Goal: Task Accomplishment & Management: Manage account settings

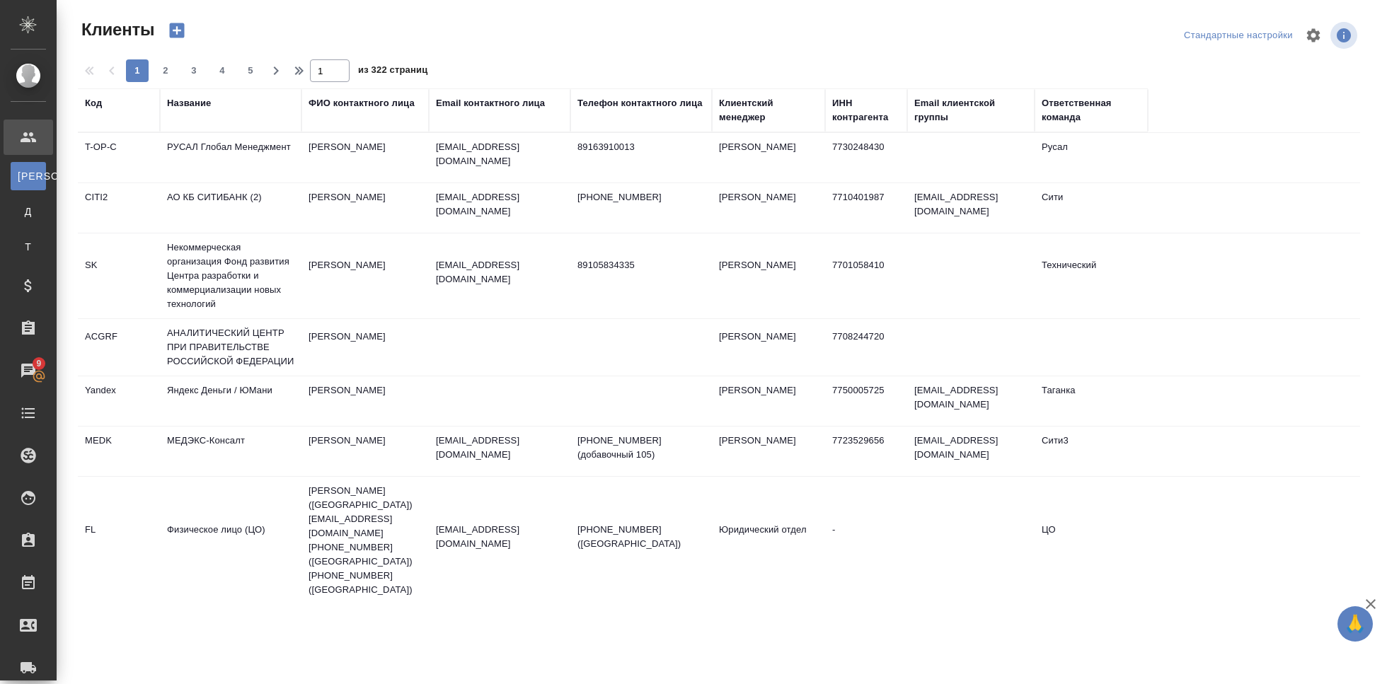
select select "RU"
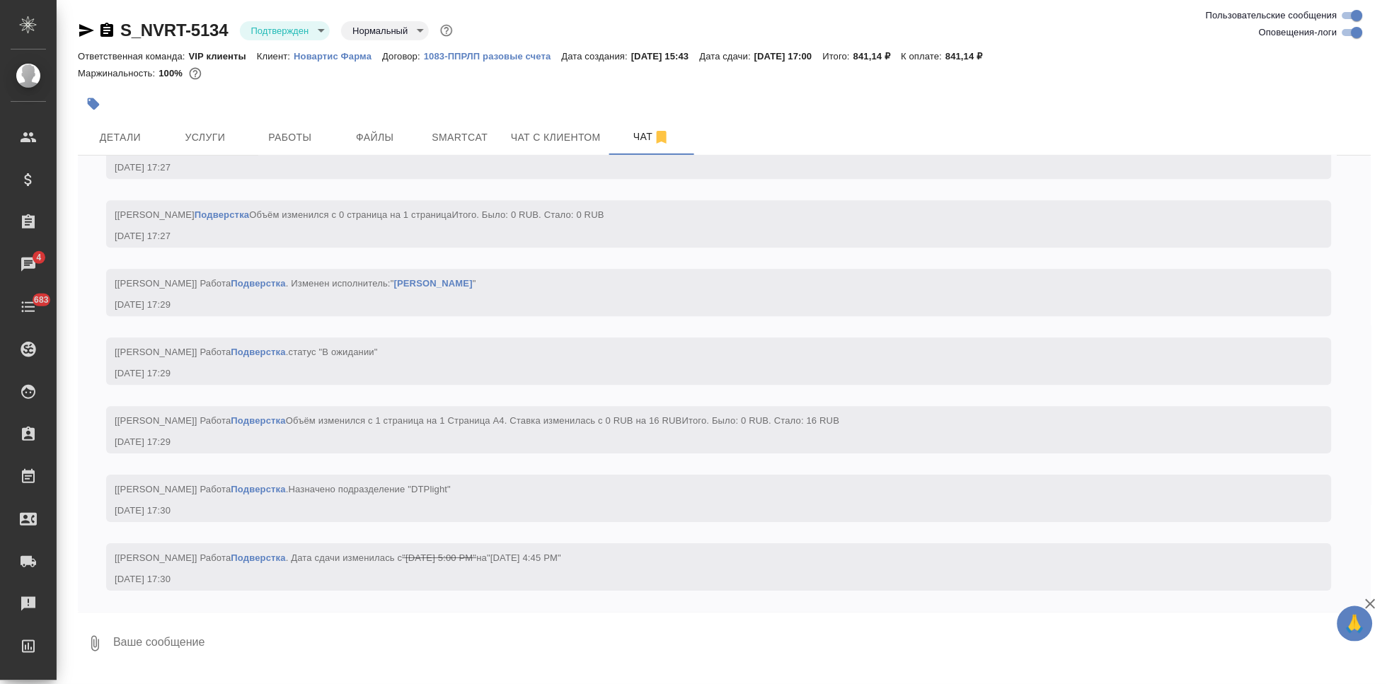
scroll to position [4258, 0]
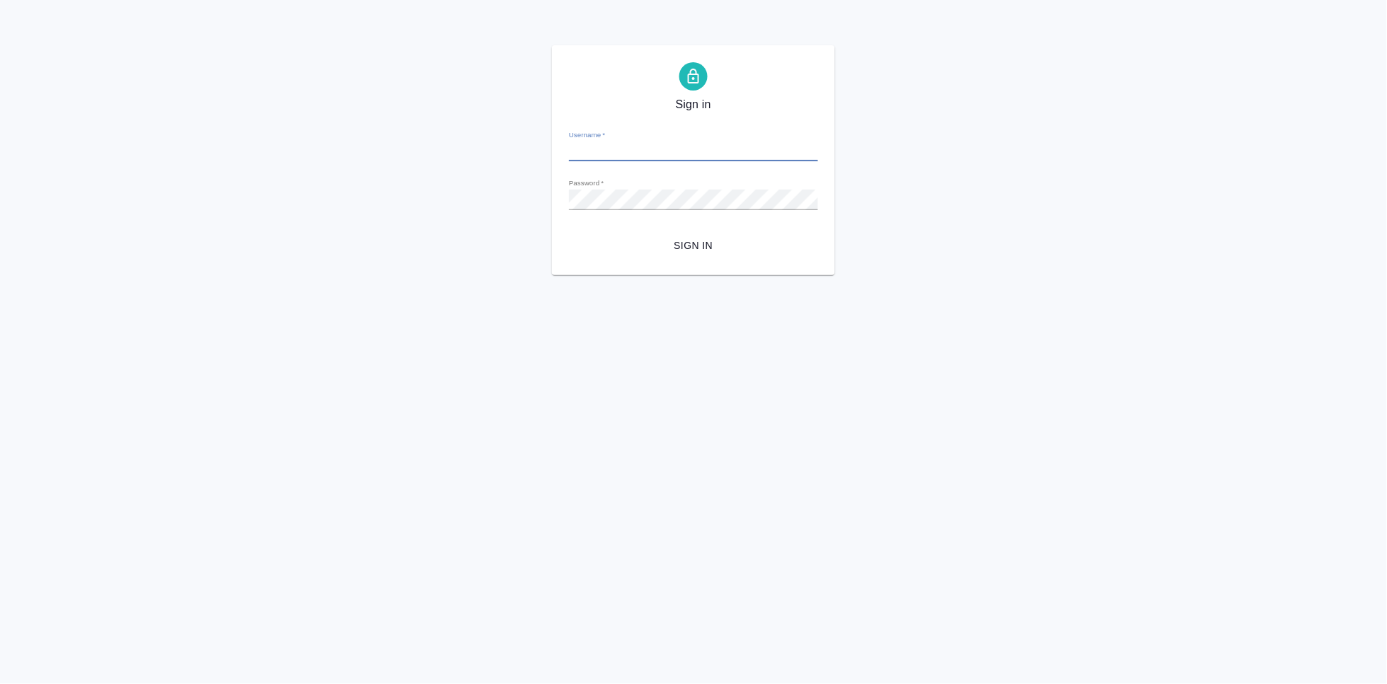
type input "[EMAIL_ADDRESS][DOMAIN_NAME]"
click at [698, 241] on span "Sign in" at bounding box center [693, 246] width 226 height 18
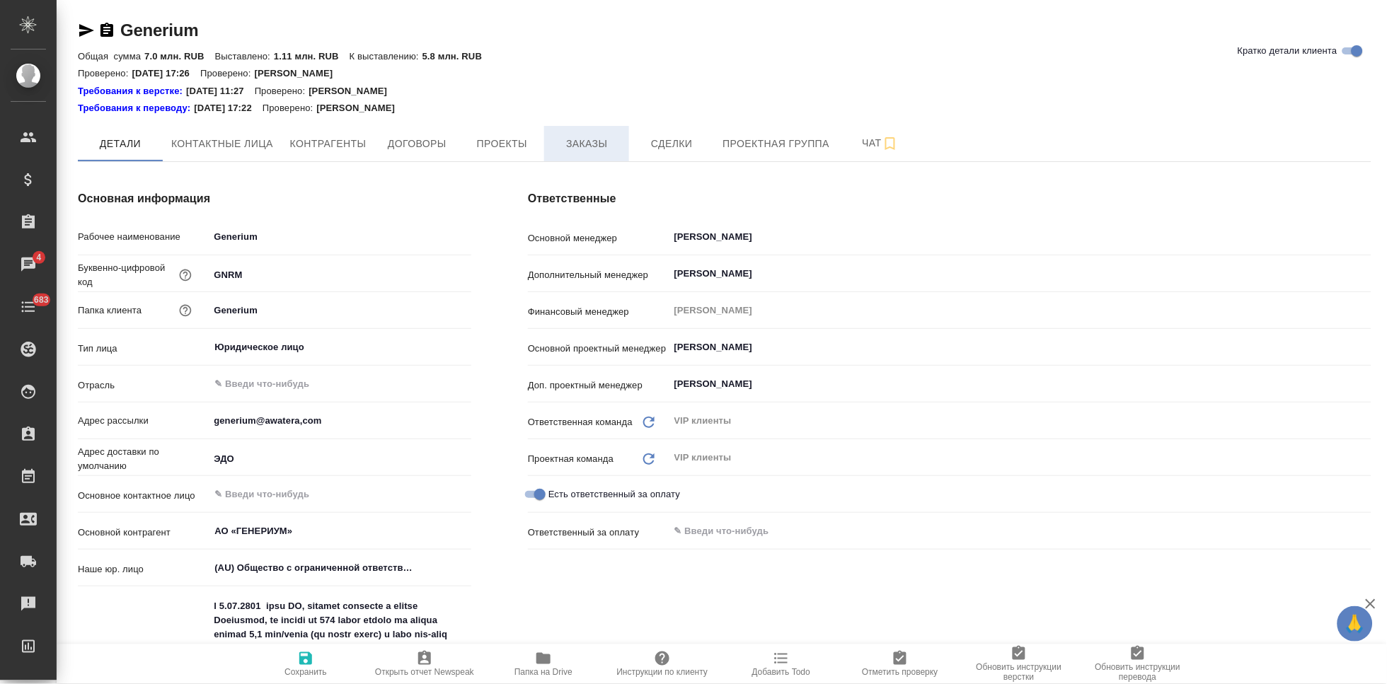
click at [576, 157] on button "Заказы" at bounding box center [586, 143] width 85 height 35
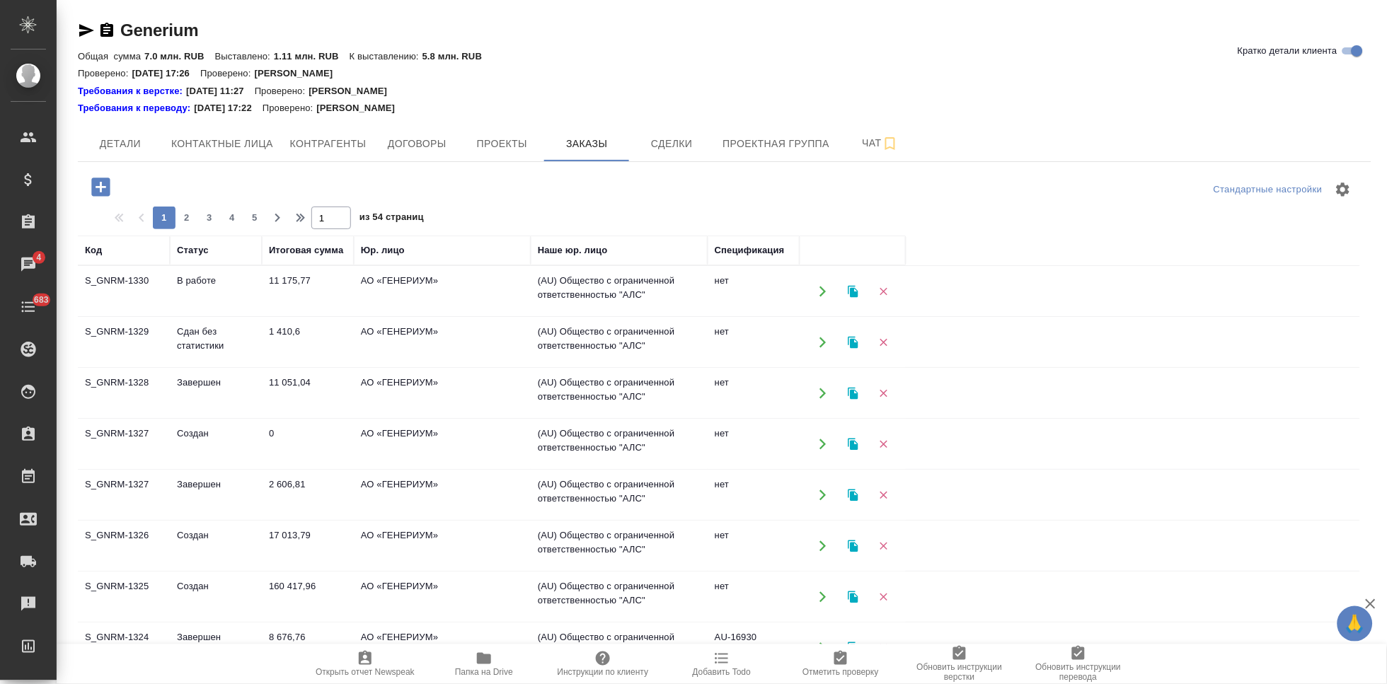
click at [105, 190] on icon "button" at bounding box center [100, 187] width 18 height 18
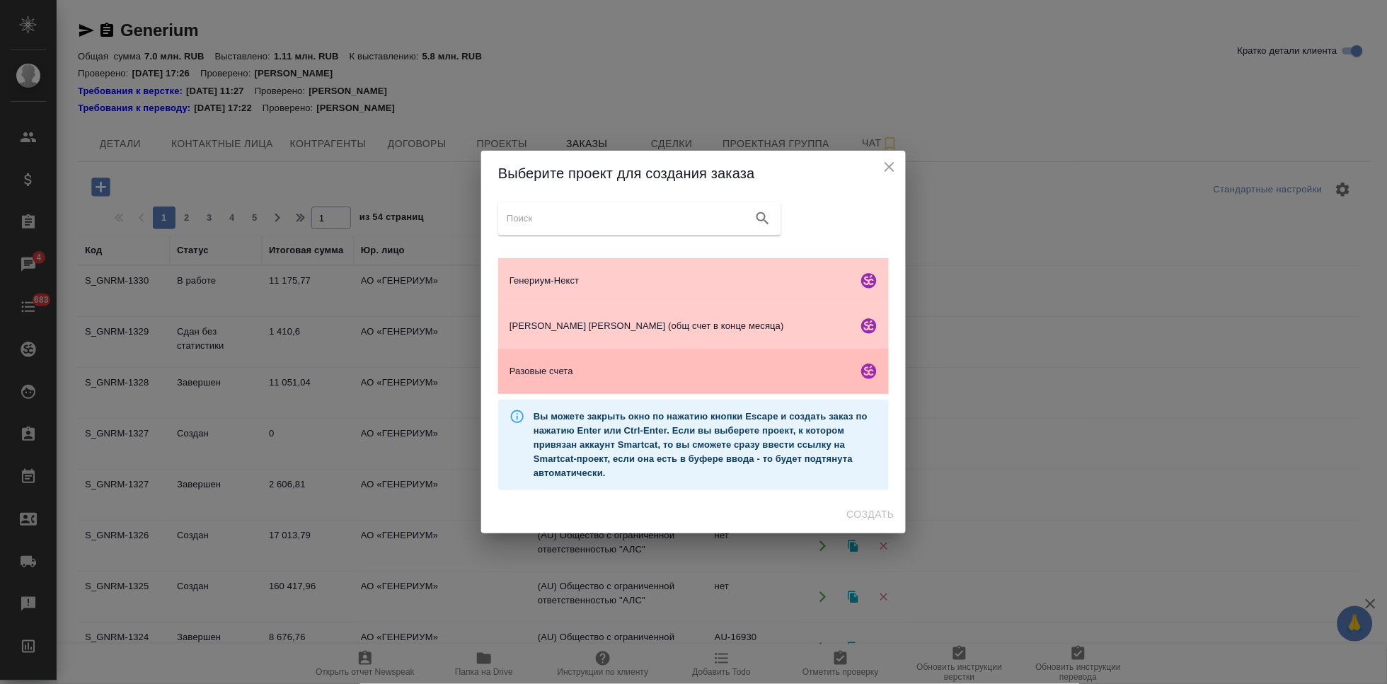
click at [606, 375] on span "Разовые счета" at bounding box center [680, 371] width 342 height 14
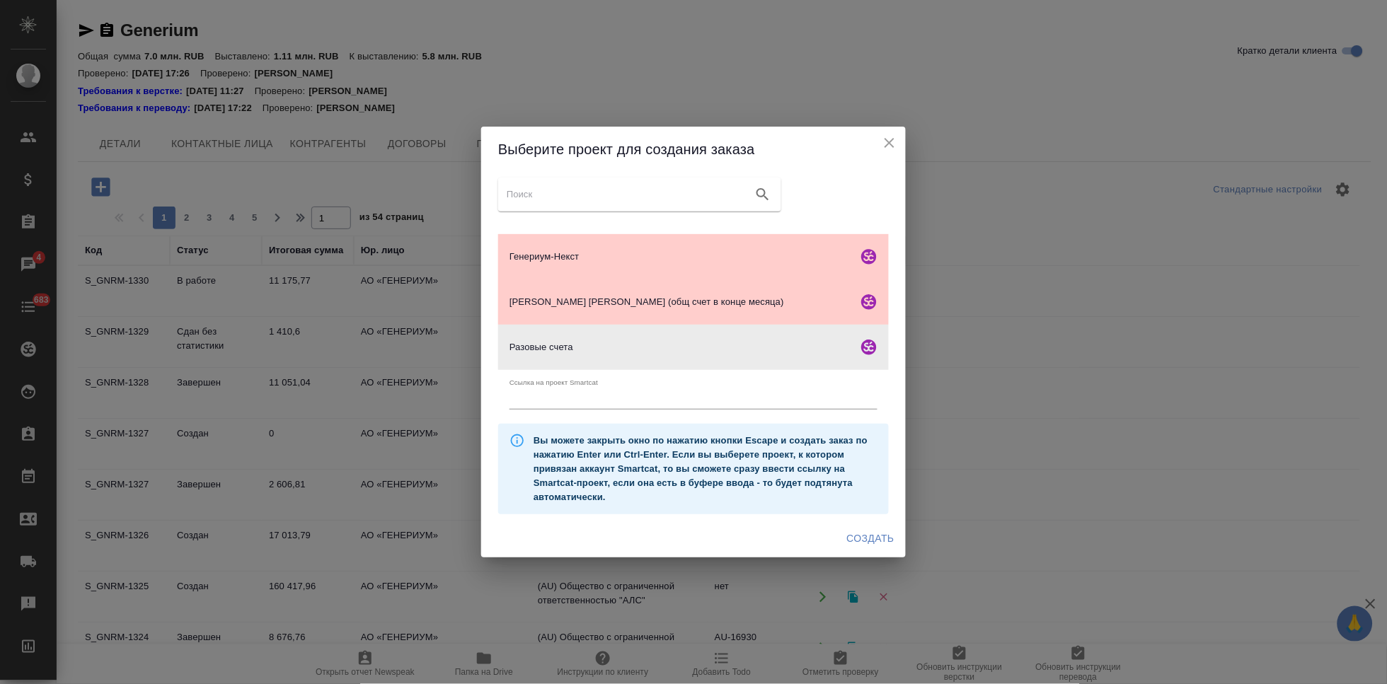
click at [868, 538] on span "Создать" at bounding box center [870, 539] width 47 height 18
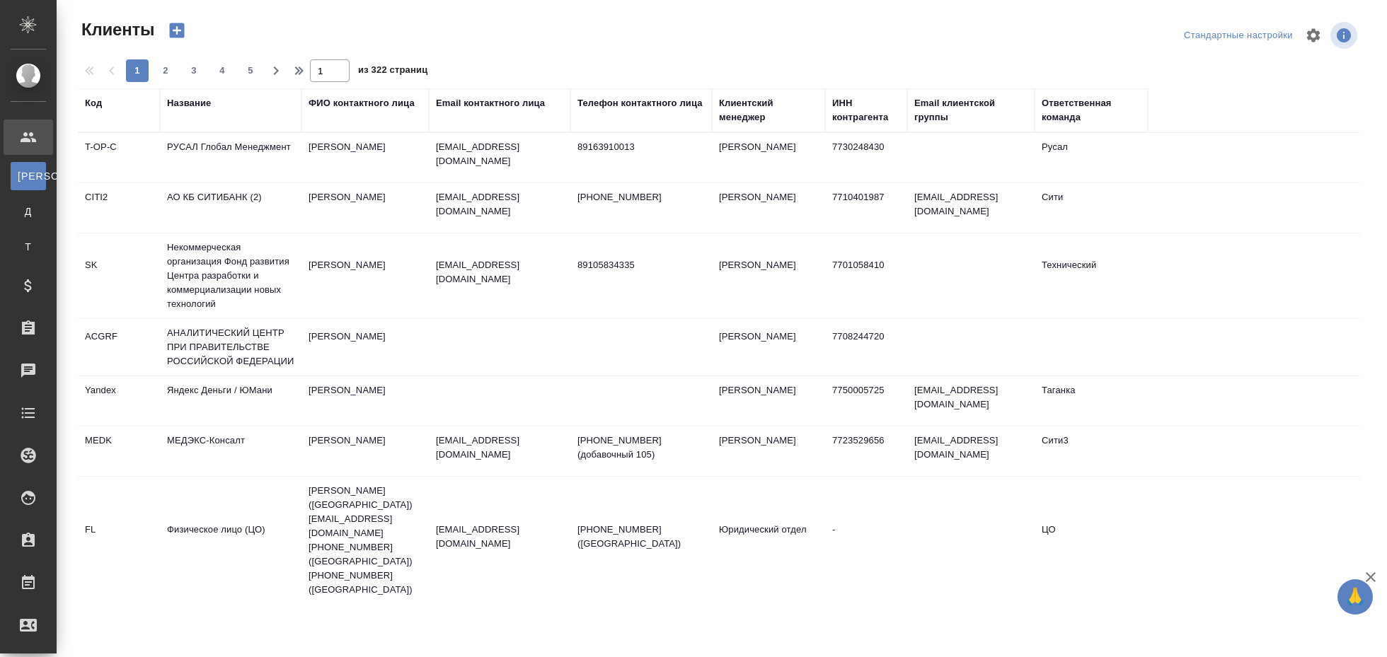
select select "RU"
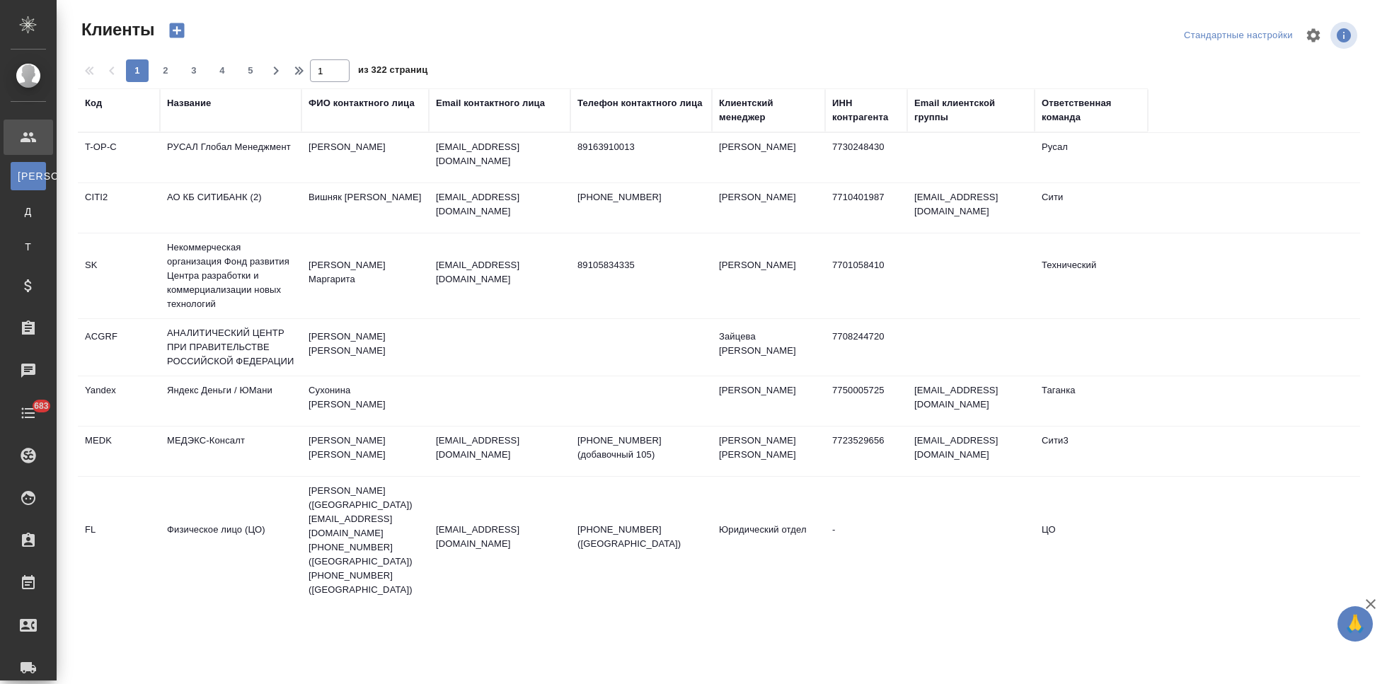
select select "RU"
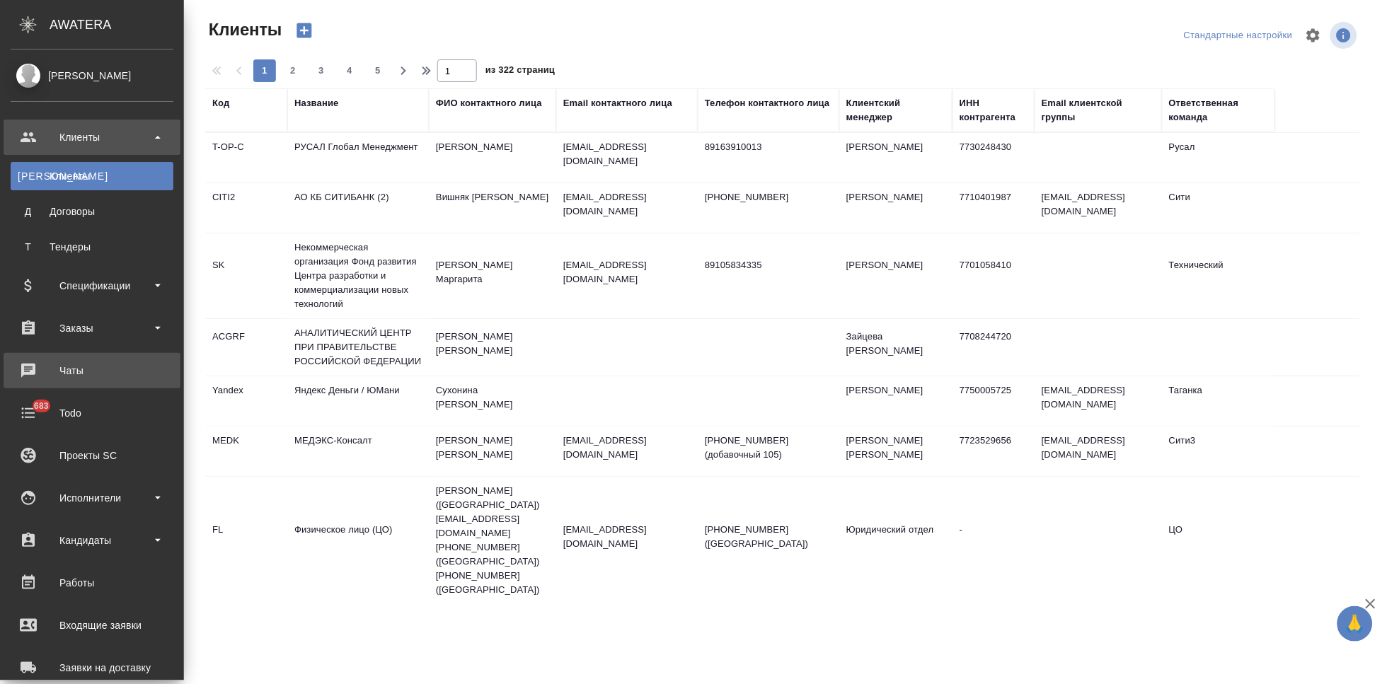
click at [132, 381] on link "Чаты" at bounding box center [92, 370] width 177 height 35
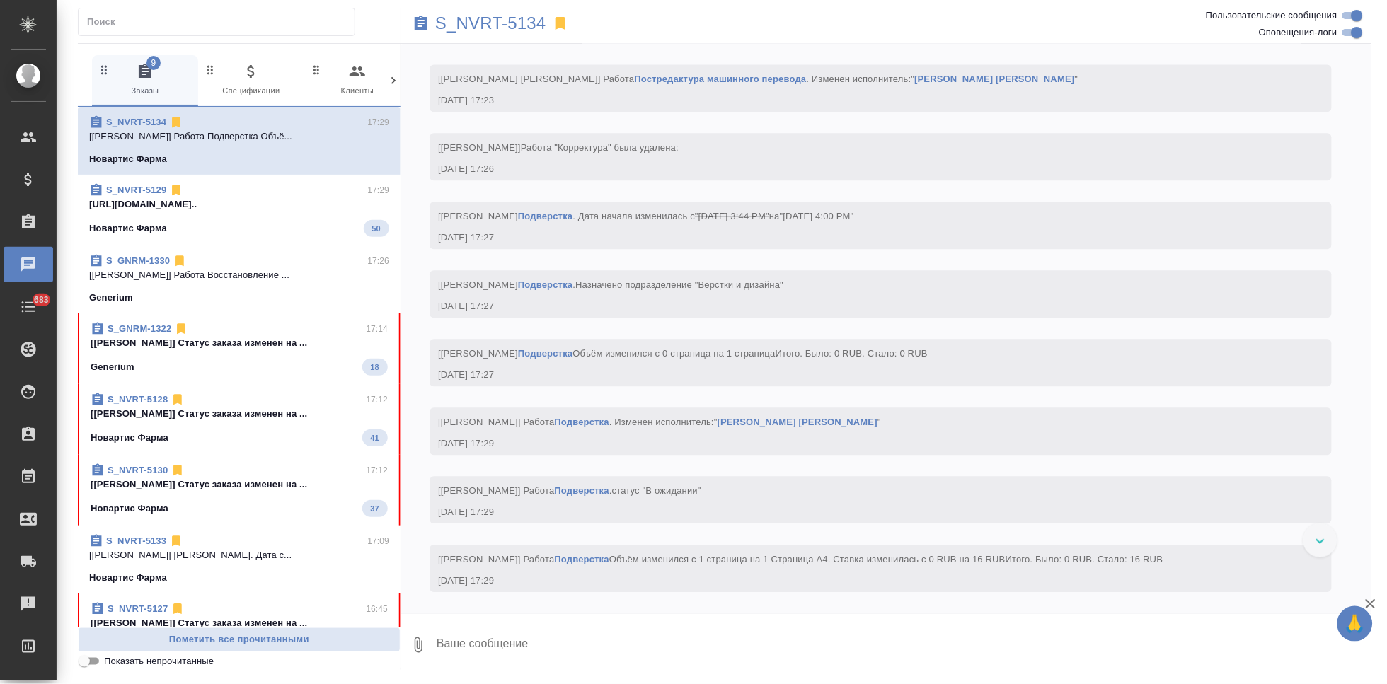
scroll to position [3999, 0]
click at [226, 431] on div "Новартис Фарма 41" at bounding box center [239, 438] width 297 height 17
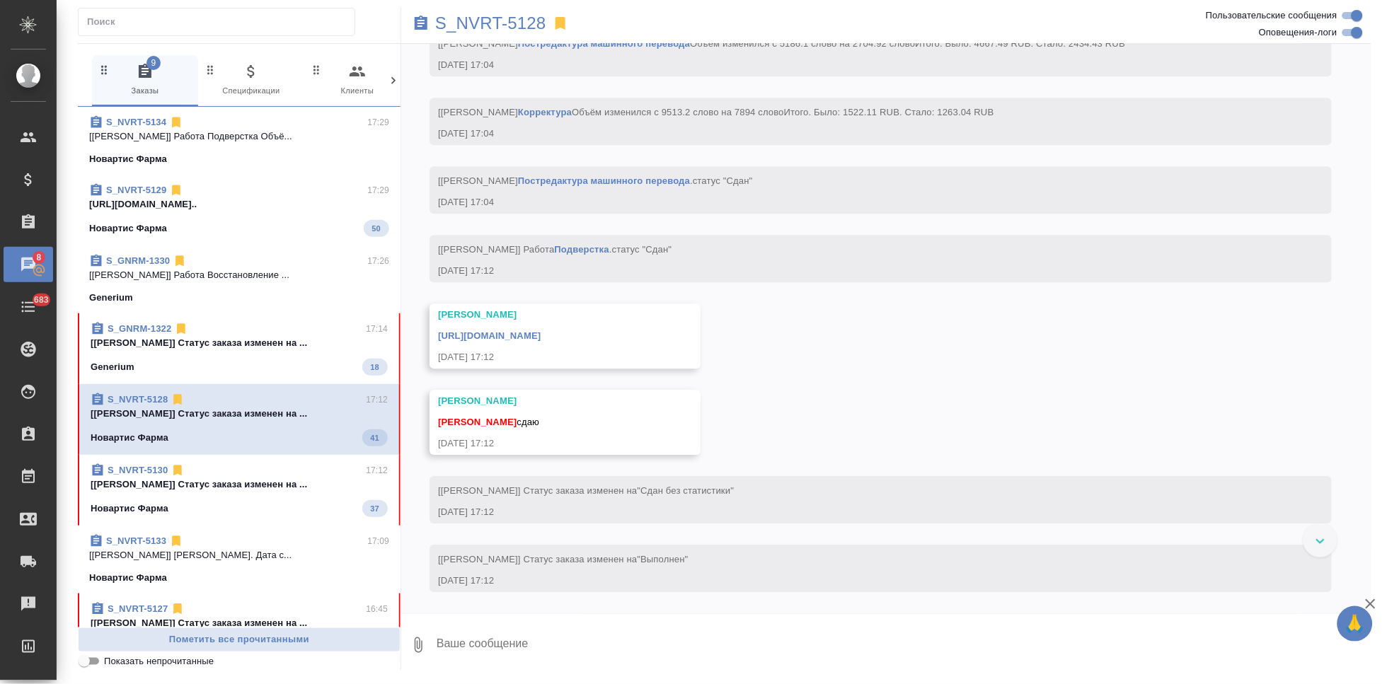
scroll to position [5716, 0]
click at [562, 655] on textarea at bounding box center [903, 645] width 936 height 48
click at [560, 649] on textarea at bounding box center [903, 645] width 936 height 48
type textarea "спасибо"
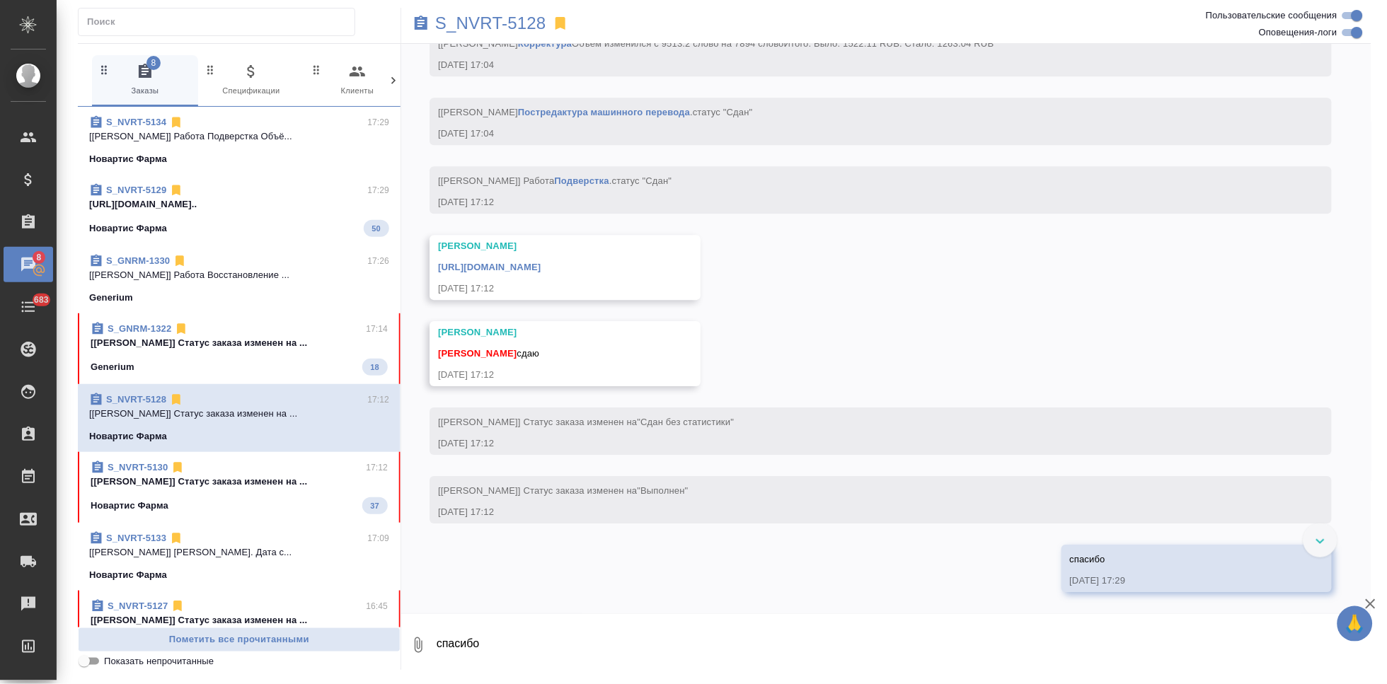
scroll to position [5859, 0]
click at [541, 265] on link "https://drive.awatera.com/apps/files/files/10065006?dir=/Shares/Novartos_Pharma…" at bounding box center [489, 267] width 103 height 11
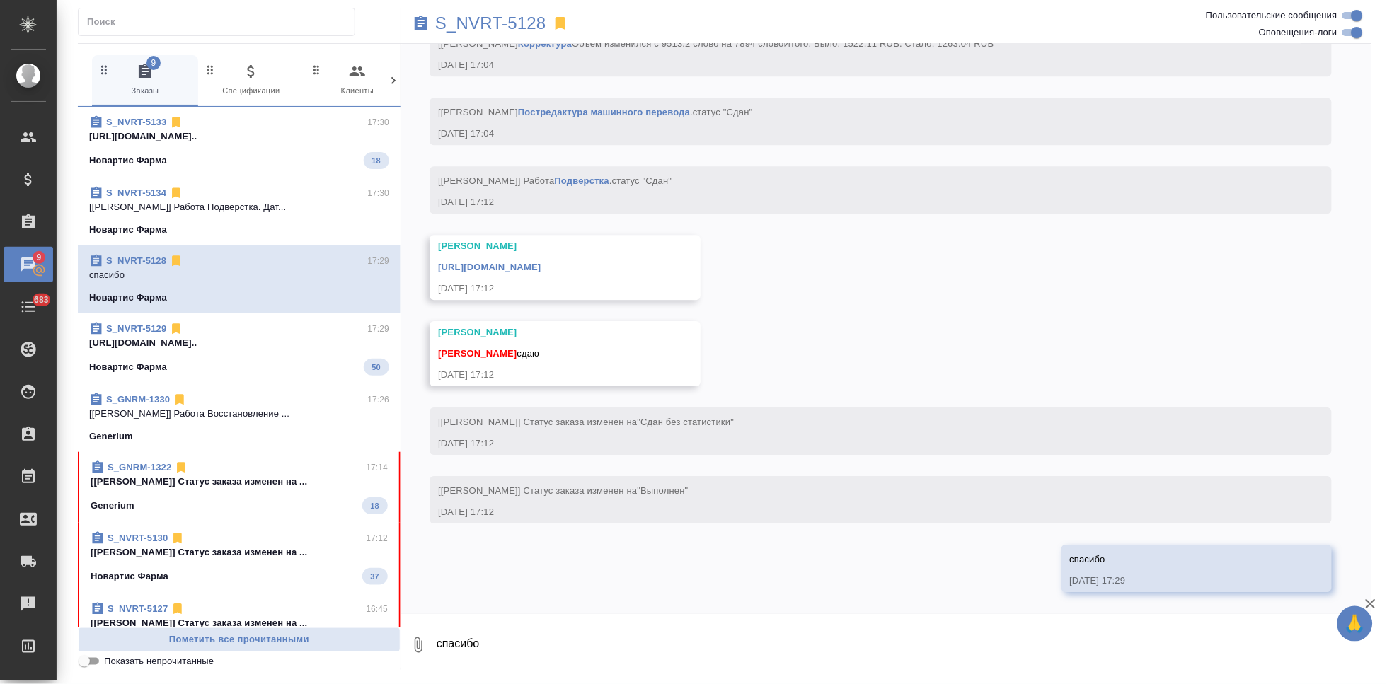
click at [265, 500] on div "Generium 18" at bounding box center [239, 505] width 297 height 17
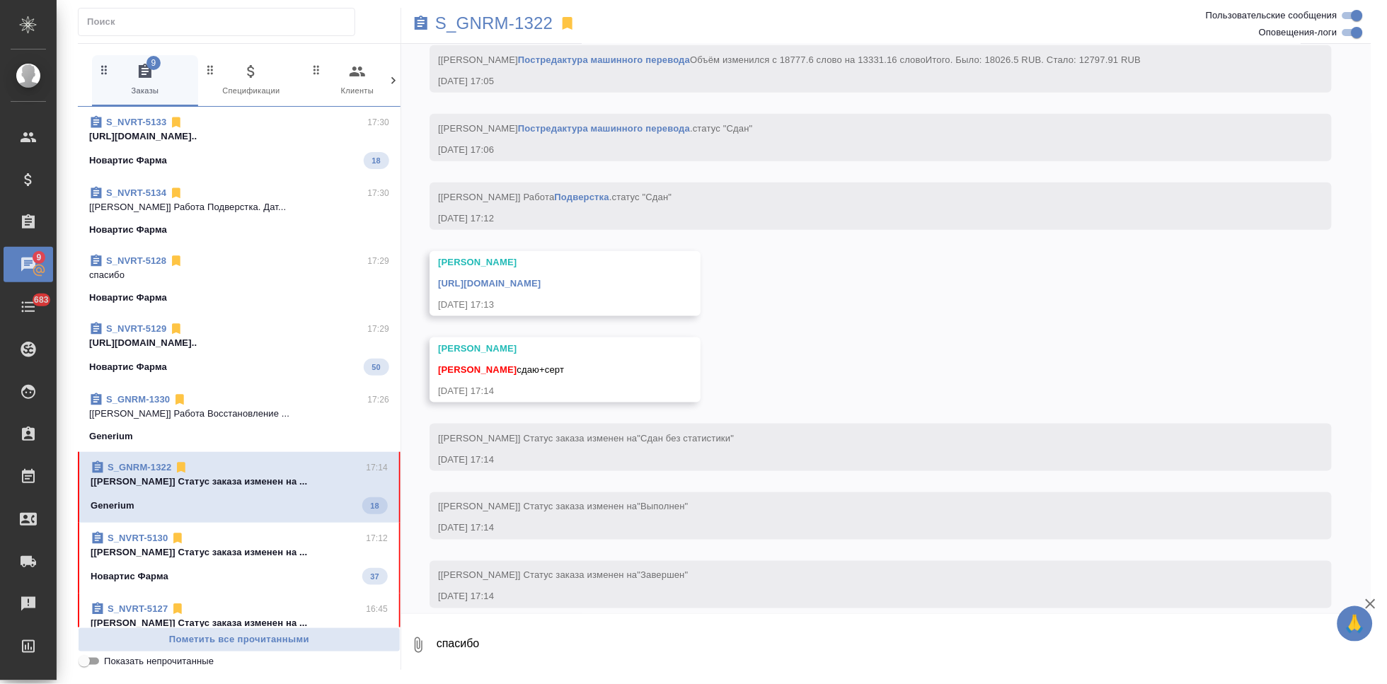
scroll to position [8201, 0]
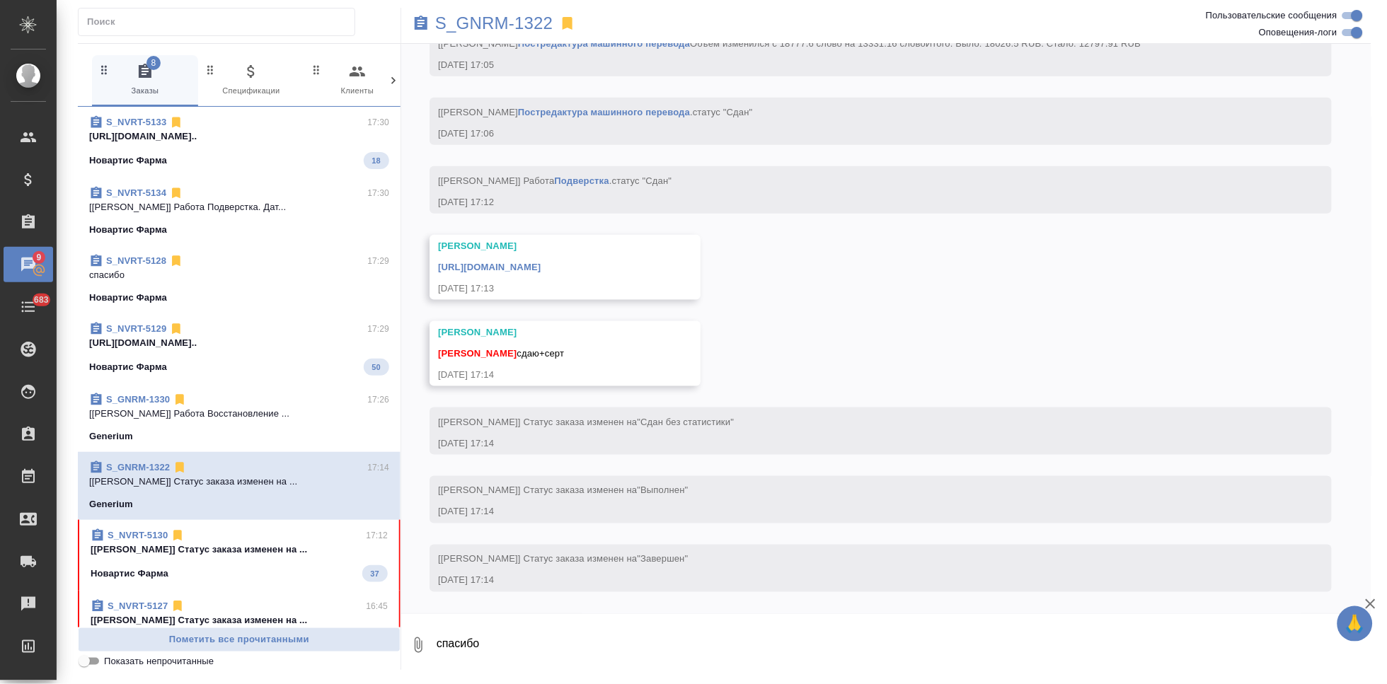
click at [512, 648] on textarea "спасибо" at bounding box center [903, 645] width 936 height 48
type textarea "спасибо"
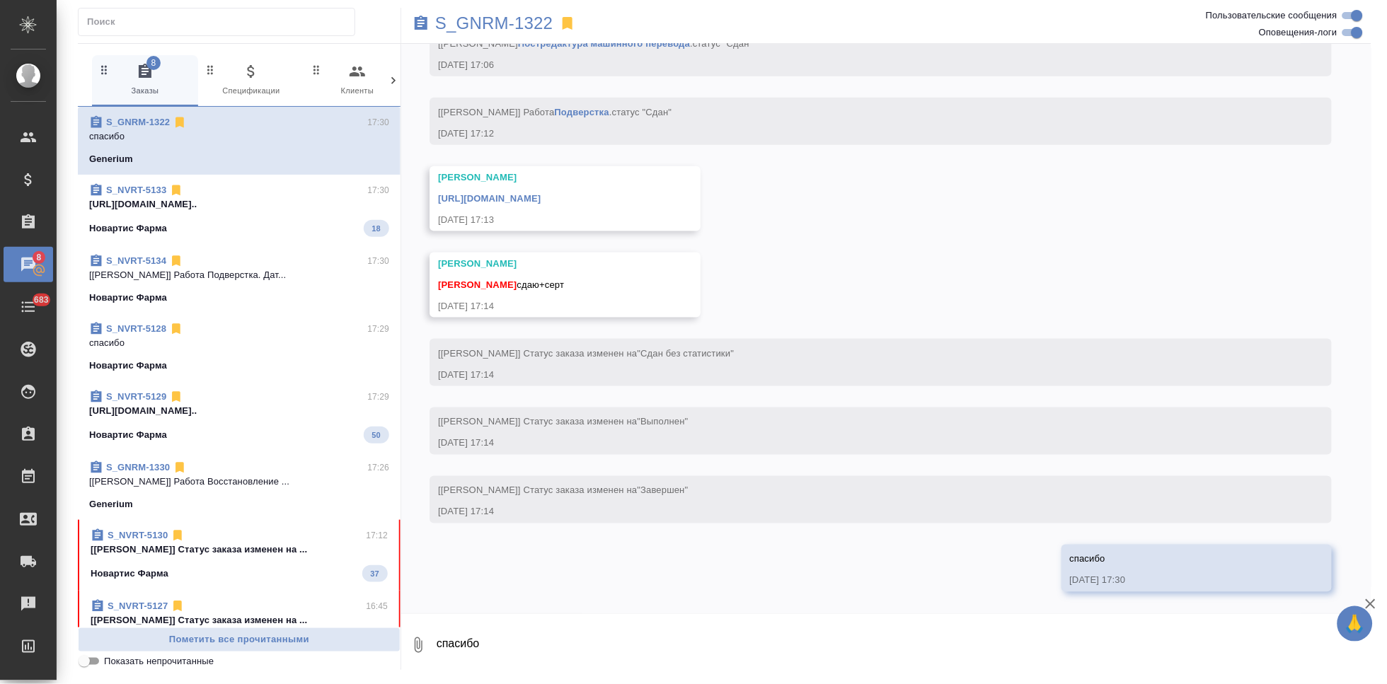
scroll to position [8270, 0]
click at [541, 195] on link "https://drive.awatera.com/apps/files/files/10021874?dir=/Shares/Generium/Orders…" at bounding box center [489, 198] width 103 height 11
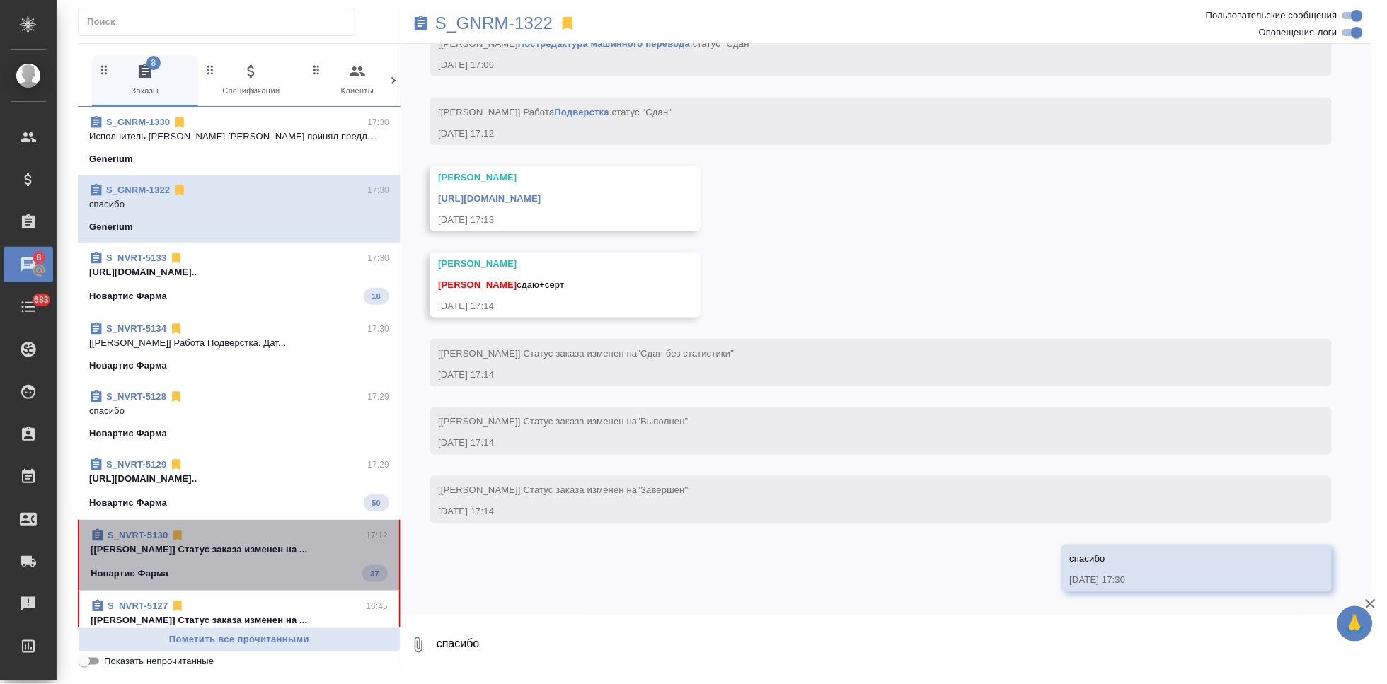
click at [246, 564] on span "S_NVRT-5130 17:12 [Грабко Мария] Статус заказа изменен на ... Новартис Фарма 37" at bounding box center [239, 556] width 297 height 54
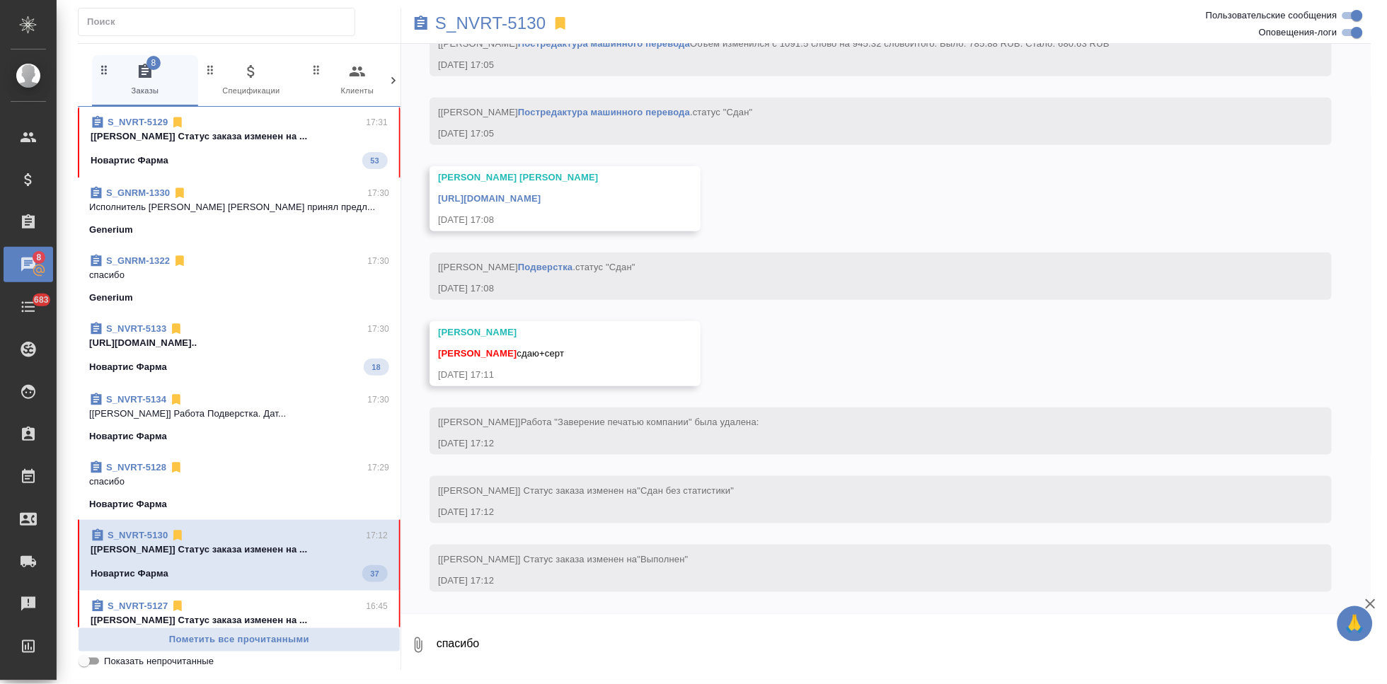
scroll to position [8098, 0]
click at [538, 651] on textarea "спасибо" at bounding box center [903, 645] width 936 height 48
type textarea "спасибо"
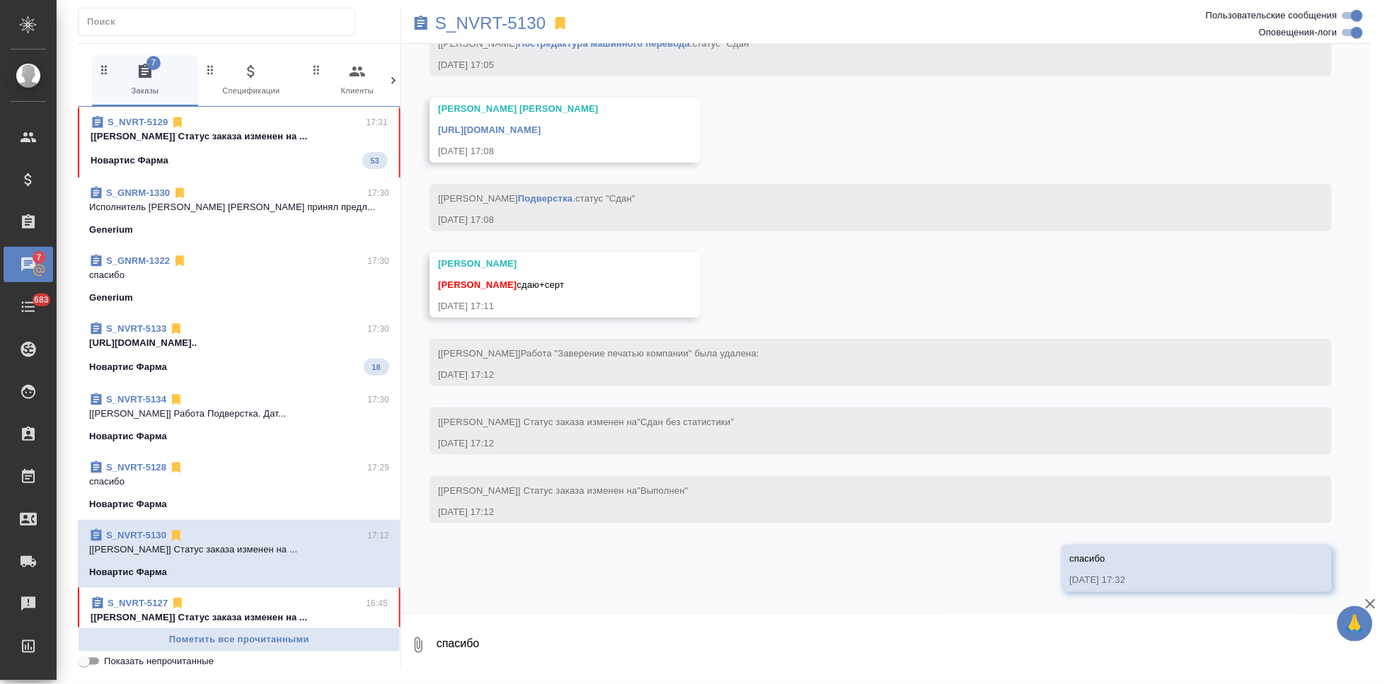
scroll to position [8167, 0]
click at [541, 130] on link "https://drive.awatera.com/apps/files/files/10070123?dir=/Shares/Novartos_Pharma…" at bounding box center [489, 130] width 103 height 11
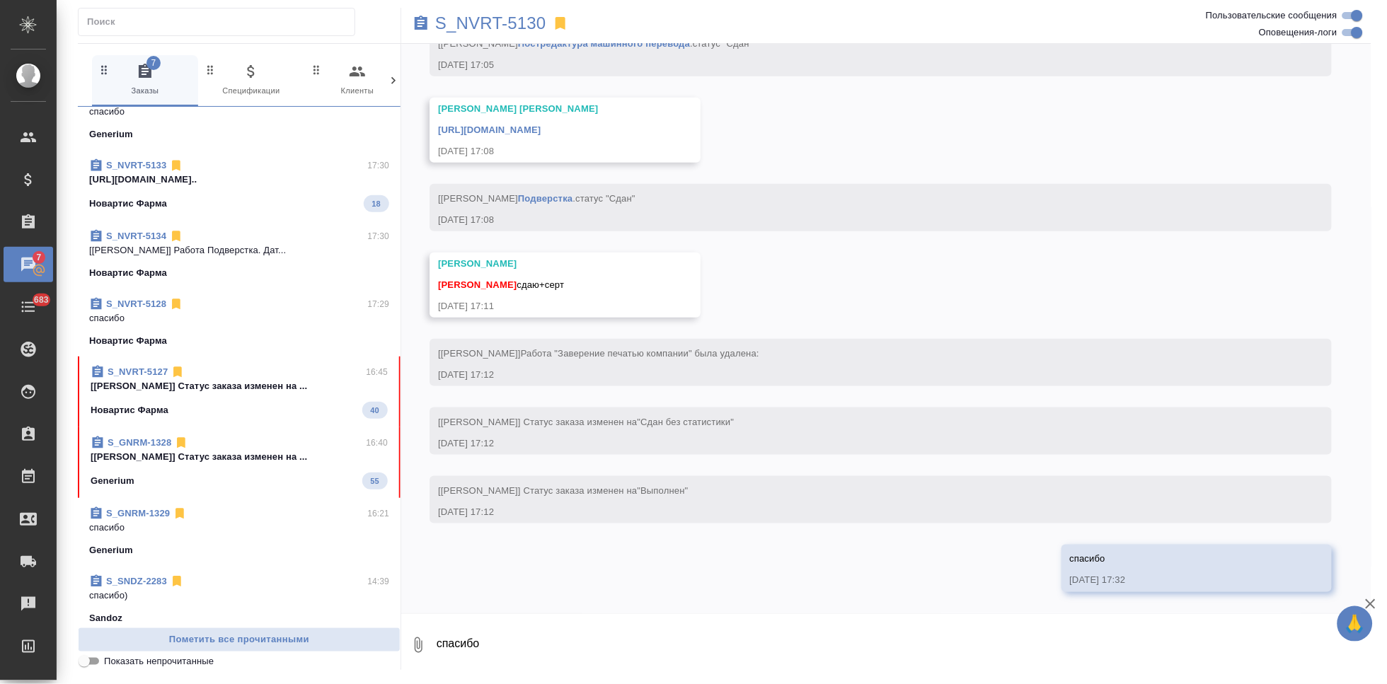
scroll to position [352, 0]
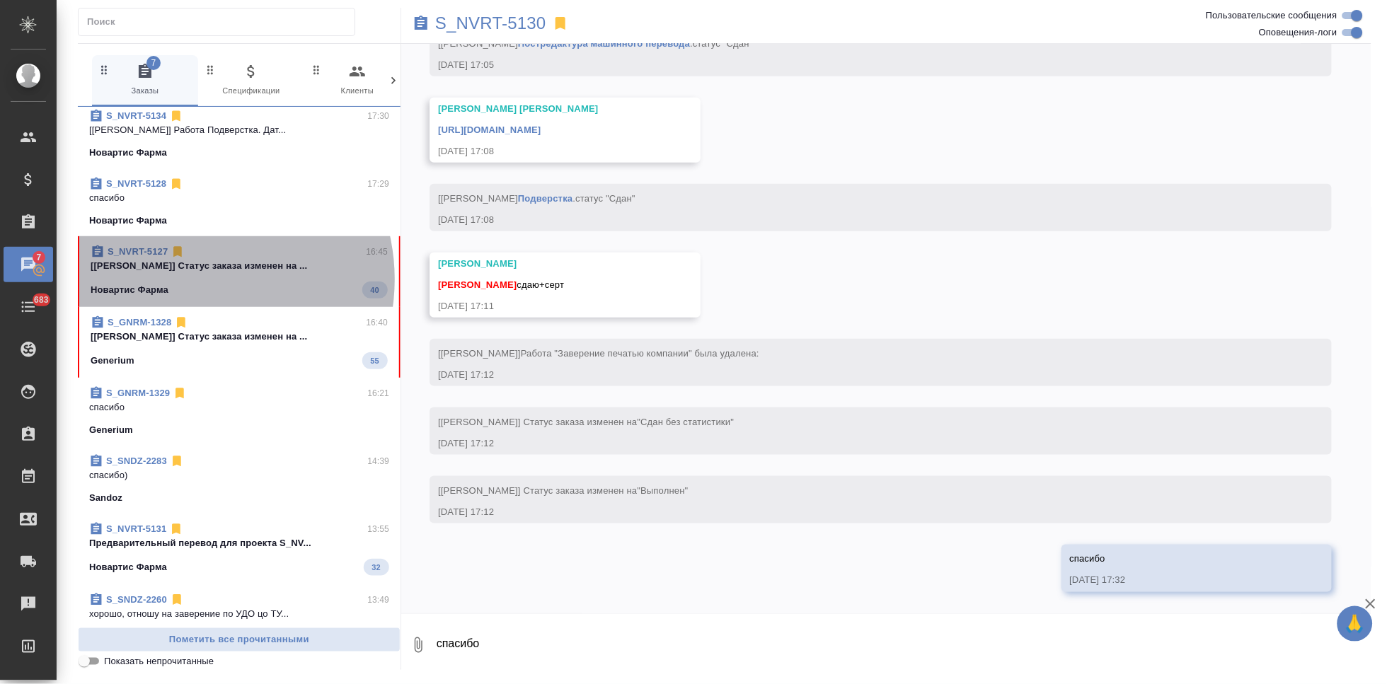
click at [192, 279] on span "S_NVRT-5127 16:45 [Грабко Мария] Статус заказа изменен на ... Новартис Фарма 40" at bounding box center [239, 272] width 297 height 54
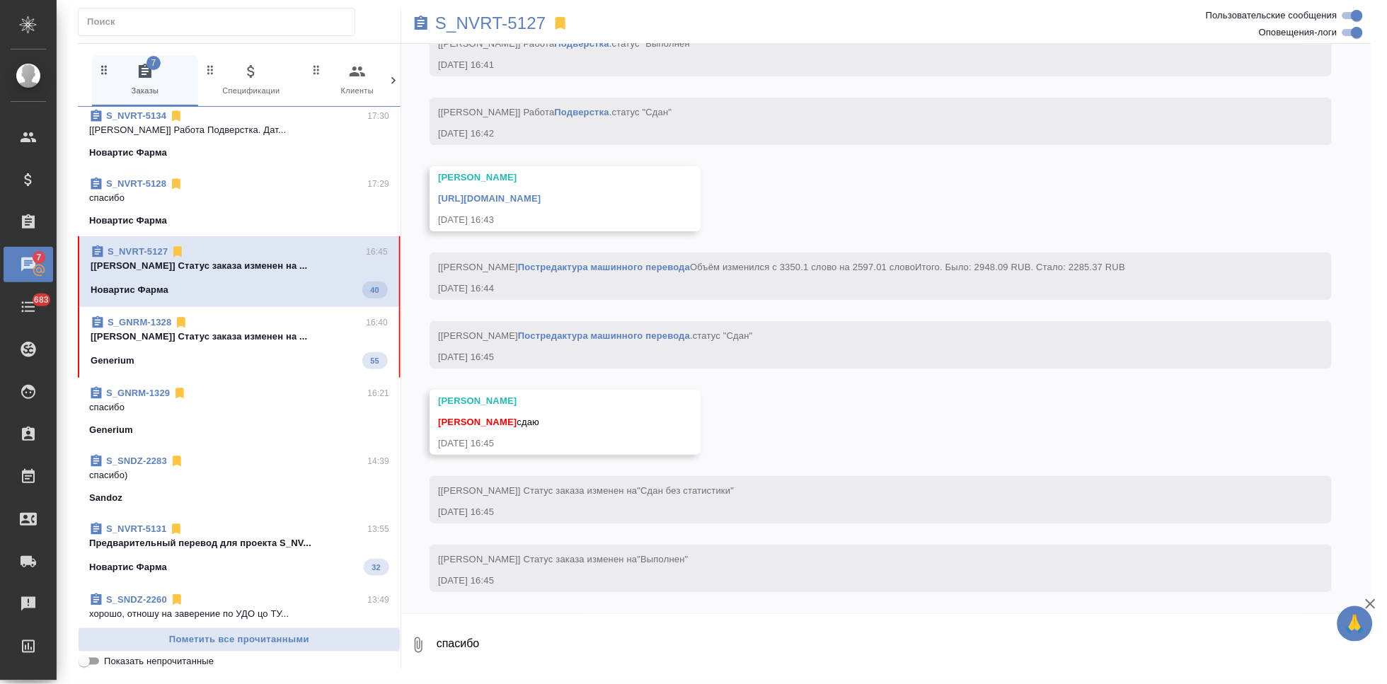
scroll to position [6260, 0]
click at [498, 636] on textarea "спасибо" at bounding box center [903, 645] width 936 height 48
type textarea "спасибо"
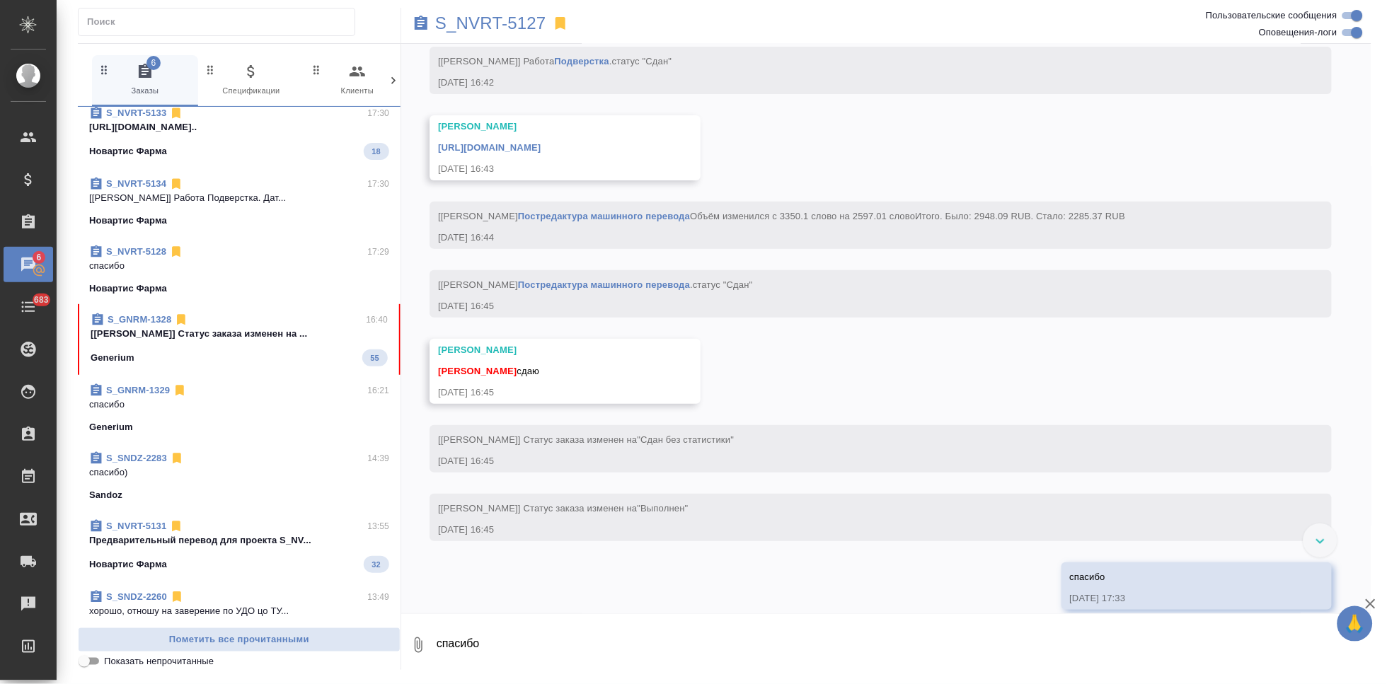
scroll to position [0, 0]
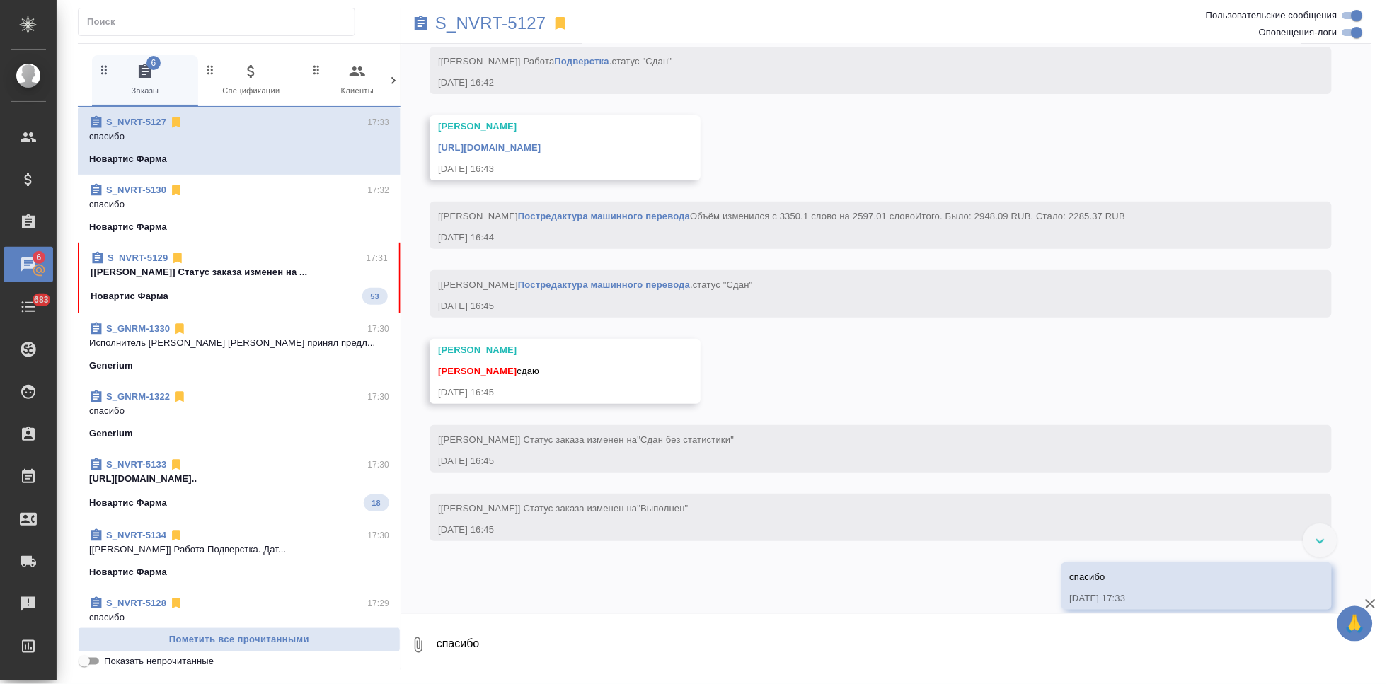
click at [541, 153] on link "https://drive.awatera.com/apps/files/files/10064771?dir=/Shares/Novartos_Pharma…" at bounding box center [489, 147] width 103 height 11
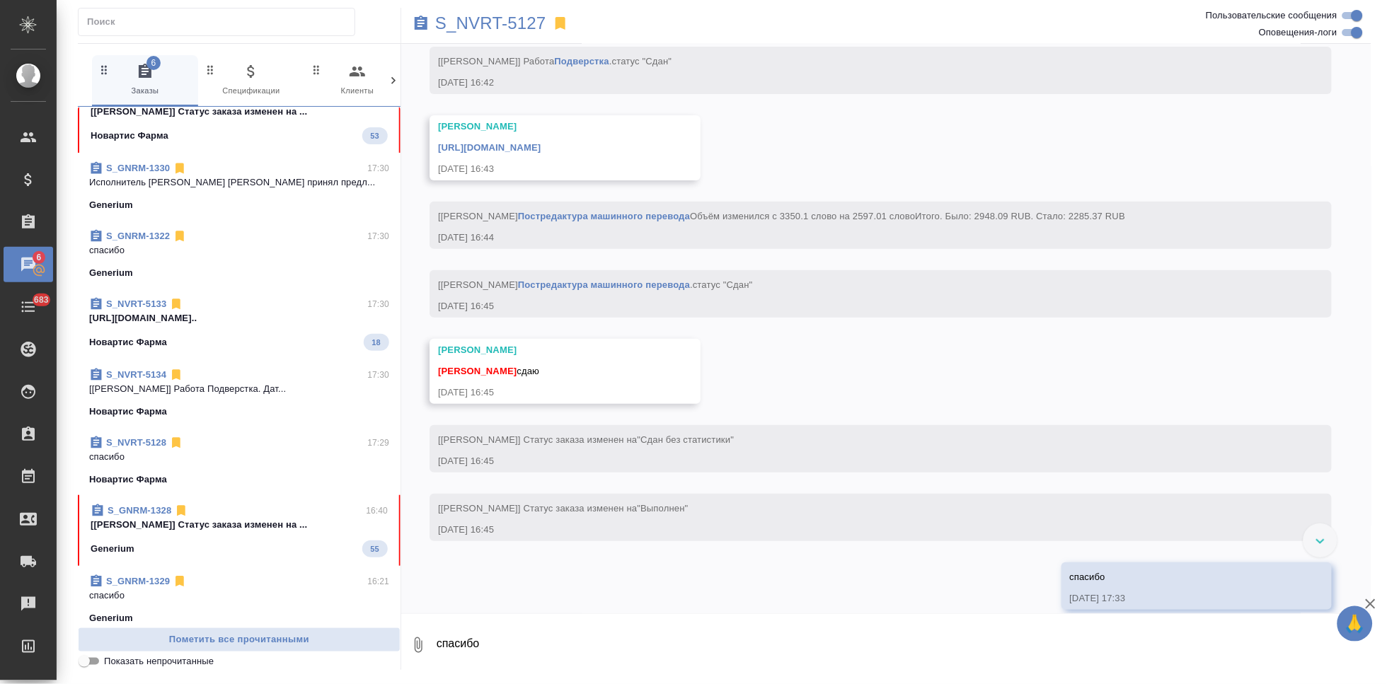
scroll to position [417, 0]
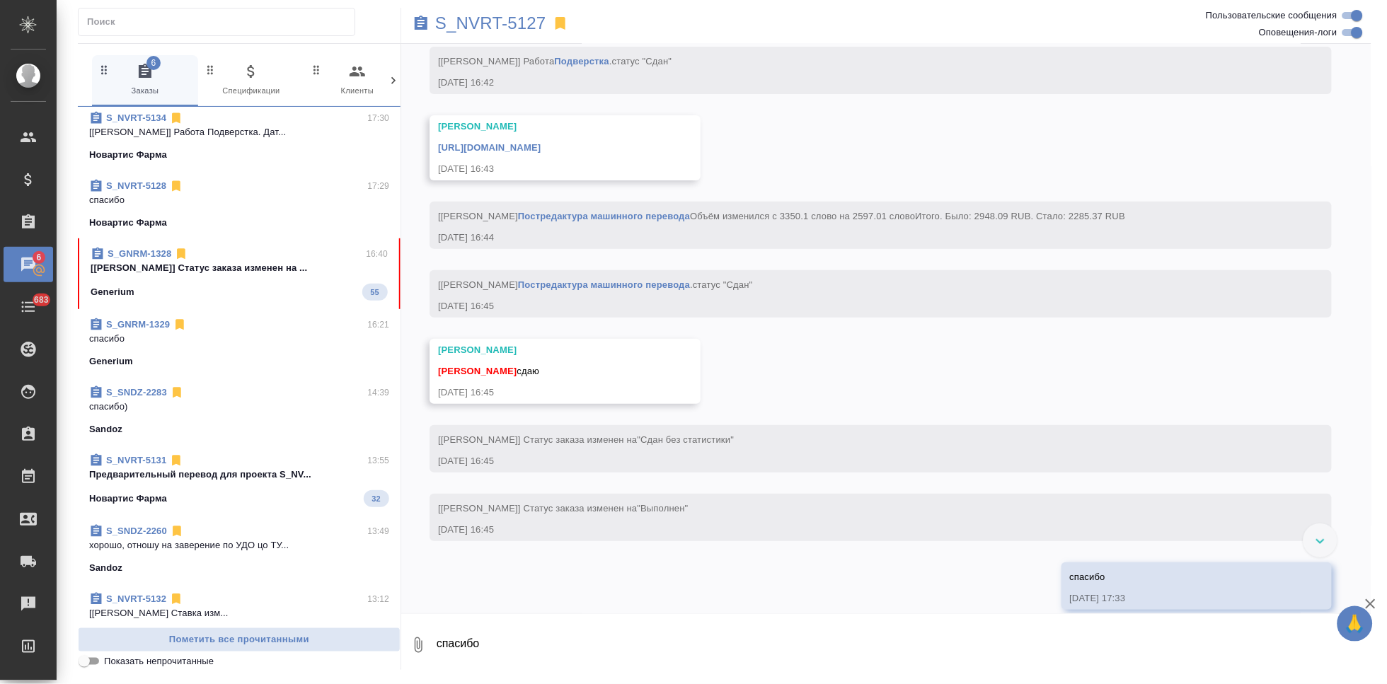
click at [241, 274] on p "[Грабко Мария] Статус заказа изменен на ..." at bounding box center [239, 268] width 297 height 14
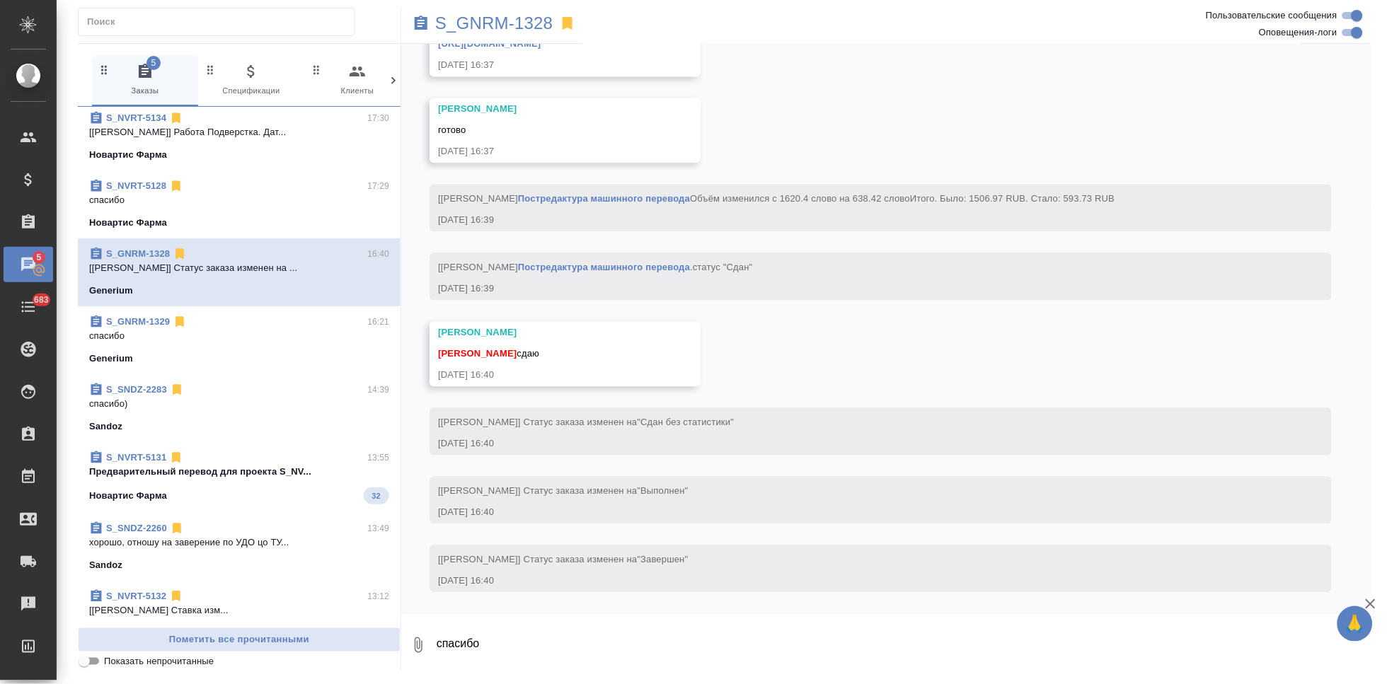
scroll to position [7241, 0]
click at [550, 642] on textarea "спасибо" at bounding box center [903, 645] width 936 height 48
type textarea "спасибо"
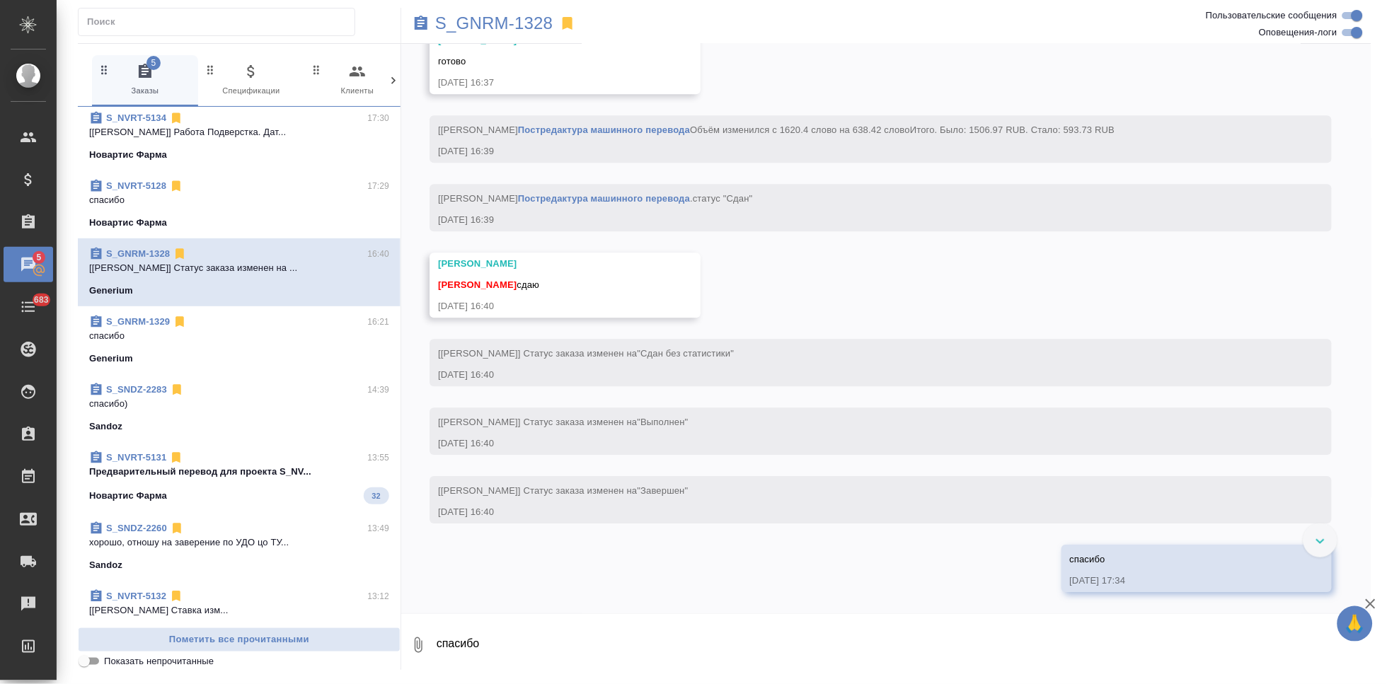
scroll to position [6995, 0]
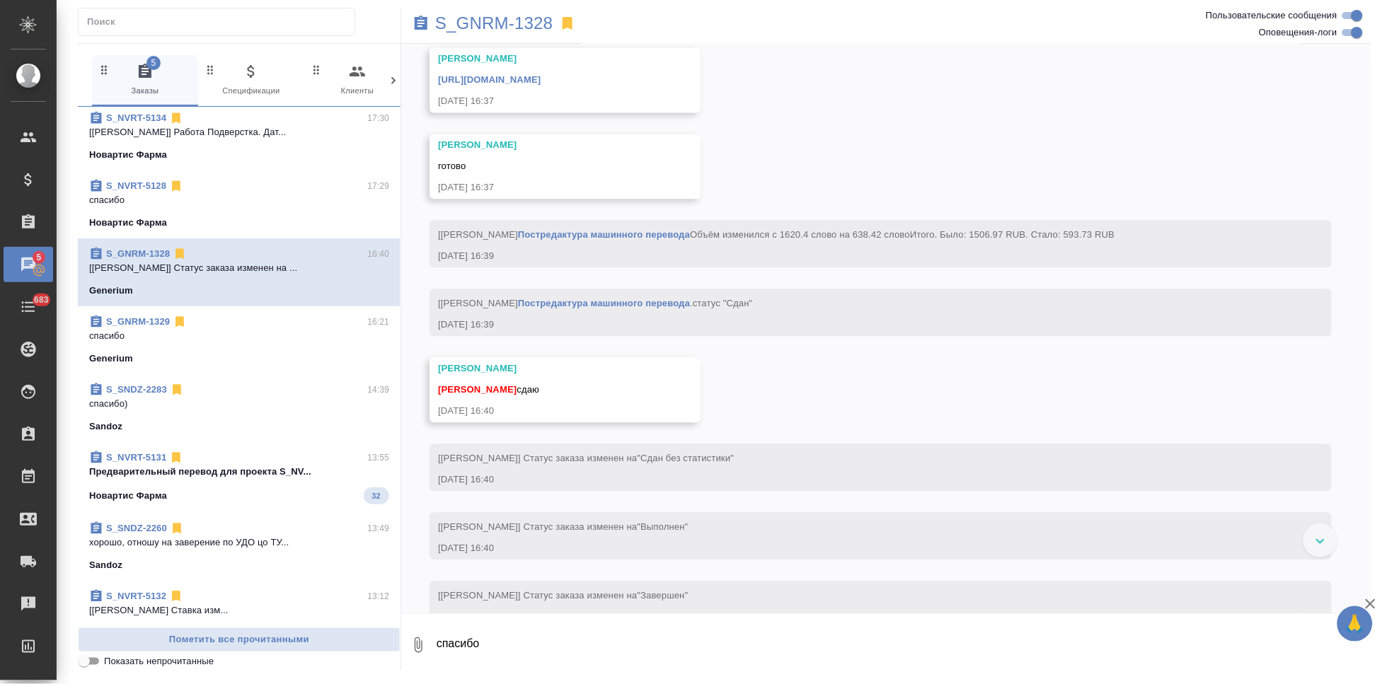
click at [541, 85] on link "https://drive.awatera.com/apps/files/files/10065420?dir=/Shares/Generium/Orders…" at bounding box center [489, 79] width 103 height 11
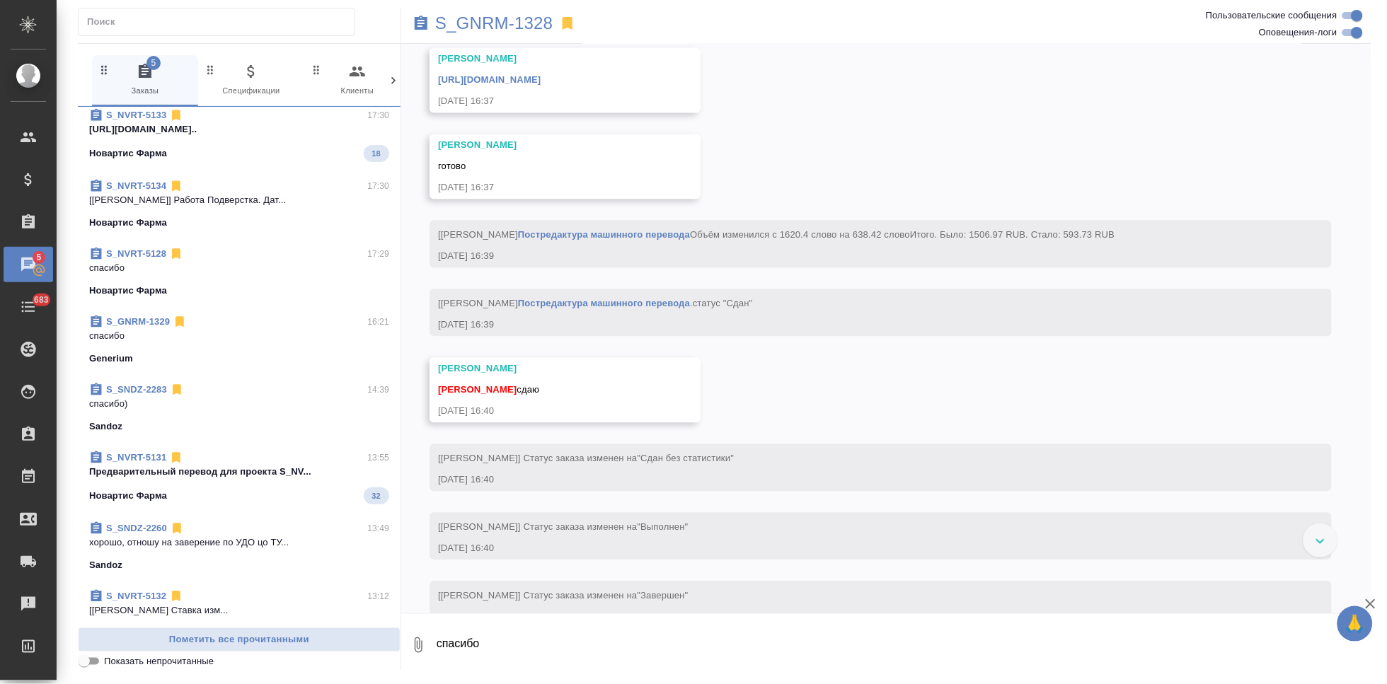
scroll to position [0, 0]
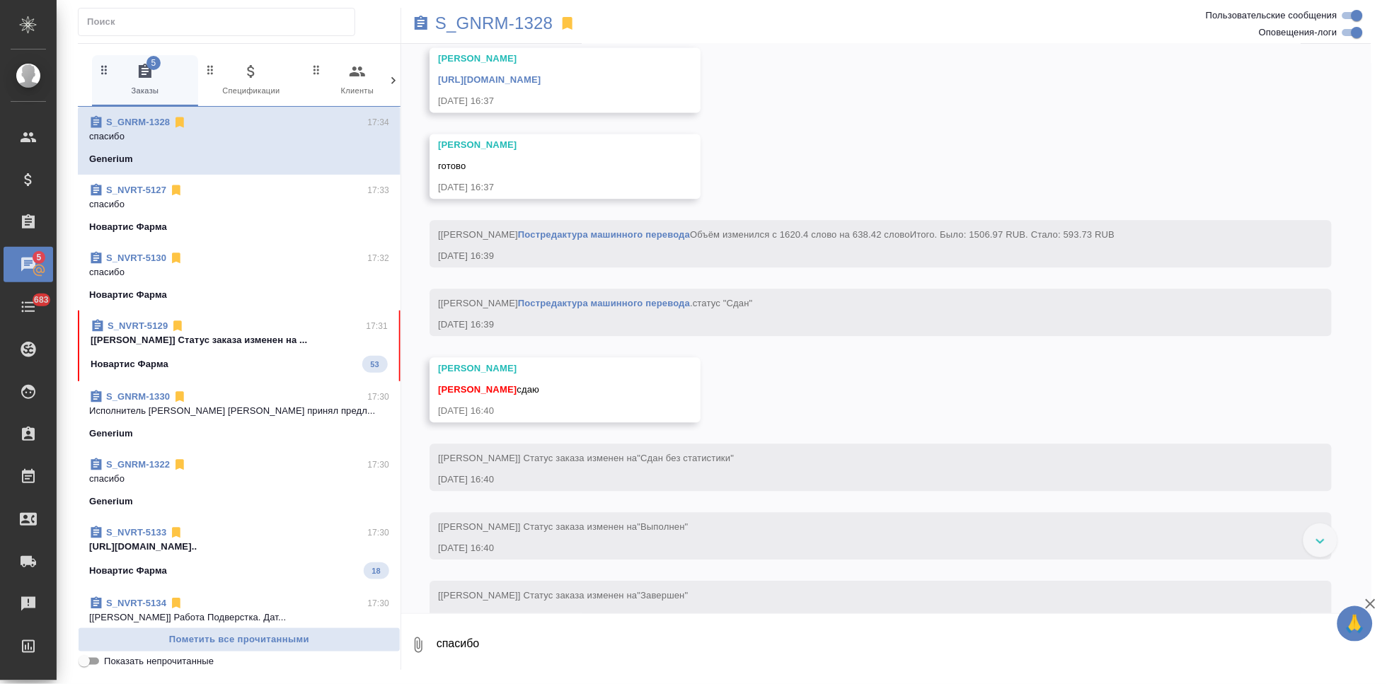
click at [262, 363] on div "Новартис Фарма 53" at bounding box center [239, 364] width 297 height 17
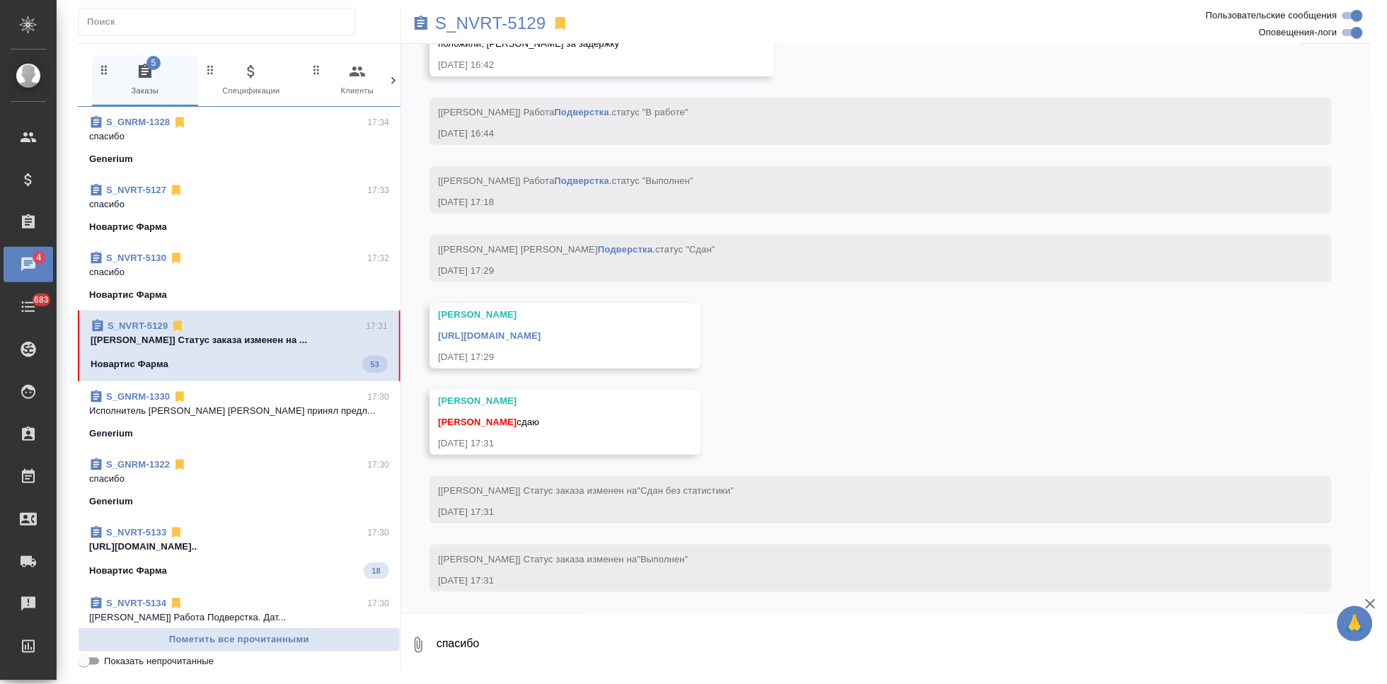
scroll to position [6391, 0]
click at [573, 646] on textarea "спасибо" at bounding box center [903, 645] width 936 height 48
type textarea "спасибо"
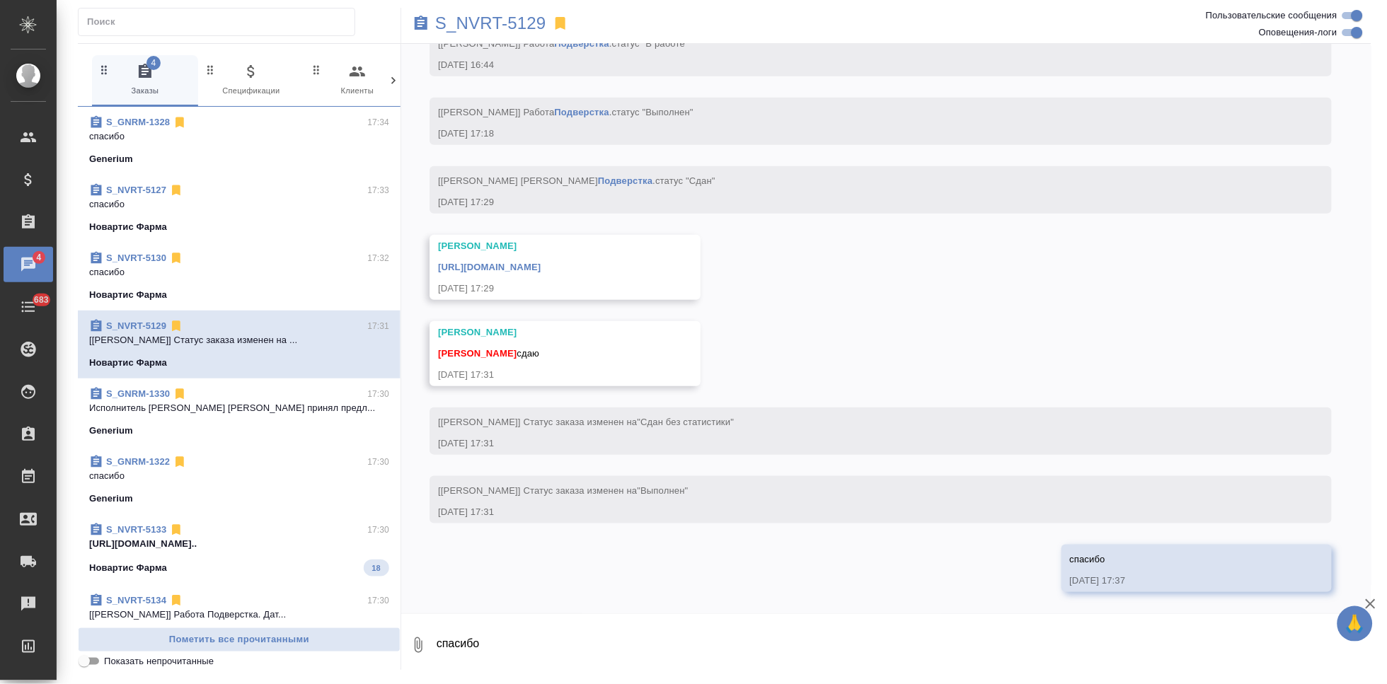
scroll to position [6460, 0]
click at [541, 266] on link "https://drive.awatera.com/apps/files/files/10069920?dir=/Shares/Novartos_Pharma…" at bounding box center [489, 267] width 103 height 11
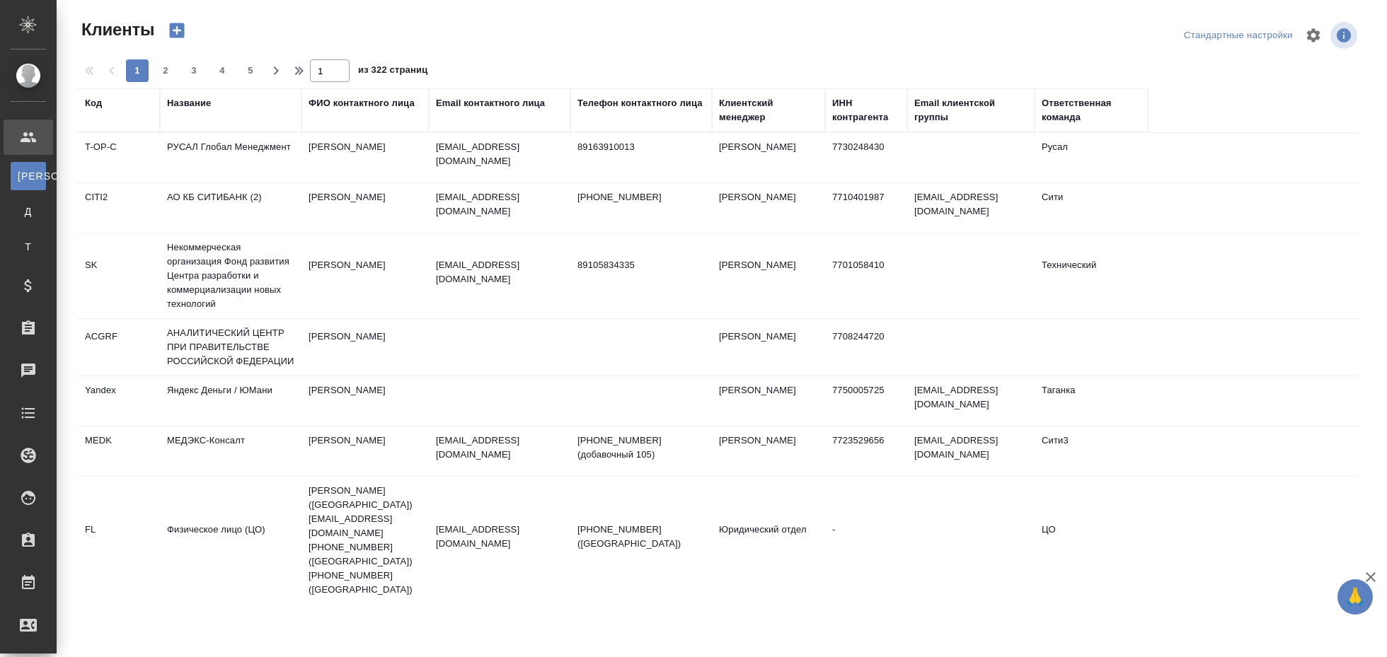
select select "RU"
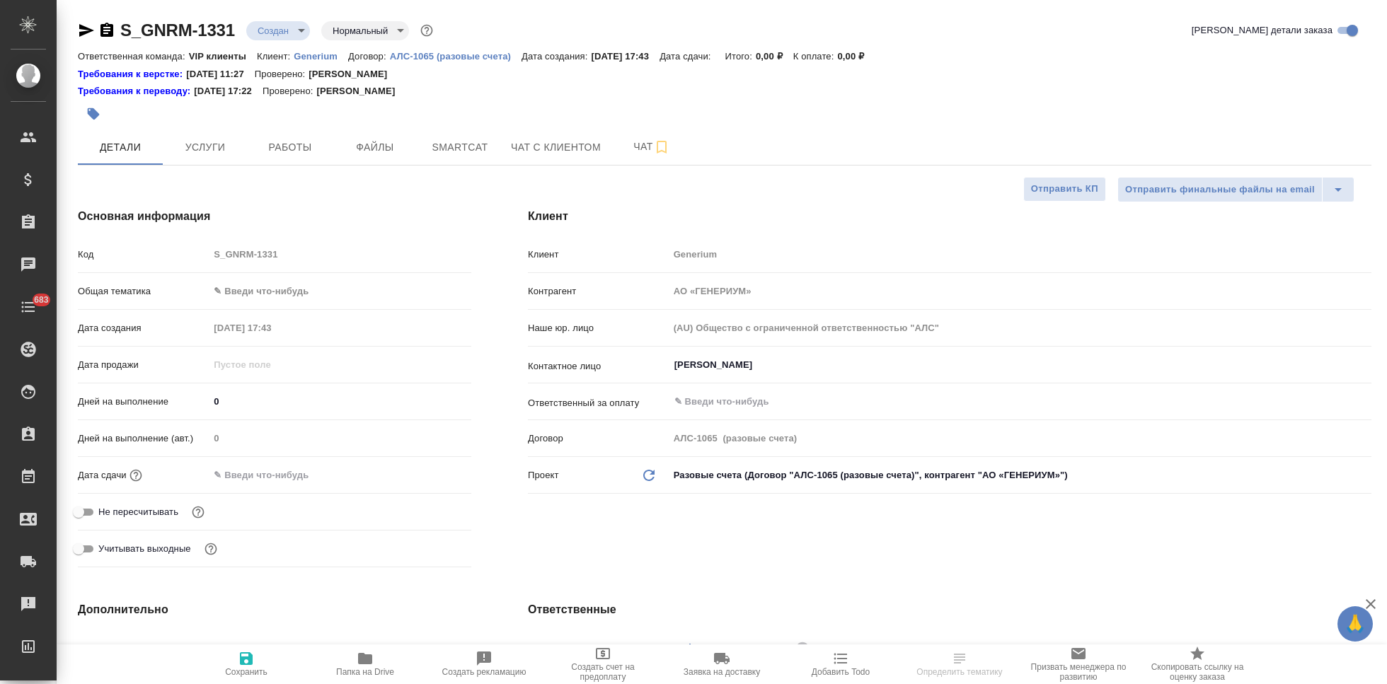
select select "RU"
click at [375, 154] on span "Файлы" at bounding box center [375, 148] width 68 height 18
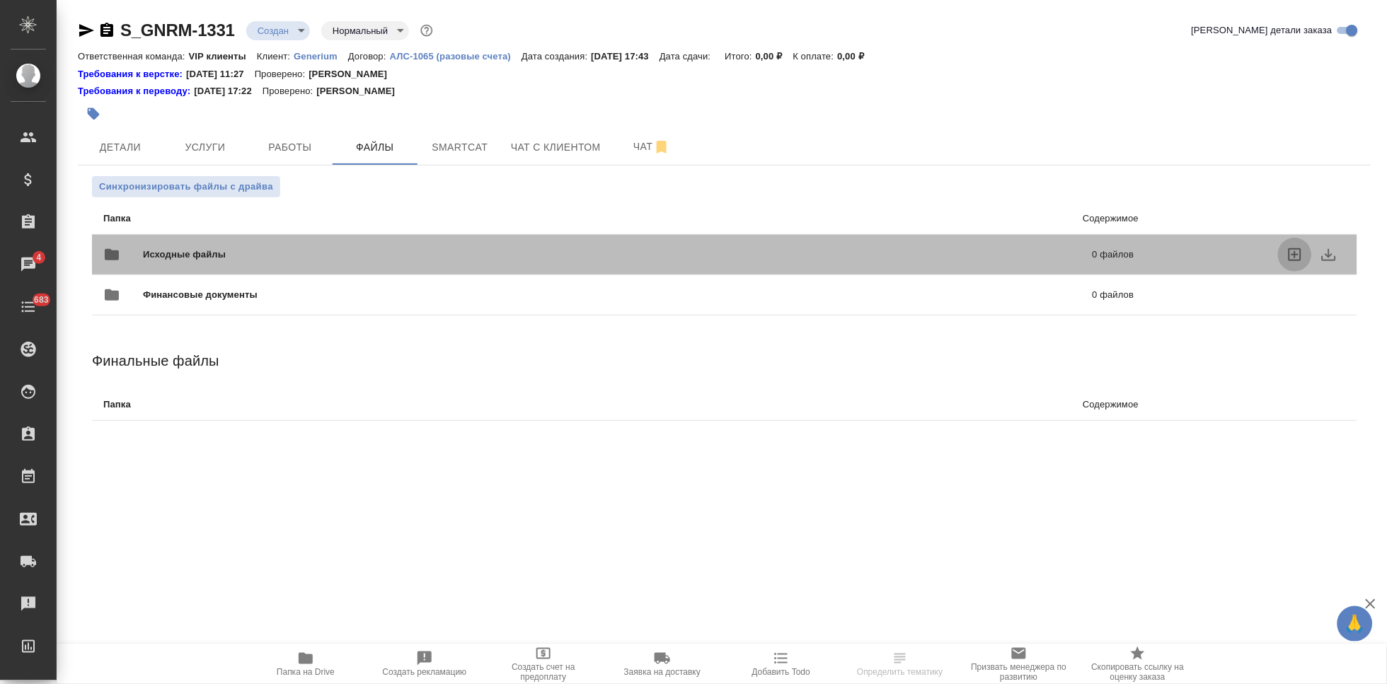
click at [1294, 253] on icon "uploadFiles" at bounding box center [1294, 254] width 17 height 17
click at [0, 0] on input "uploadFiles" at bounding box center [0, 0] width 0 height 0
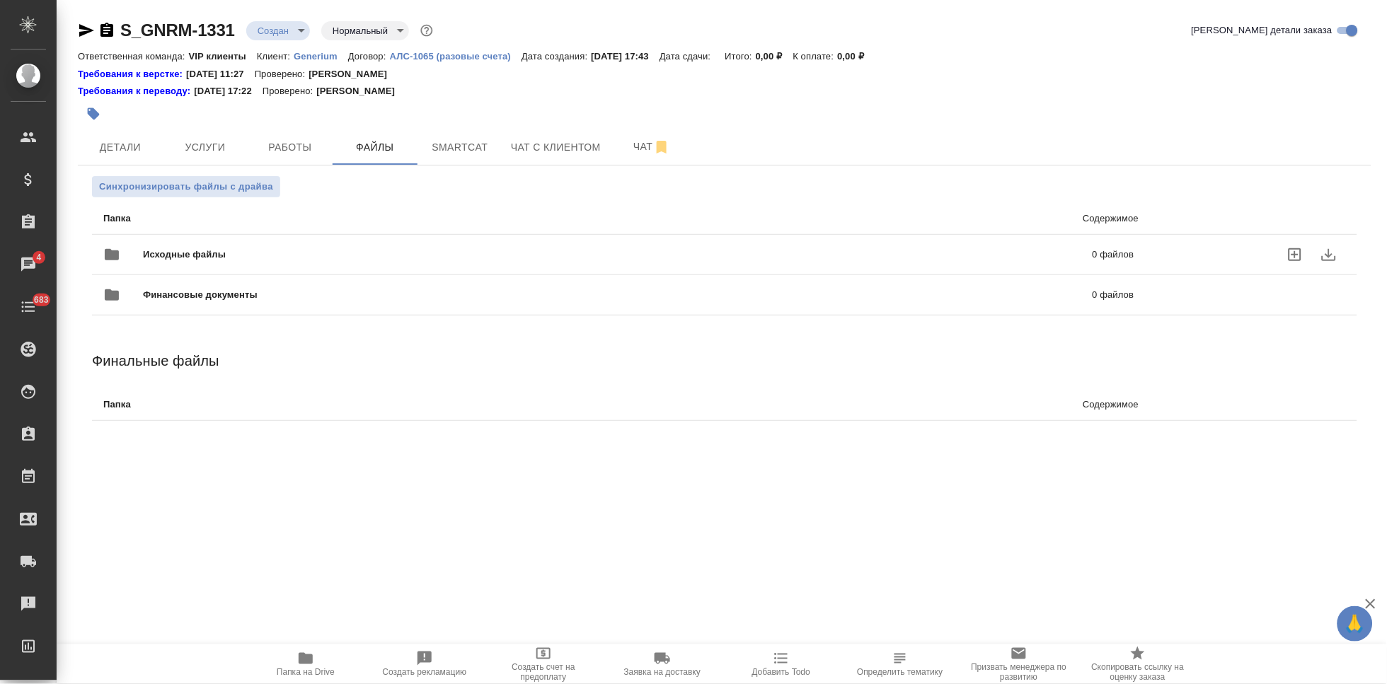
click at [1298, 258] on icon "uploadFiles" at bounding box center [1294, 254] width 17 height 17
click at [0, 0] on input "uploadFiles" at bounding box center [0, 0] width 0 height 0
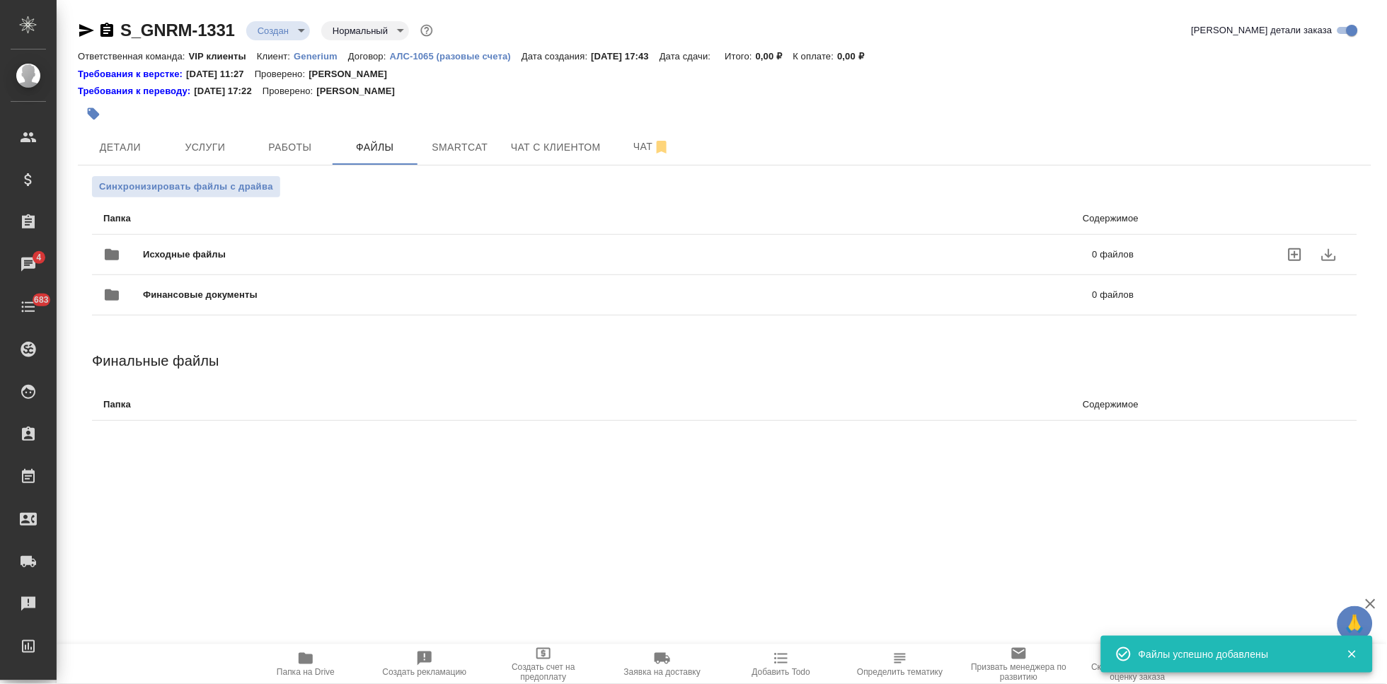
click at [1041, 255] on p "0 файлов" at bounding box center [896, 255] width 475 height 14
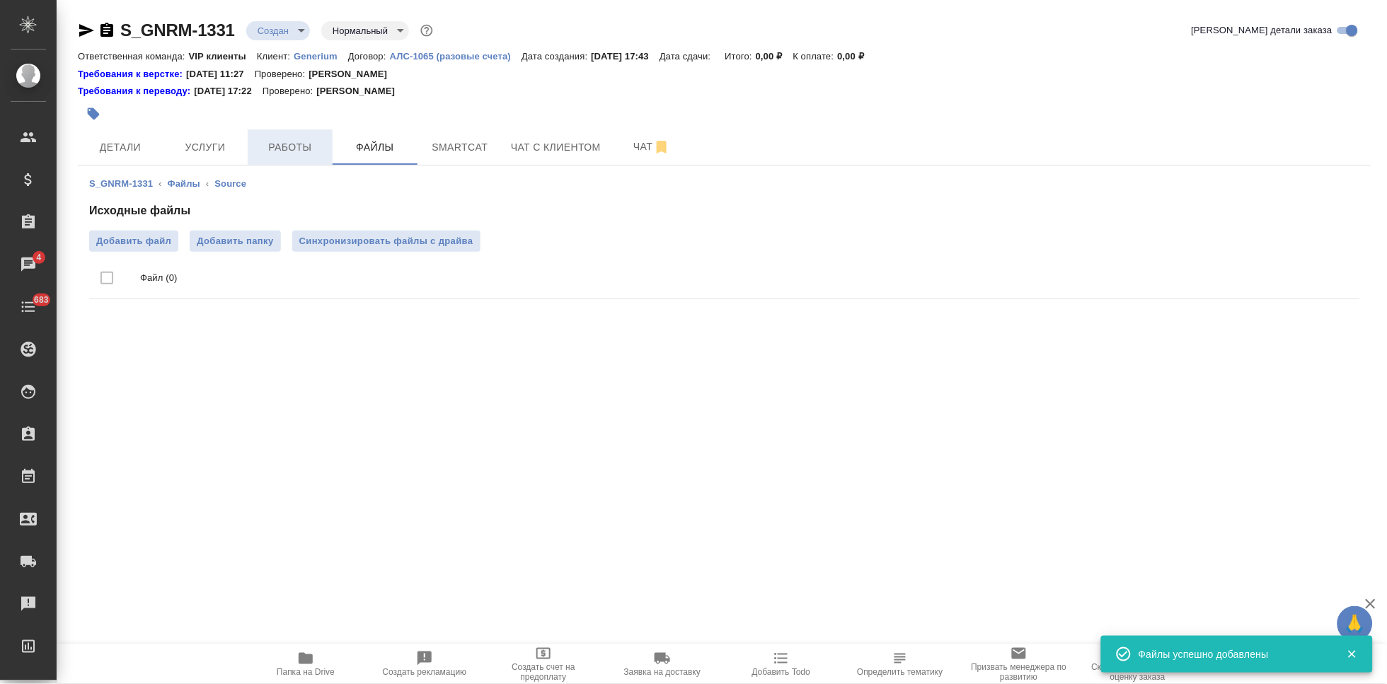
click at [296, 152] on span "Работы" at bounding box center [290, 148] width 68 height 18
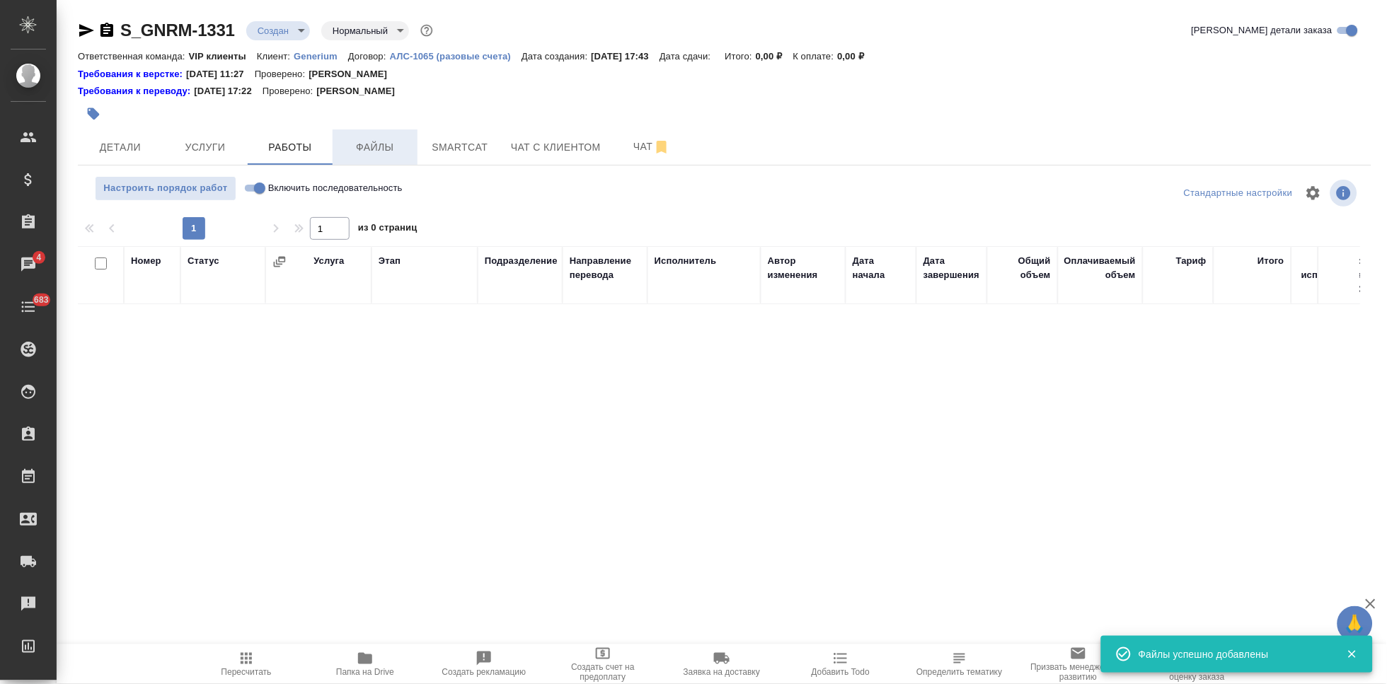
click at [366, 151] on span "Файлы" at bounding box center [375, 148] width 68 height 18
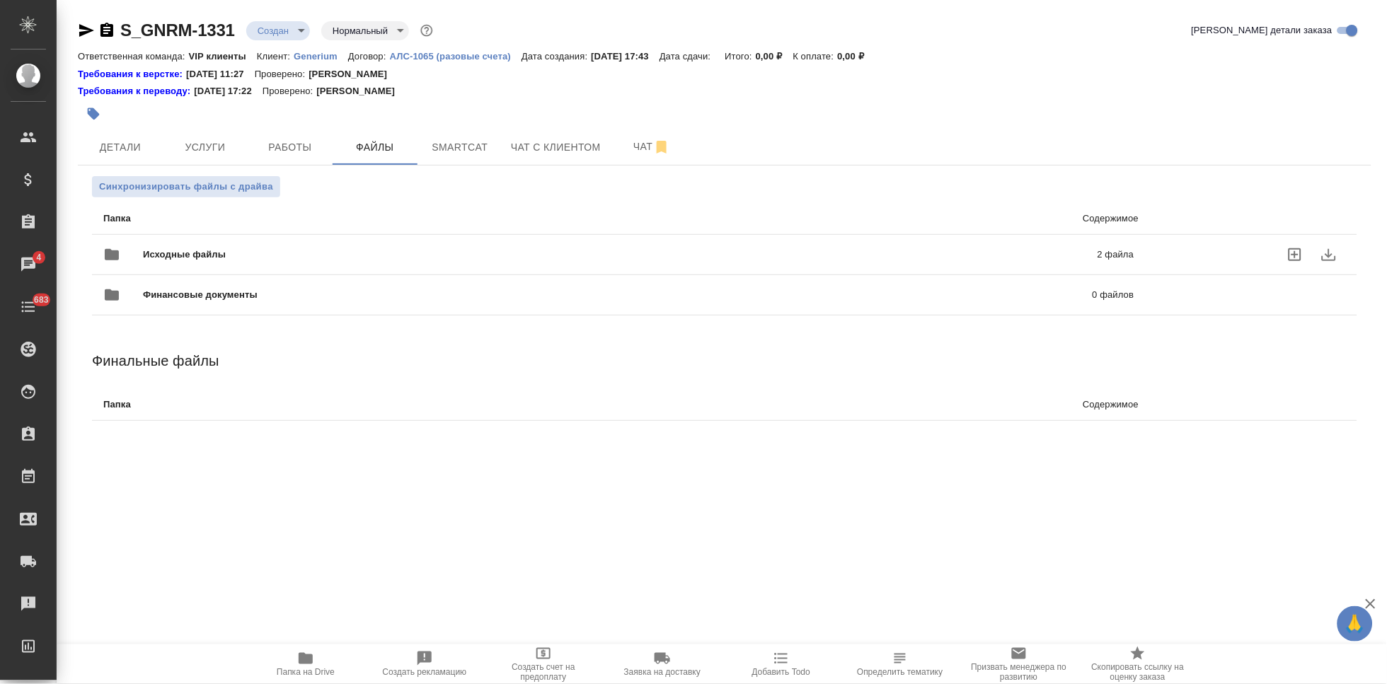
click at [946, 253] on p "2 файла" at bounding box center [898, 255] width 473 height 14
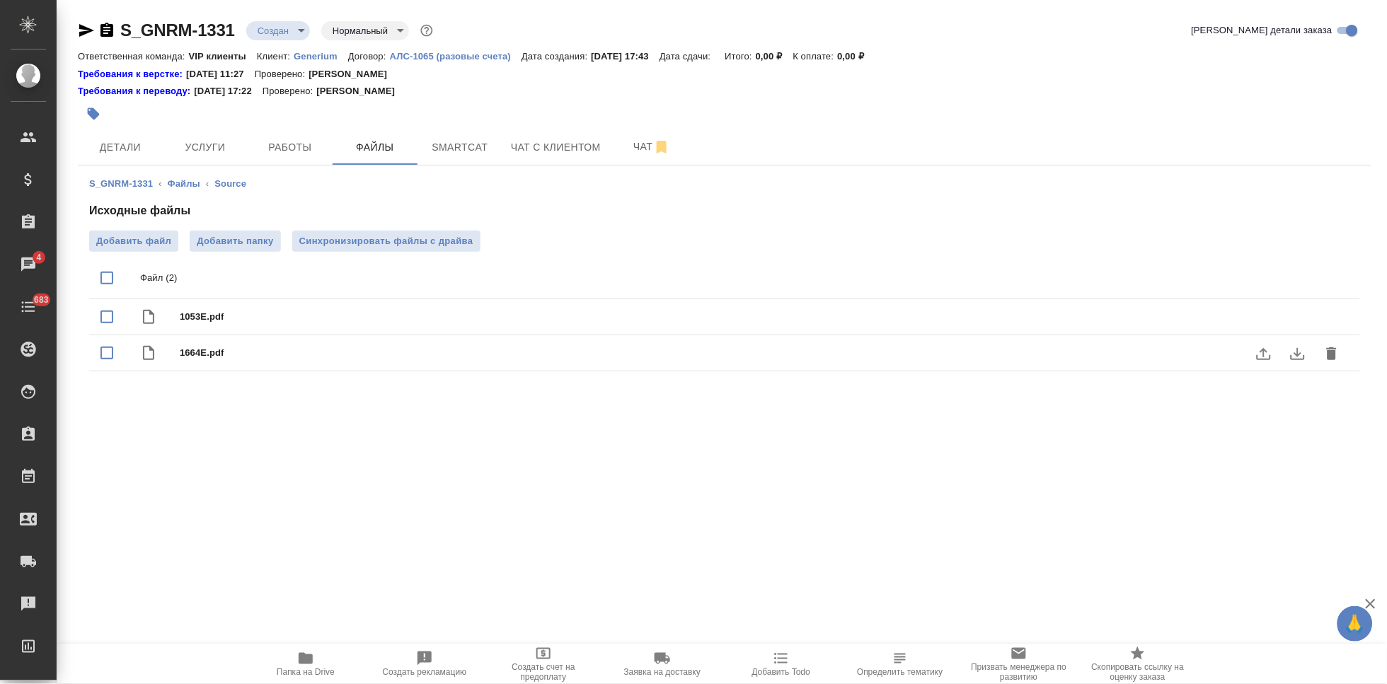
click at [294, 32] on body "🙏 .cls-1 fill:#fff; AWATERA Kabargina Anna Клиенты Спецификации Заказы 4 Чаты 6…" at bounding box center [693, 342] width 1387 height 684
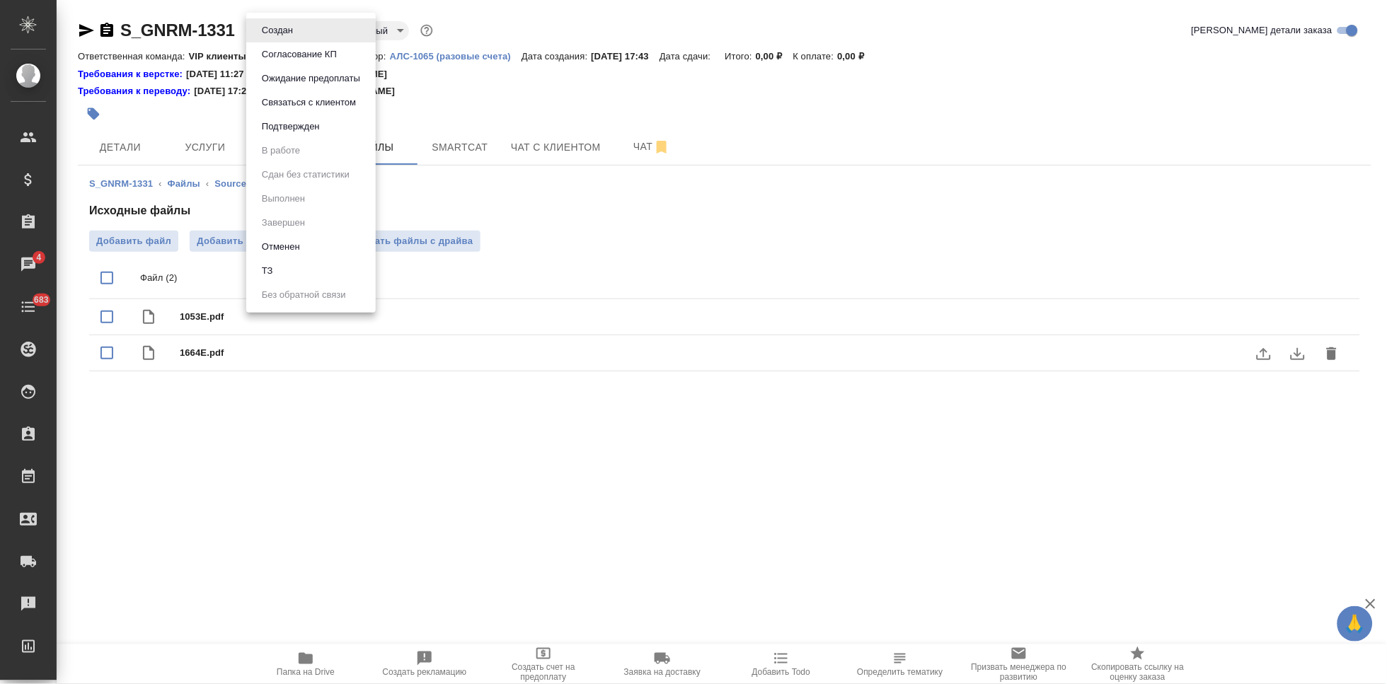
click at [277, 263] on li "ТЗ" at bounding box center [310, 271] width 129 height 24
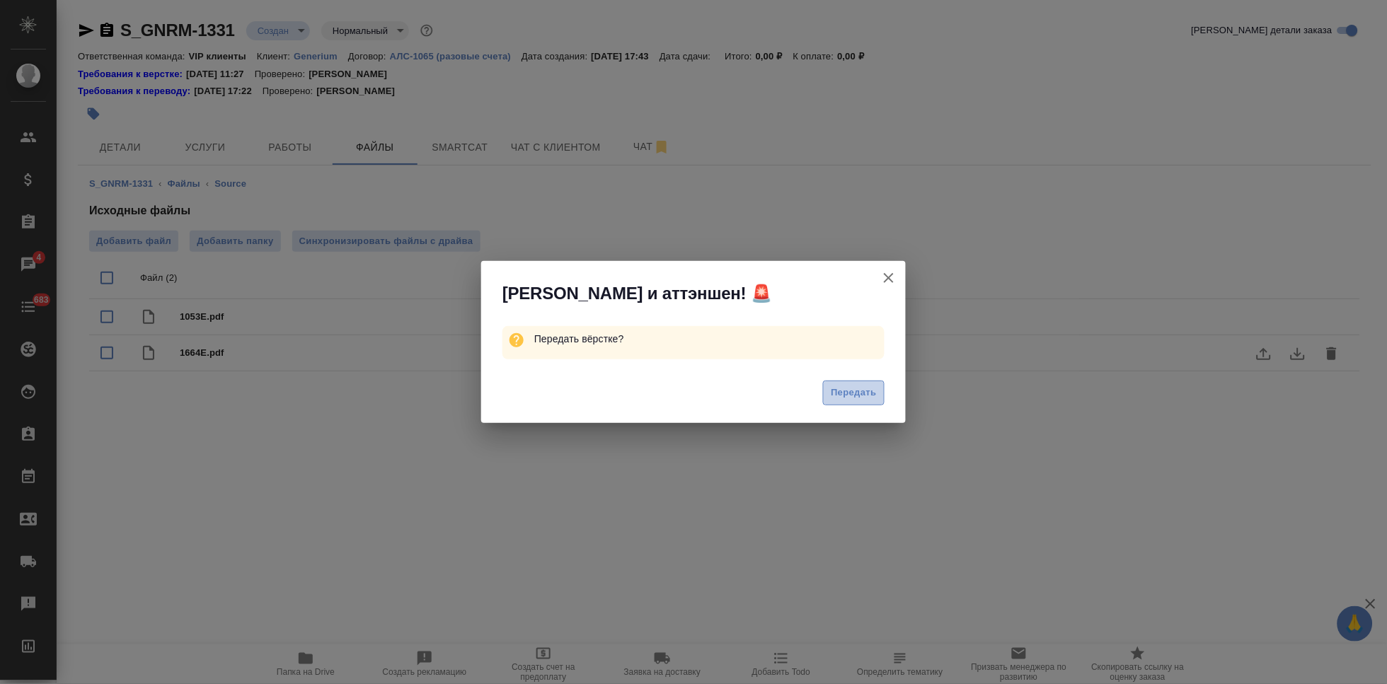
click at [872, 392] on span "Передать" at bounding box center [854, 393] width 46 height 16
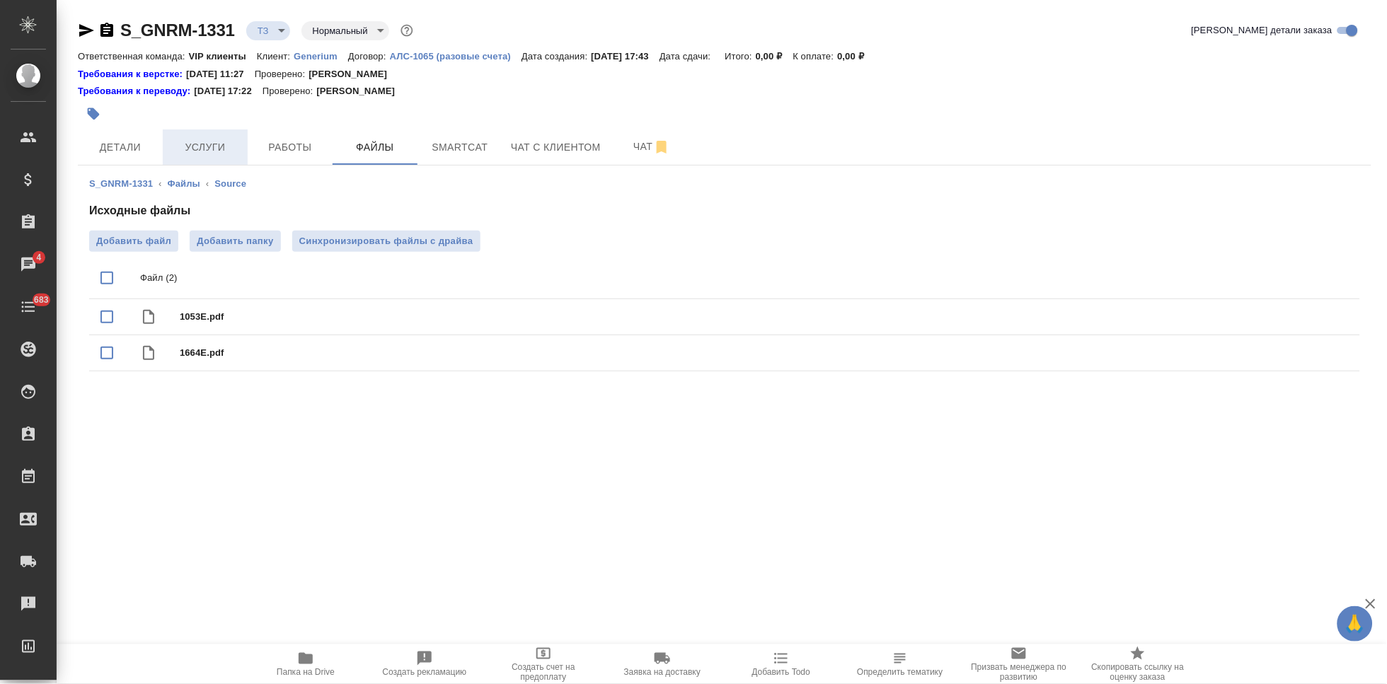
click at [189, 154] on span "Услуги" at bounding box center [205, 148] width 68 height 18
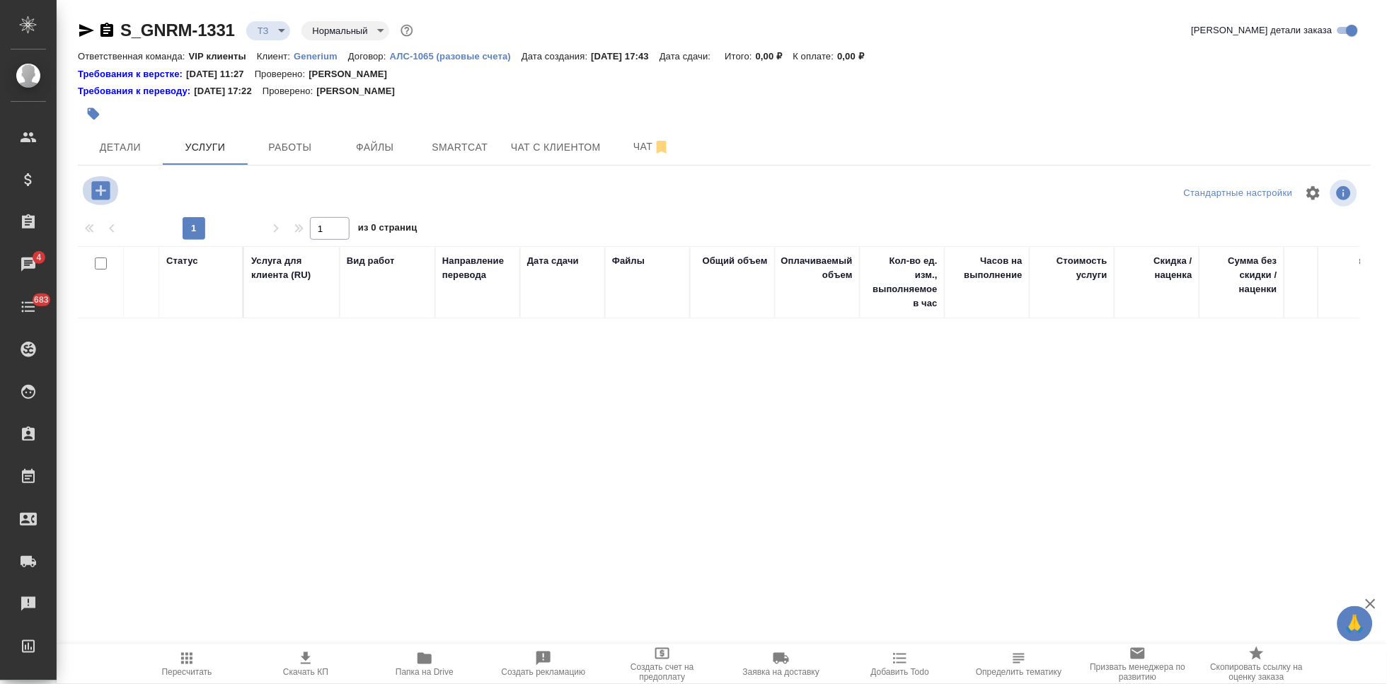
click at [98, 195] on icon "button" at bounding box center [100, 190] width 18 height 18
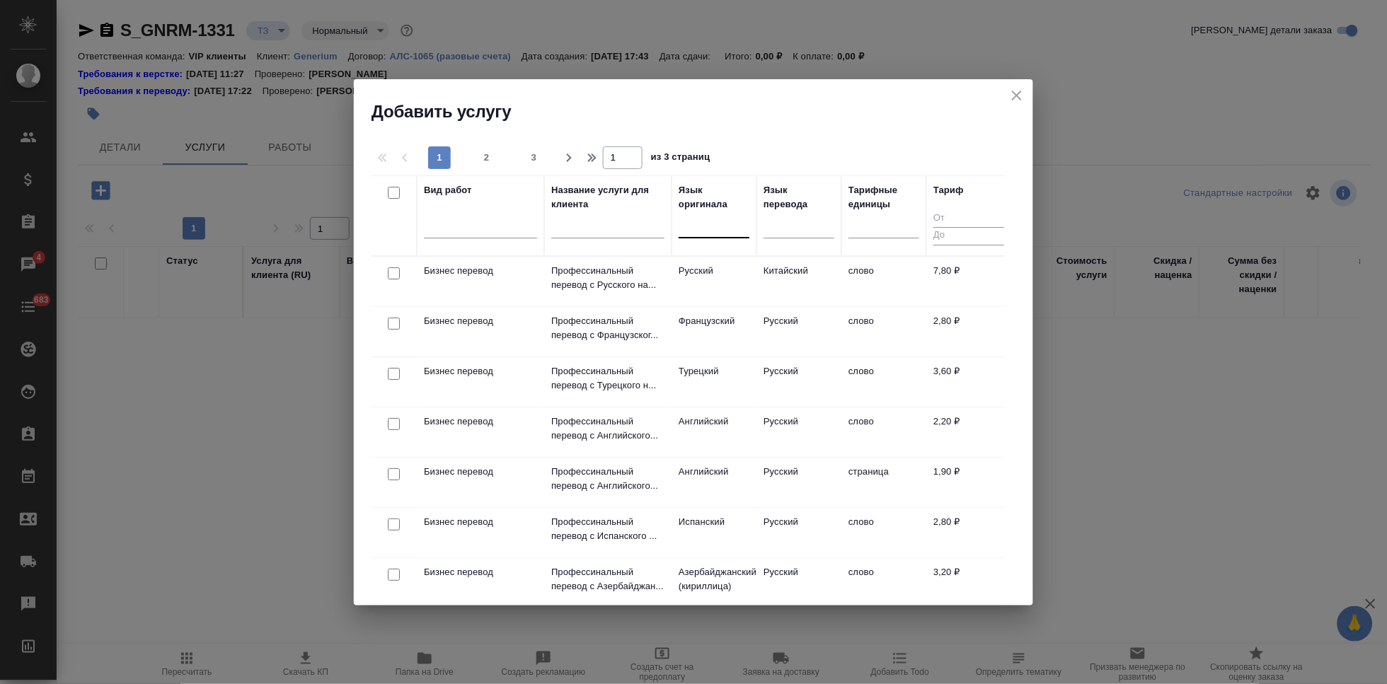
click at [706, 219] on div at bounding box center [714, 224] width 71 height 21
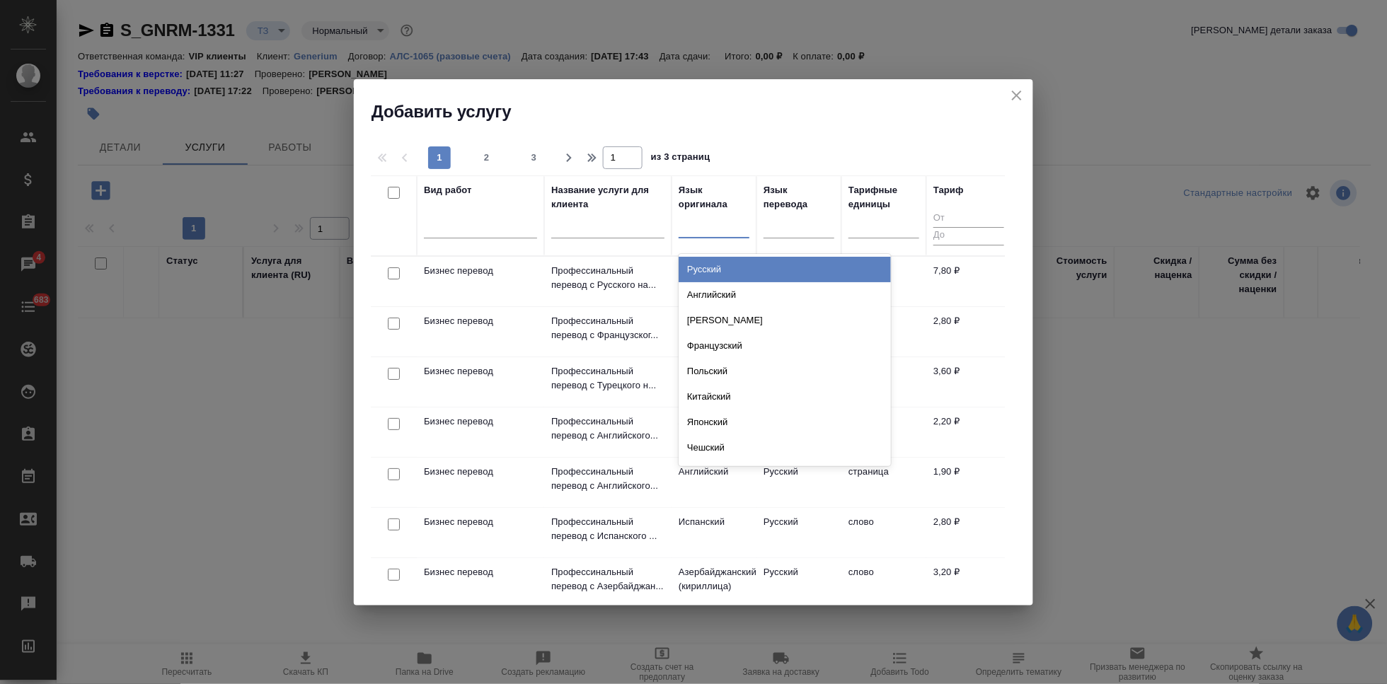
type input "а"
click at [715, 270] on div "Английский" at bounding box center [785, 269] width 212 height 25
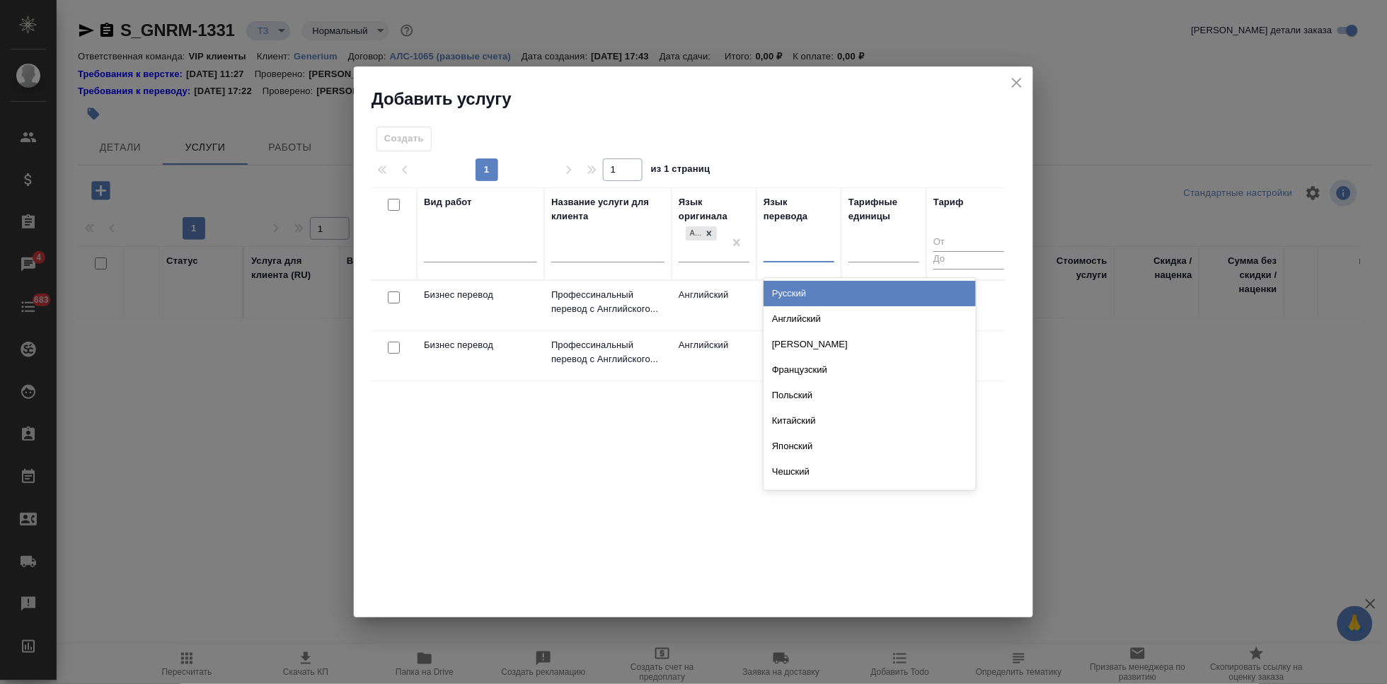
click at [781, 258] on div at bounding box center [799, 248] width 71 height 21
type input "рус"
click at [804, 296] on div "Русский" at bounding box center [870, 293] width 212 height 25
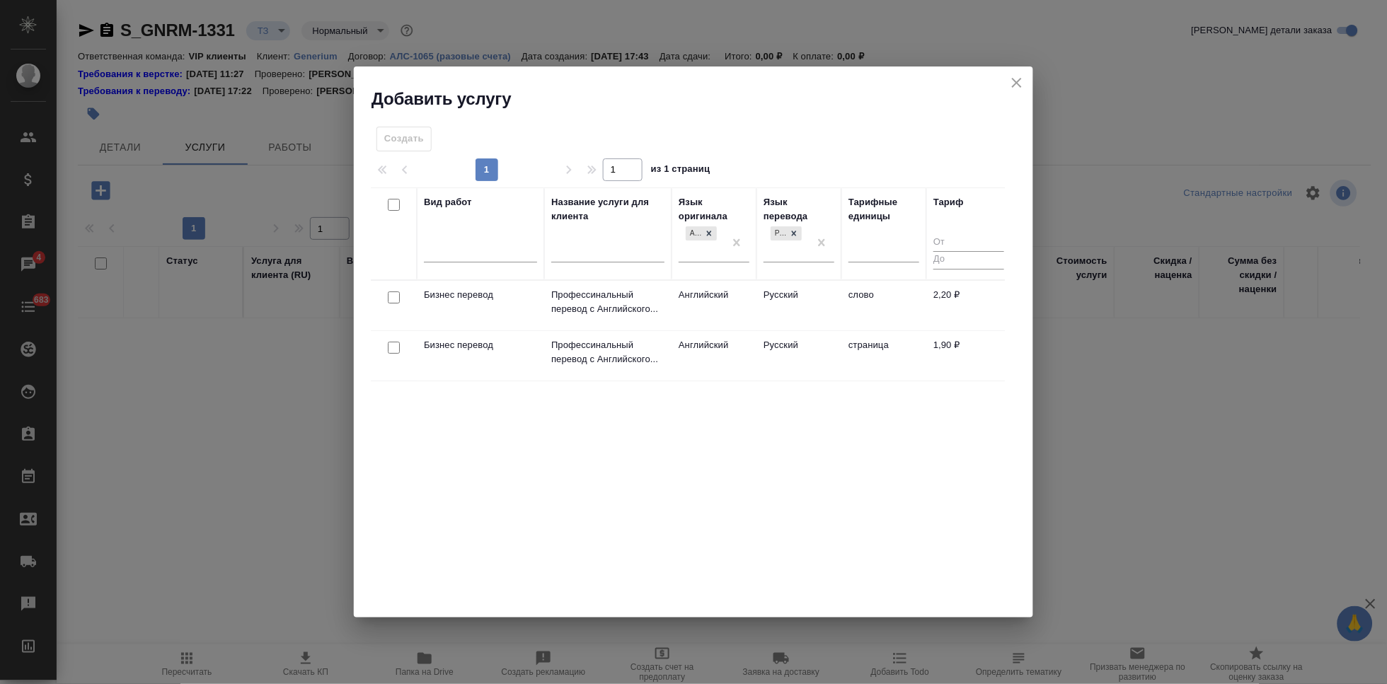
click at [746, 295] on td "Английский" at bounding box center [714, 306] width 85 height 50
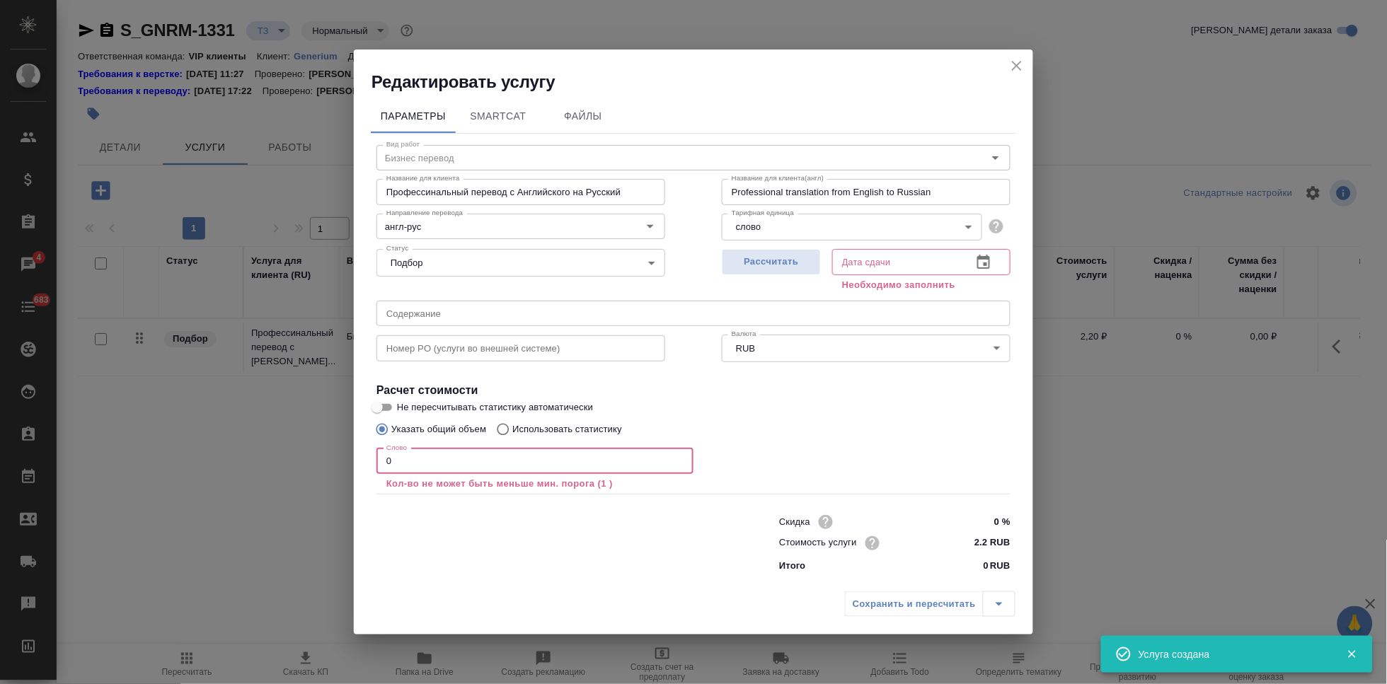
click at [399, 461] on input "0" at bounding box center [534, 461] width 317 height 25
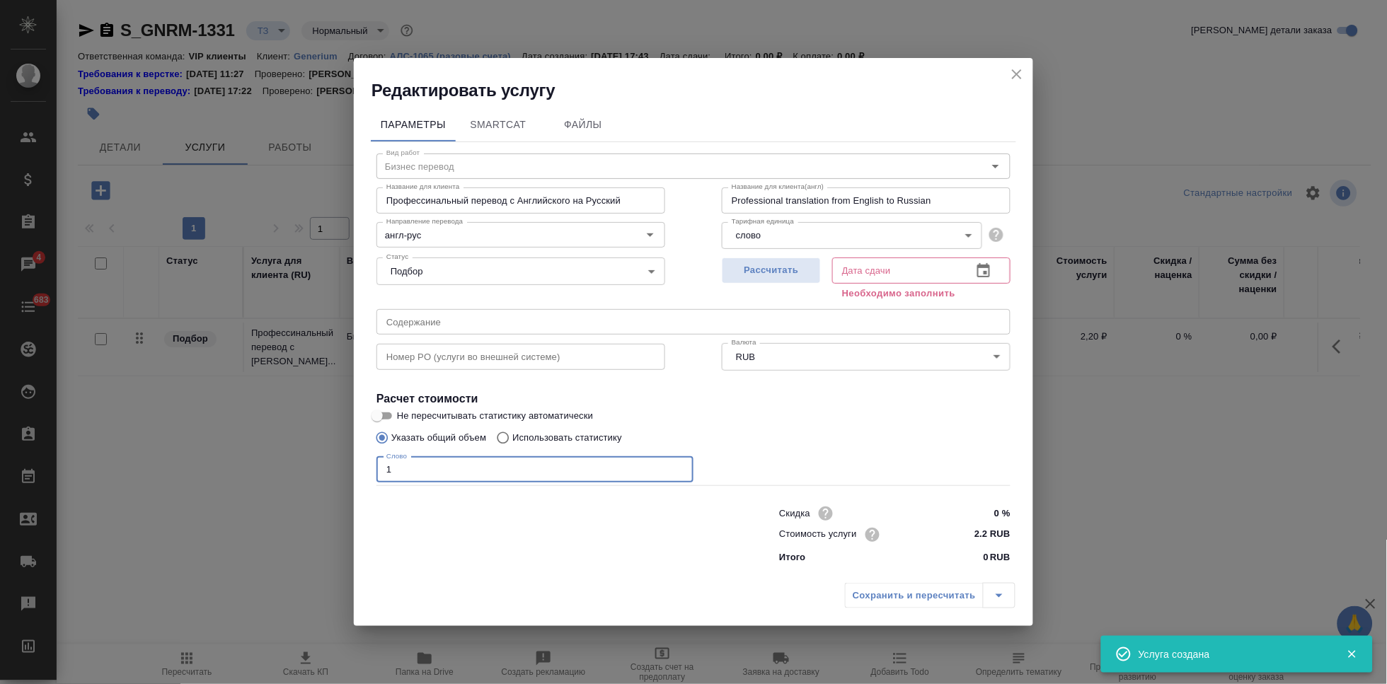
type input "1"
click at [975, 265] on icon "button" at bounding box center [983, 271] width 17 height 17
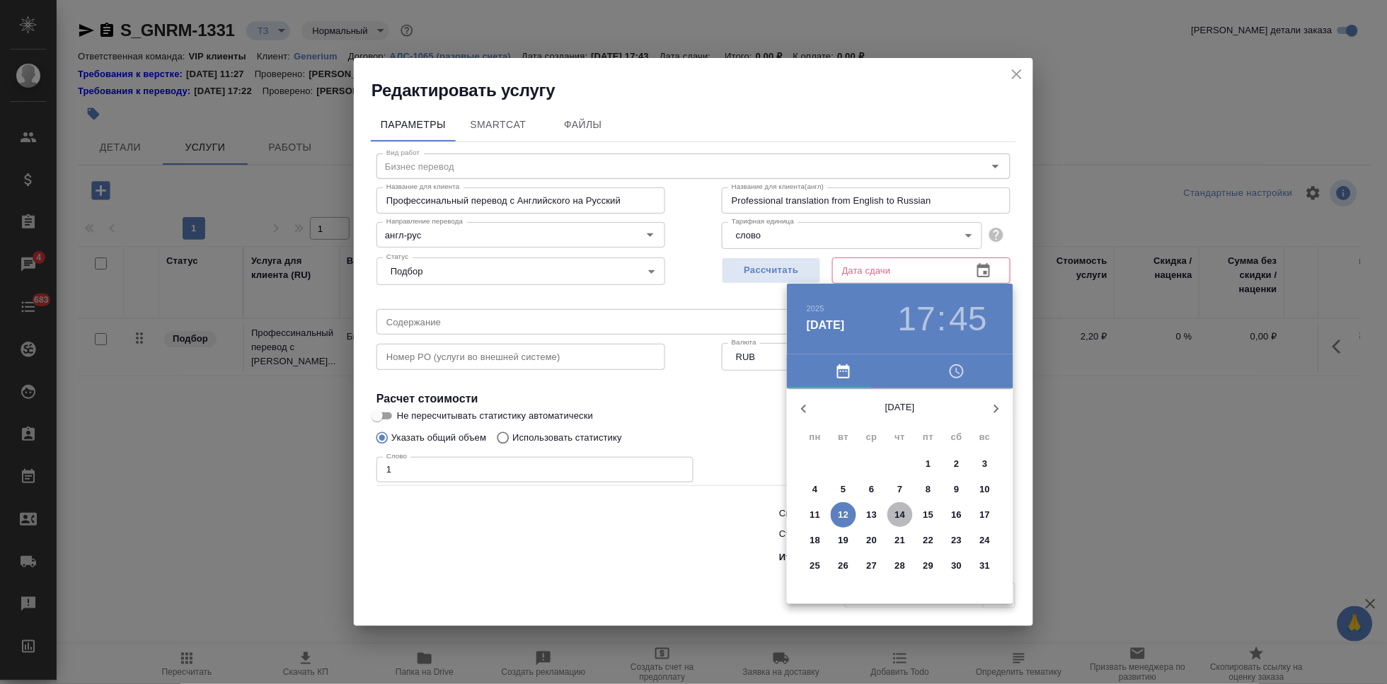
click at [895, 514] on p "14" at bounding box center [900, 515] width 11 height 14
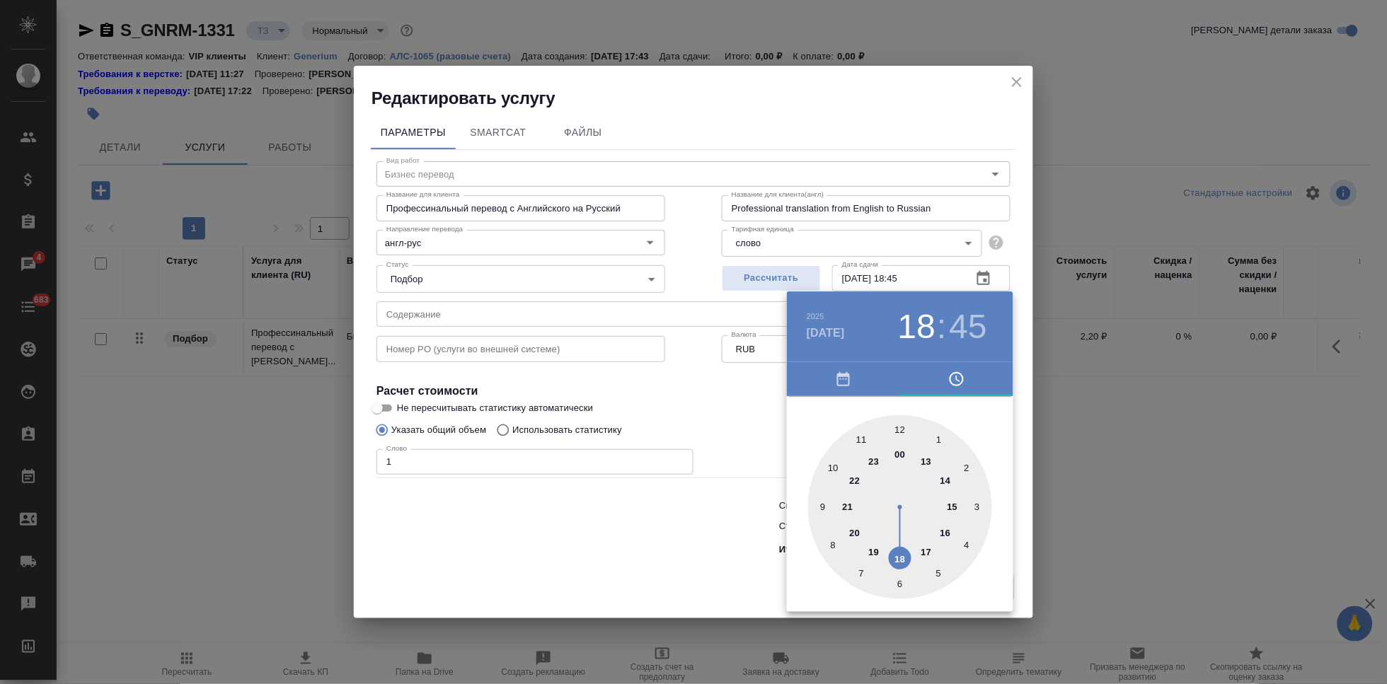
drag, startPoint x: 885, startPoint y: 566, endPoint x: 902, endPoint y: 568, distance: 16.3
click at [902, 568] on div at bounding box center [900, 507] width 184 height 184
type input "14.08.2025 18:00"
drag, startPoint x: 878, startPoint y: 468, endPoint x: 898, endPoint y: 429, distance: 43.7
click at [898, 429] on div at bounding box center [900, 507] width 184 height 184
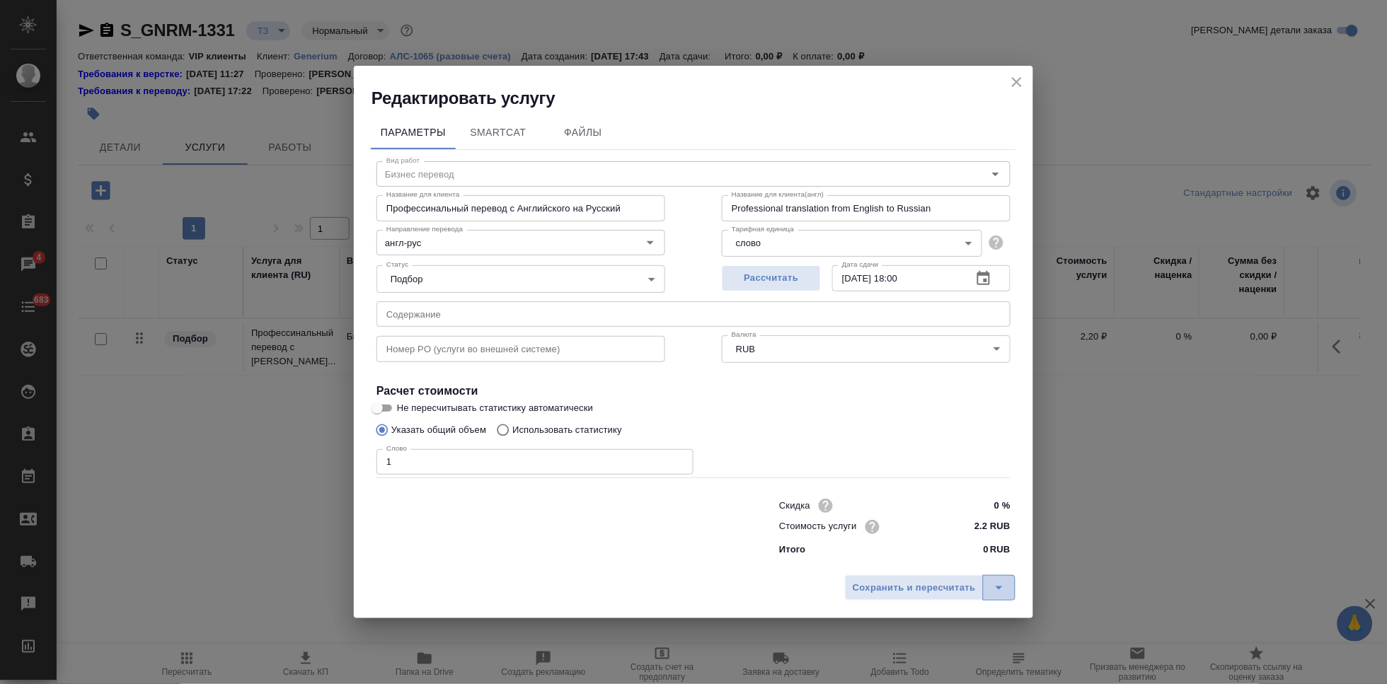
click at [1000, 586] on icon "split button" at bounding box center [999, 588] width 17 height 17
click at [941, 560] on li "Сохранить" at bounding box center [932, 557] width 171 height 23
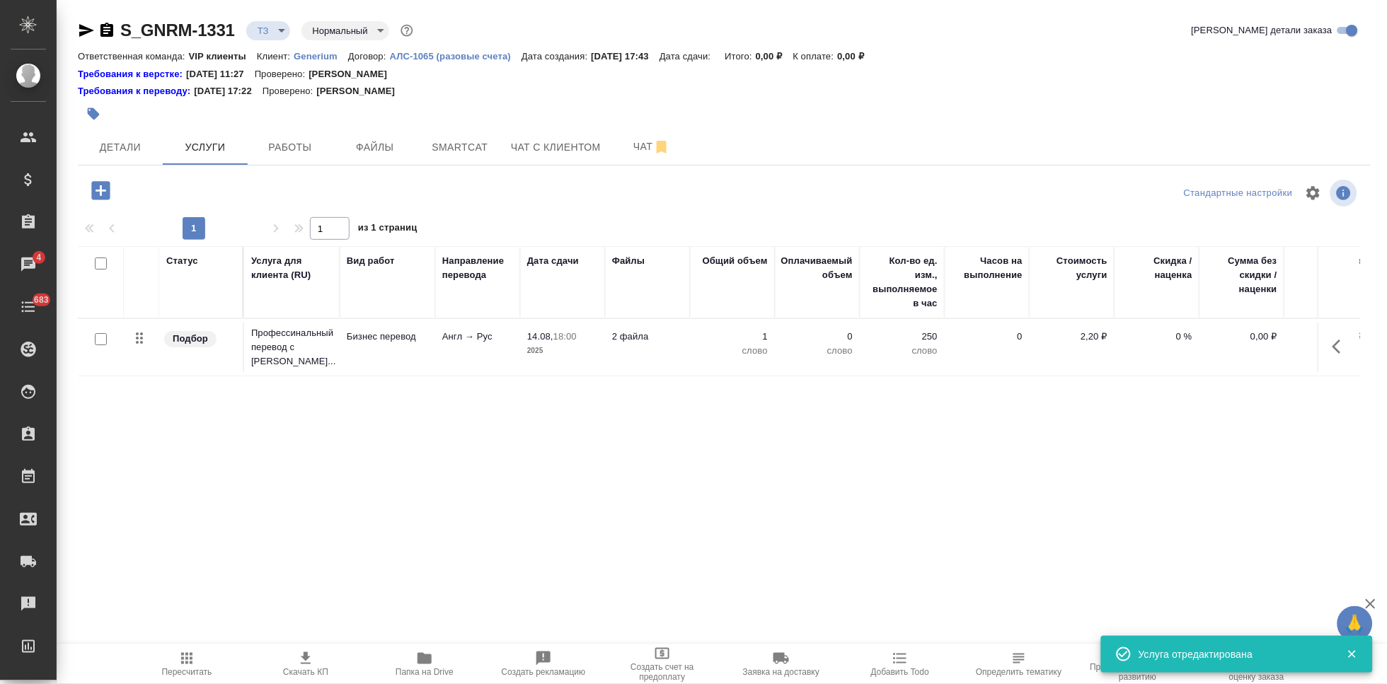
click at [103, 335] on input "checkbox" at bounding box center [101, 339] width 12 height 12
checkbox input "true"
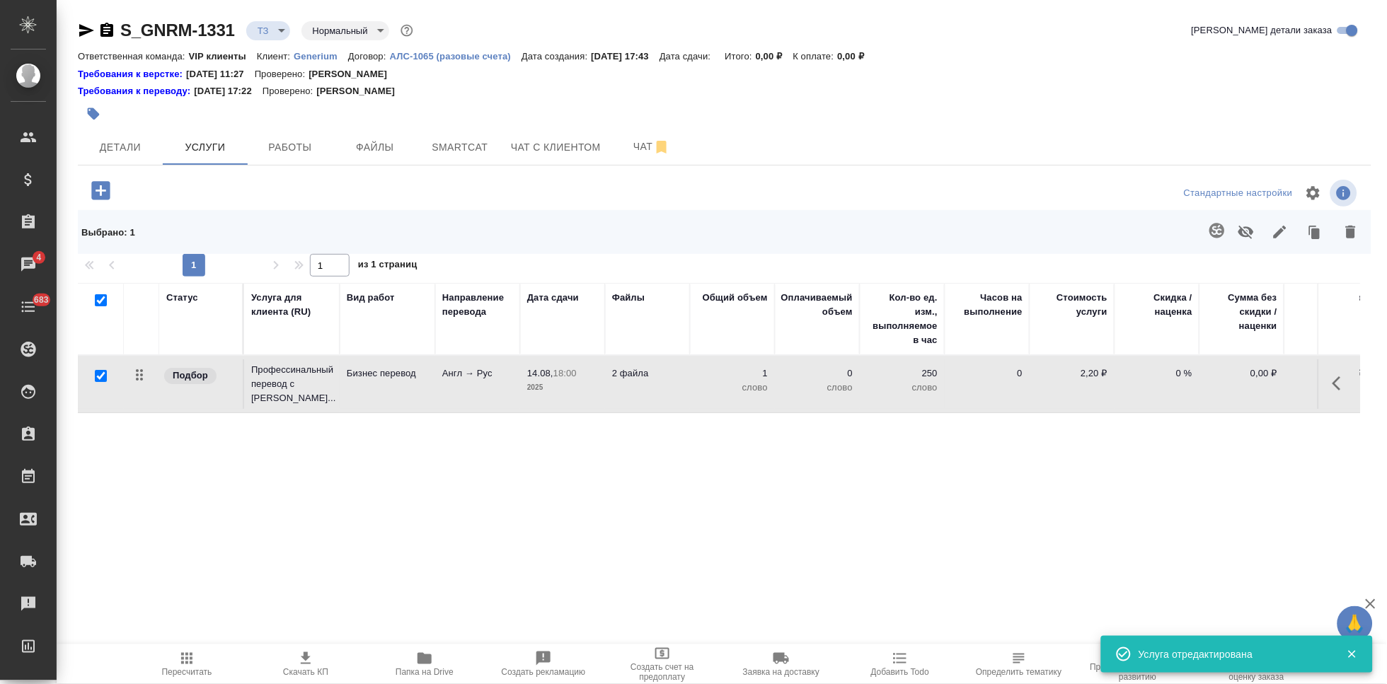
click at [1218, 232] on icon "button" at bounding box center [1217, 230] width 17 height 17
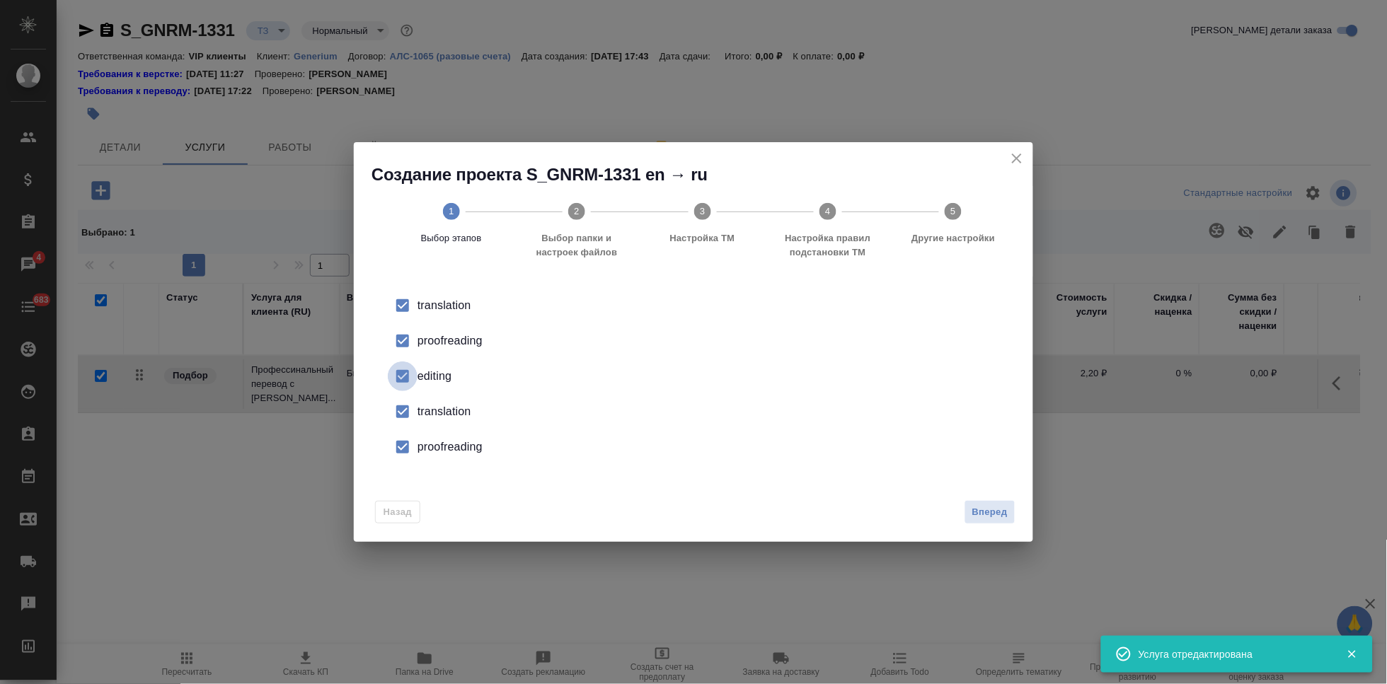
click at [405, 368] on input "checkbox" at bounding box center [403, 377] width 30 height 30
click at [401, 417] on input "checkbox" at bounding box center [403, 412] width 30 height 30
click at [401, 455] on input "checkbox" at bounding box center [403, 447] width 30 height 30
click at [974, 512] on span "Вперед" at bounding box center [989, 513] width 35 height 16
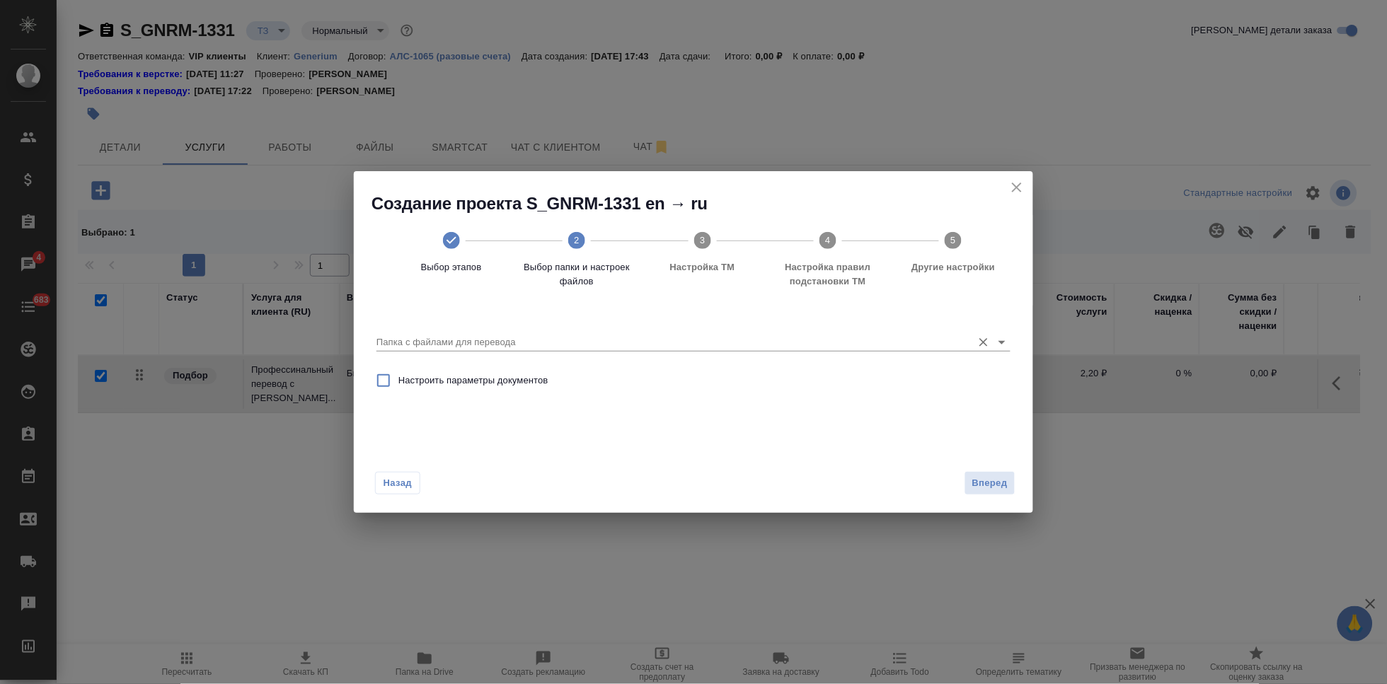
click at [900, 337] on input "Папка с файлами для перевода" at bounding box center [670, 342] width 589 height 17
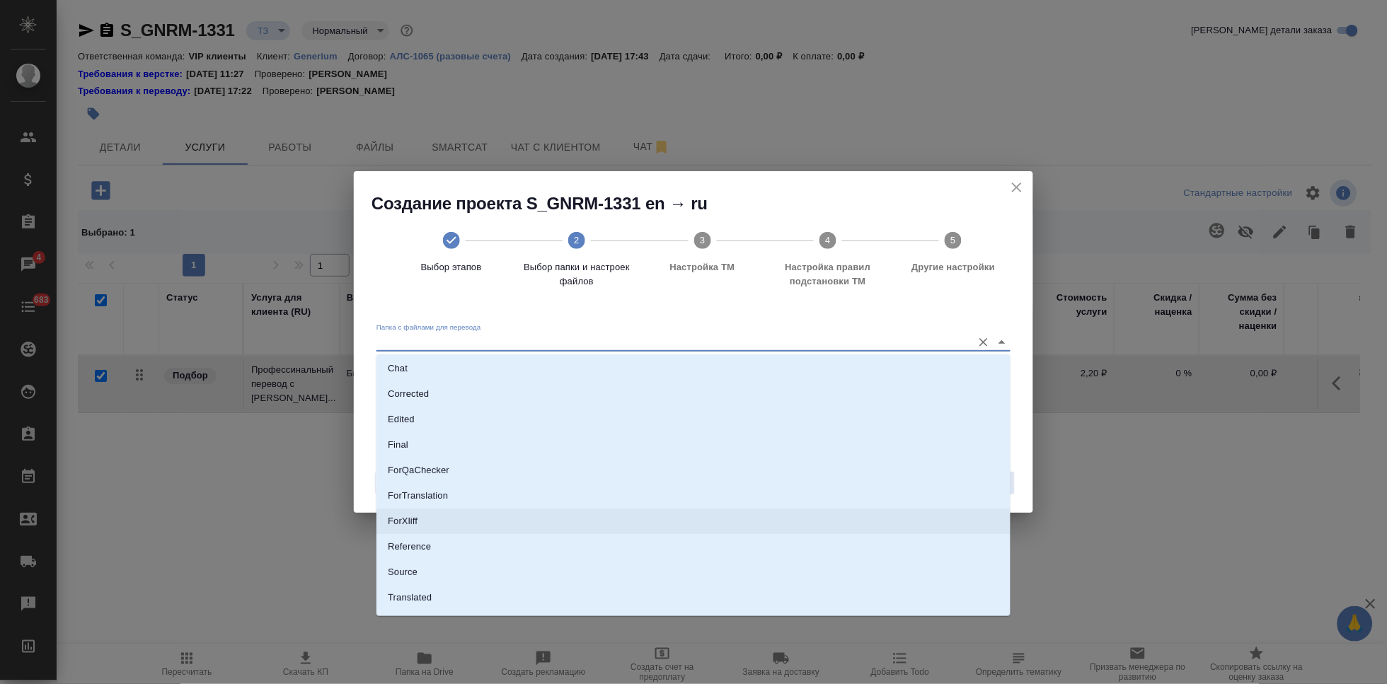
scroll to position [73, 0]
click at [466, 553] on li "Source" at bounding box center [693, 552] width 634 height 25
type input "Source"
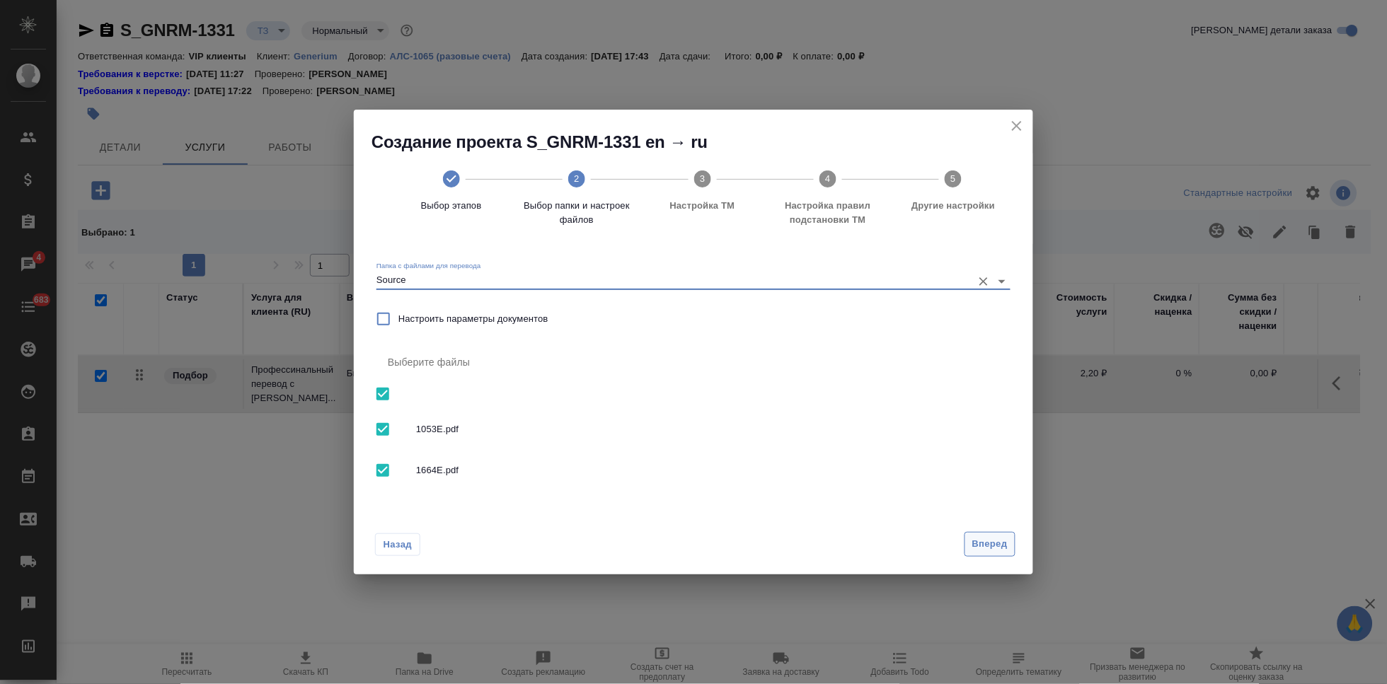
click at [989, 549] on span "Вперед" at bounding box center [989, 544] width 35 height 16
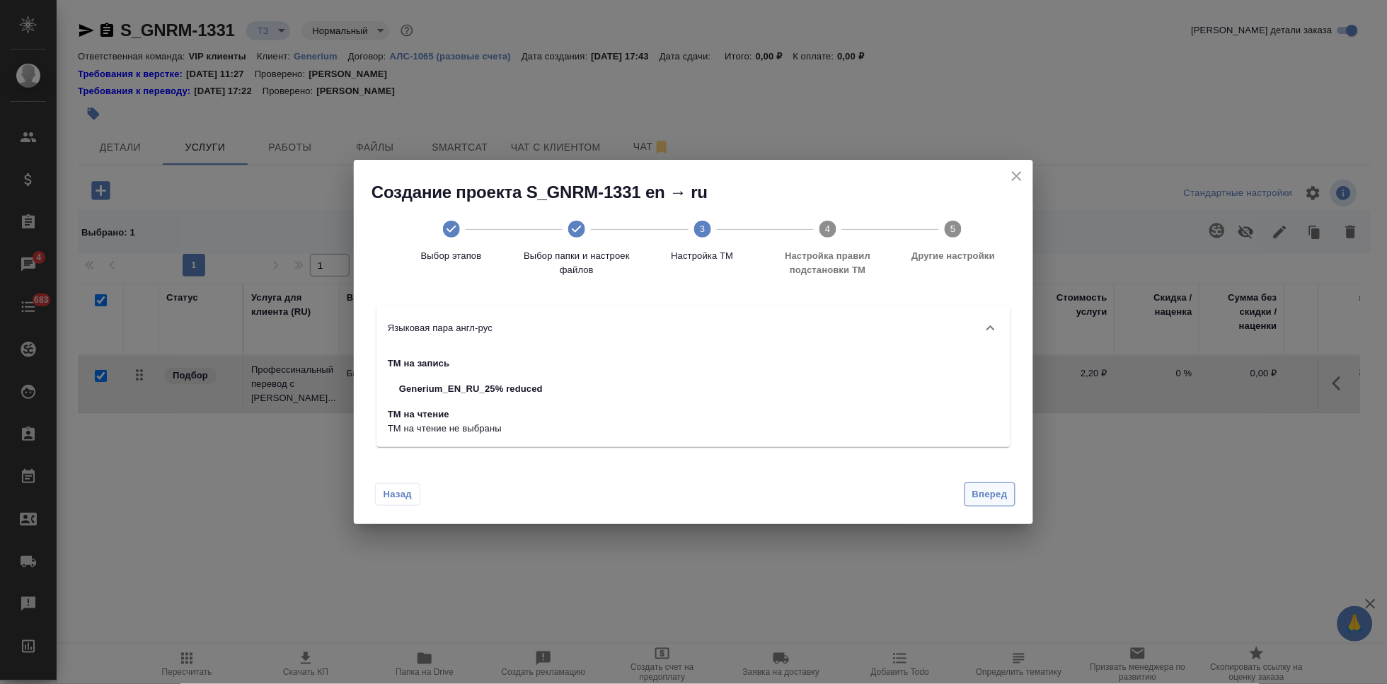
click at [984, 494] on span "Вперед" at bounding box center [989, 495] width 35 height 16
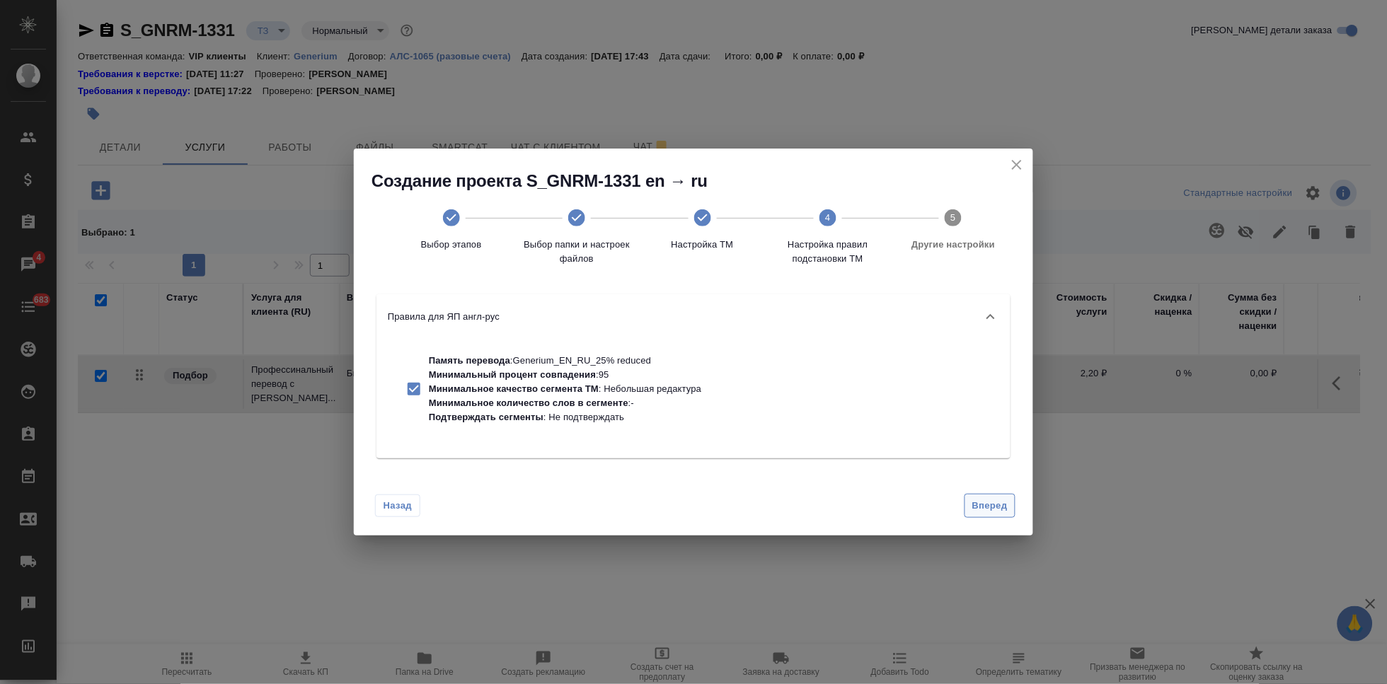
click at [987, 515] on button "Вперед" at bounding box center [989, 506] width 51 height 25
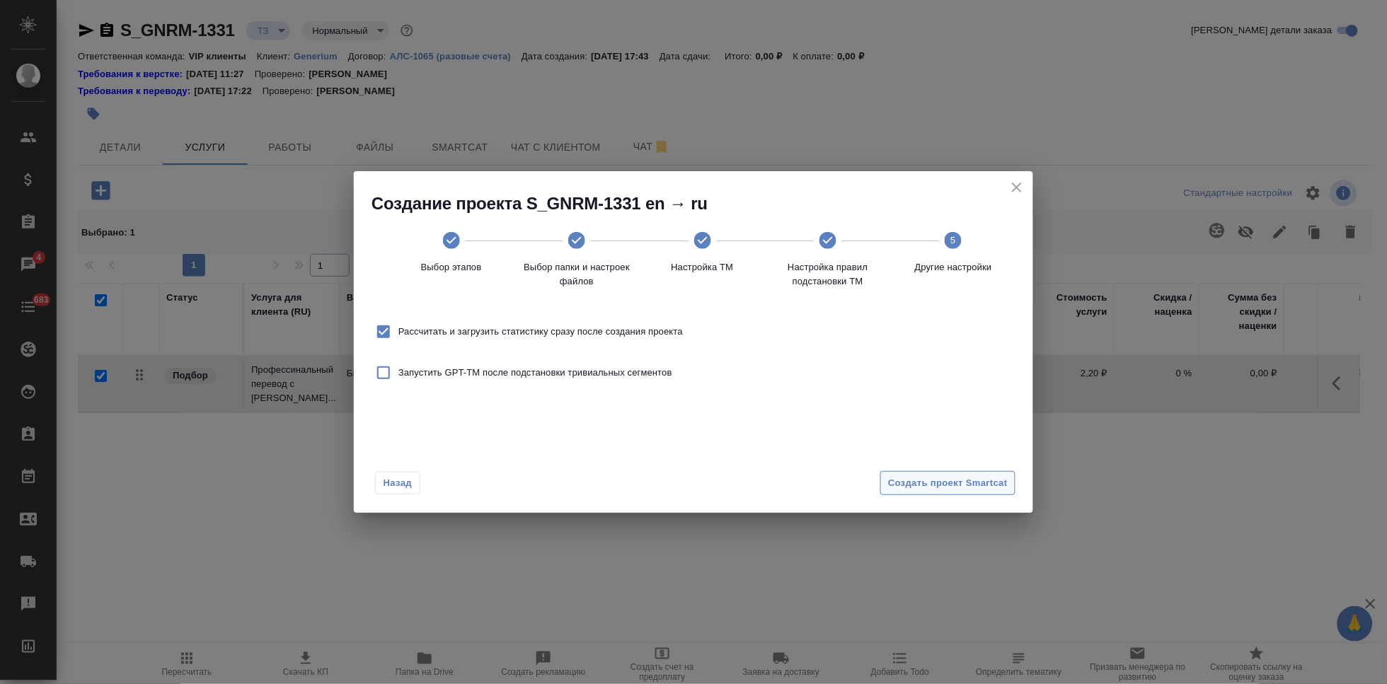
click at [989, 492] on button "Создать проект Smartcat" at bounding box center [947, 483] width 135 height 25
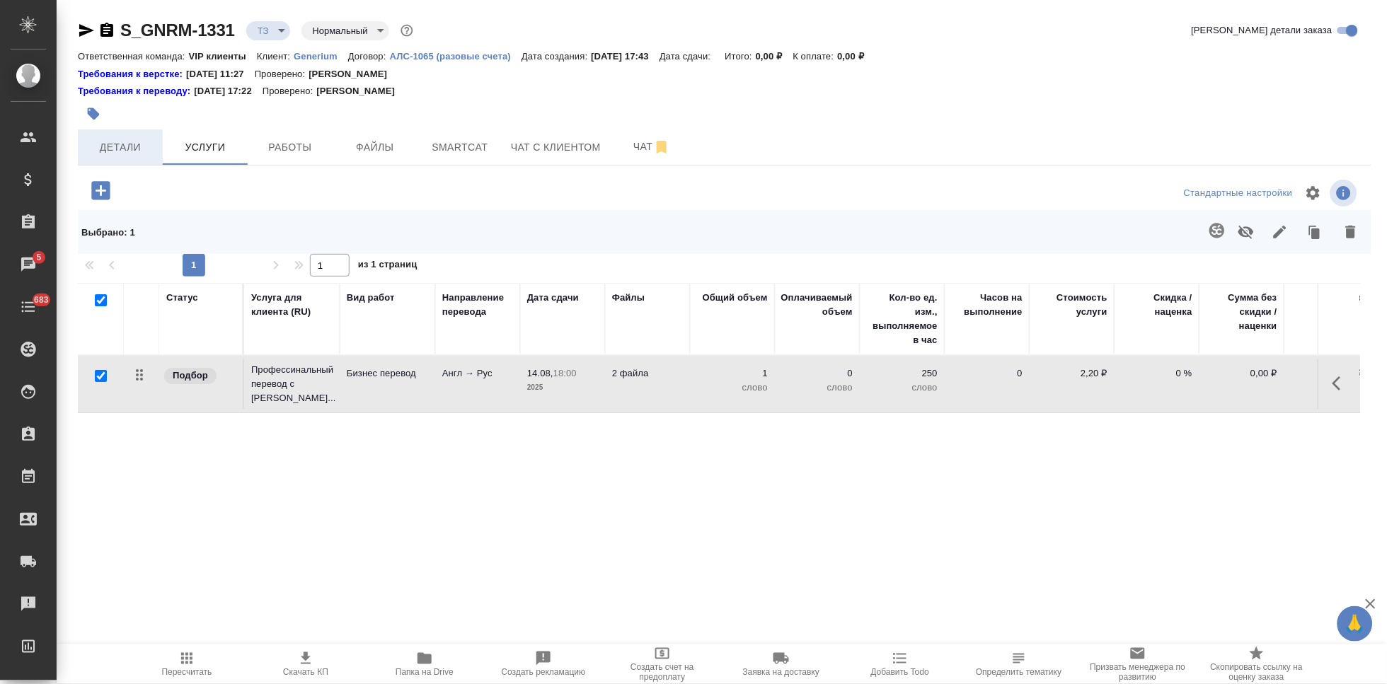
click at [127, 145] on span "Детали" at bounding box center [120, 148] width 68 height 18
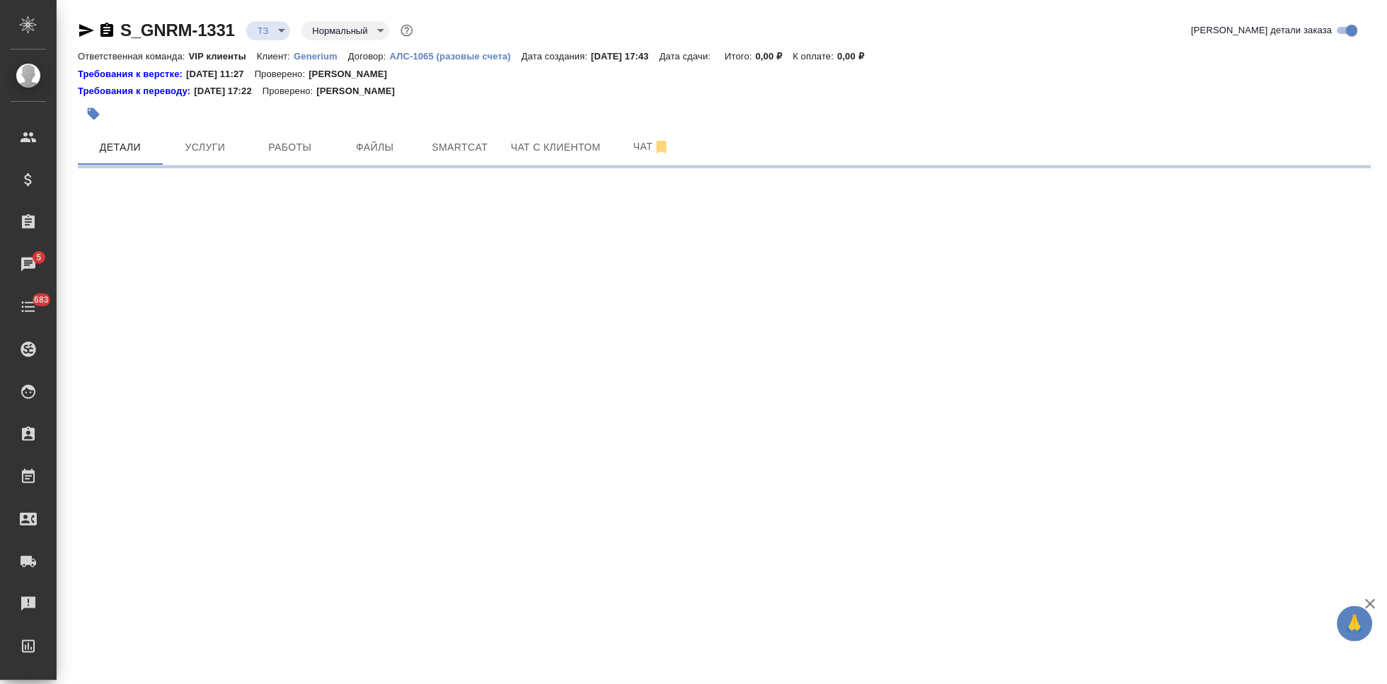
select select "RU"
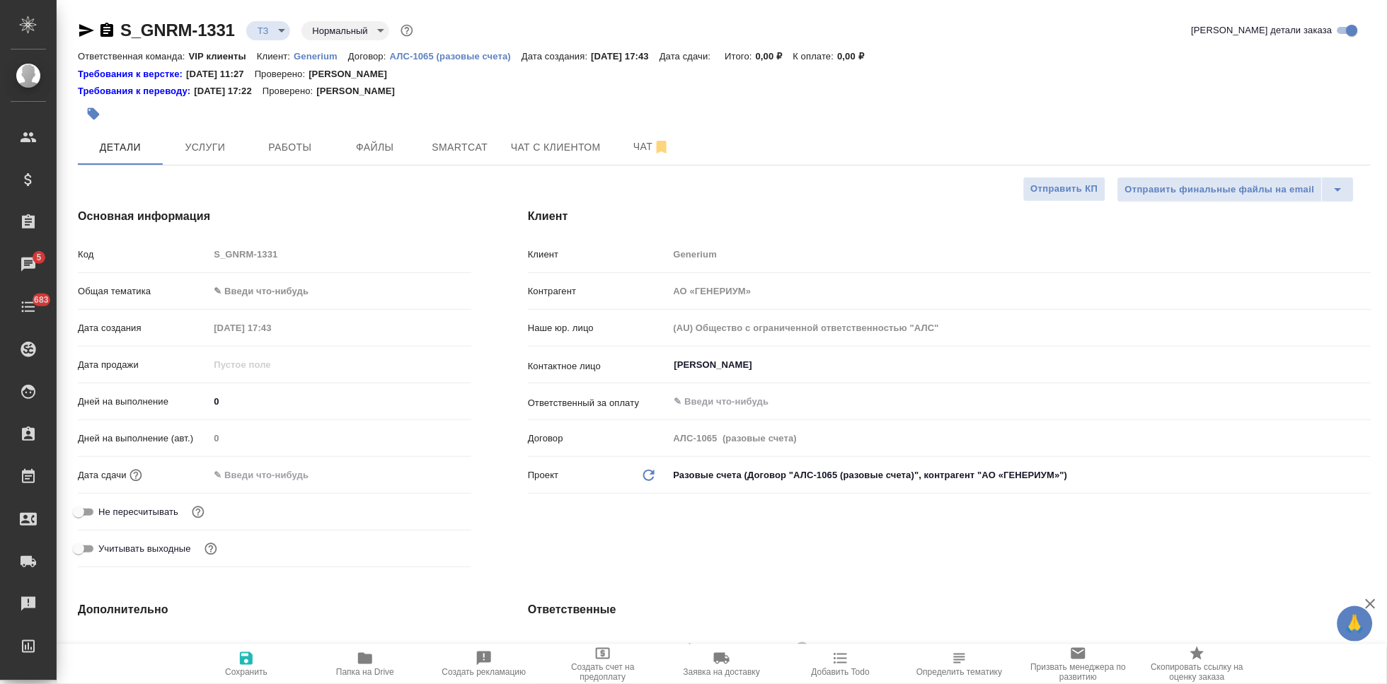
type textarea "x"
click at [236, 400] on input "0" at bounding box center [340, 401] width 263 height 21
type textarea "x"
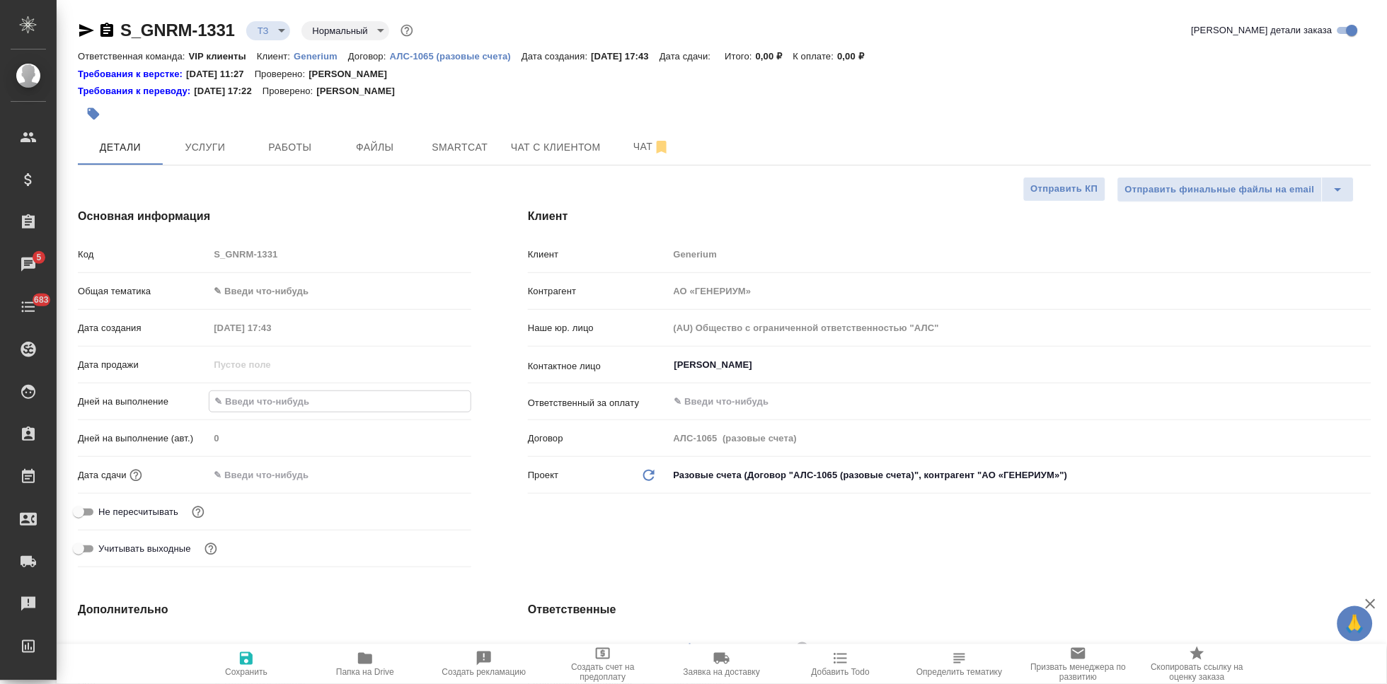
type textarea "x"
type input "3"
type textarea "x"
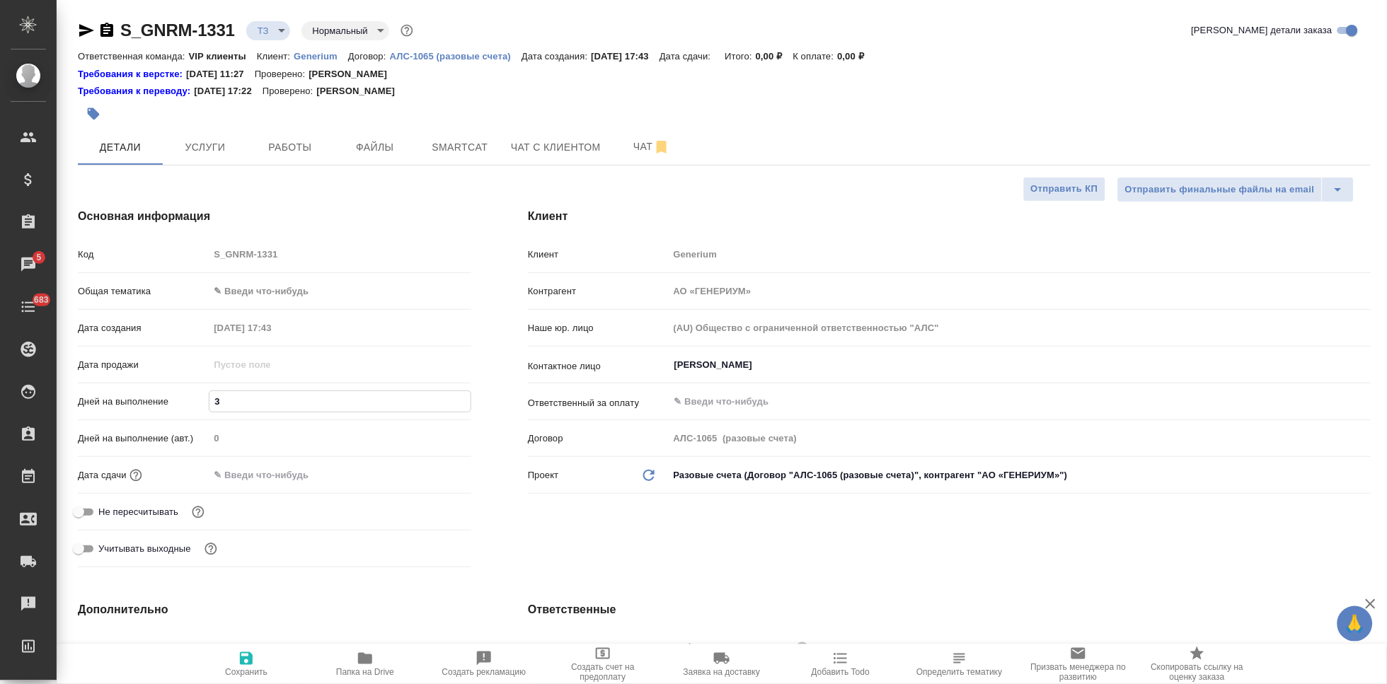
type textarea "x"
type input "3"
click at [257, 654] on span "Сохранить" at bounding box center [246, 663] width 102 height 27
type textarea "x"
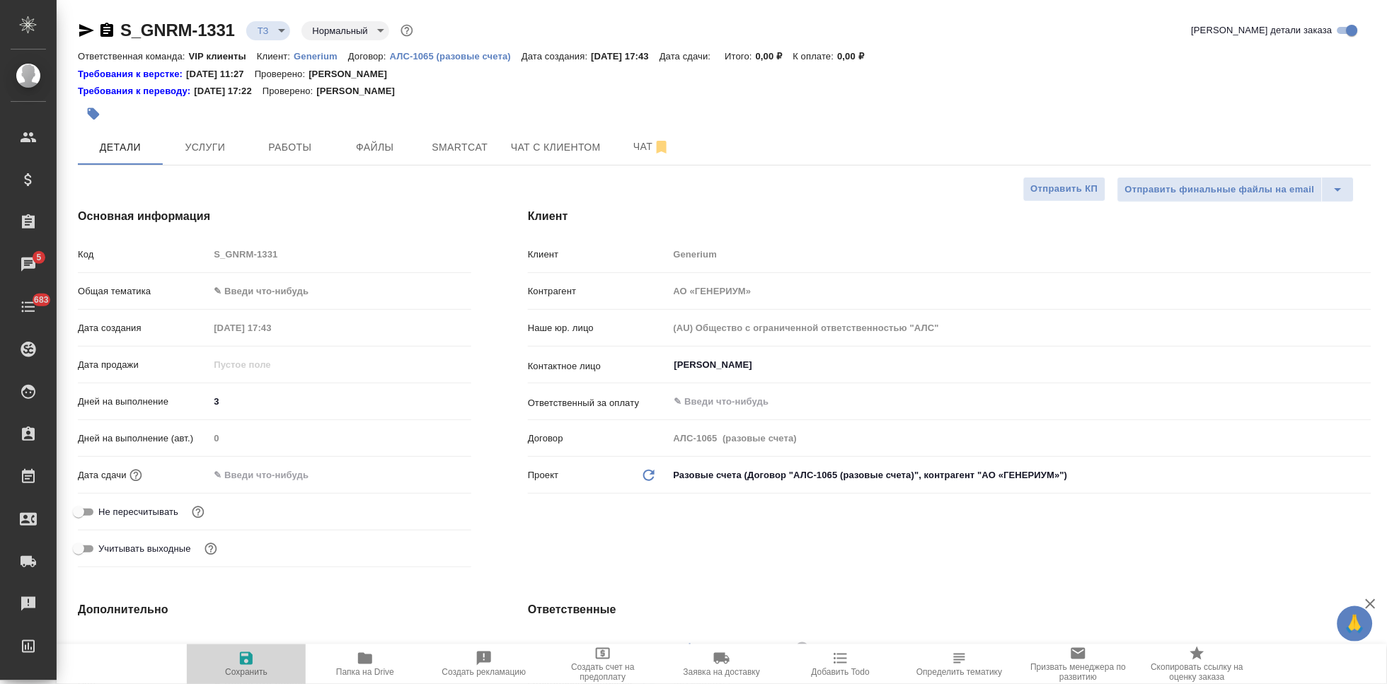
type textarea "x"
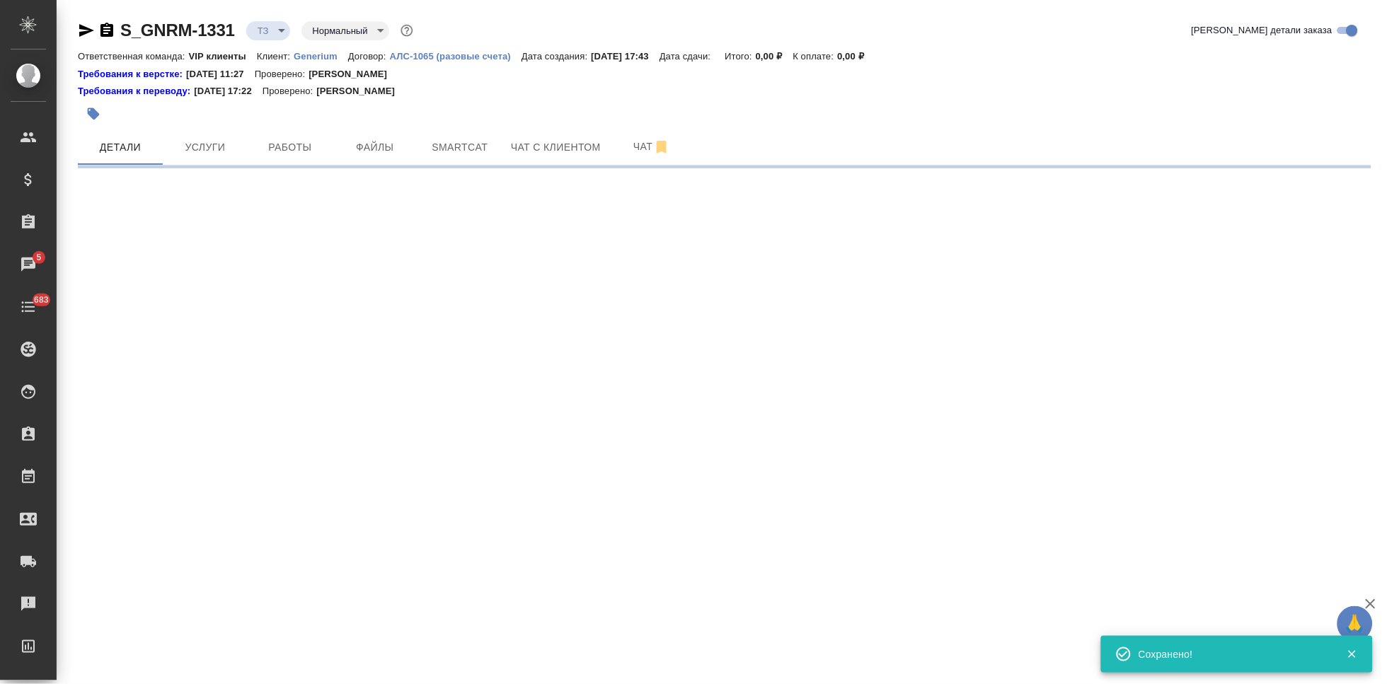
type input "new"
select select "RU"
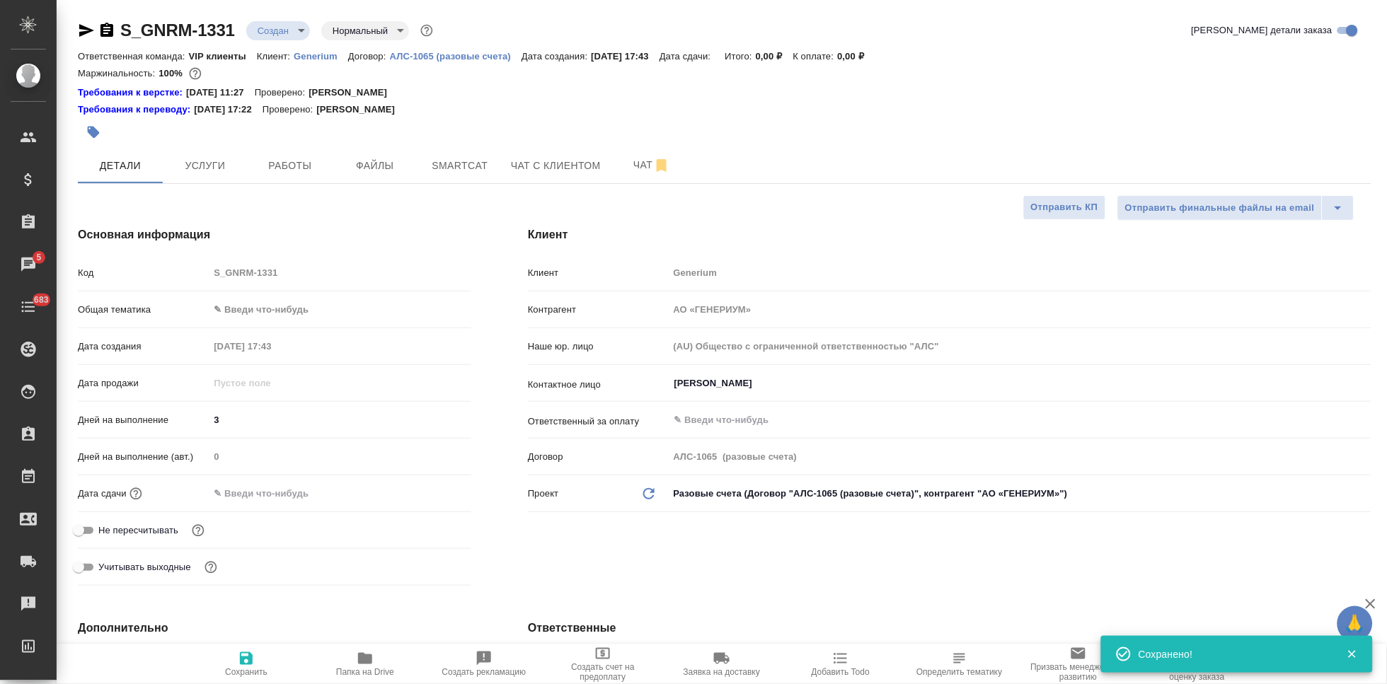
type textarea "x"
click at [797, 372] on div "Михалева Ирина ​" at bounding box center [1020, 383] width 703 height 25
type textarea "x"
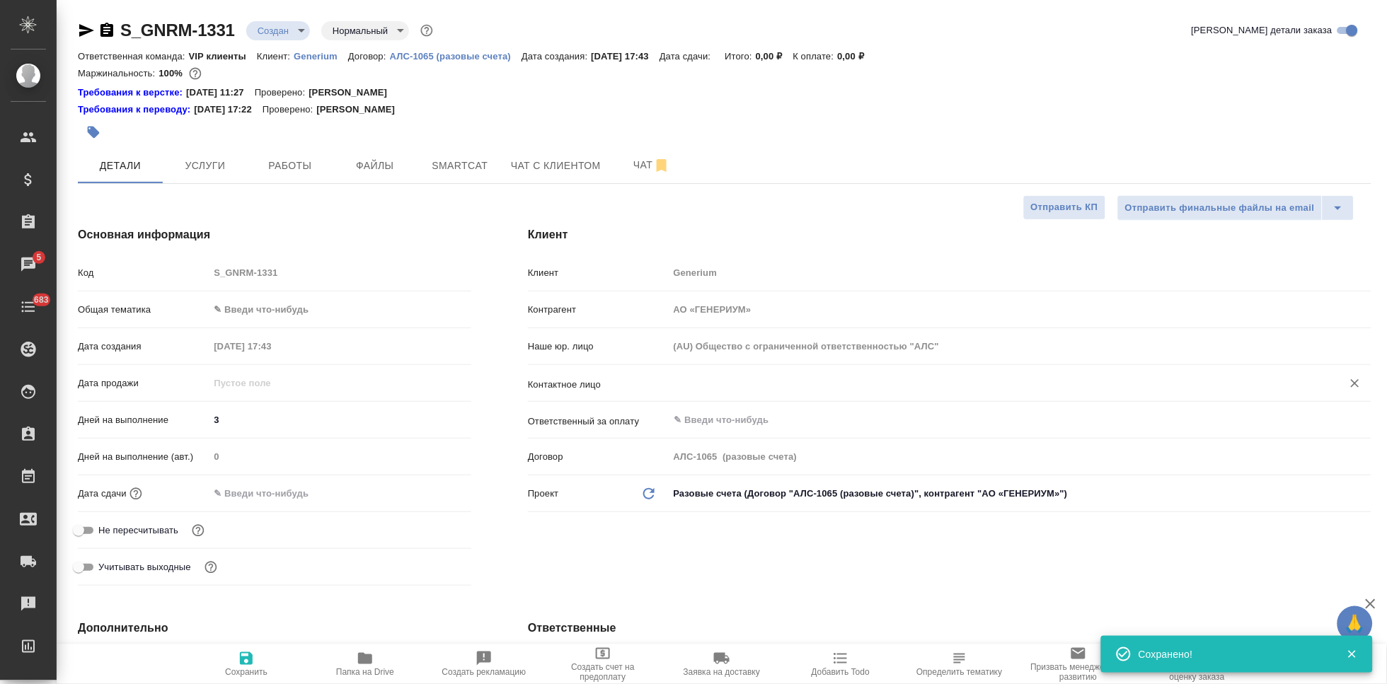
type textarea "x"
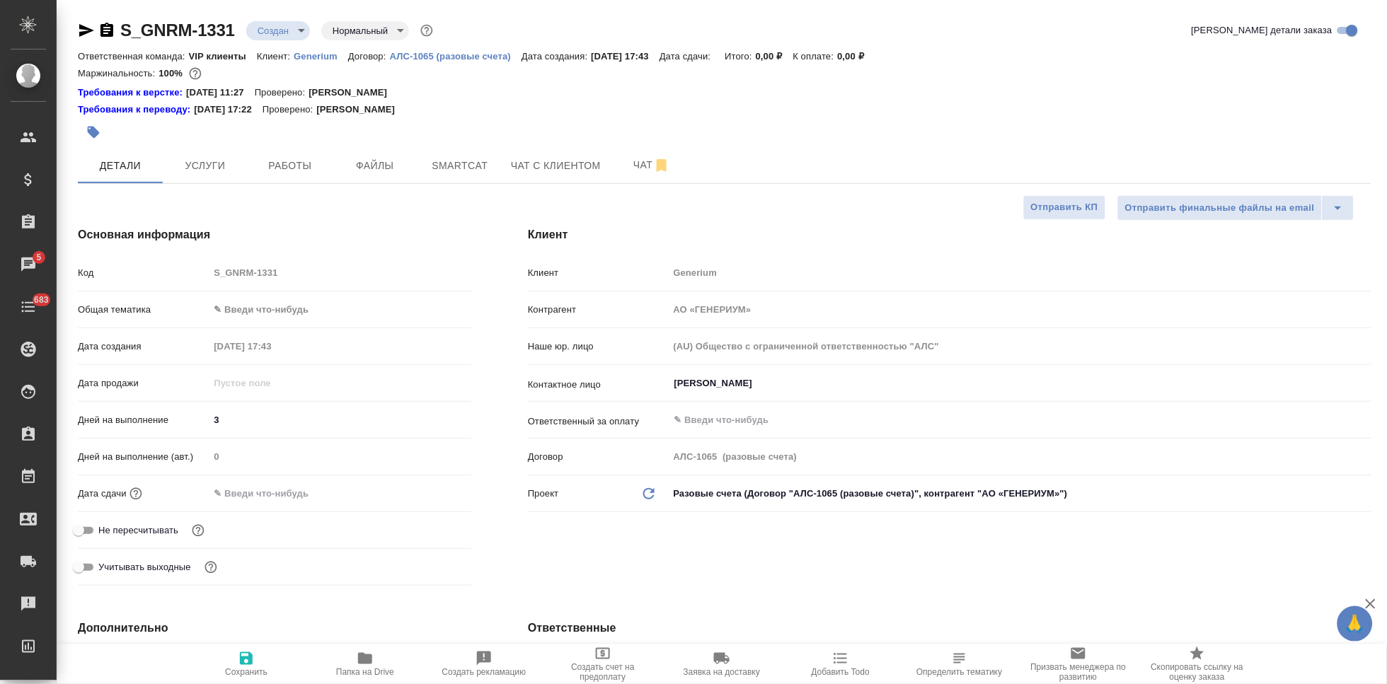
click at [760, 439] on div "Ответственный за оплату ​" at bounding box center [949, 426] width 843 height 37
click at [775, 393] on div "устинов ​" at bounding box center [1020, 383] width 703 height 25
click at [759, 377] on input "устинов" at bounding box center [996, 383] width 647 height 17
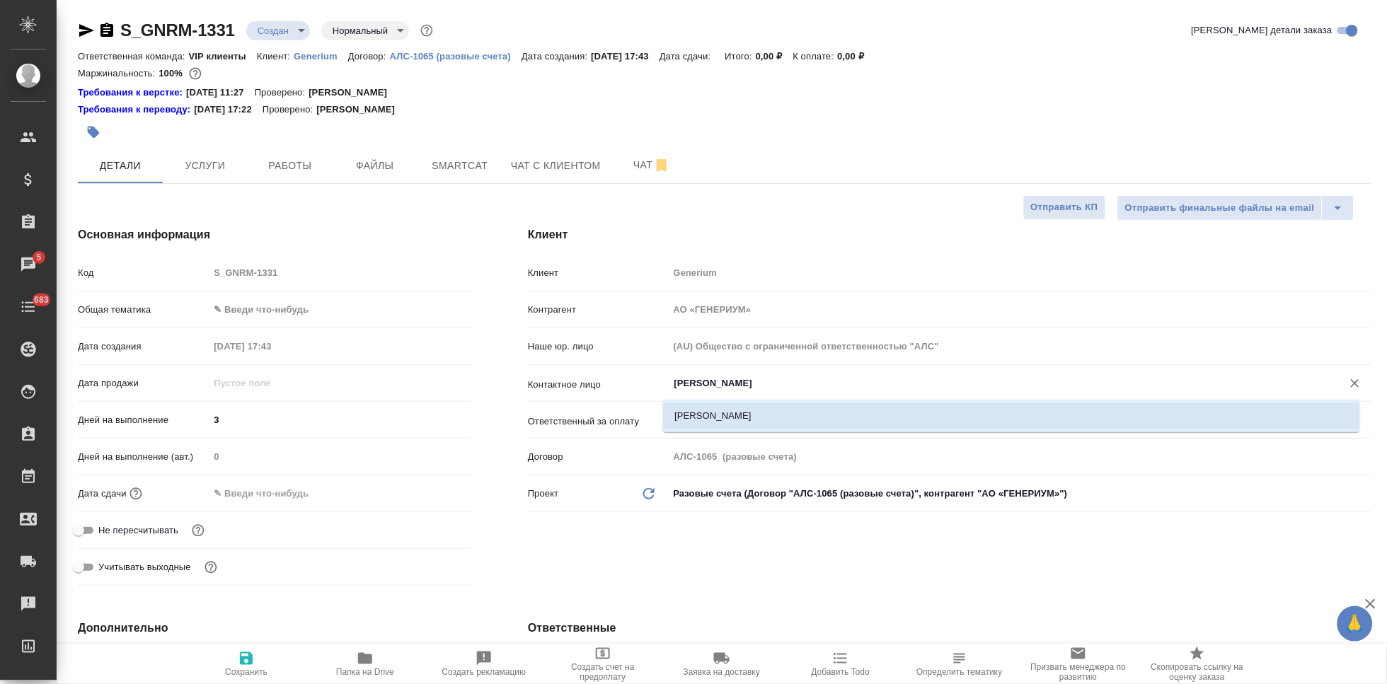
click at [752, 425] on li "Устинов Александр Сергеевич" at bounding box center [1011, 415] width 697 height 25
type input "Устинов Александр Сергеевич"
type textarea "x"
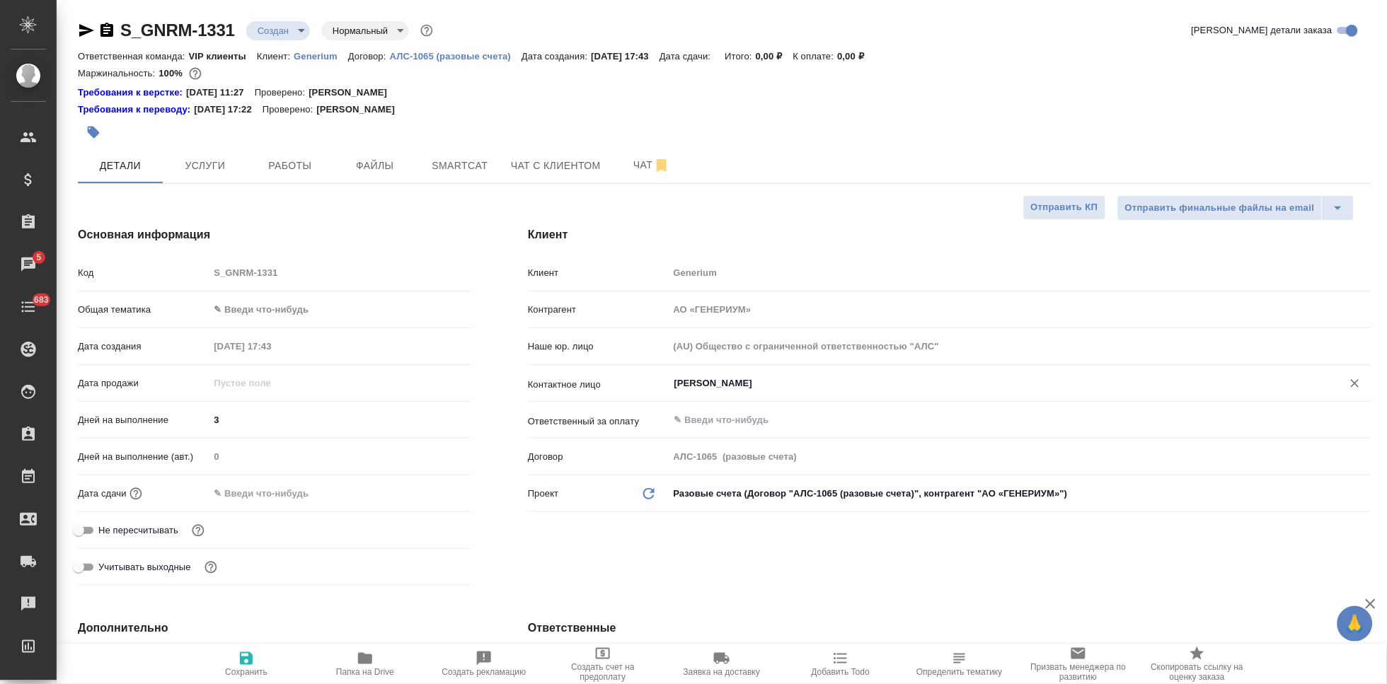
type input "Устинов Александр Сергеевич"
click at [243, 658] on icon "button" at bounding box center [246, 658] width 13 height 13
type textarea "x"
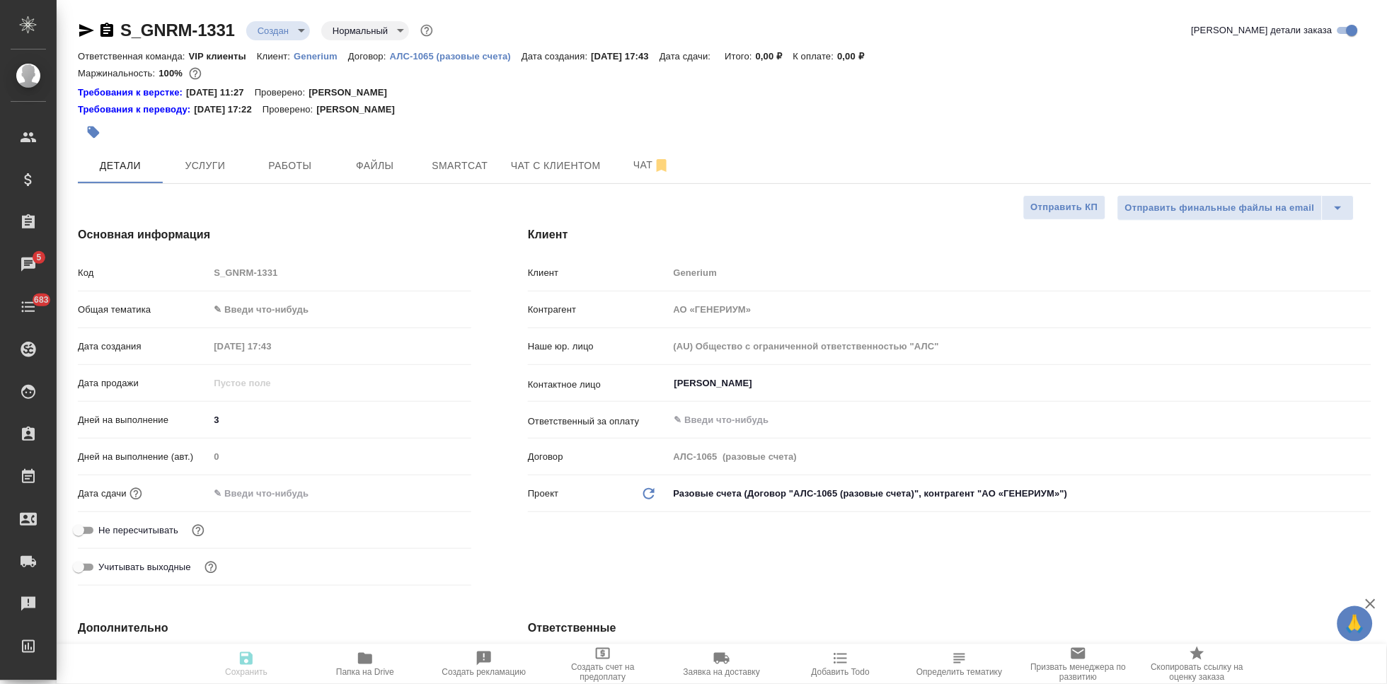
type textarea "x"
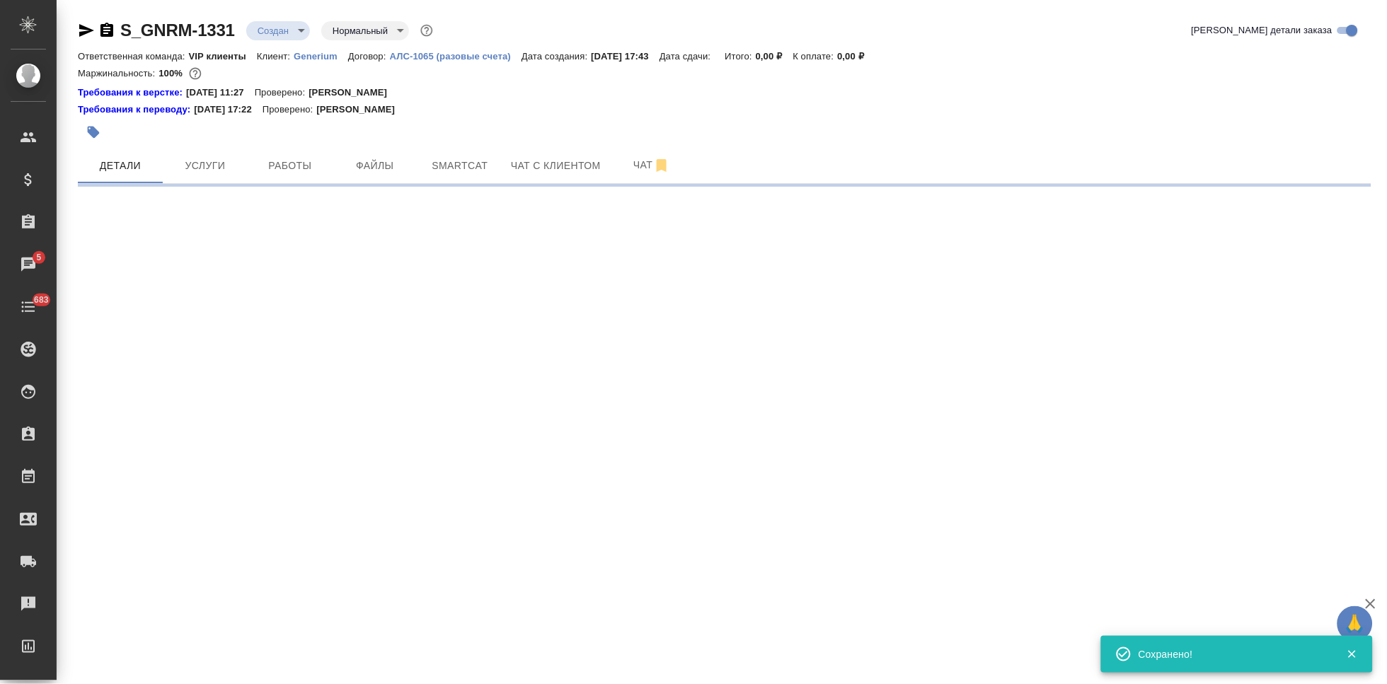
select select "RU"
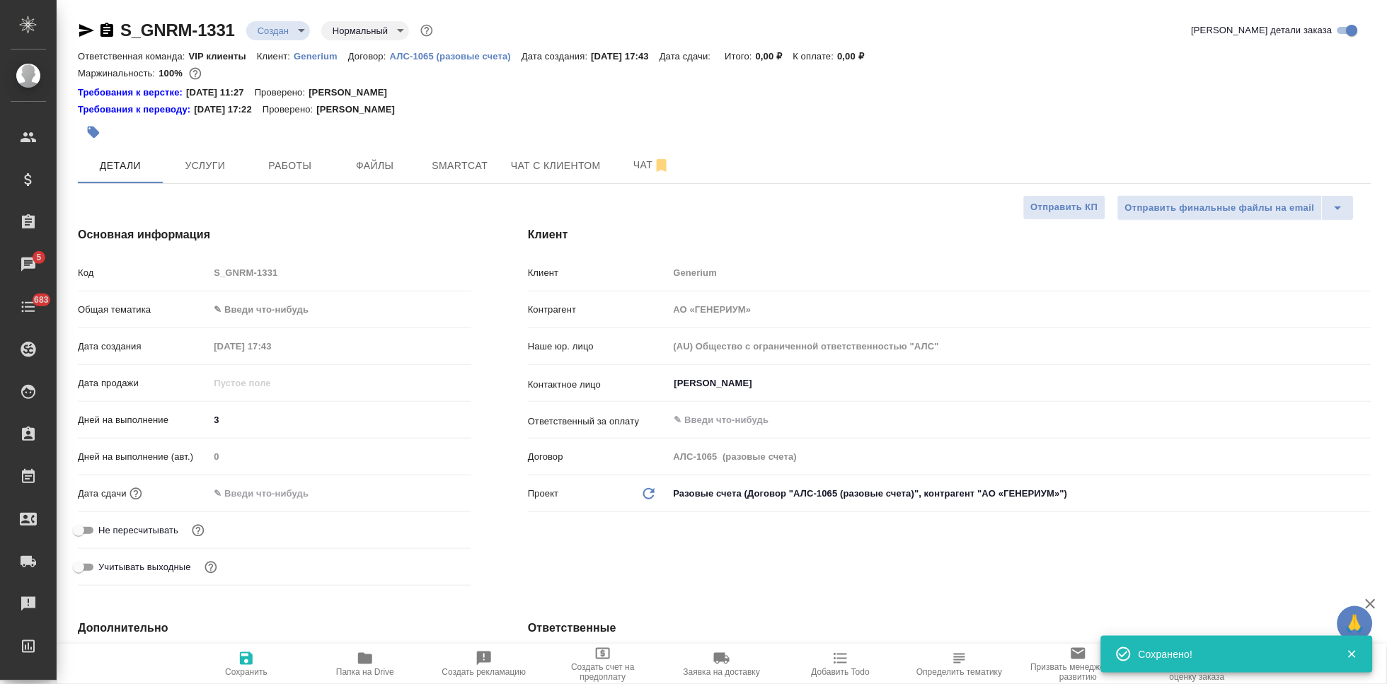
type textarea "x"
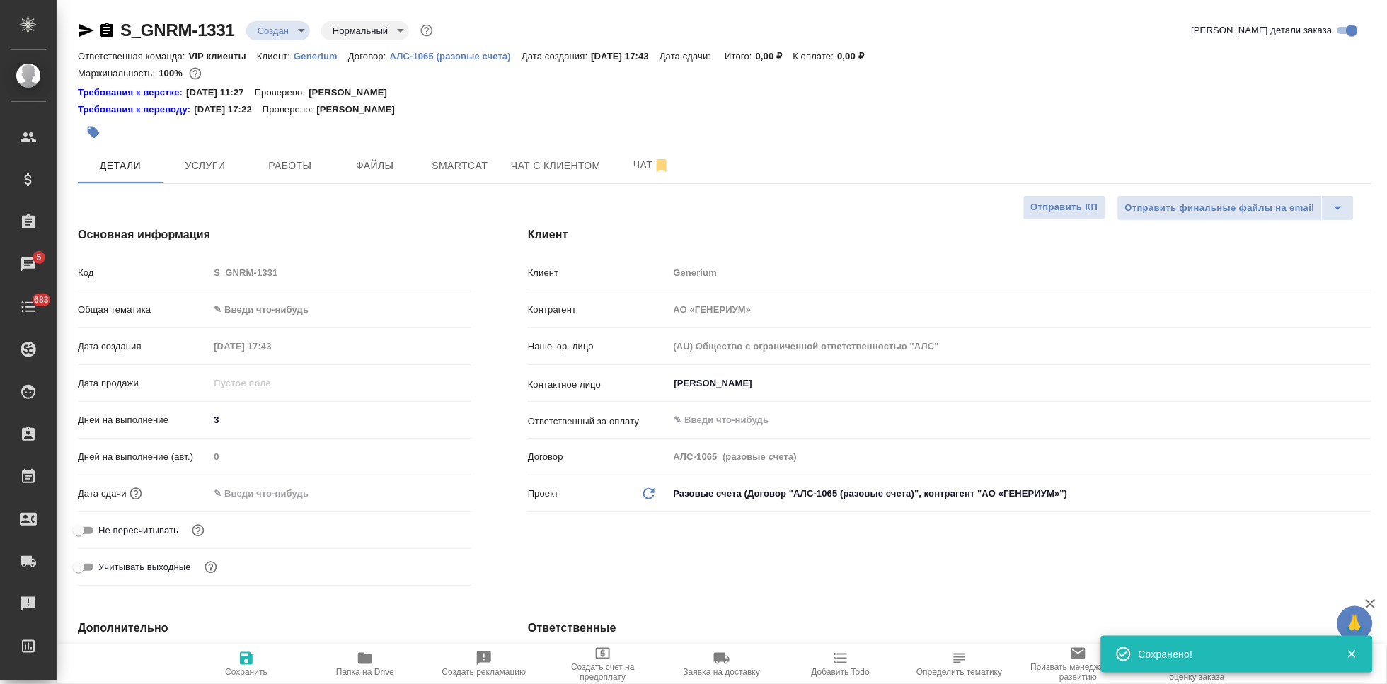
type textarea "x"
click at [182, 164] on span "Услуги" at bounding box center [205, 166] width 68 height 18
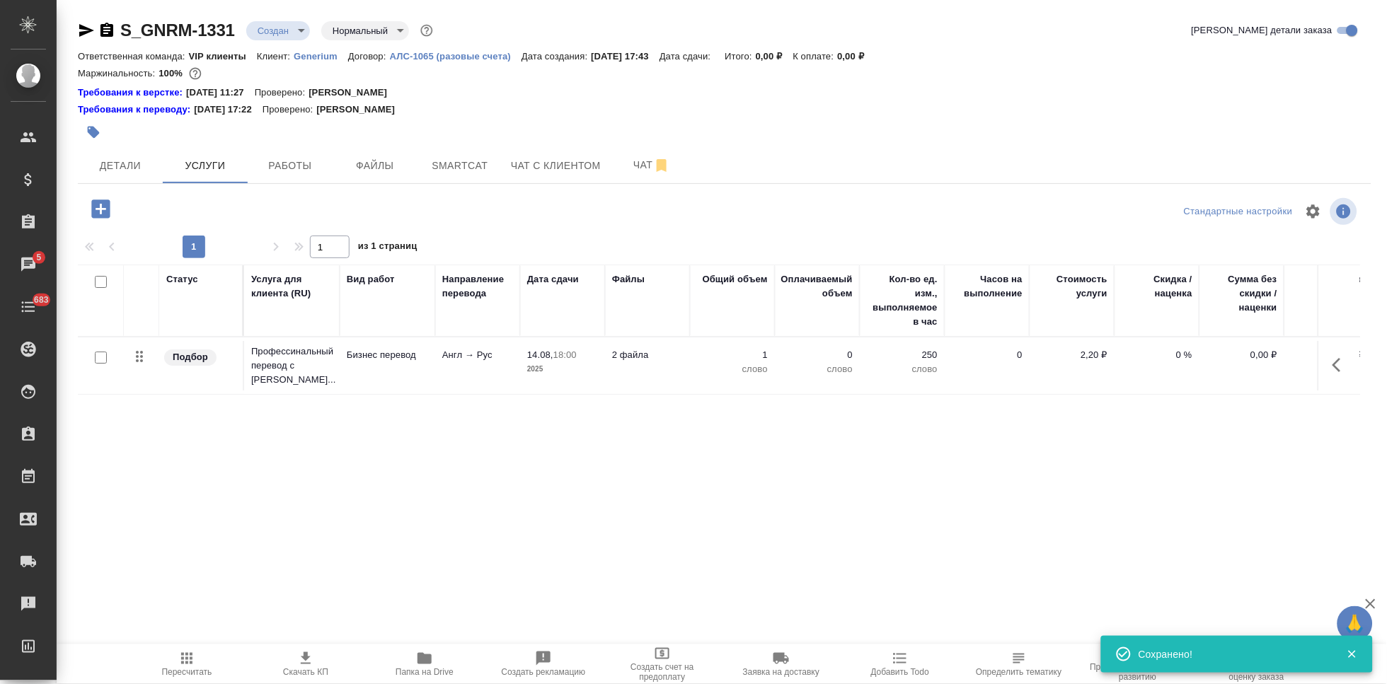
click at [1334, 361] on icon "button" at bounding box center [1336, 365] width 8 height 14
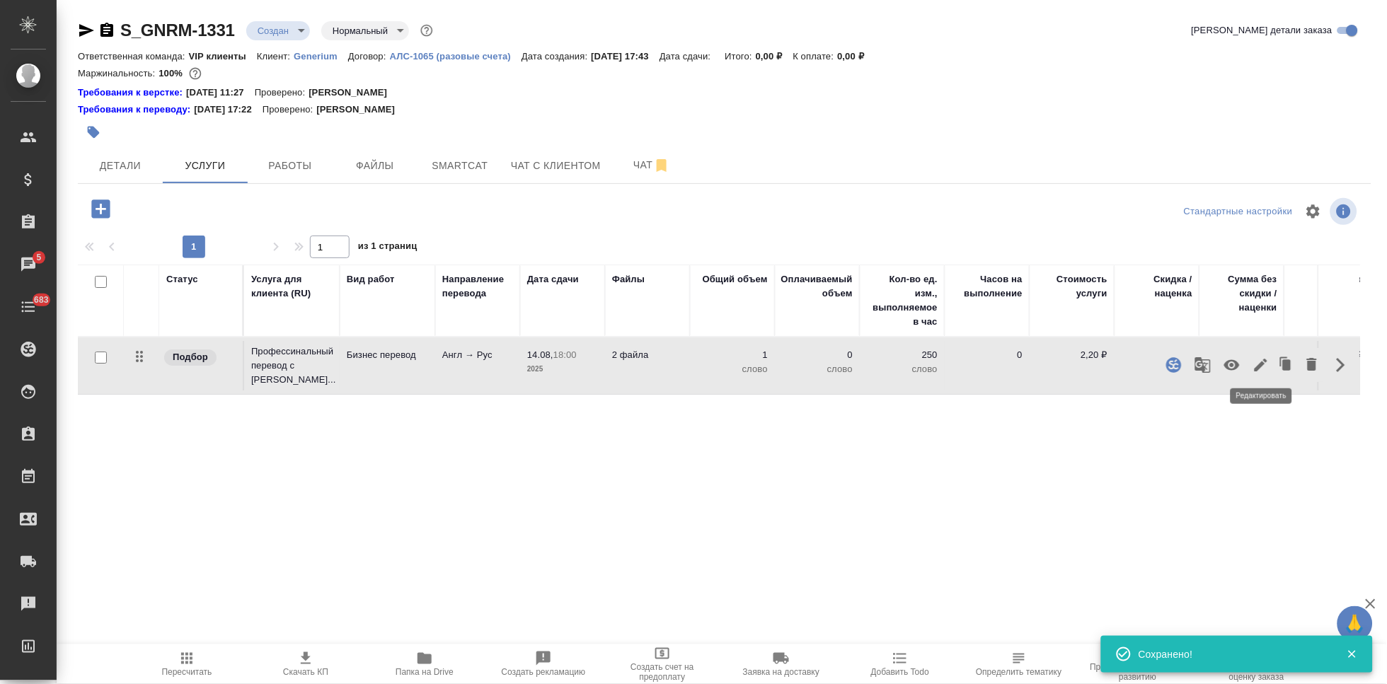
click at [1257, 362] on icon "button" at bounding box center [1260, 365] width 17 height 17
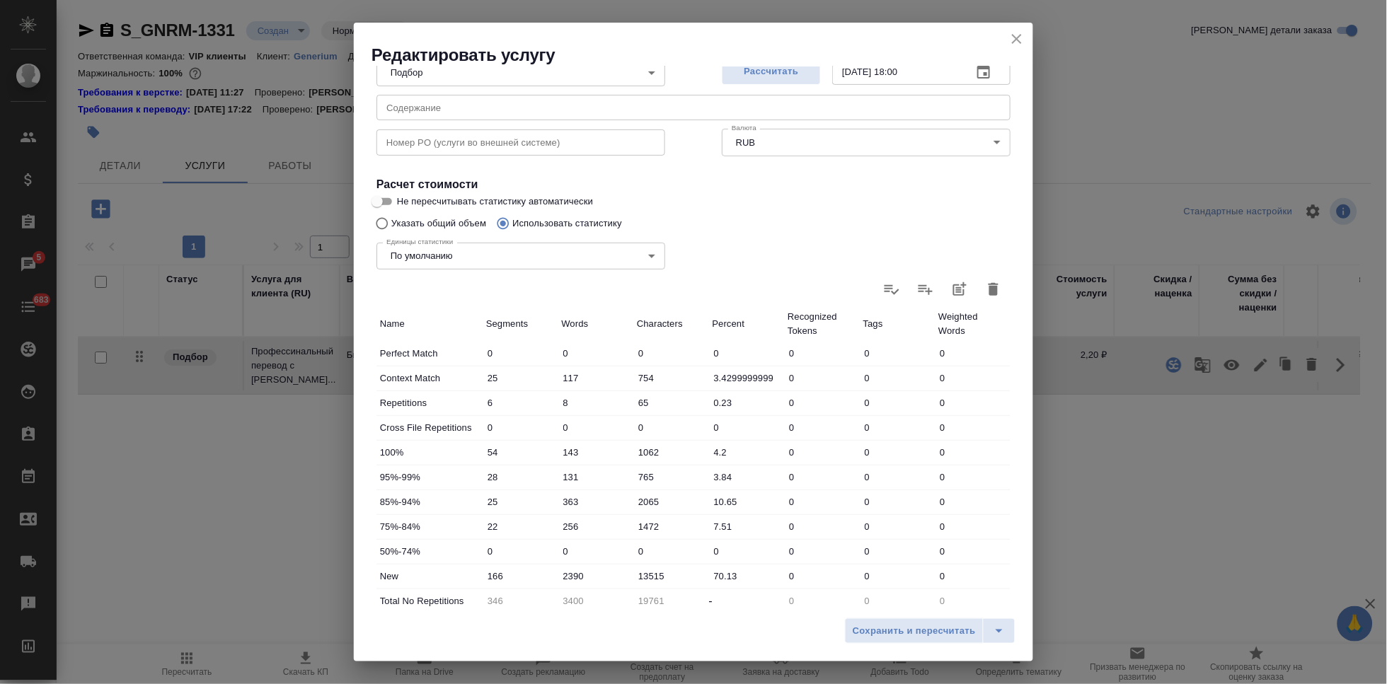
scroll to position [280, 0]
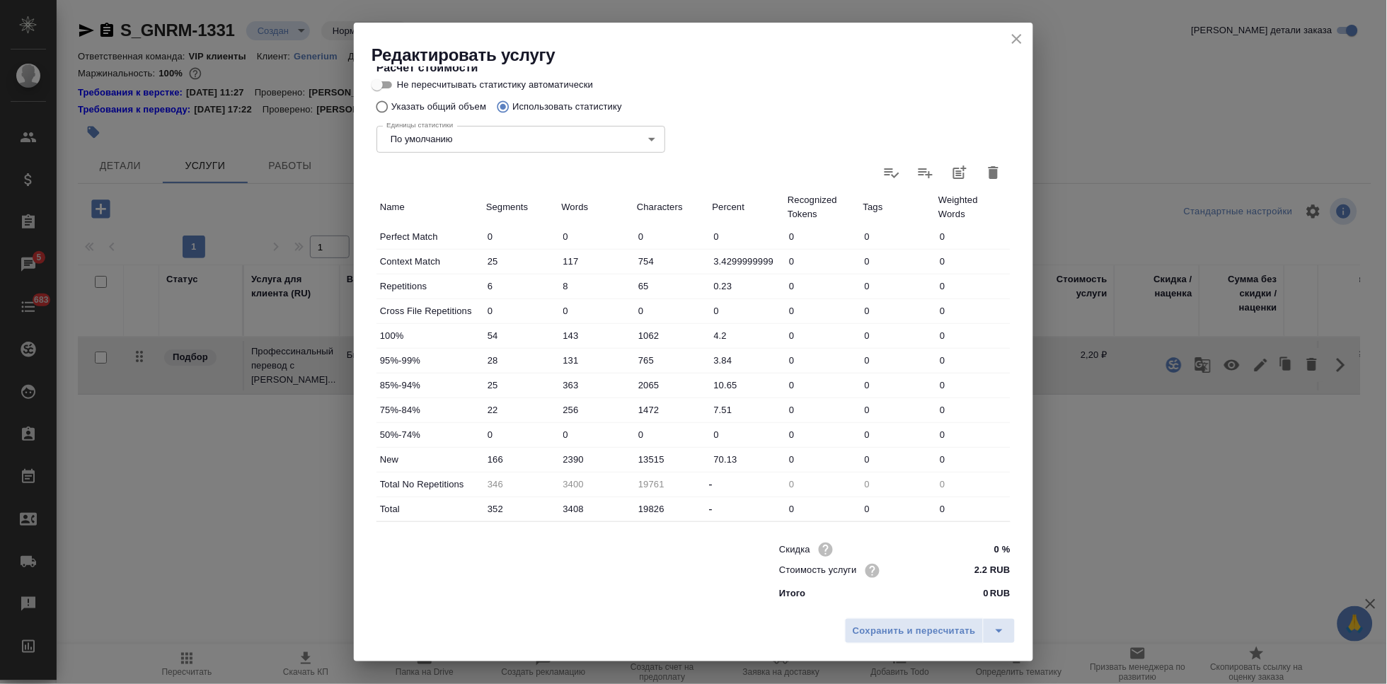
click at [570, 459] on input "2390" at bounding box center [596, 459] width 76 height 21
type input "2790"
click at [997, 628] on icon "split button" at bounding box center [999, 631] width 17 height 17
click at [914, 603] on li "Сохранить" at bounding box center [932, 601] width 171 height 23
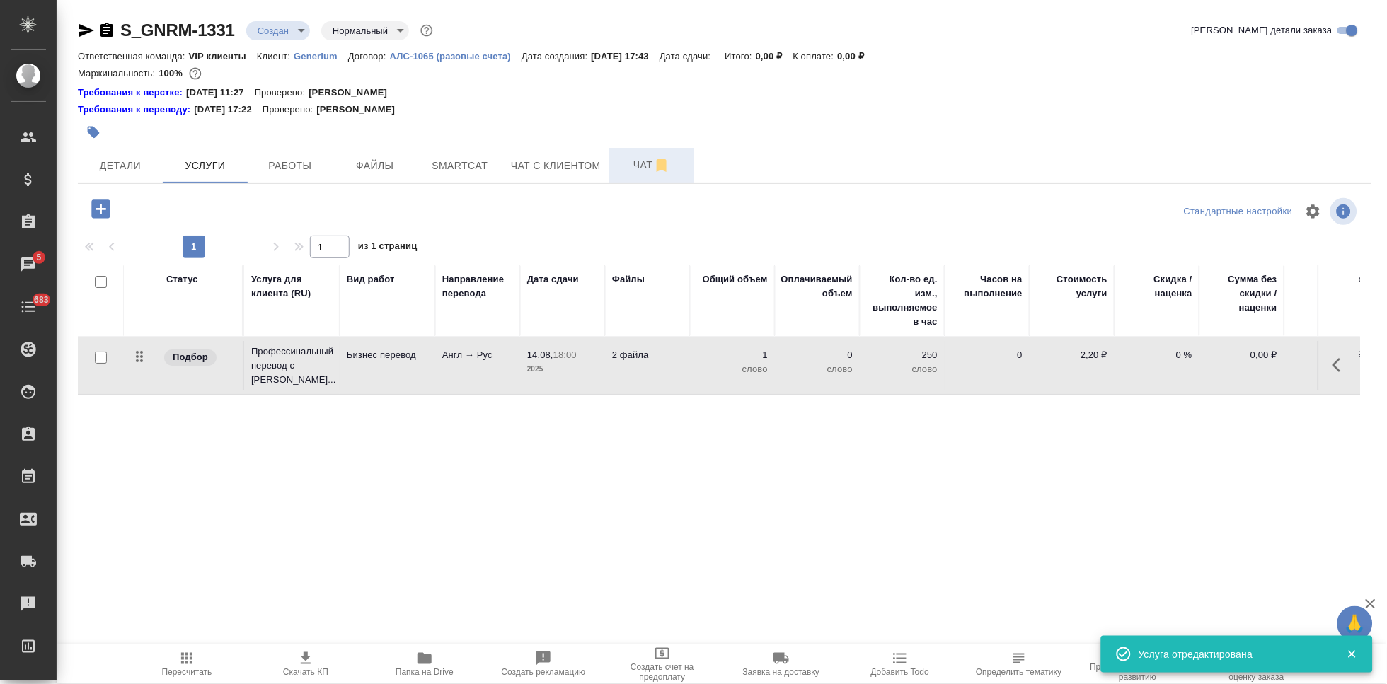
click at [614, 156] on button "Чат" at bounding box center [651, 165] width 85 height 35
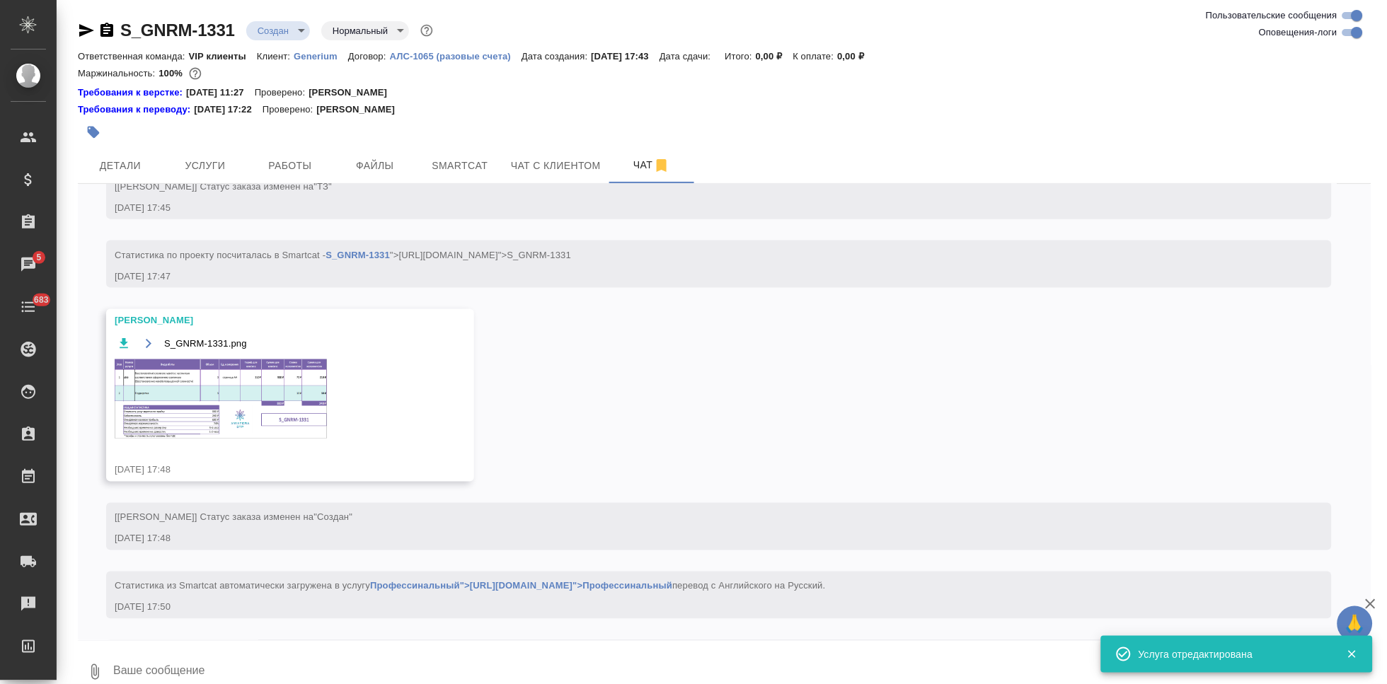
scroll to position [541, 0]
click at [238, 401] on img at bounding box center [221, 396] width 212 height 79
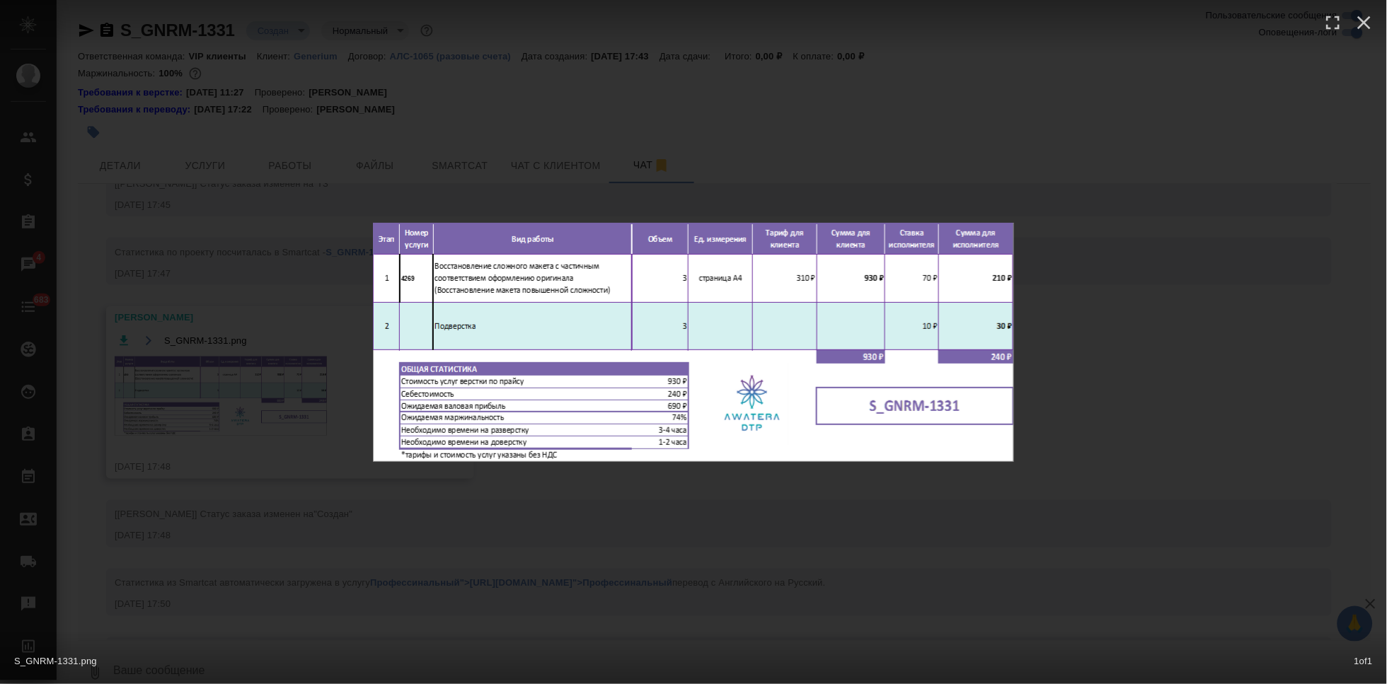
click at [773, 500] on div "S_GNRM-1331.png 1 of 1" at bounding box center [693, 342] width 1387 height 684
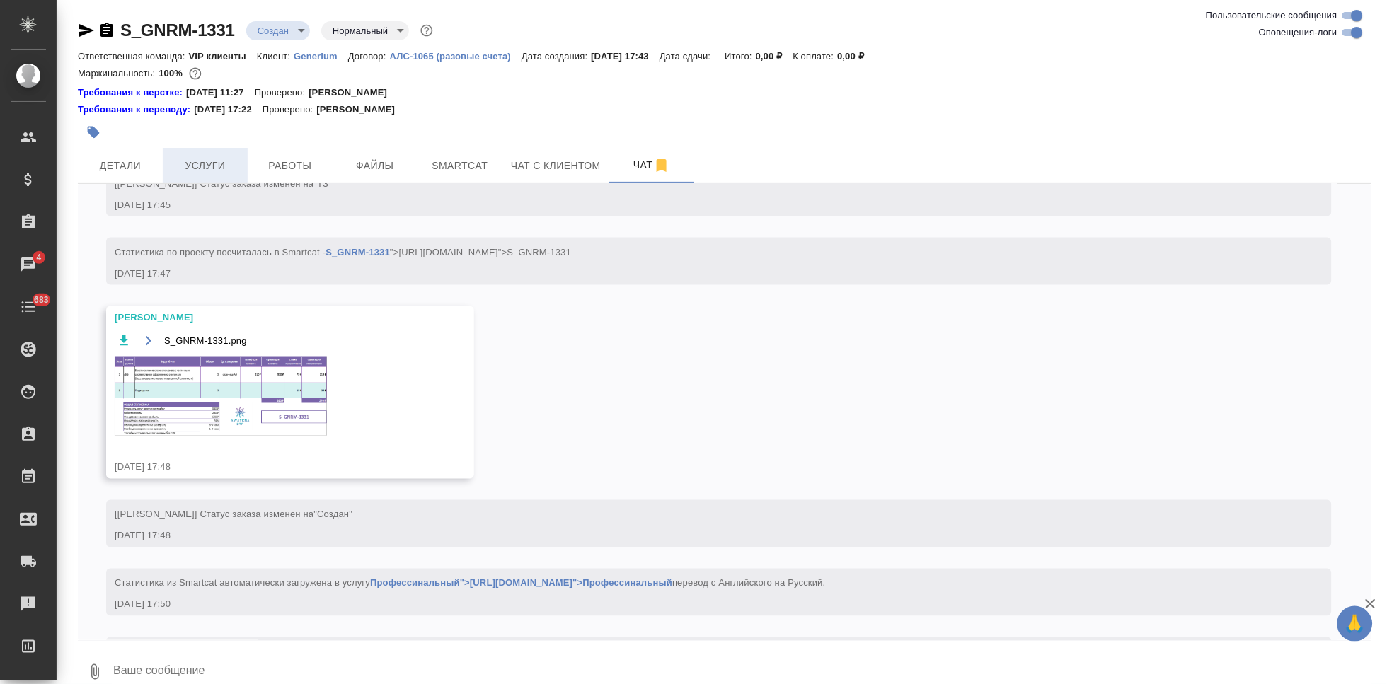
click at [191, 161] on span "Услуги" at bounding box center [205, 166] width 68 height 18
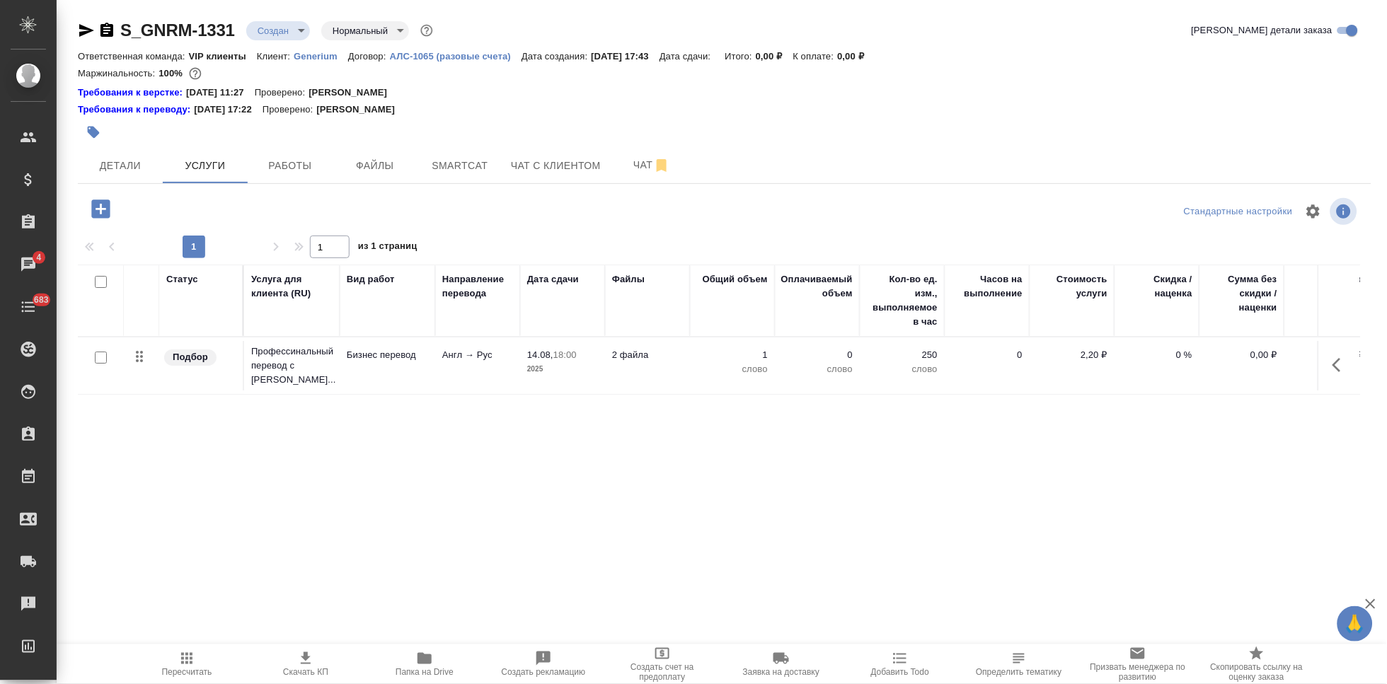
click at [91, 209] on icon "button" at bounding box center [100, 209] width 18 height 18
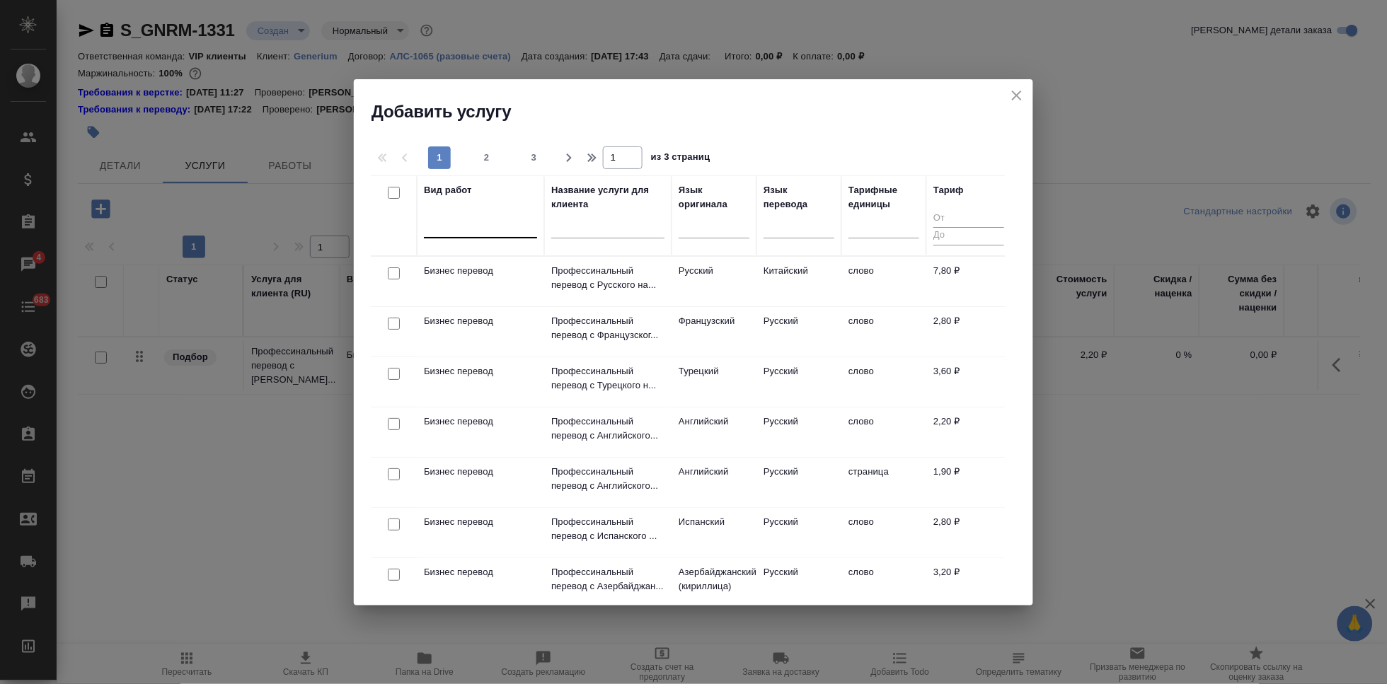
click at [442, 230] on div at bounding box center [480, 224] width 113 height 21
click at [445, 225] on div at bounding box center [480, 224] width 113 height 21
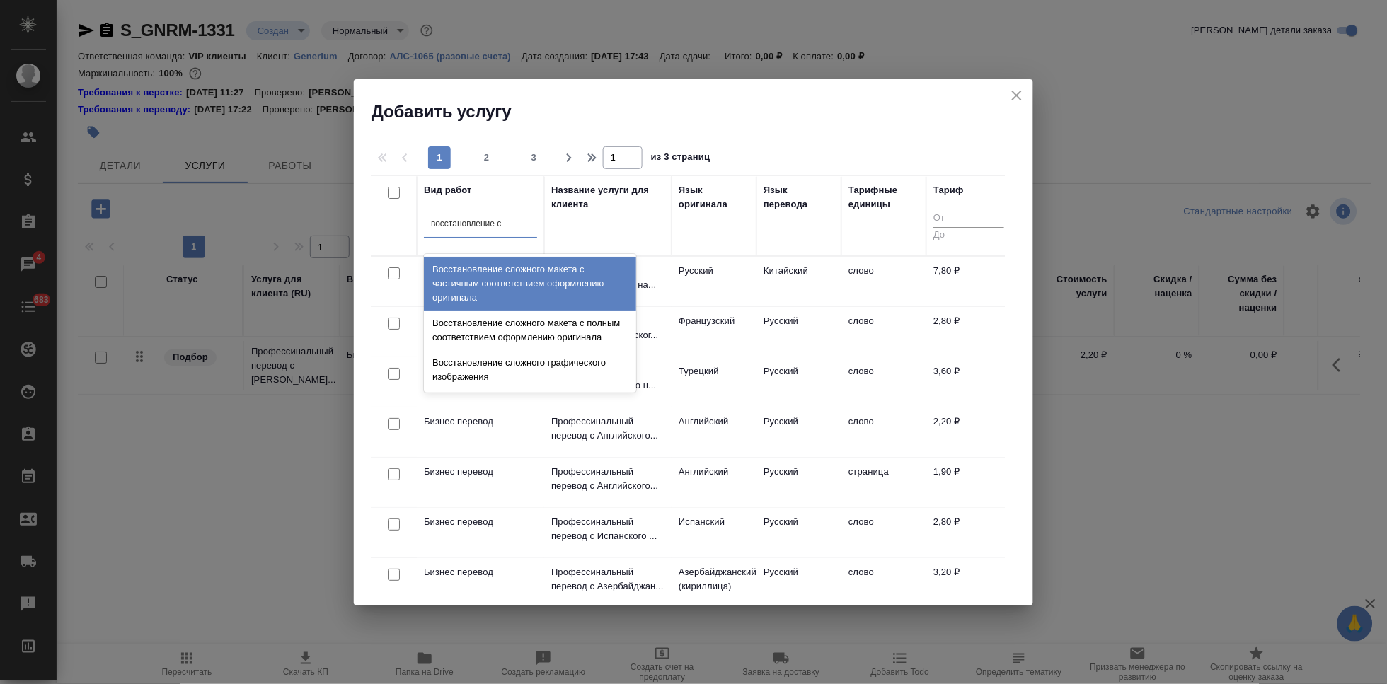
type input "восстановление сло"
click at [493, 267] on div "Восстановление сложного макета с частичным соответствием оформлению оригинала" at bounding box center [530, 284] width 212 height 54
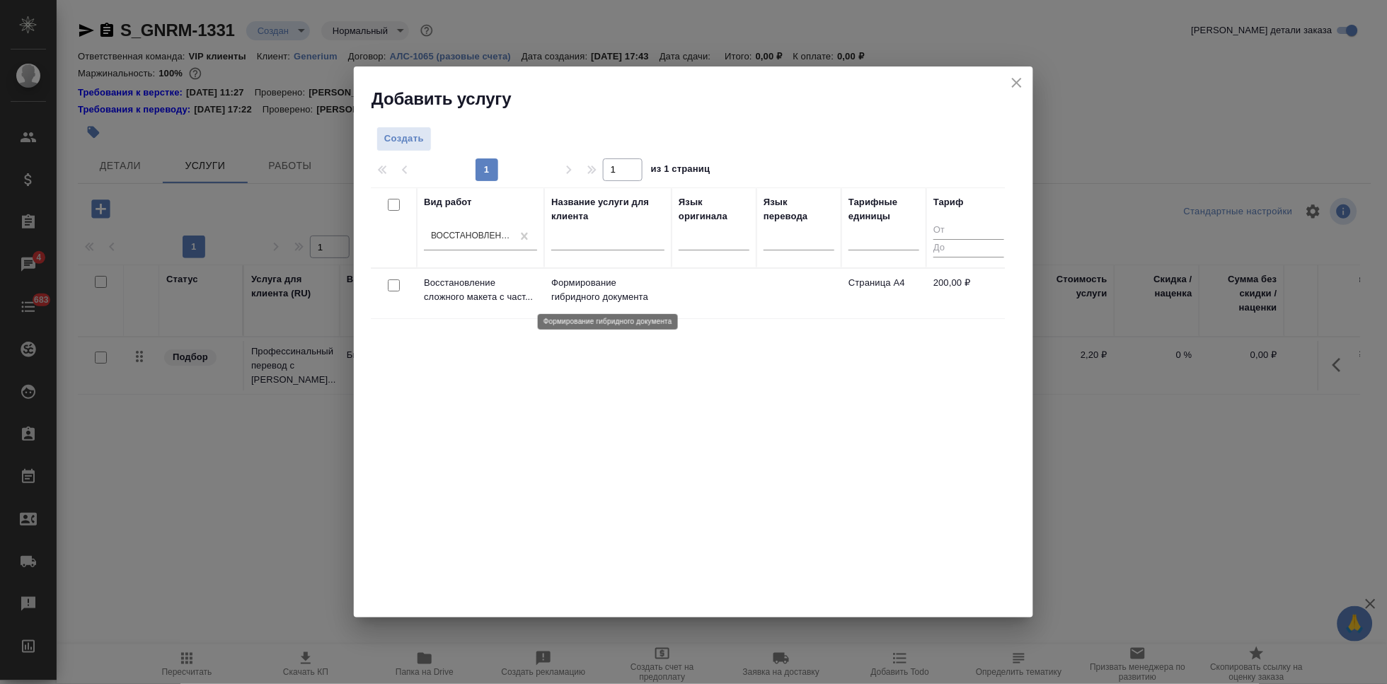
click at [589, 281] on p "Формирование гибридного документа" at bounding box center [607, 290] width 113 height 28
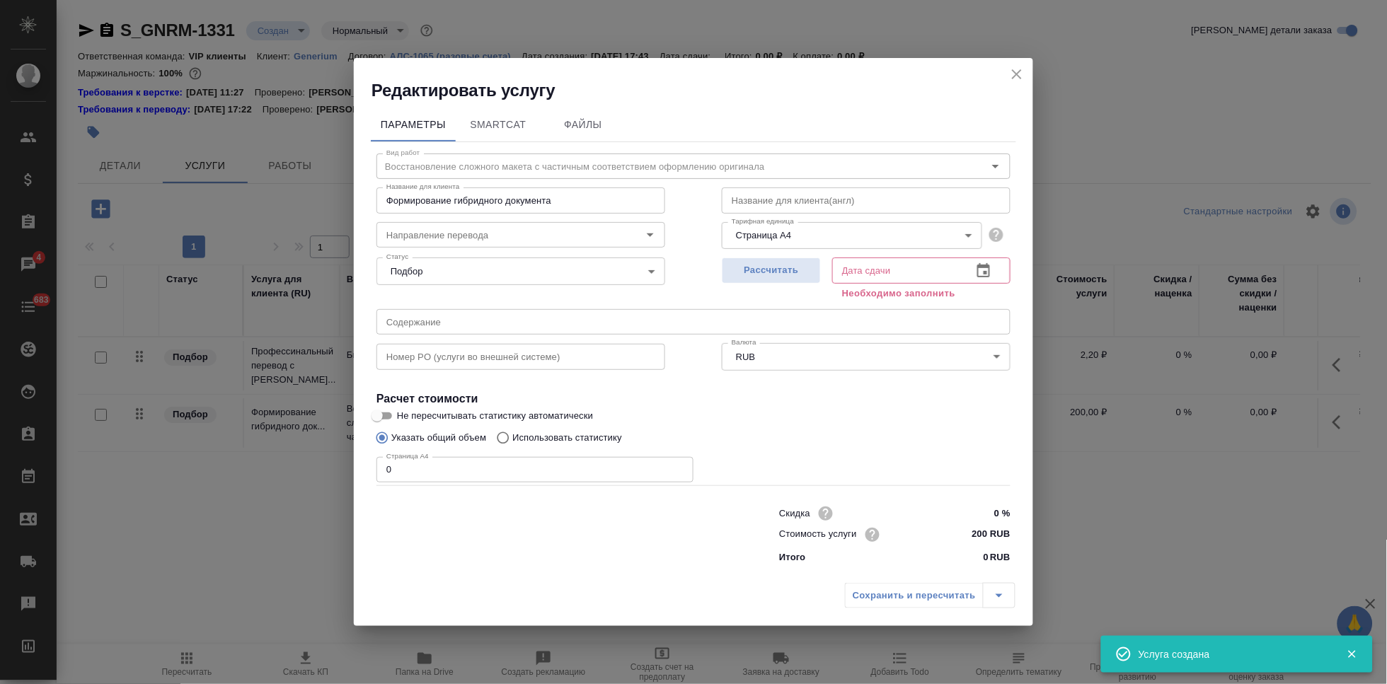
click at [471, 468] on input "0" at bounding box center [534, 469] width 317 height 25
type input "3"
click at [981, 274] on icon "button" at bounding box center [983, 271] width 17 height 17
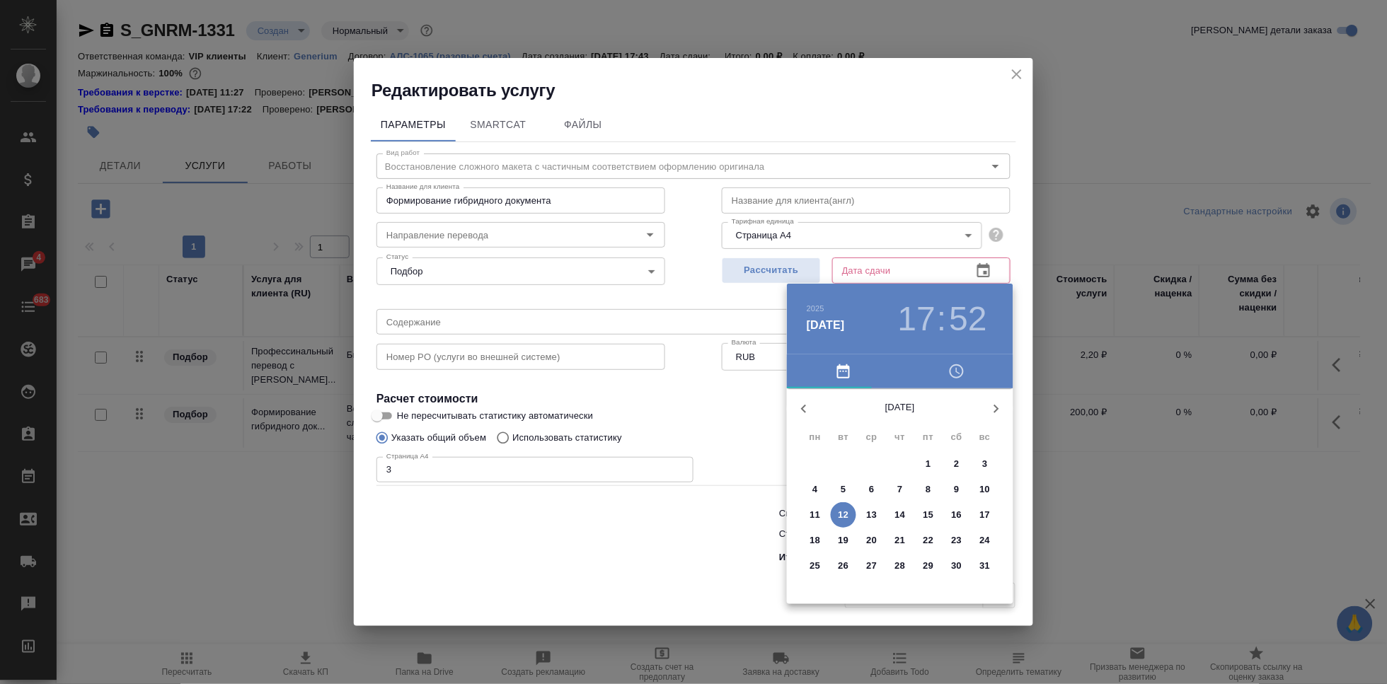
click at [926, 517] on p "15" at bounding box center [928, 515] width 11 height 14
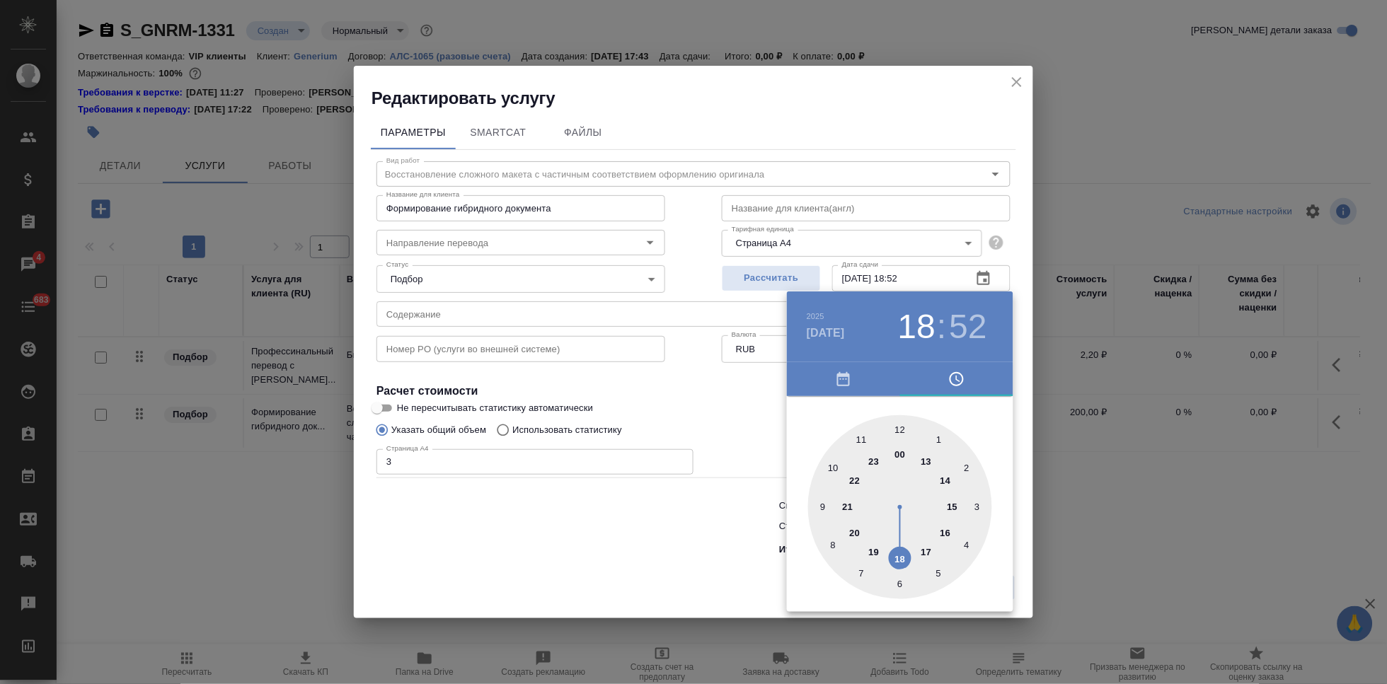
drag, startPoint x: 933, startPoint y: 554, endPoint x: 895, endPoint y: 564, distance: 38.8
click at [895, 564] on div at bounding box center [900, 507] width 184 height 184
type input "15.08.2025 18:00"
drag, startPoint x: 887, startPoint y: 444, endPoint x: 904, endPoint y: 425, distance: 25.6
click at [904, 425] on div at bounding box center [900, 507] width 184 height 184
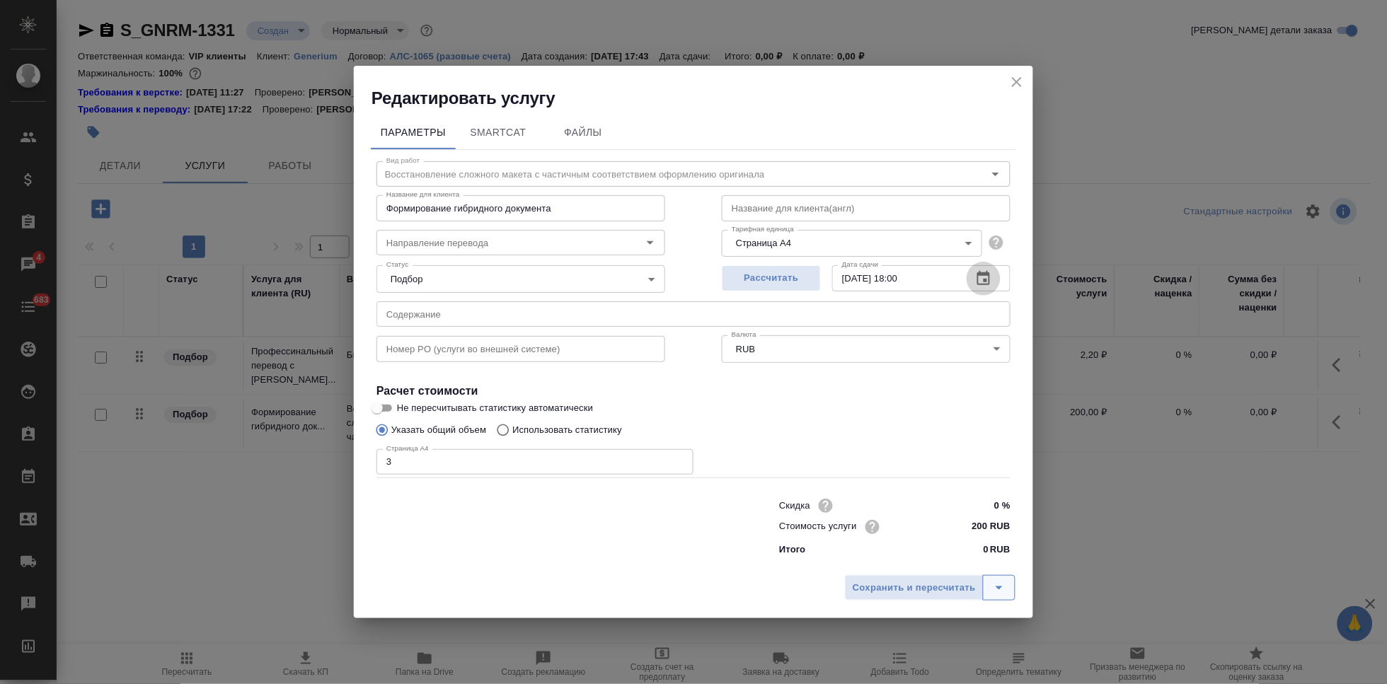
click at [998, 592] on icon "split button" at bounding box center [999, 588] width 17 height 17
click at [905, 566] on li "Сохранить" at bounding box center [932, 557] width 171 height 23
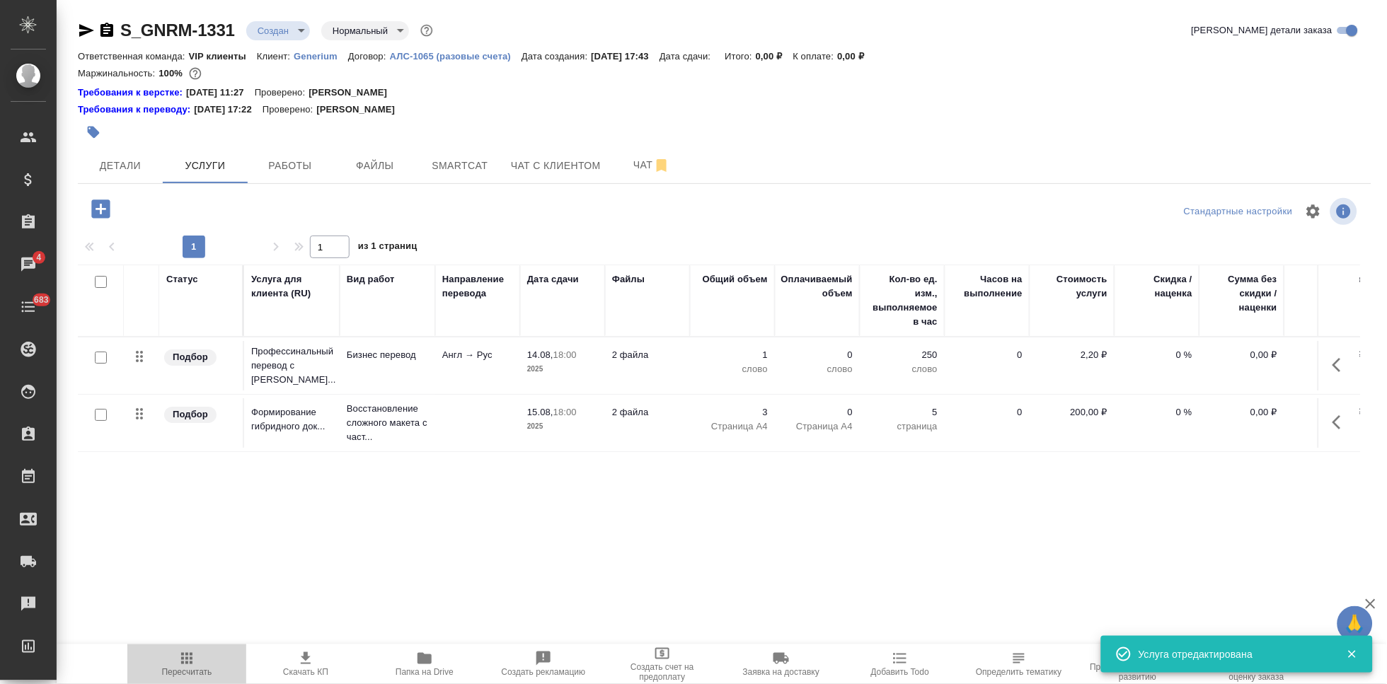
click at [200, 669] on span "Пересчитать" at bounding box center [187, 672] width 50 height 10
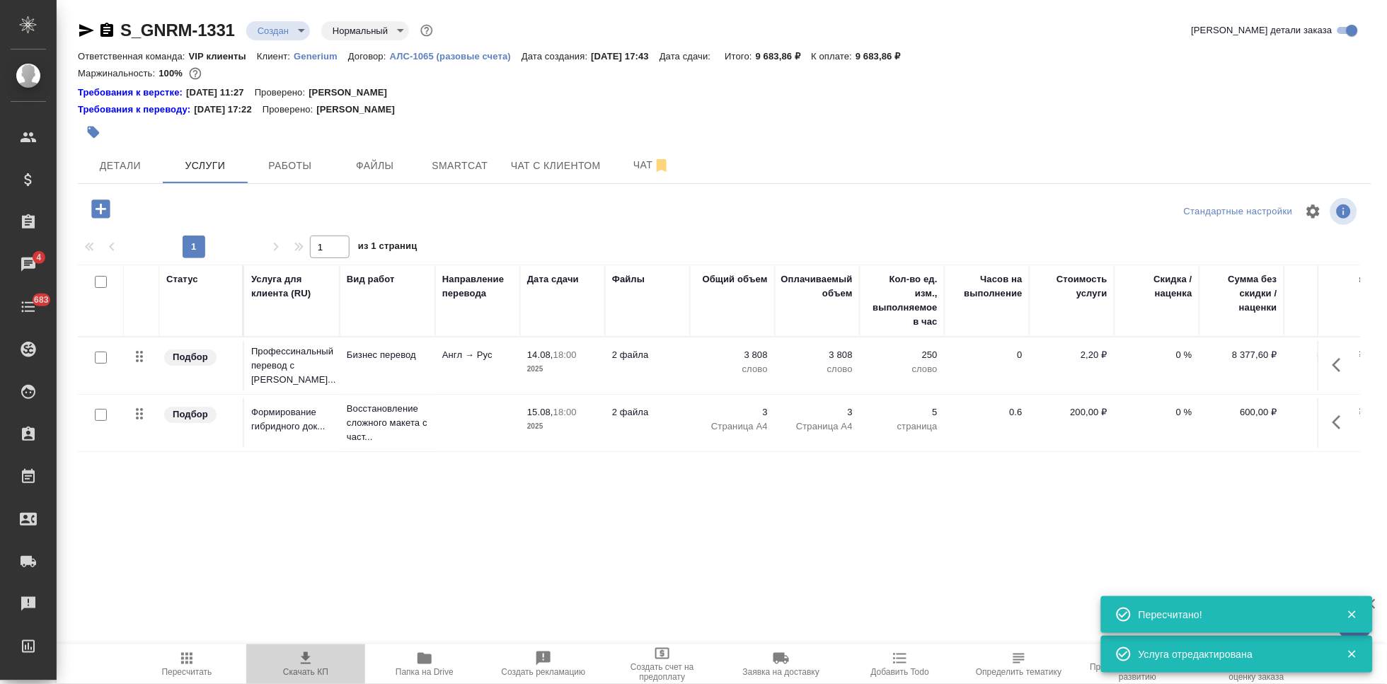
click at [306, 666] on icon "button" at bounding box center [305, 658] width 17 height 17
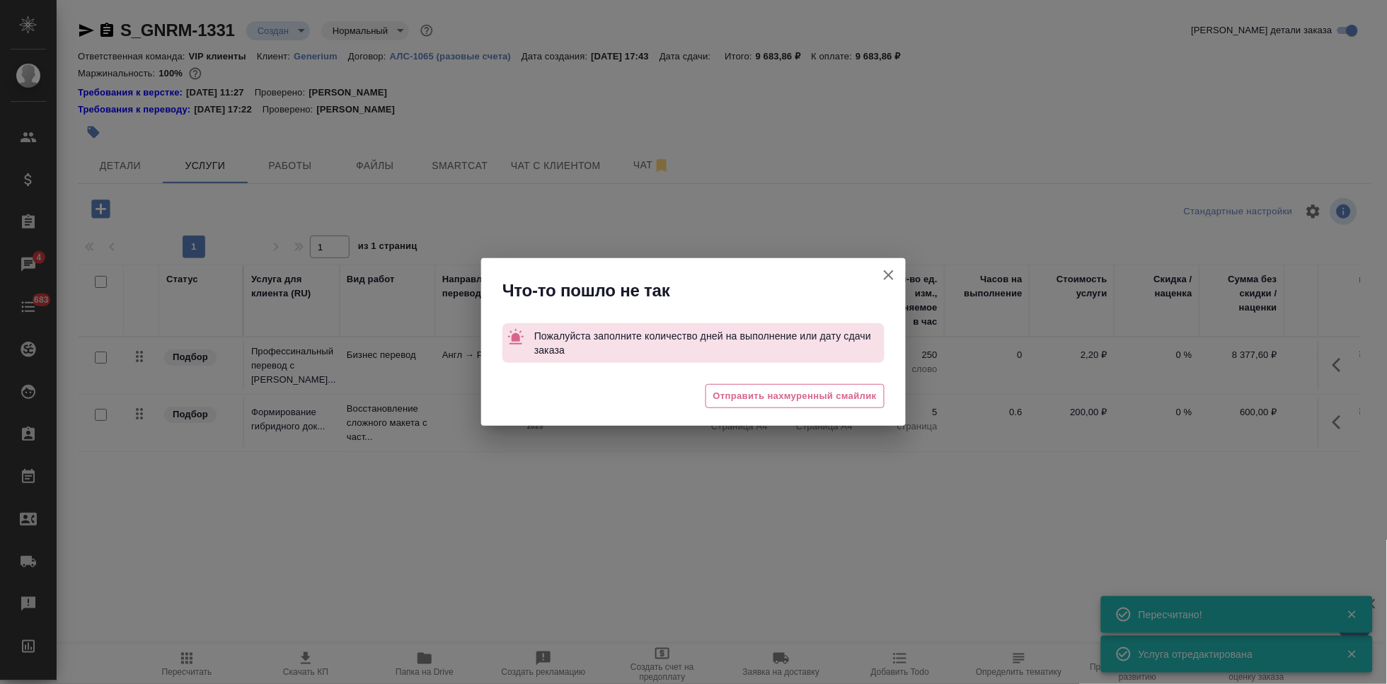
click at [894, 272] on icon "button" at bounding box center [888, 275] width 17 height 17
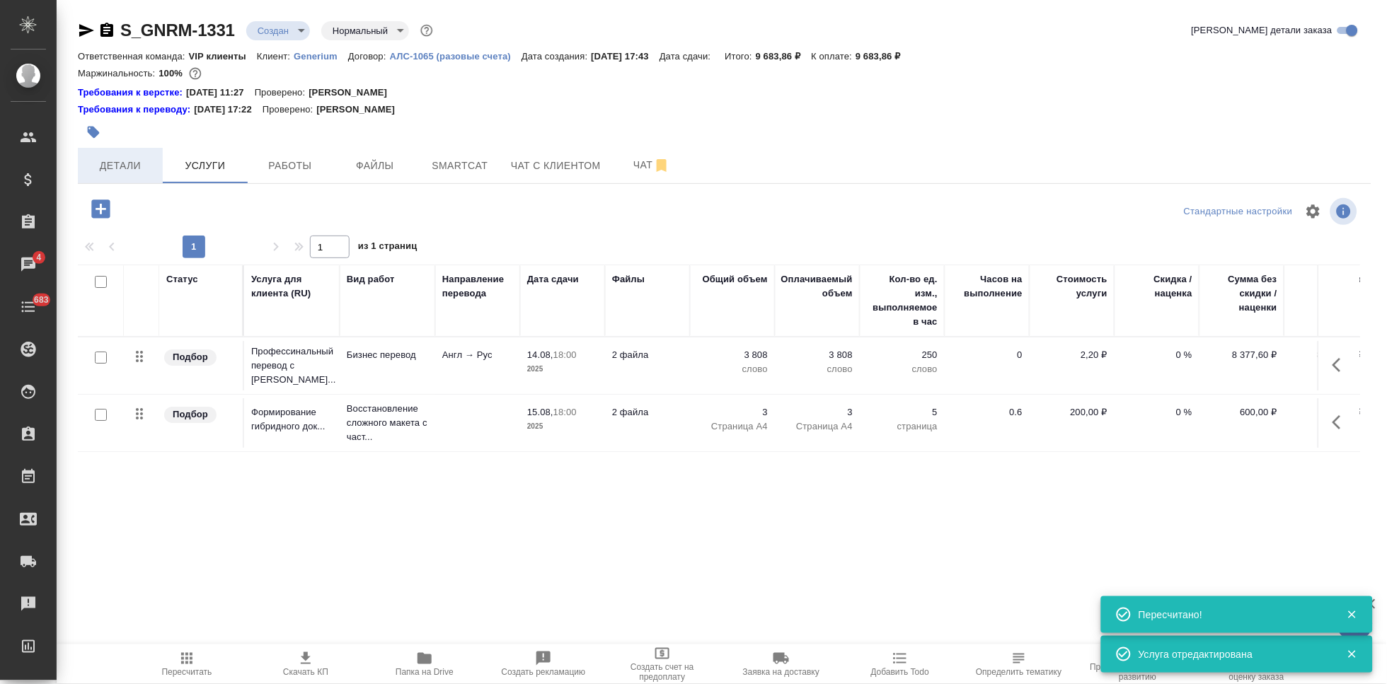
click at [102, 153] on button "Детали" at bounding box center [120, 165] width 85 height 35
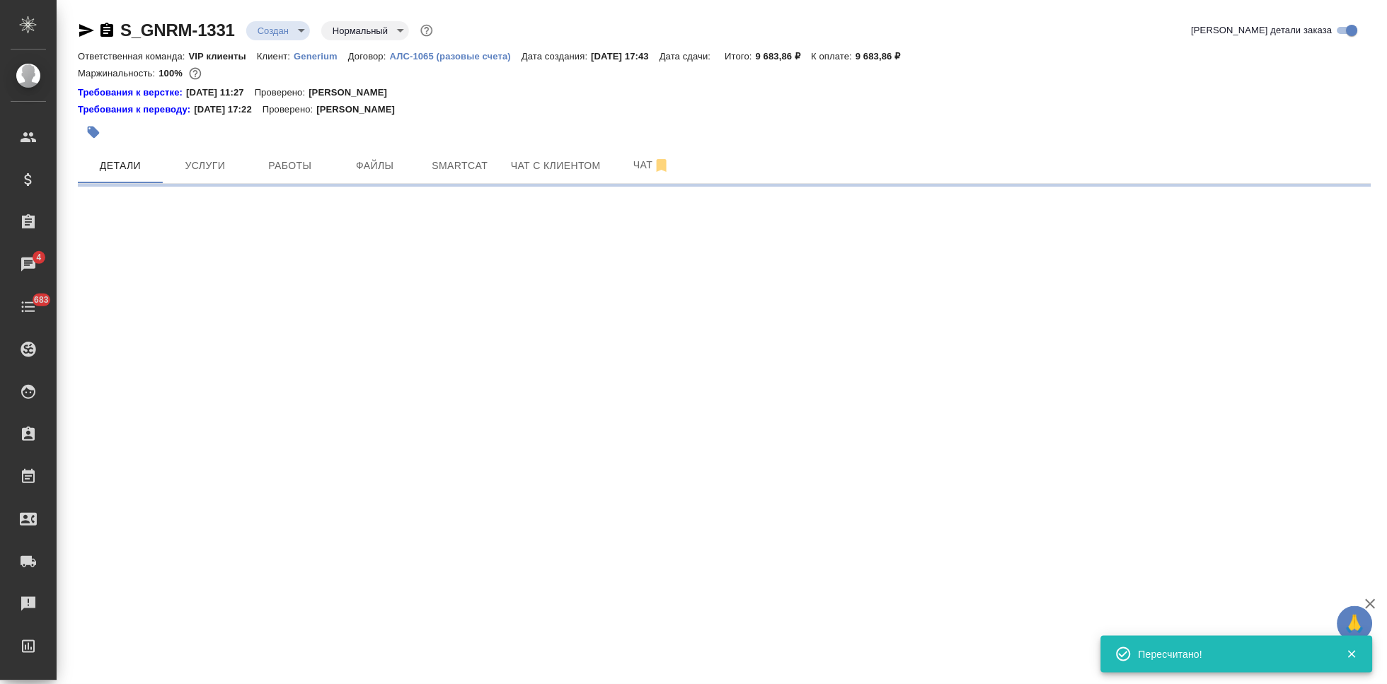
select select "RU"
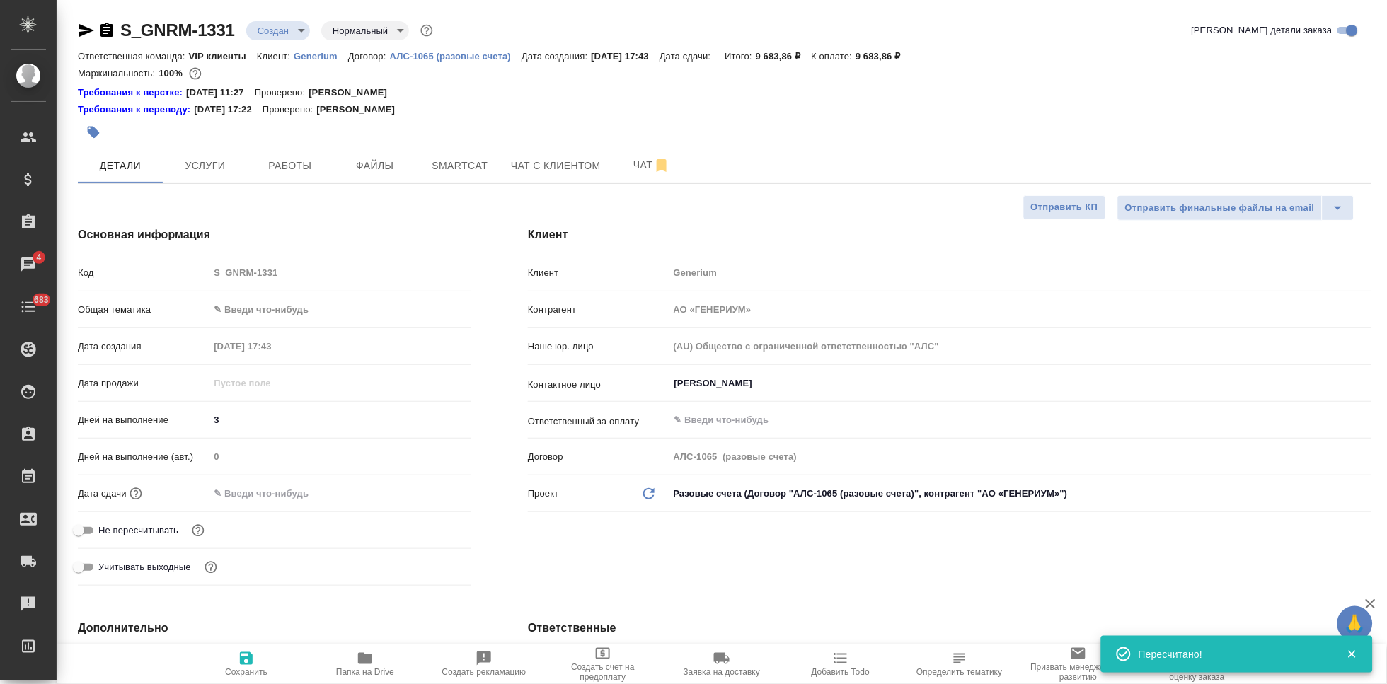
type textarea "x"
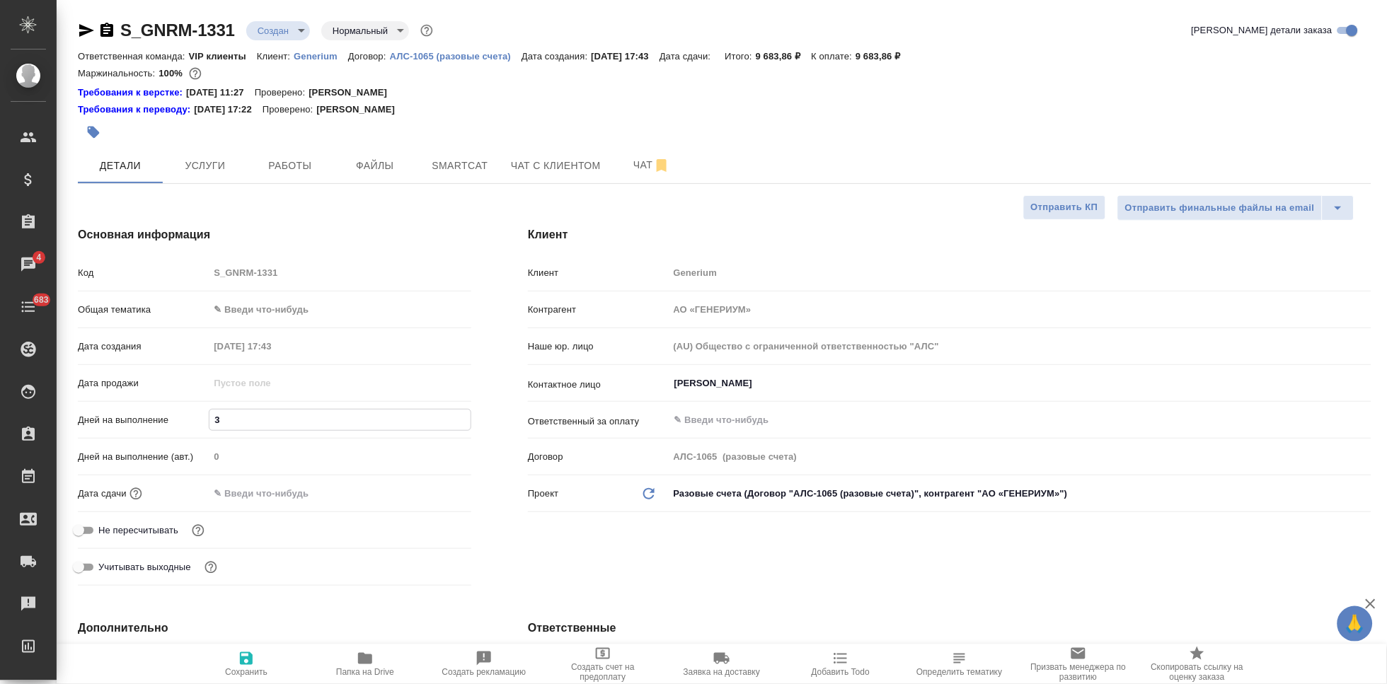
click at [246, 410] on input "3" at bounding box center [339, 420] width 261 height 21
drag, startPoint x: 393, startPoint y: 526, endPoint x: 460, endPoint y: 553, distance: 71.5
click at [393, 526] on div "Не пересчитывать" at bounding box center [274, 530] width 393 height 25
click at [247, 664] on icon "button" at bounding box center [246, 658] width 13 height 13
type textarea "x"
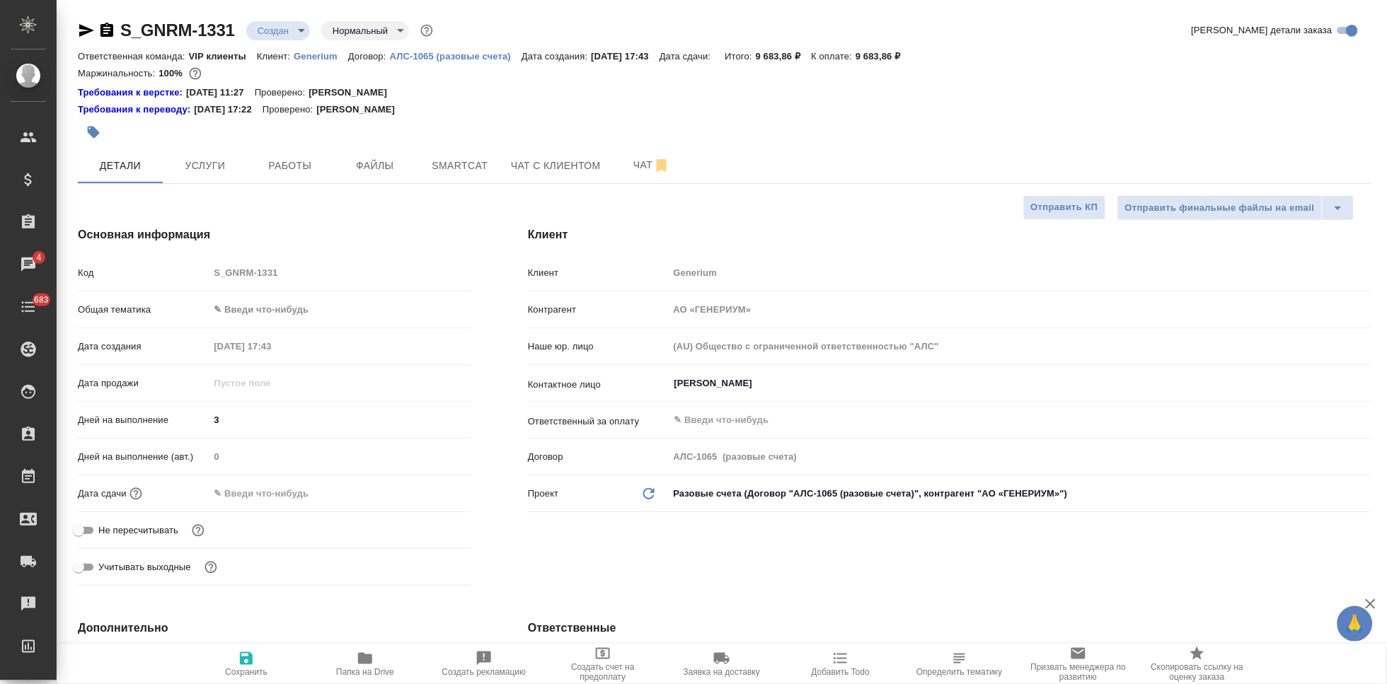
type textarea "x"
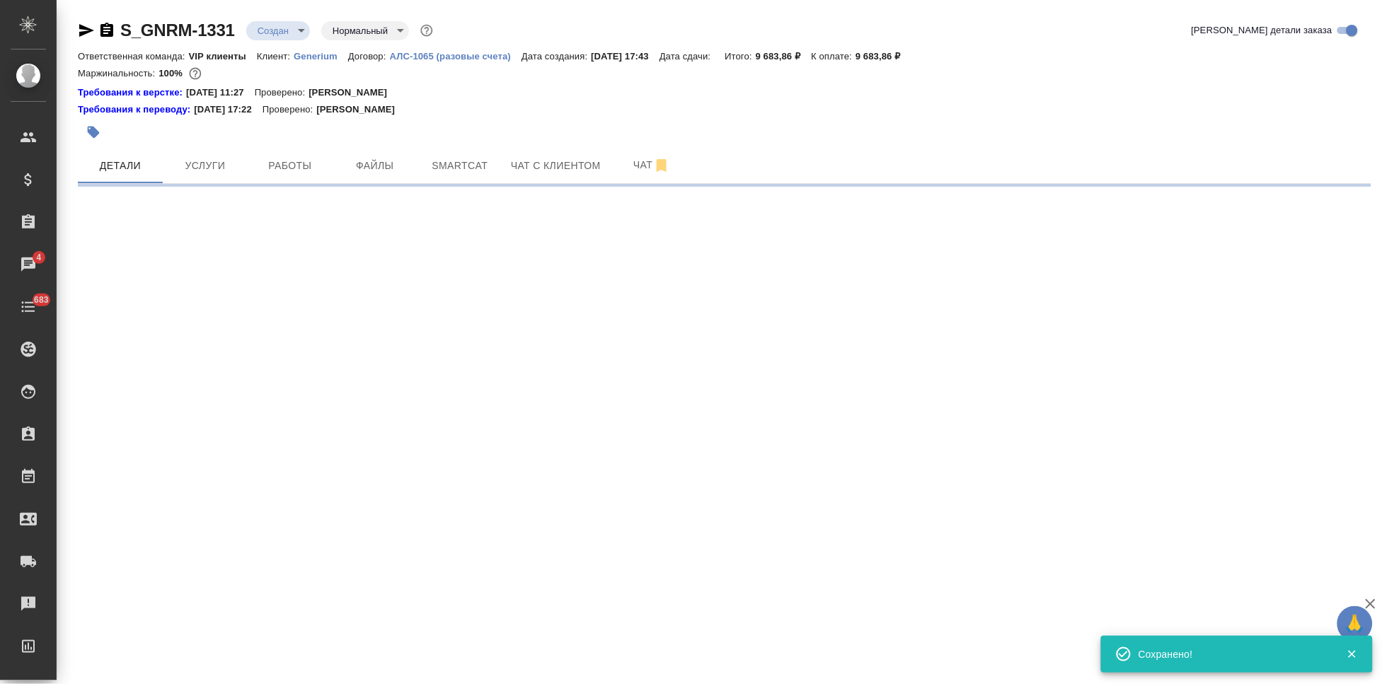
select select "RU"
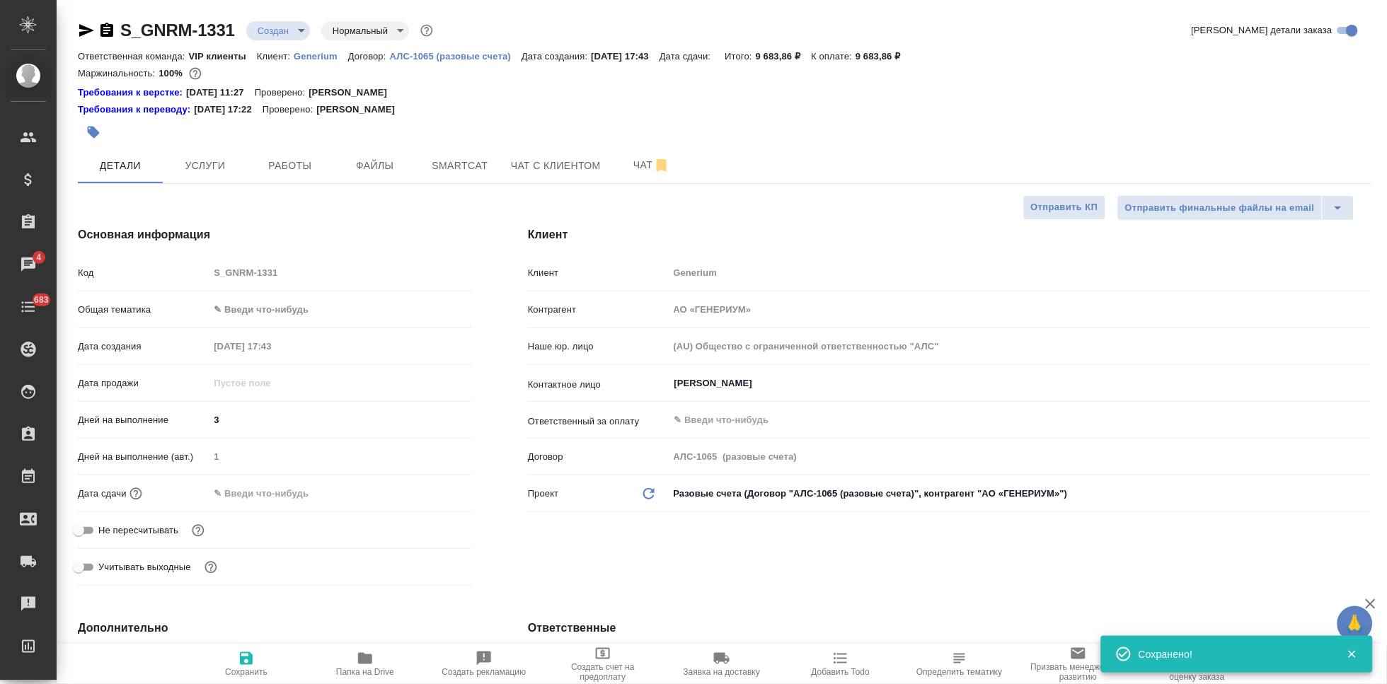
type textarea "x"
click at [247, 664] on icon "button" at bounding box center [246, 658] width 13 height 13
type textarea "x"
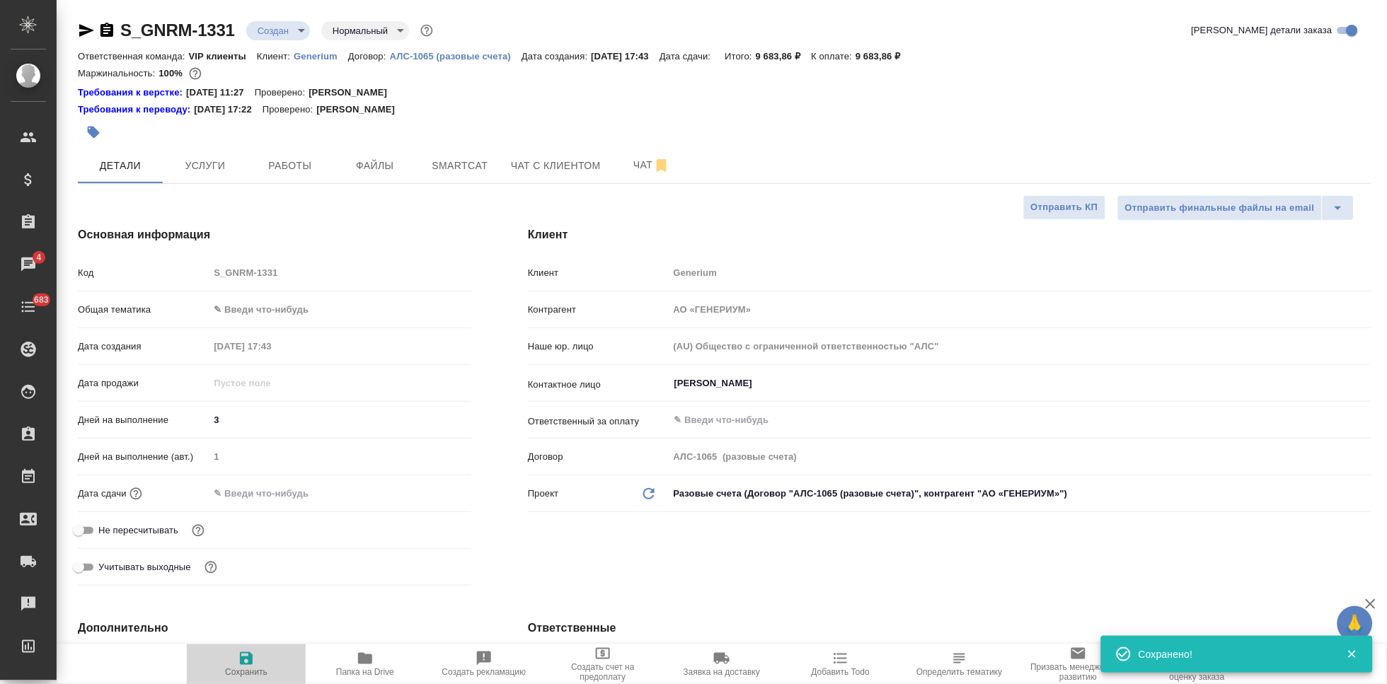
type textarea "x"
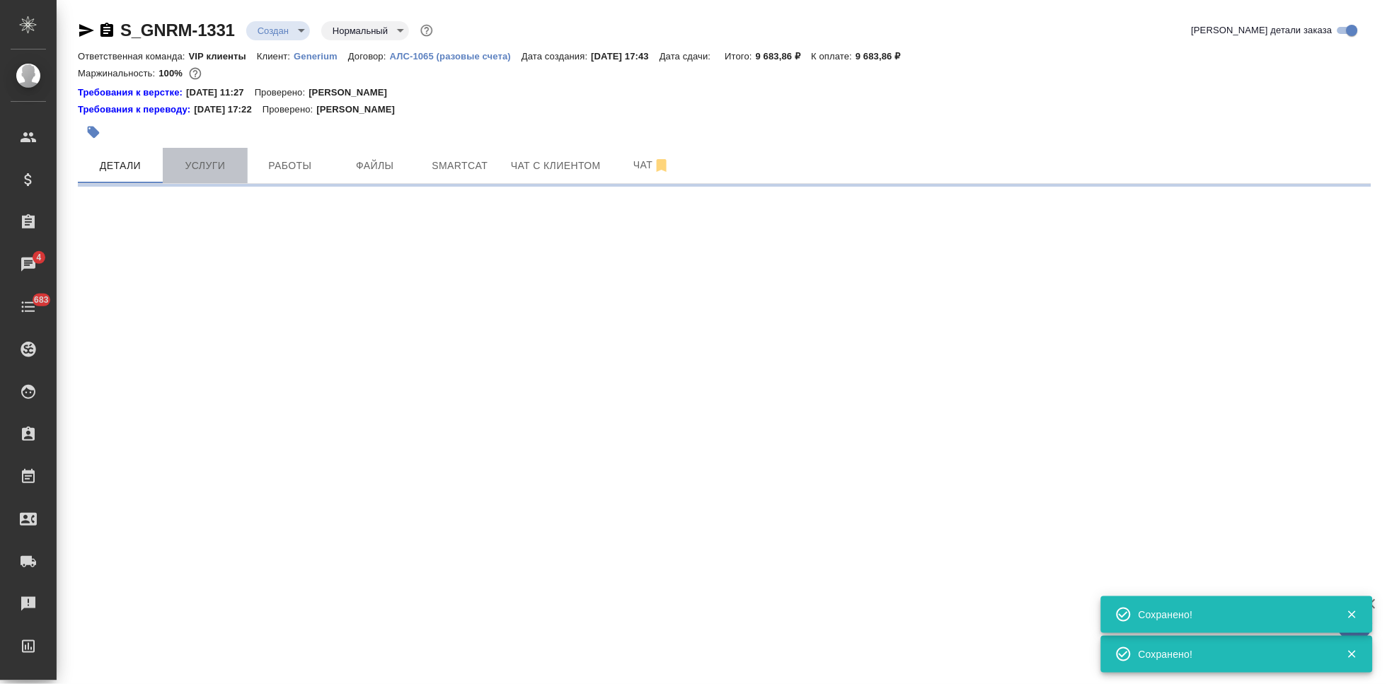
click at [219, 167] on span "Услуги" at bounding box center [205, 166] width 68 height 18
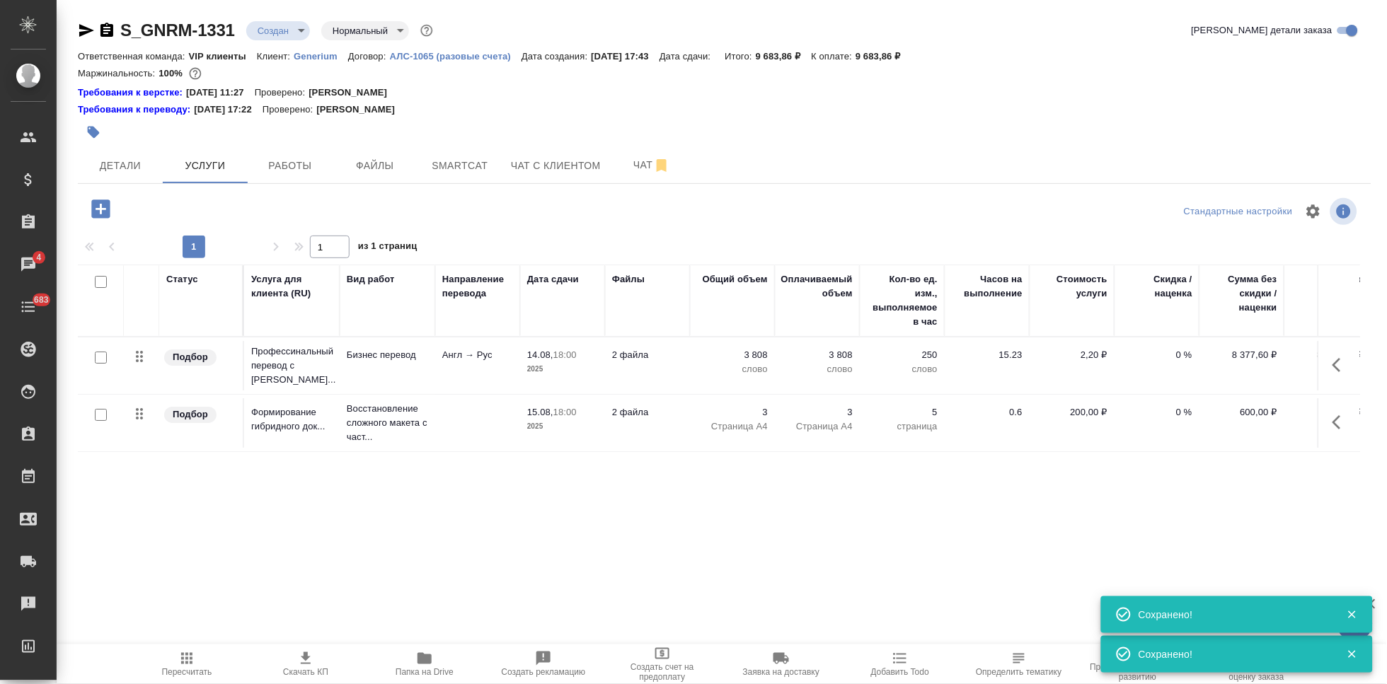
click at [307, 664] on icon "button" at bounding box center [306, 658] width 10 height 12
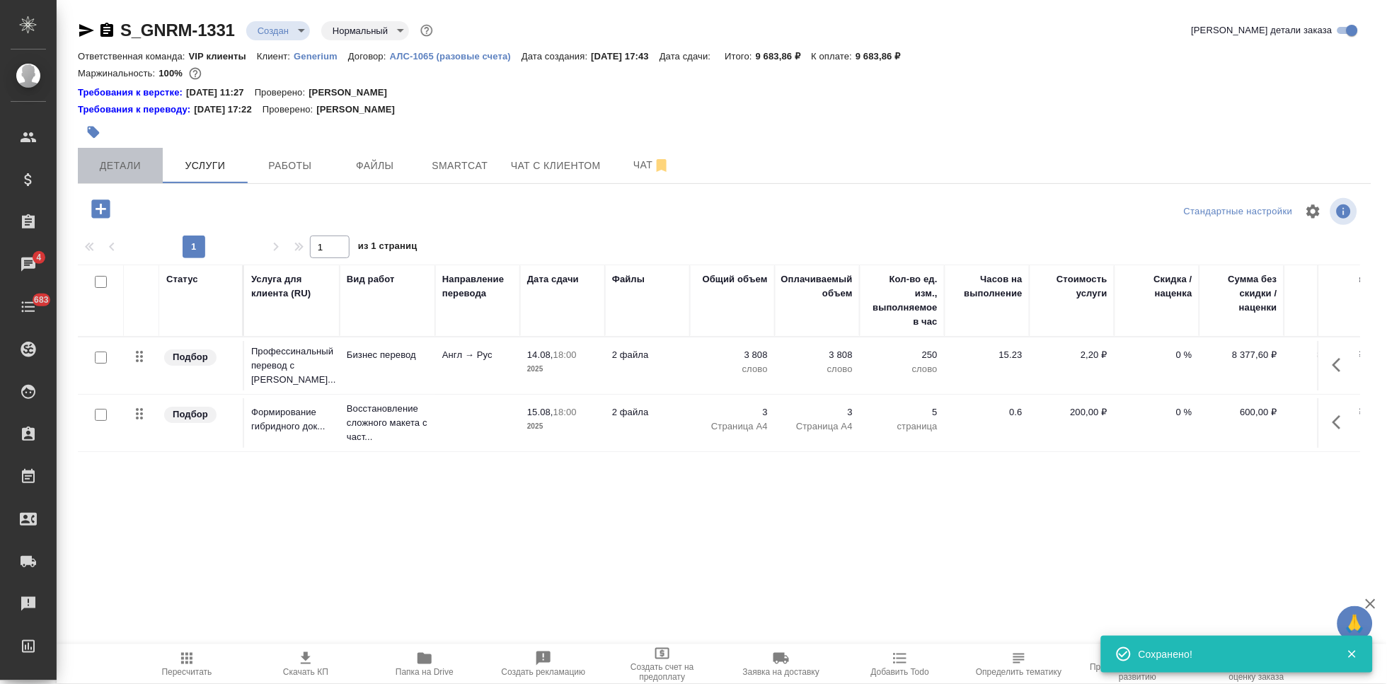
click at [134, 171] on span "Детали" at bounding box center [120, 166] width 68 height 18
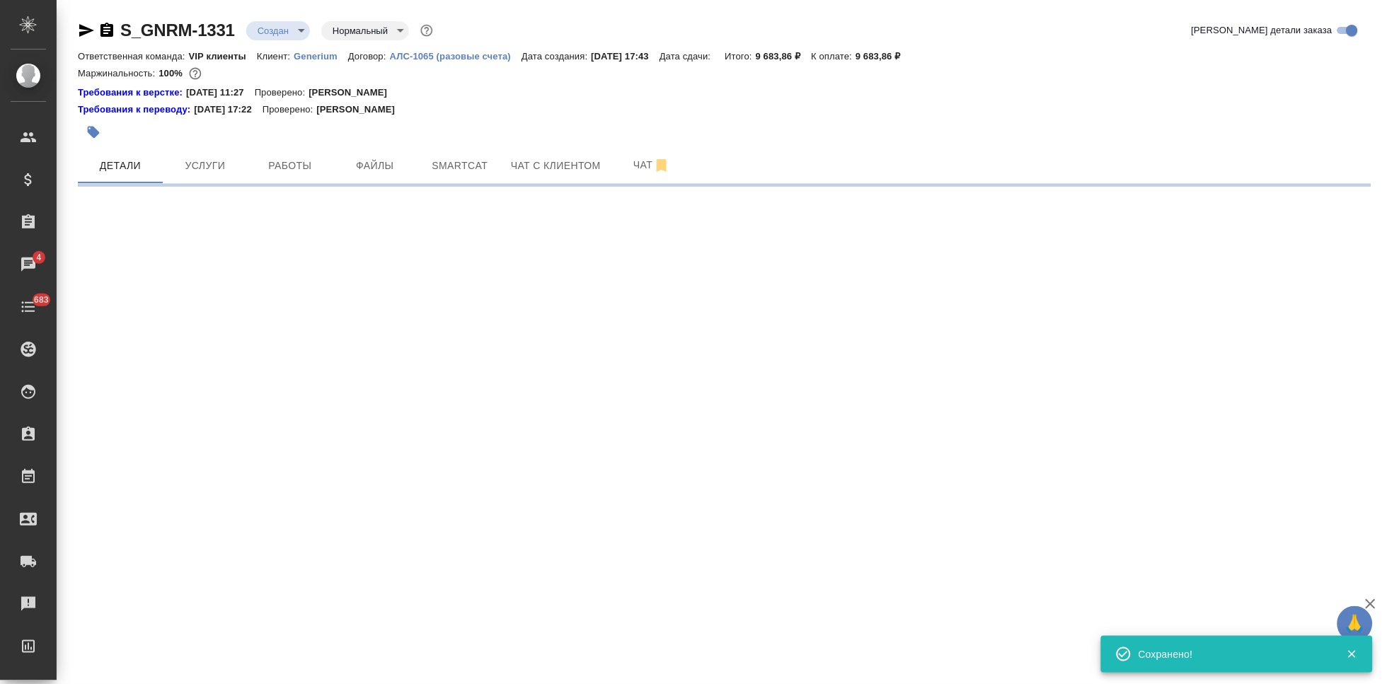
select select "RU"
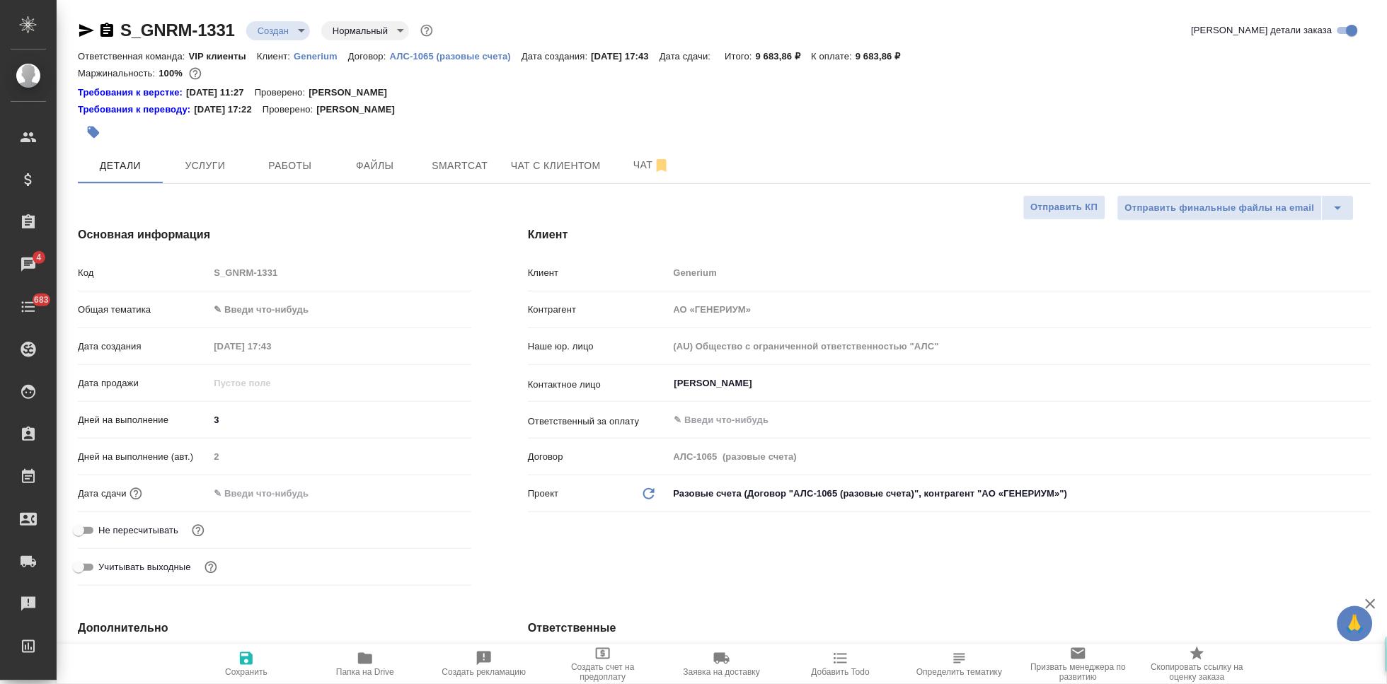
type textarea "x"
click at [164, 272] on div "Код S_GNRM-1331" at bounding box center [274, 272] width 393 height 25
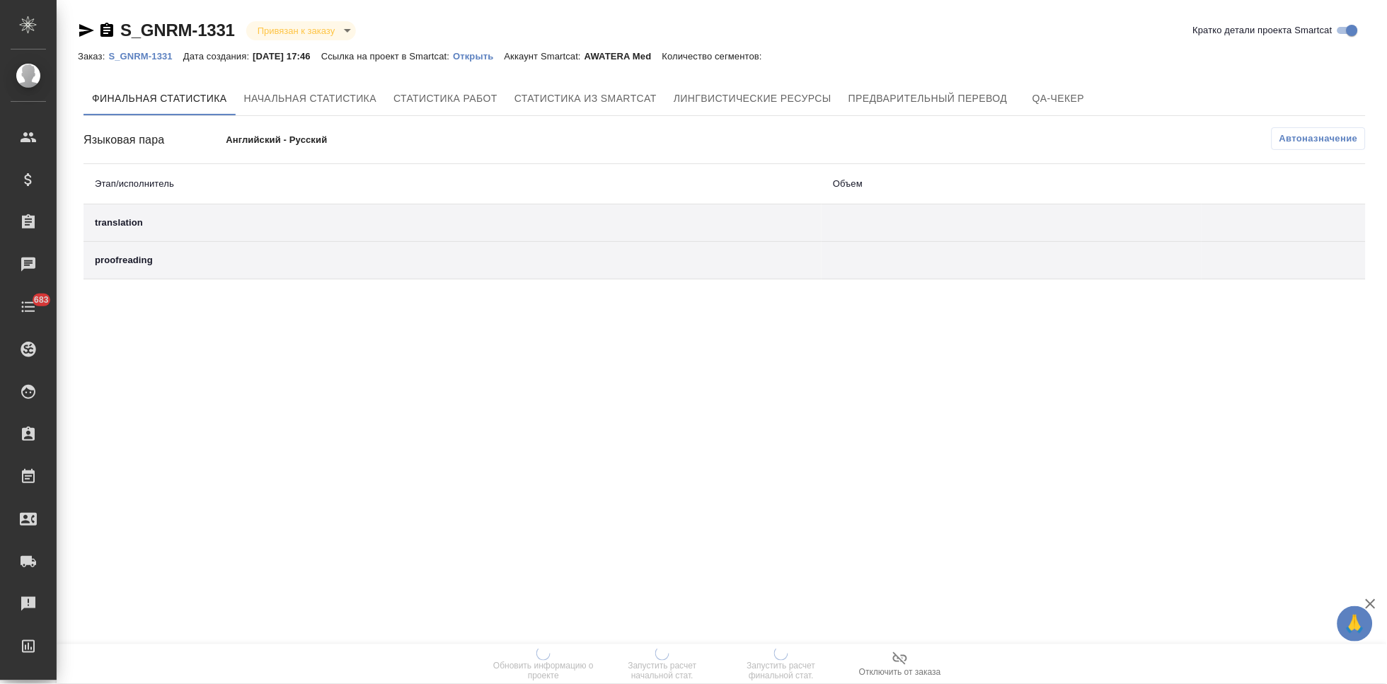
click at [506, 62] on div "Заказ: S_GNRM-1331 Дата создания: 12.08.2025, 17:46 Ссылка на проект в Smartcat…" at bounding box center [427, 55] width 698 height 17
click at [485, 52] on p "Открыть" at bounding box center [478, 56] width 51 height 11
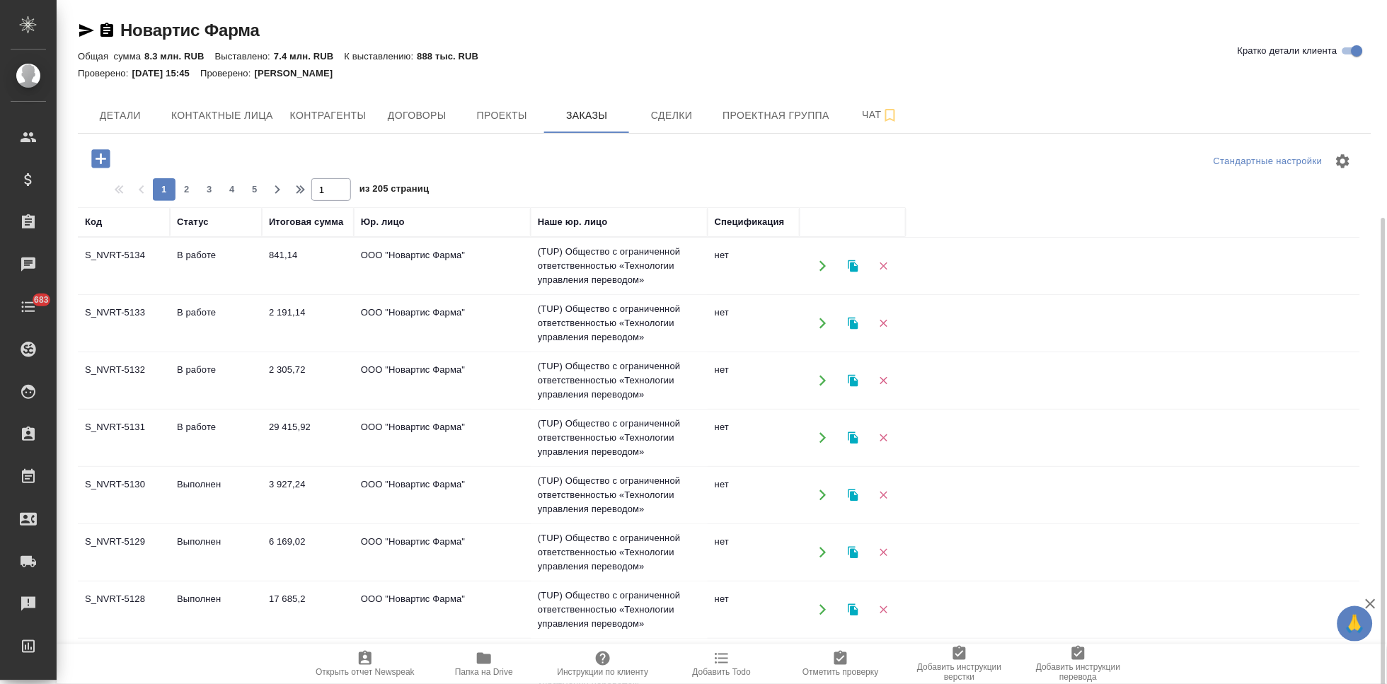
scroll to position [117, 0]
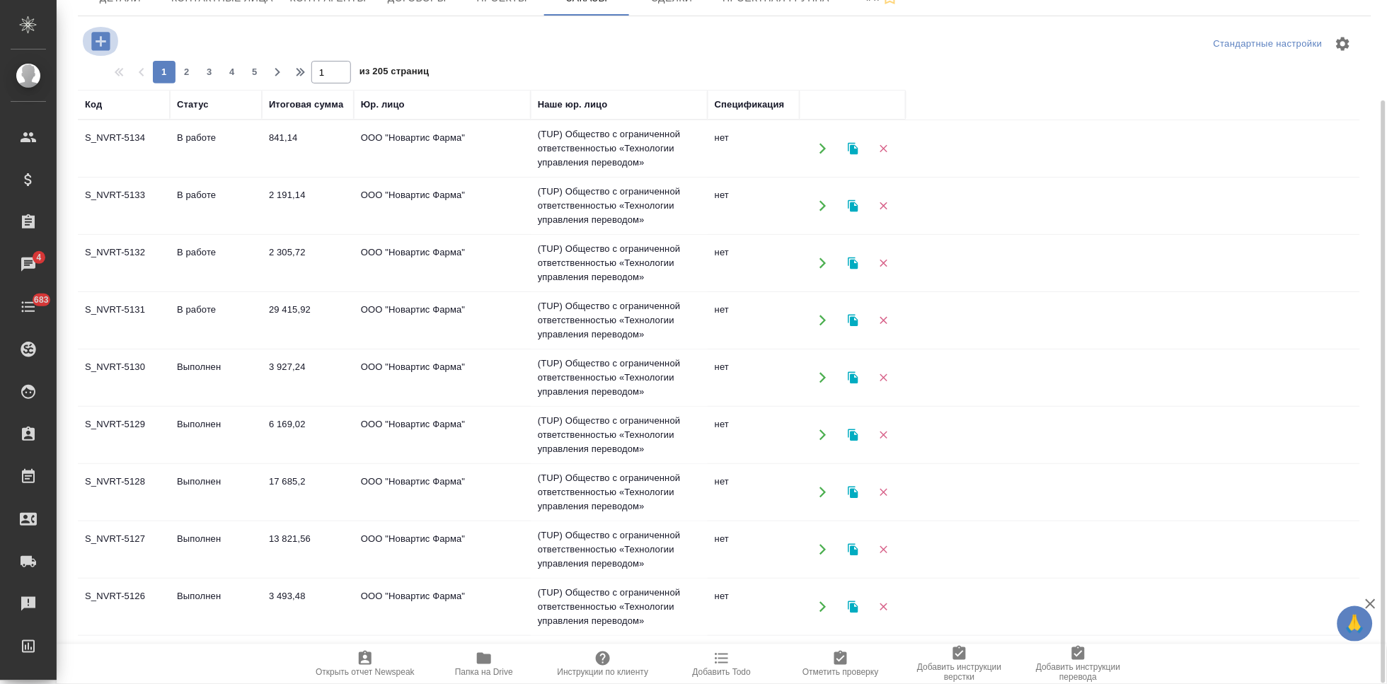
click at [105, 43] on icon "button" at bounding box center [100, 41] width 18 height 18
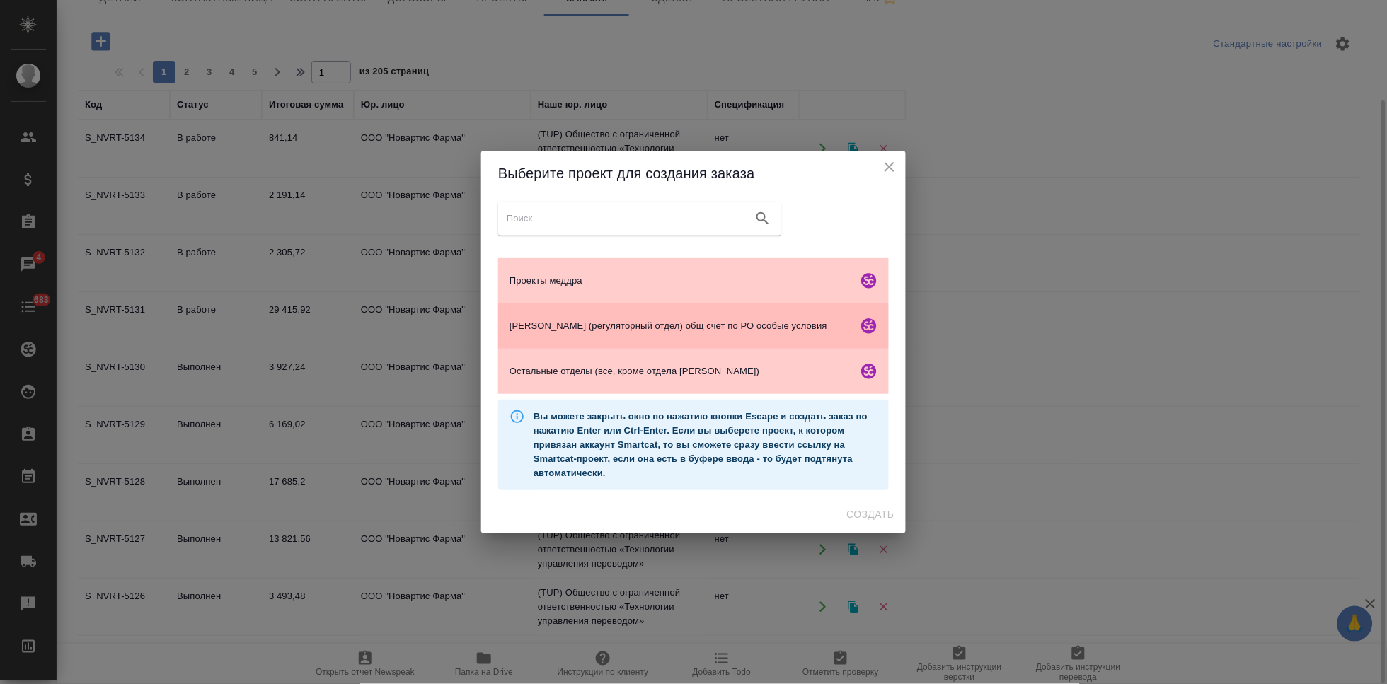
click at [601, 332] on span "[PERSON_NAME] (регуляторный отдел) общ счет по РО особые условия" at bounding box center [680, 326] width 342 height 14
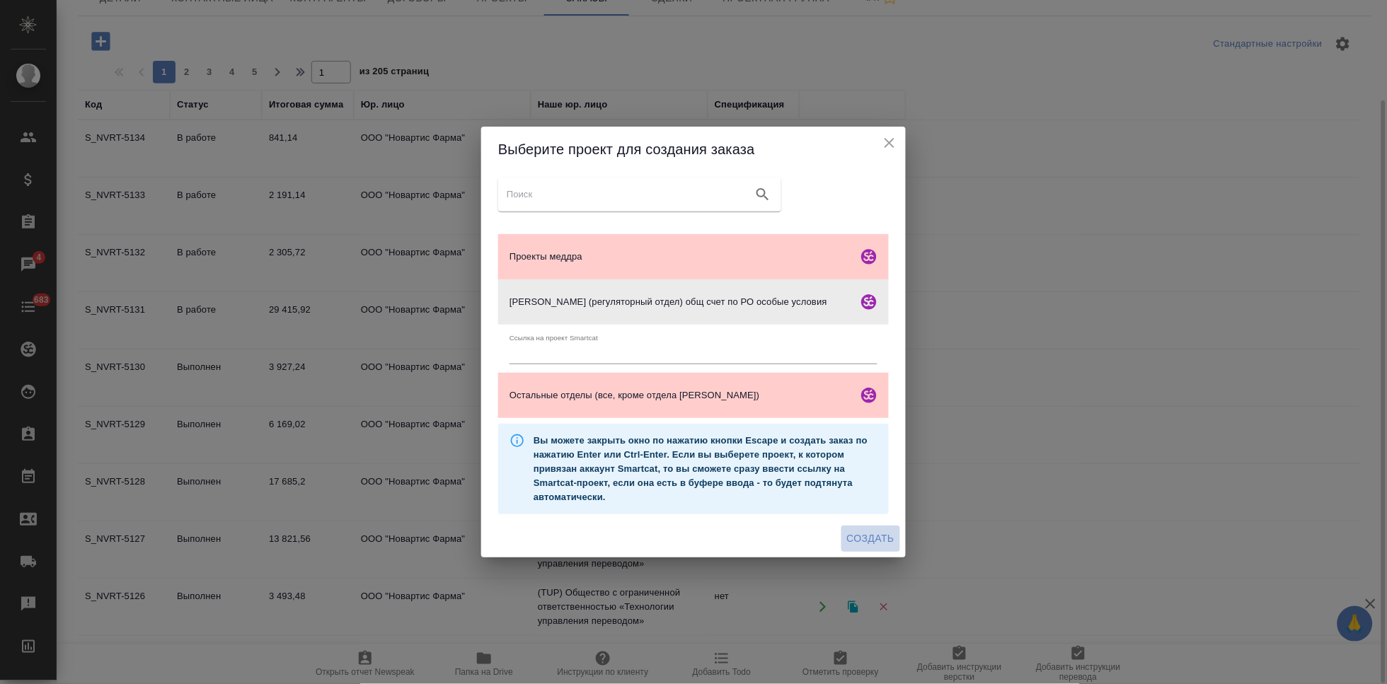
click at [862, 538] on span "Создать" at bounding box center [870, 539] width 47 height 18
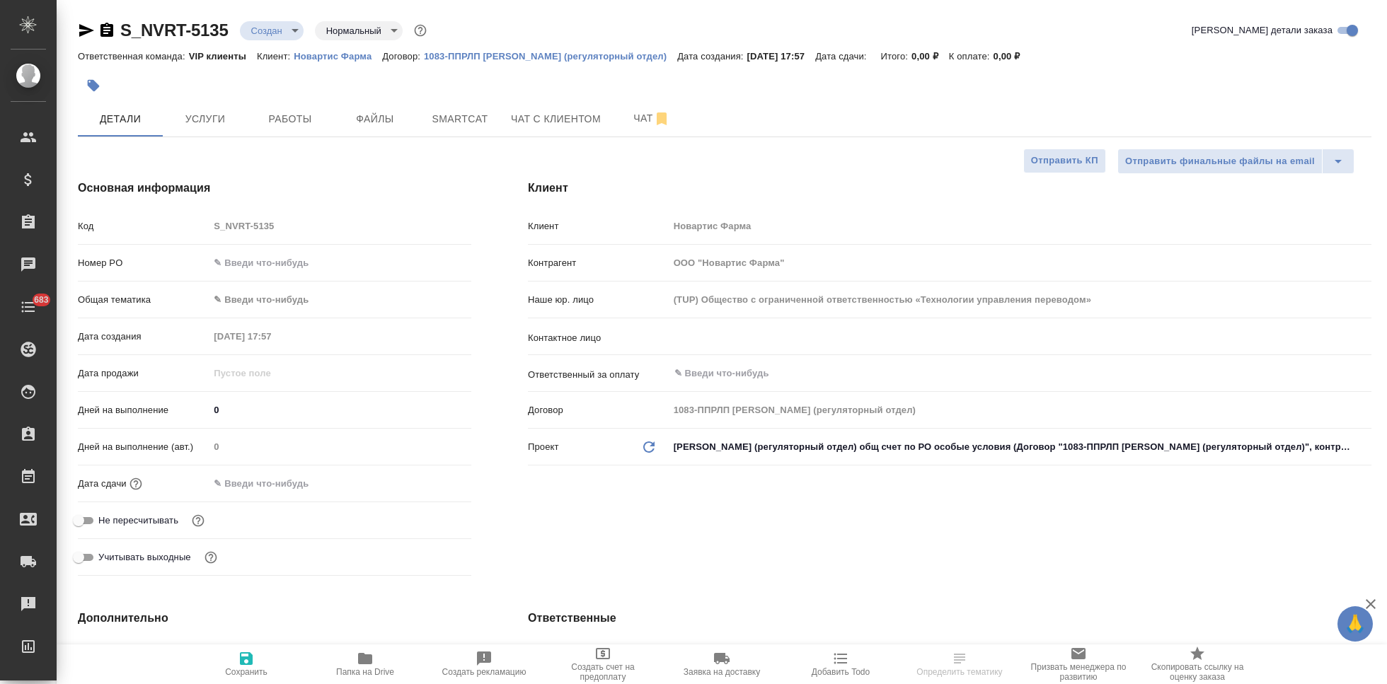
select select "RU"
click at [751, 350] on div "​" at bounding box center [1020, 338] width 703 height 28
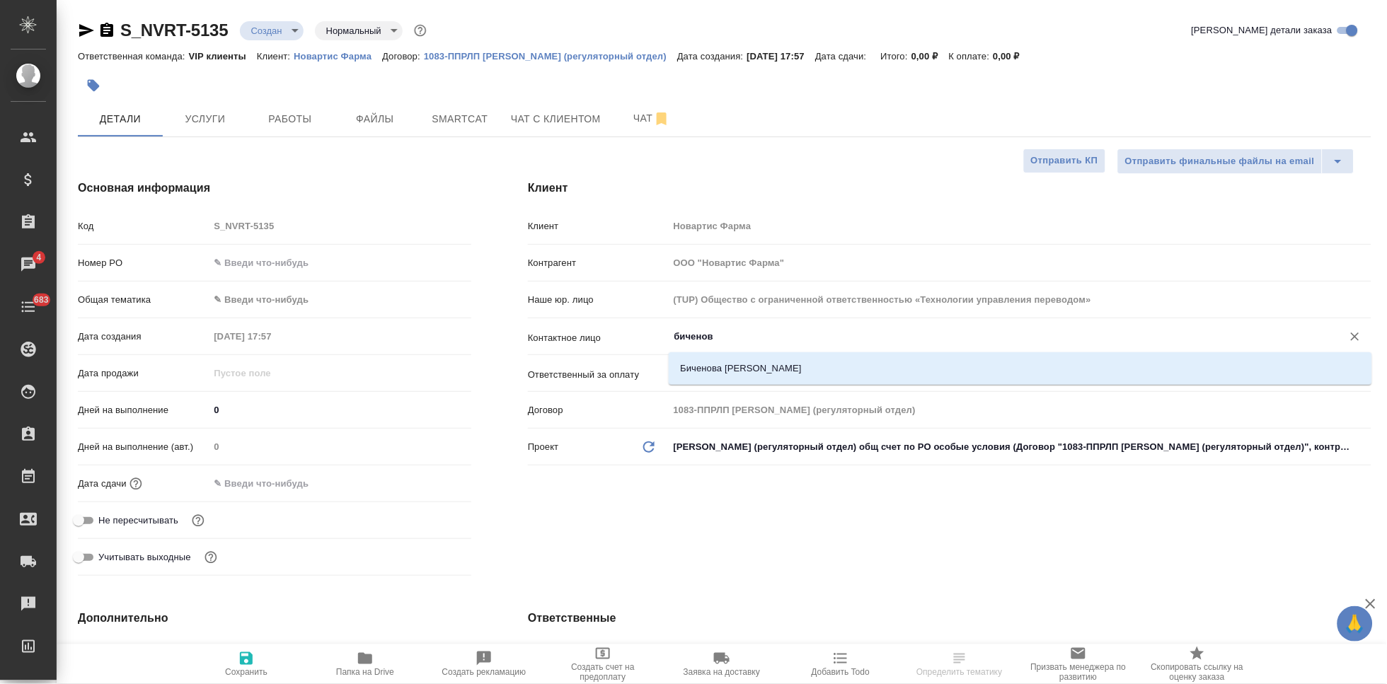
type input "биченова"
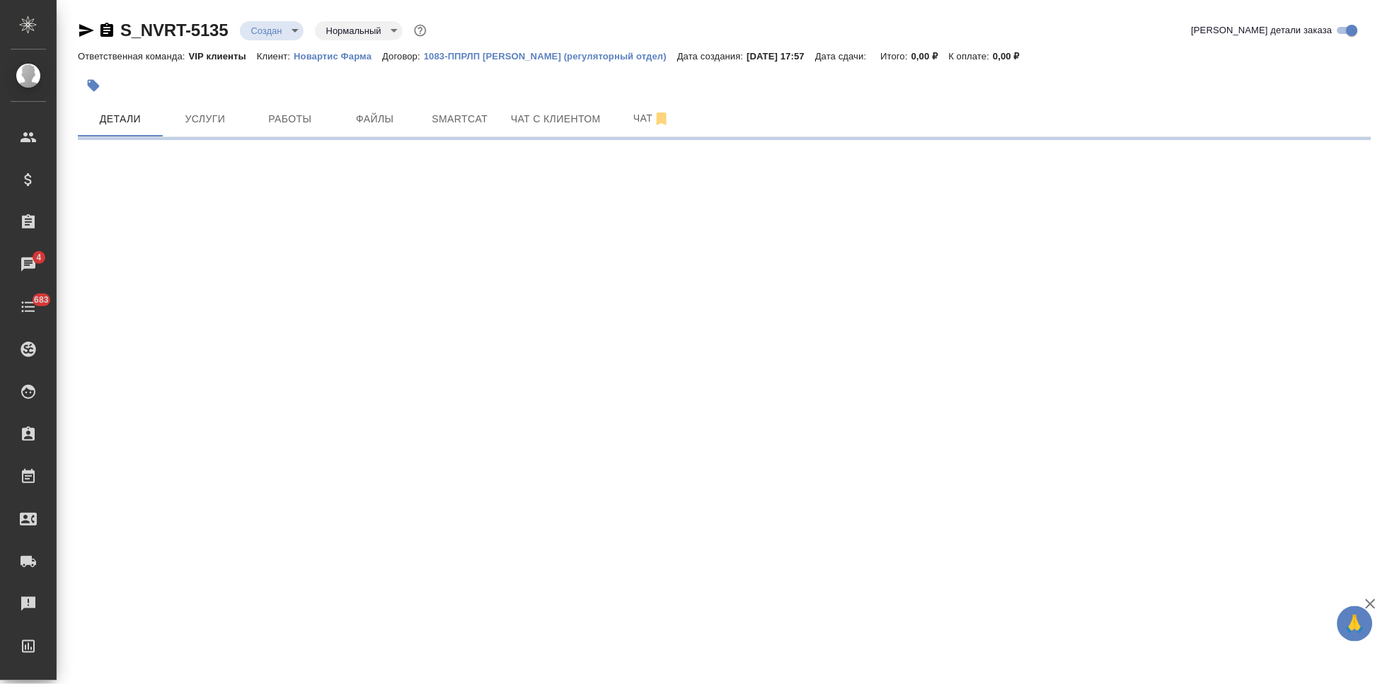
click at [763, 367] on div ".cls-1 fill:#fff; AWATERA Kabargina [PERSON_NAME] Спецификации Заказы 4 Чаты 68…" at bounding box center [693, 342] width 1387 height 684
select select "RU"
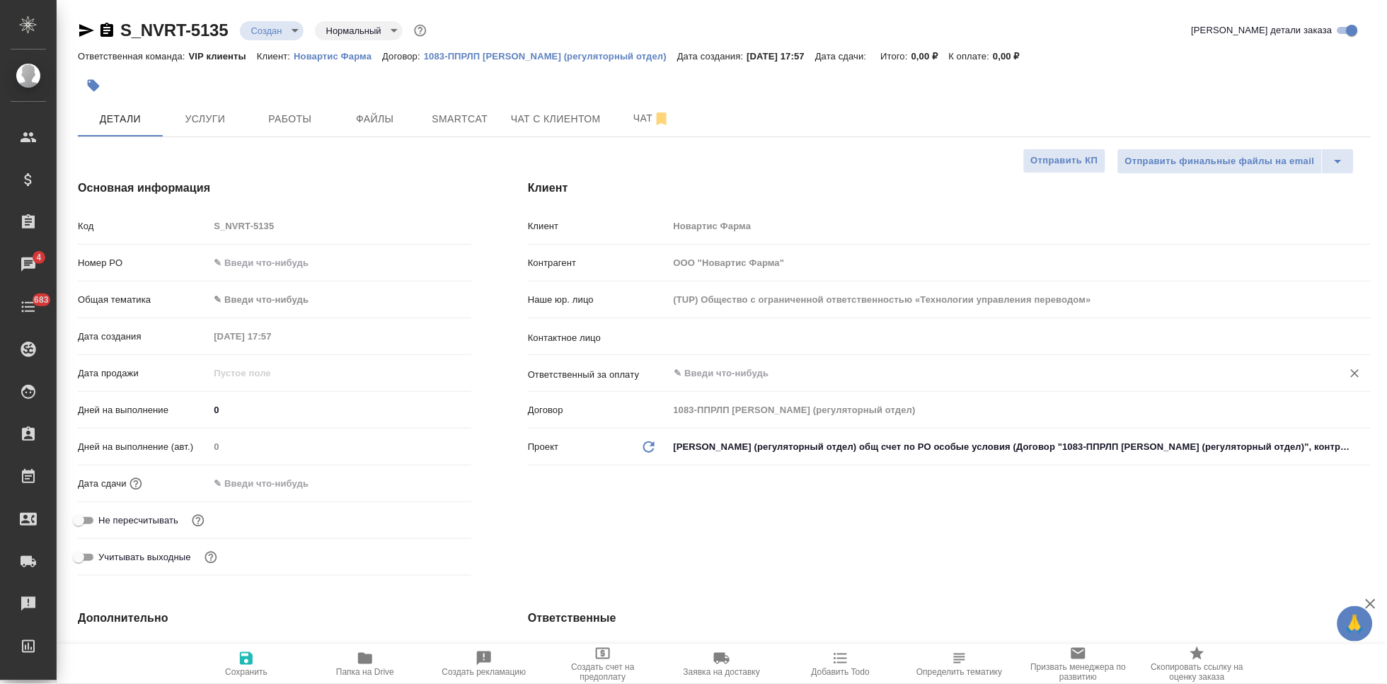
type textarea "x"
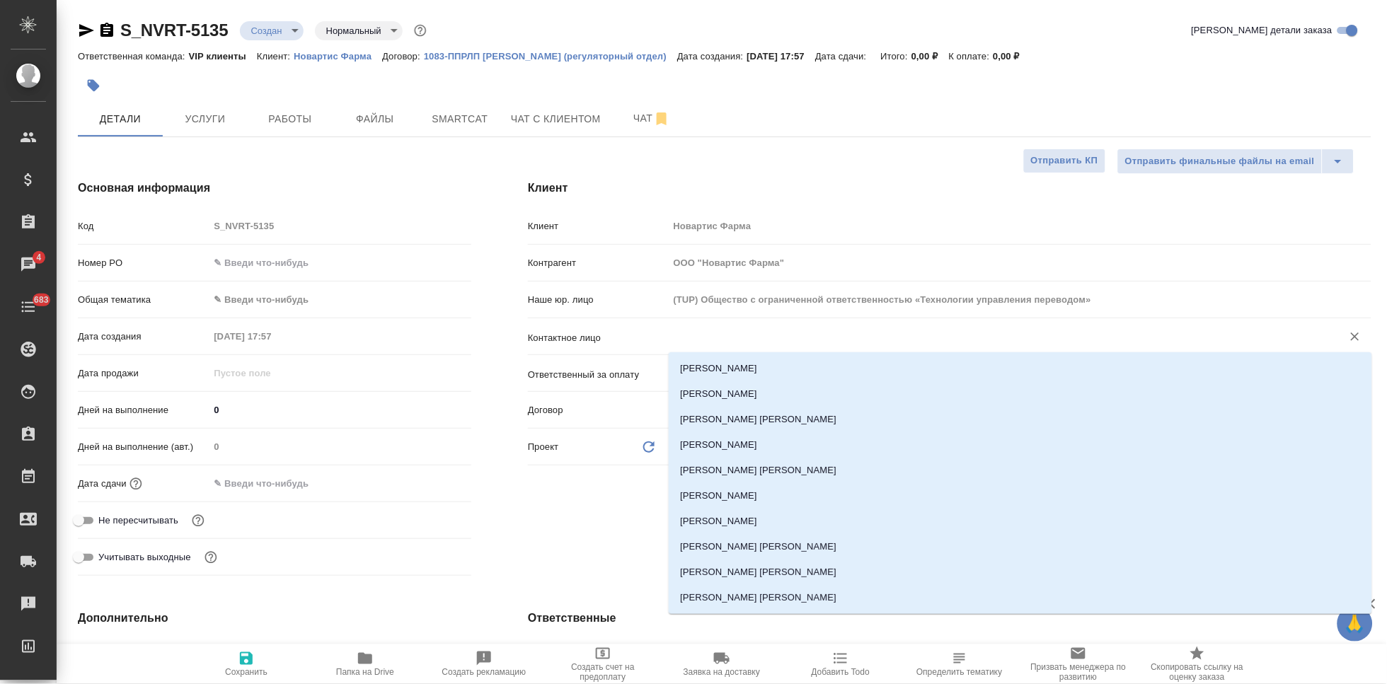
click at [713, 335] on input "text" at bounding box center [996, 336] width 647 height 17
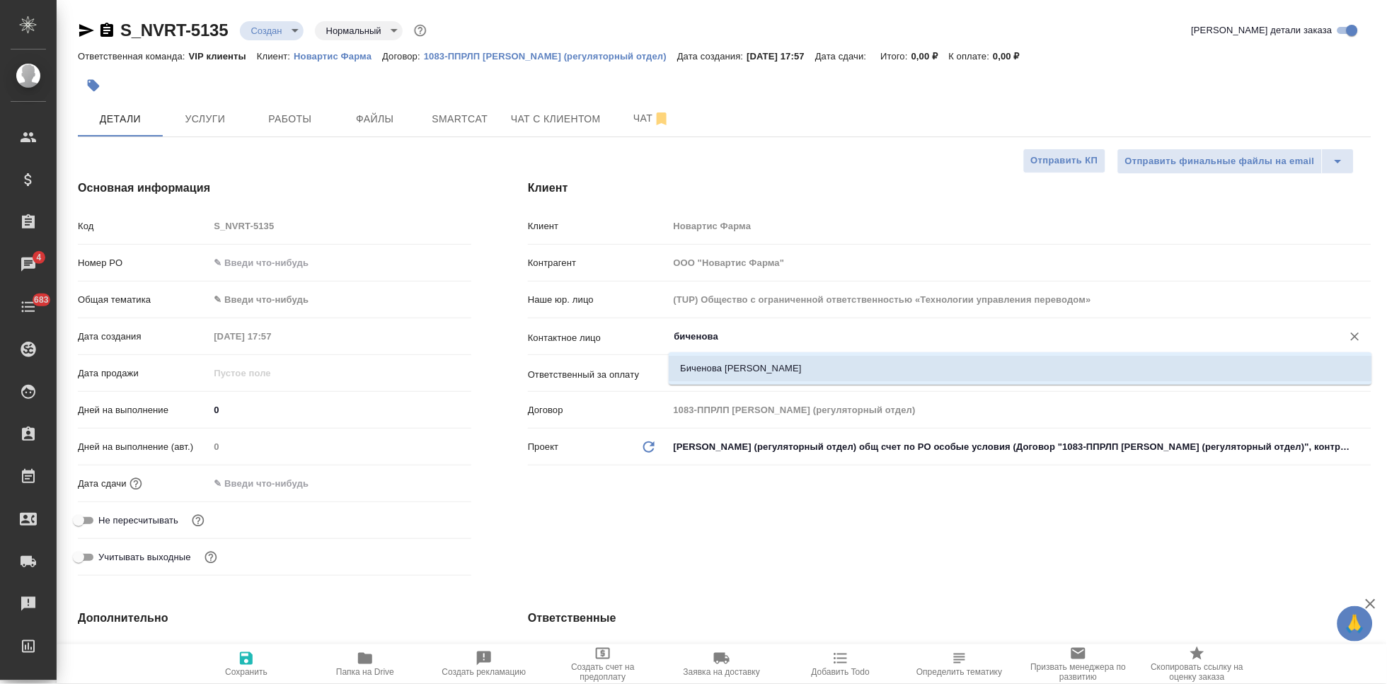
click at [735, 374] on li "Биченова [PERSON_NAME]" at bounding box center [1020, 368] width 703 height 25
type input "Биченова [PERSON_NAME]"
type textarea "x"
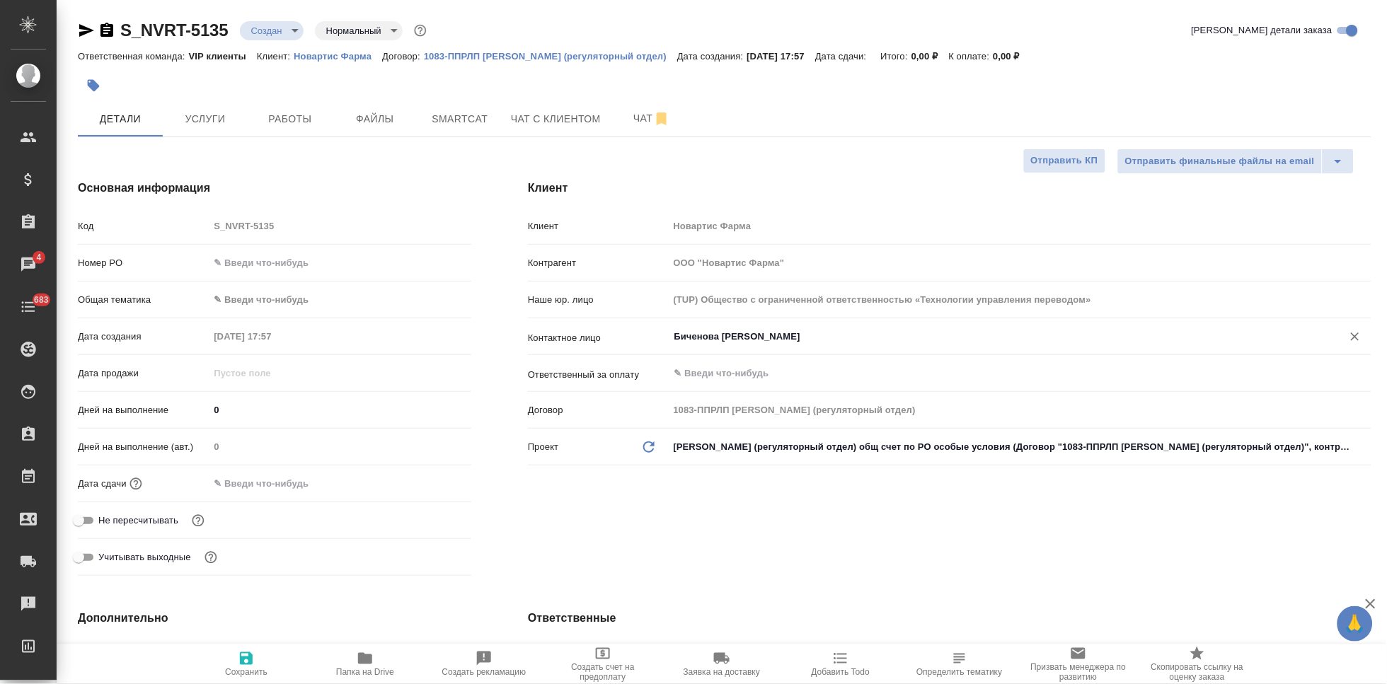
type input "Биченова [PERSON_NAME]"
click at [265, 657] on span "Сохранить" at bounding box center [246, 663] width 102 height 27
type textarea "x"
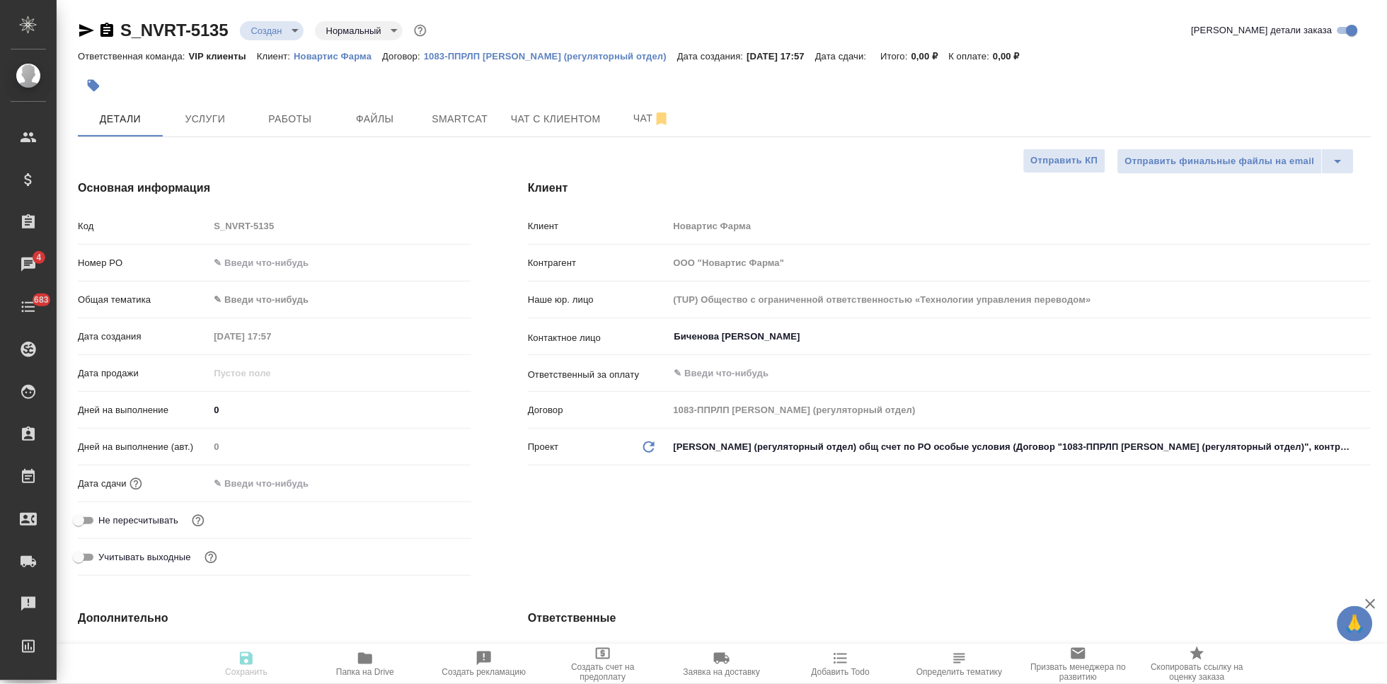
type textarea "x"
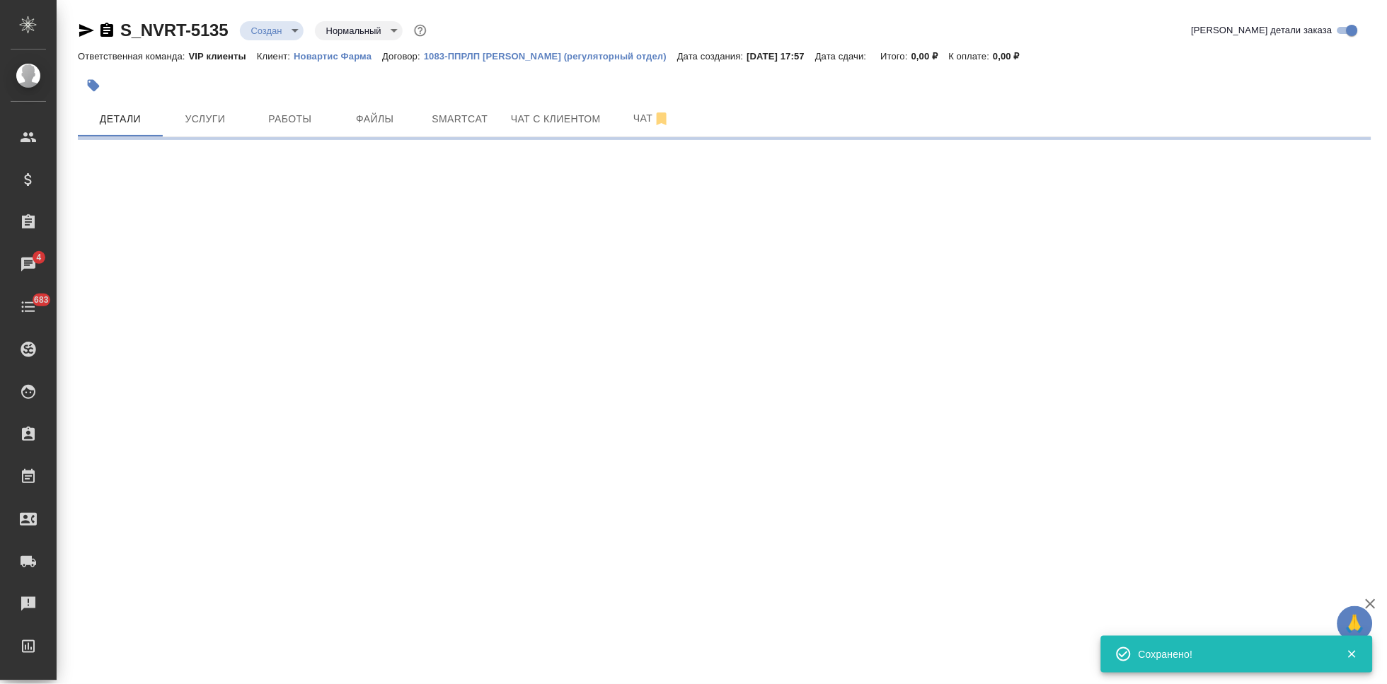
select select "RU"
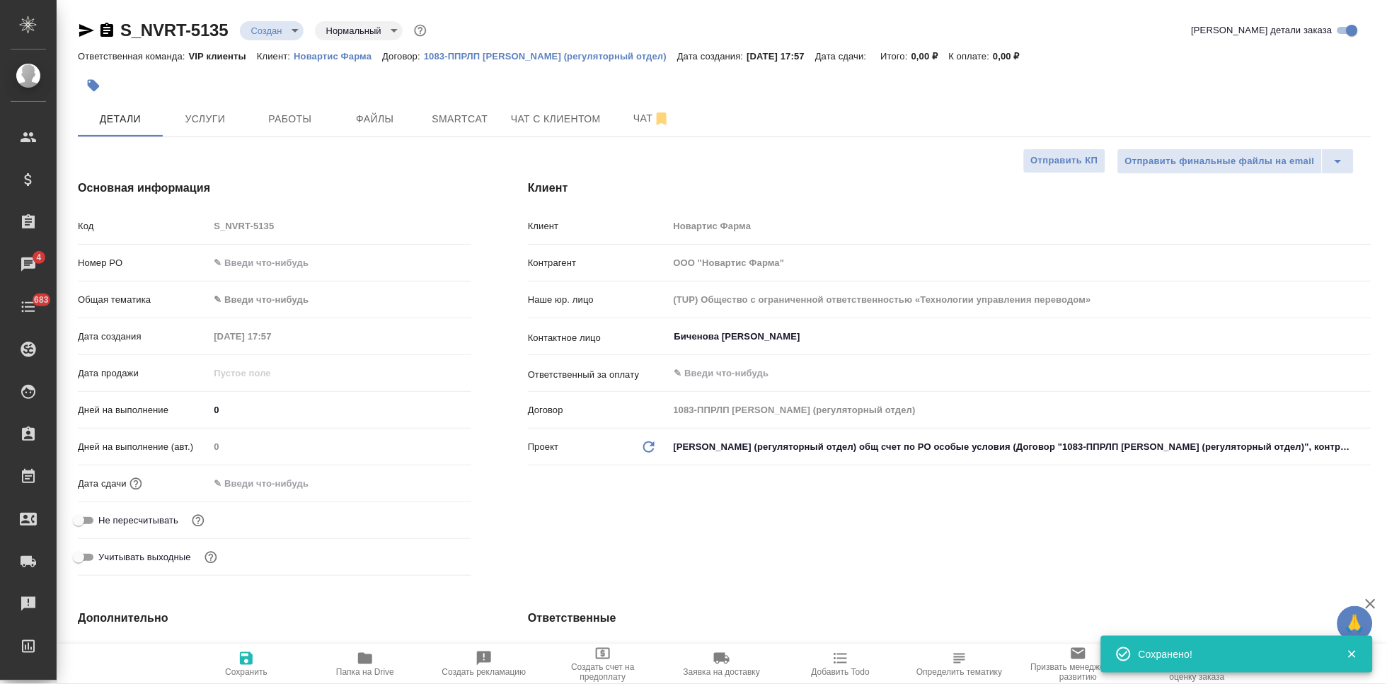
type textarea "x"
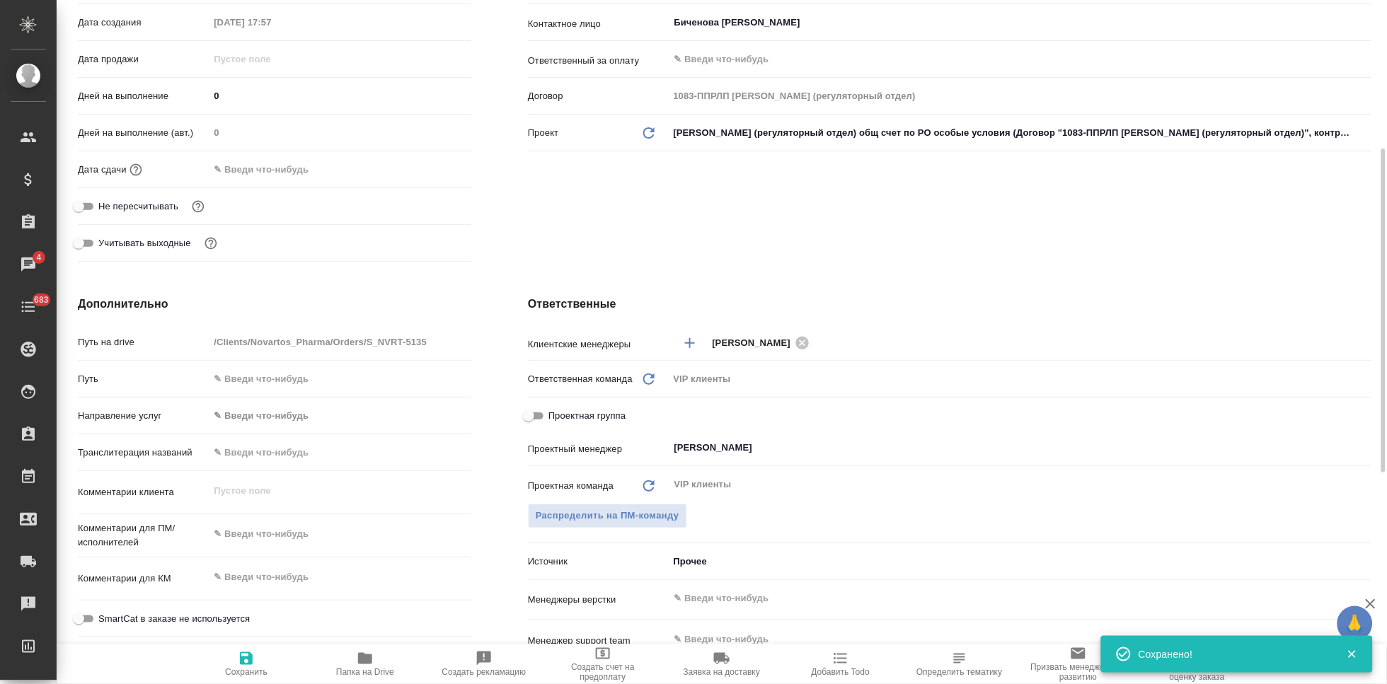
type textarea "x"
click at [276, 574] on textarea at bounding box center [340, 577] width 263 height 24
paste textarea "Перевод_Азарга_RTT2363"
type textarea "Перевод_Азарга_RTT2363"
type textarea "x"
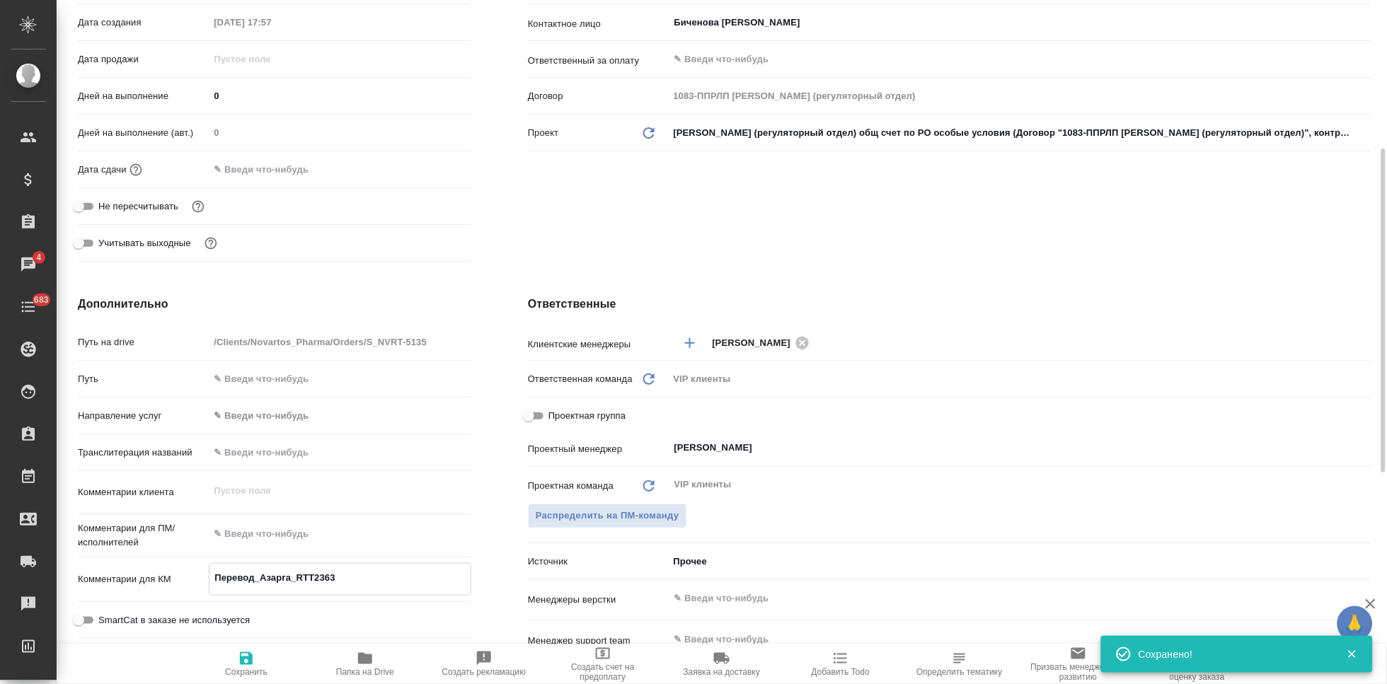
type textarea "x"
type textarea "Перевод_Азарга_RTT2363"
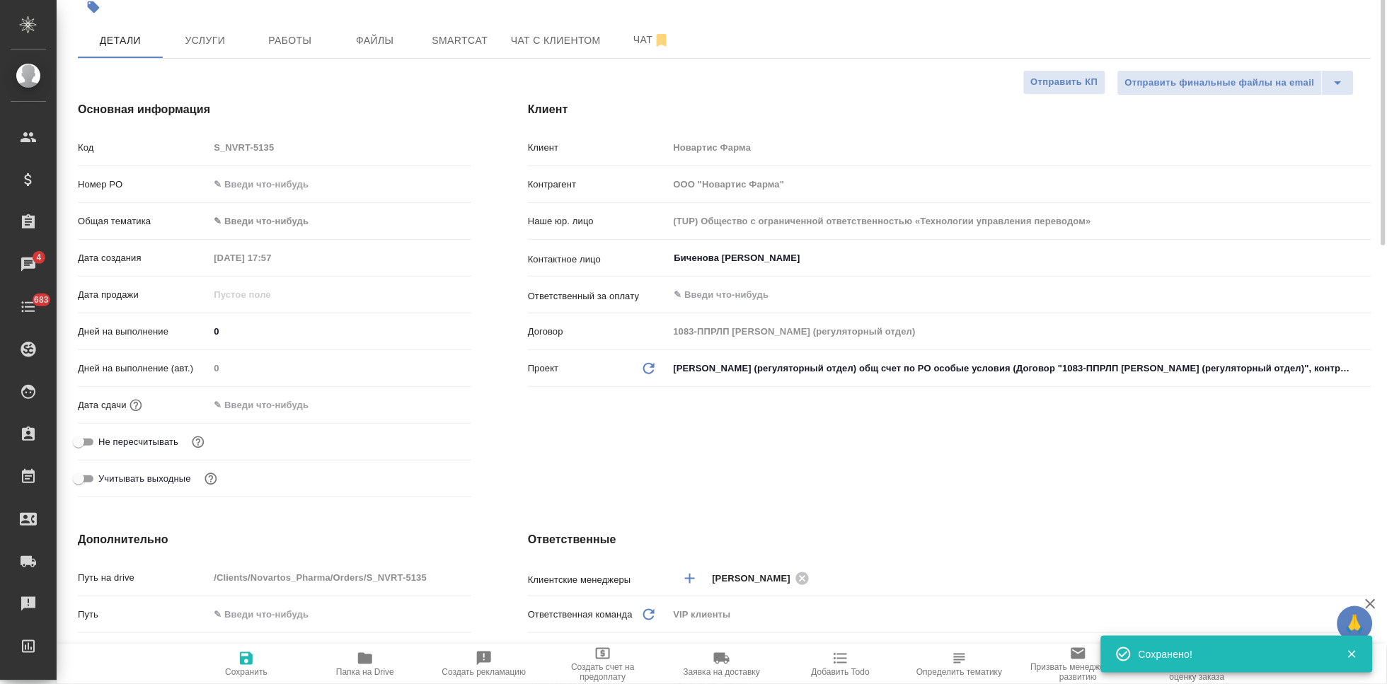
scroll to position [0, 0]
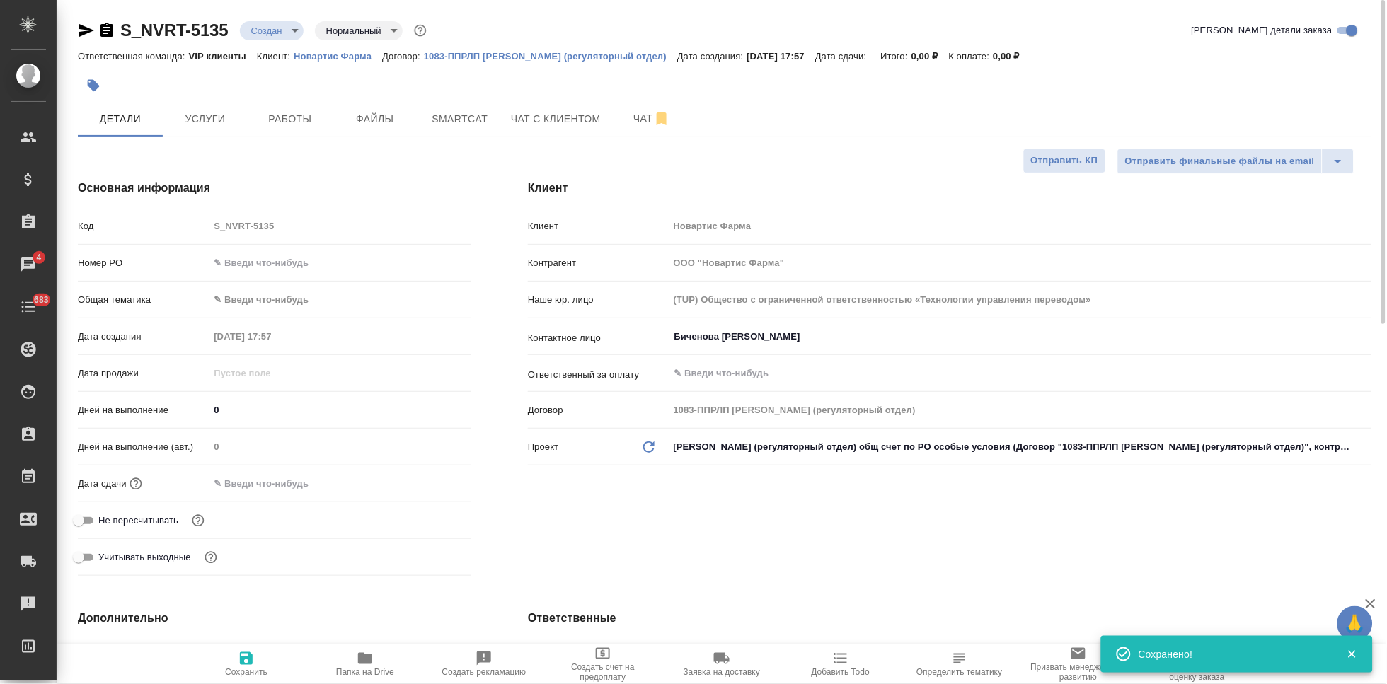
type textarea "x"
click at [203, 231] on div "Код S_NVRT-5135" at bounding box center [274, 226] width 393 height 25
type textarea "x"
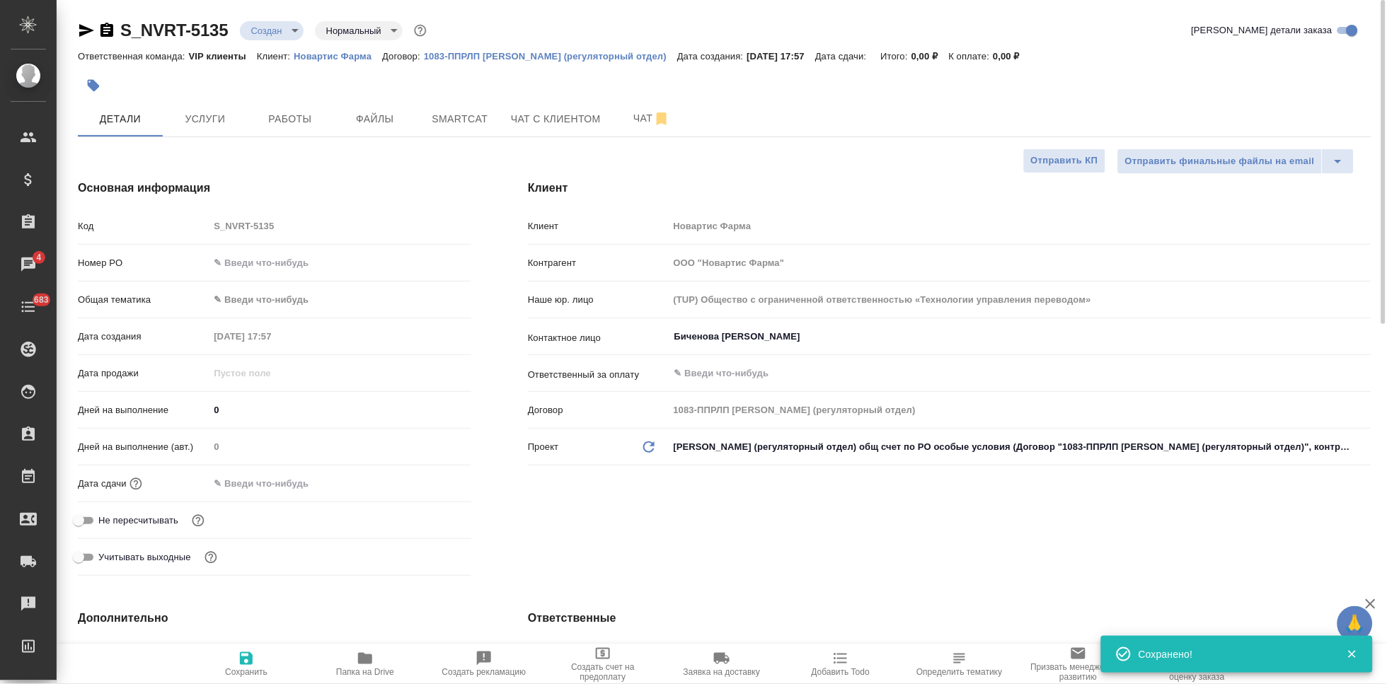
type textarea "x"
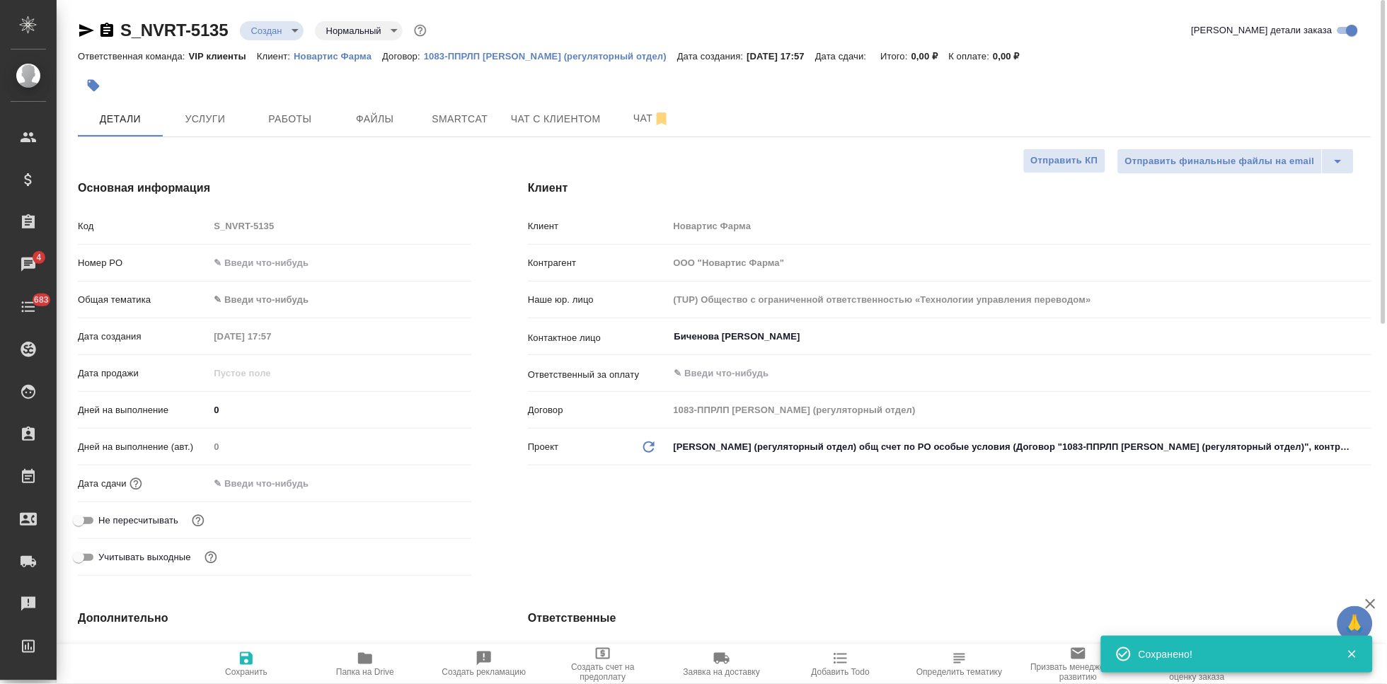
type textarea "x"
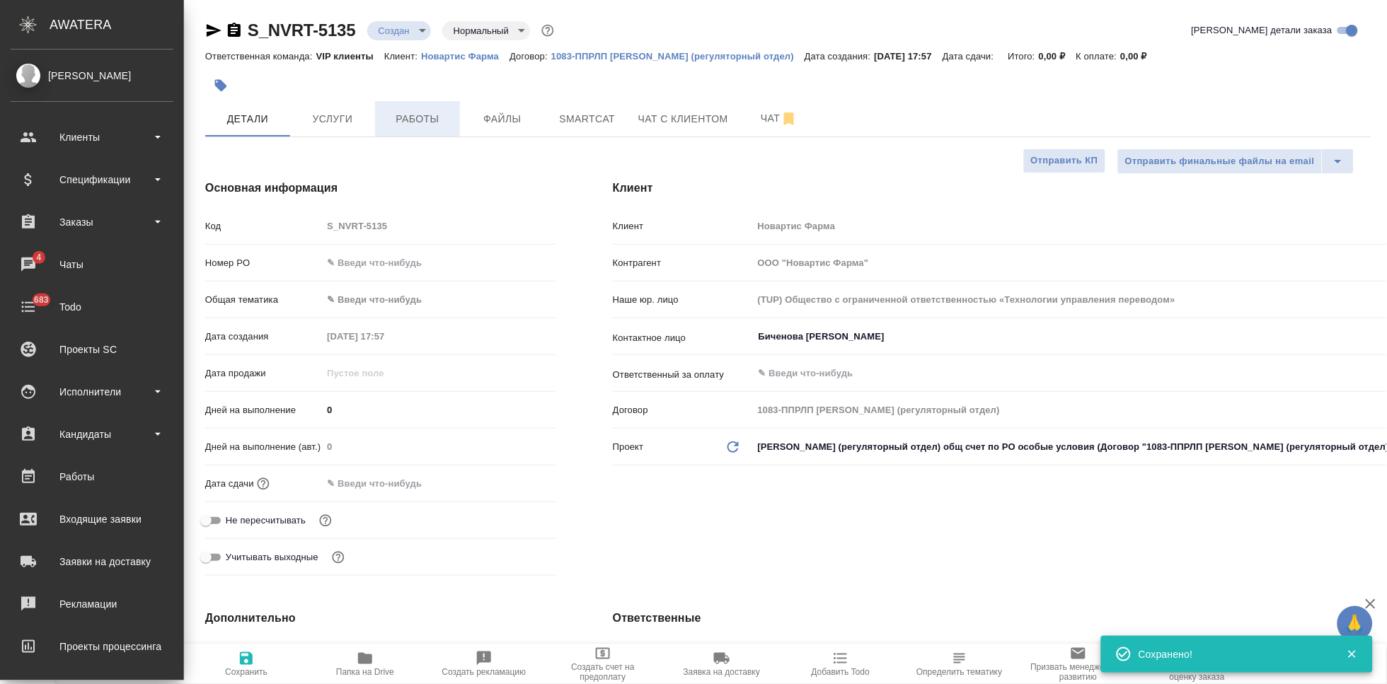
click at [413, 119] on span "Работы" at bounding box center [418, 119] width 68 height 18
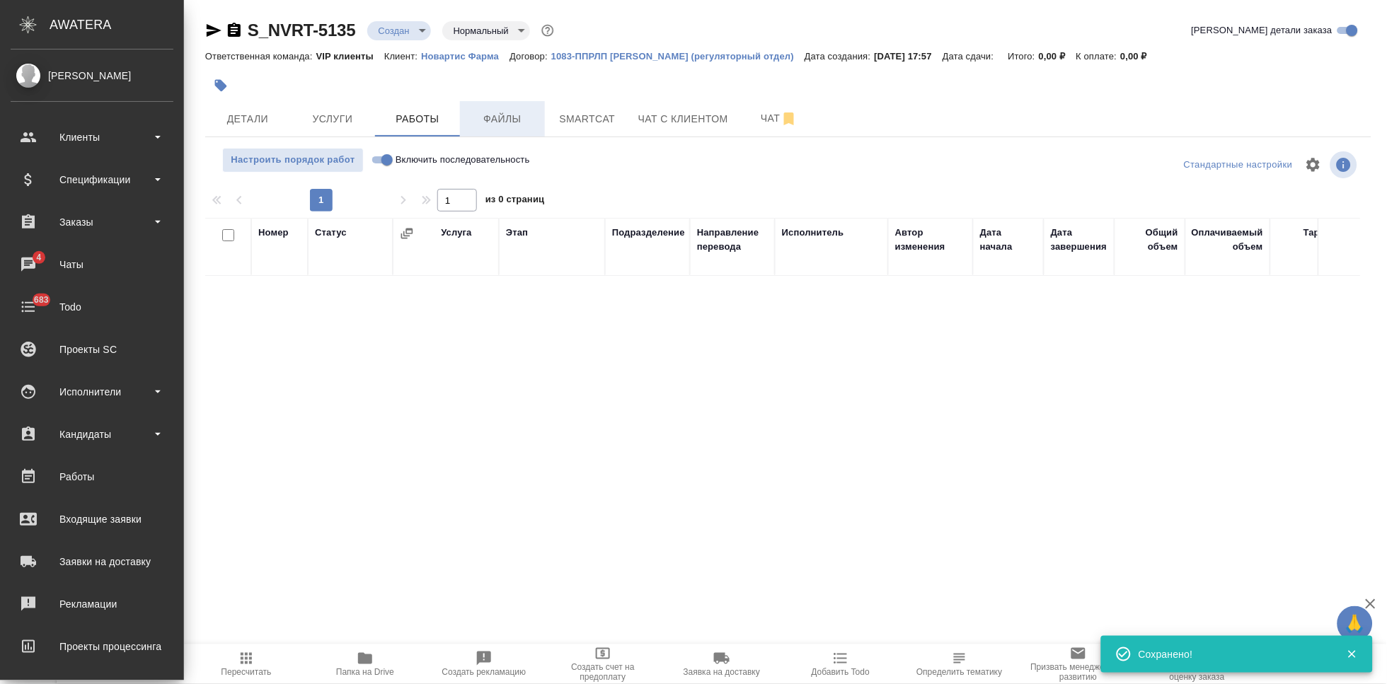
click at [488, 110] on span "Файлы" at bounding box center [502, 119] width 68 height 18
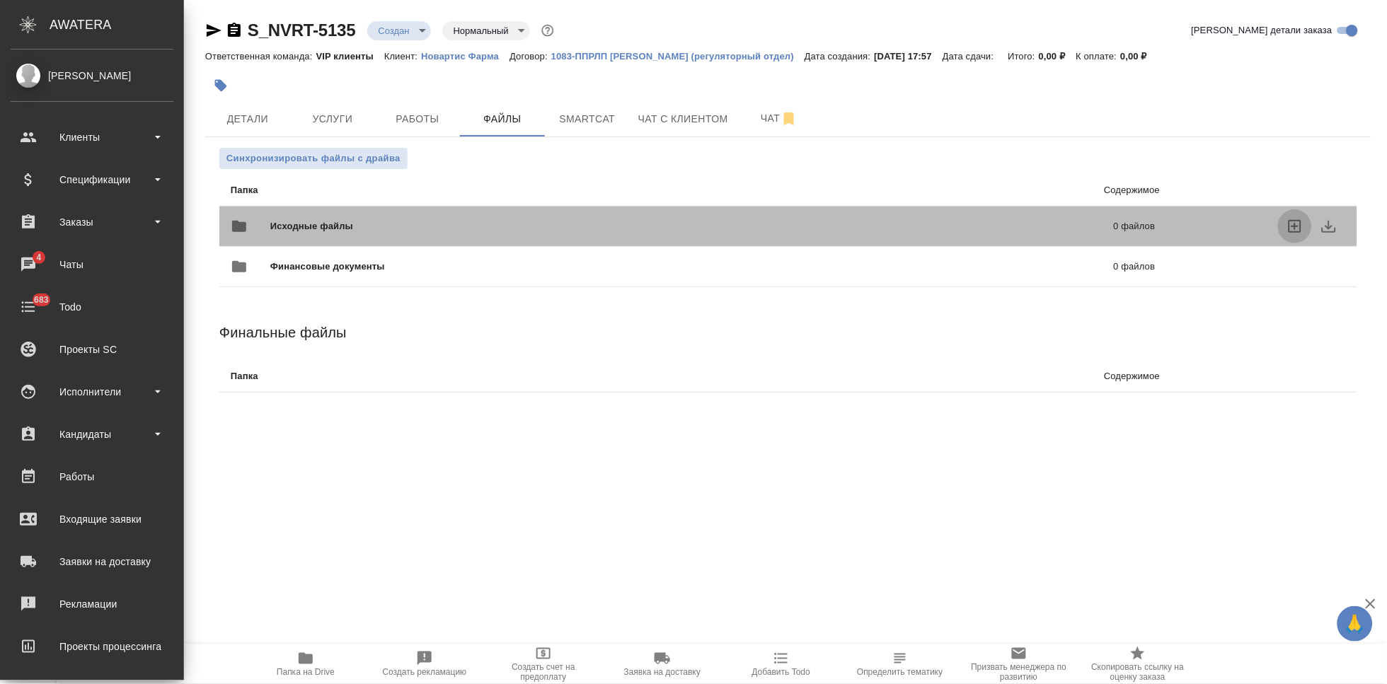
click at [1299, 231] on icon "uploadFiles" at bounding box center [1294, 226] width 17 height 17
click at [0, 0] on input "uploadFiles" at bounding box center [0, 0] width 0 height 0
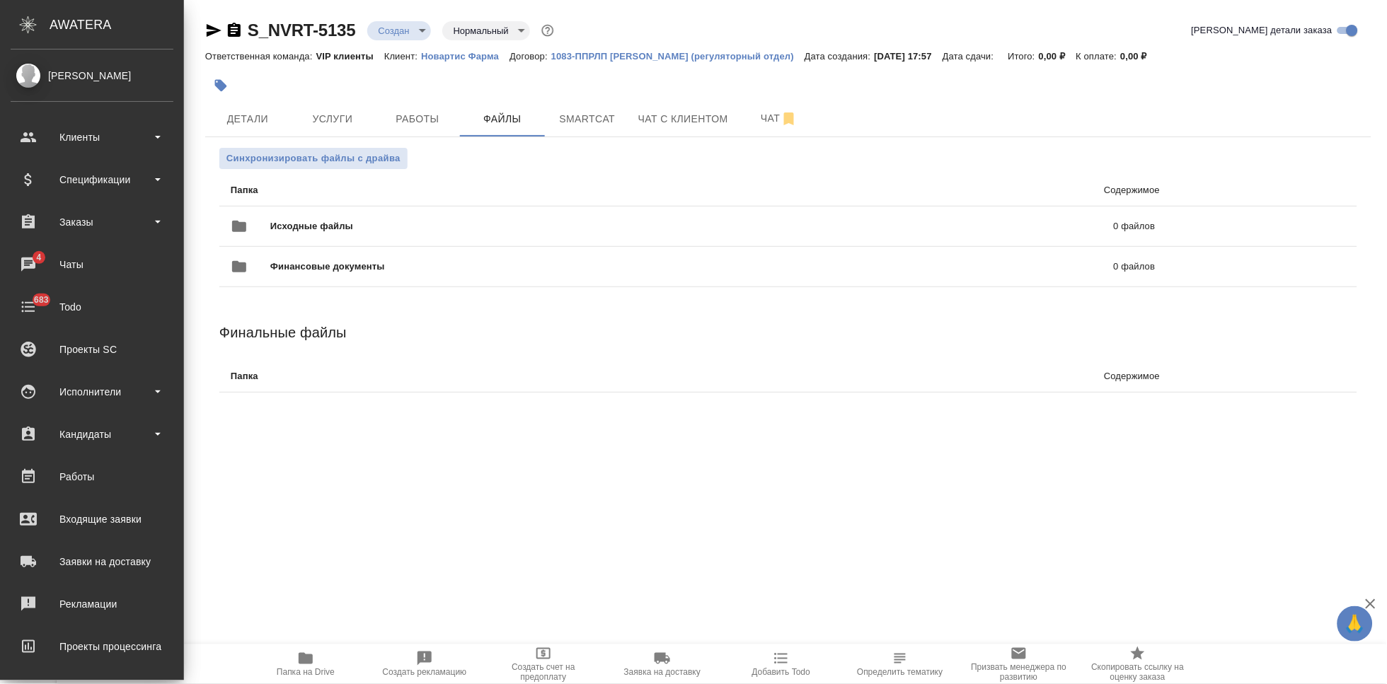
click at [417, 31] on body "🙏 .cls-1 fill:#fff; AWATERA Kabargina Anna Клиенты Спецификации Заказы 4 Чаты 6…" at bounding box center [693, 342] width 1387 height 684
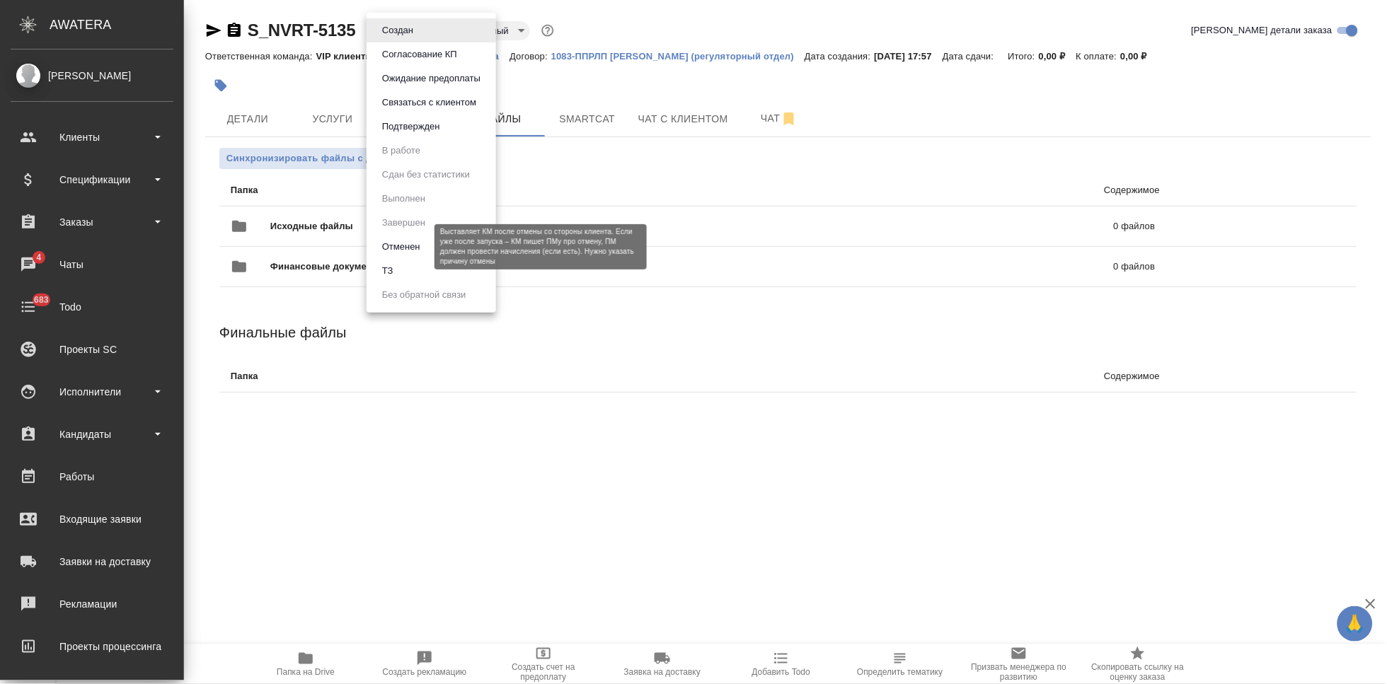
click at [401, 263] on li "ТЗ" at bounding box center [431, 271] width 129 height 24
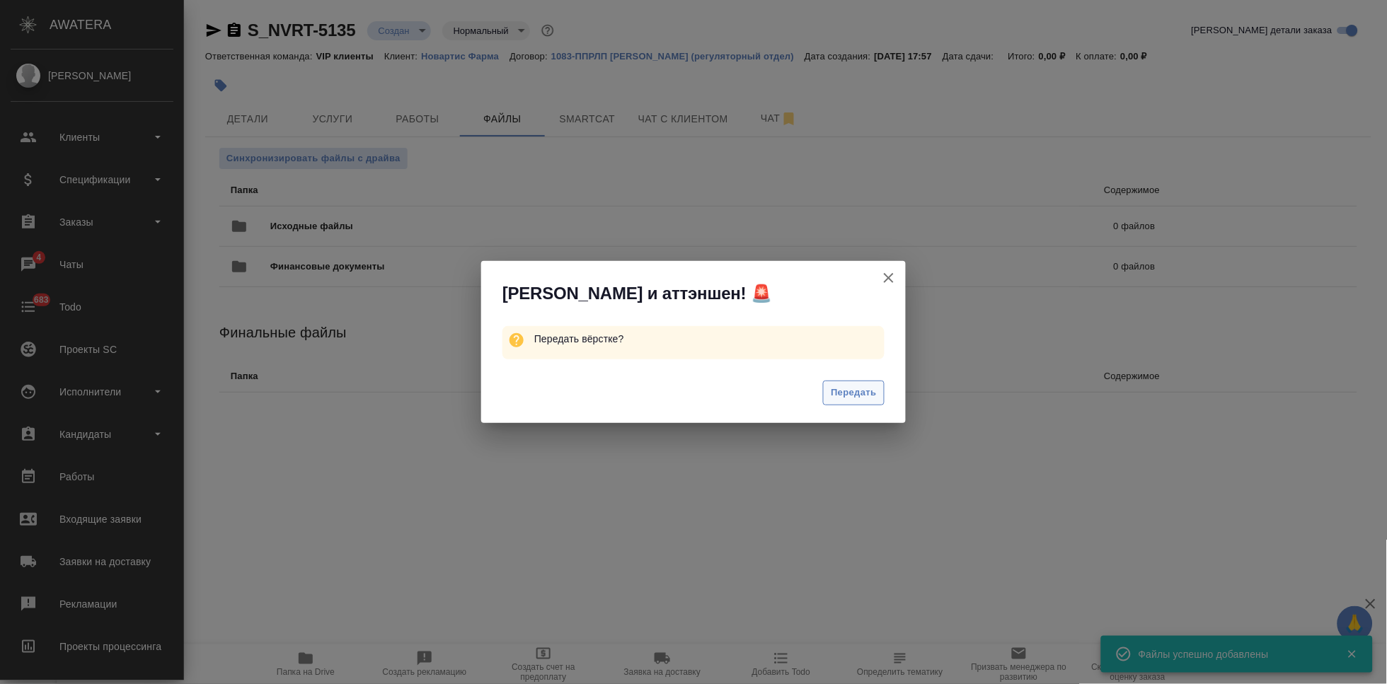
click at [869, 396] on span "Передать" at bounding box center [854, 393] width 46 height 16
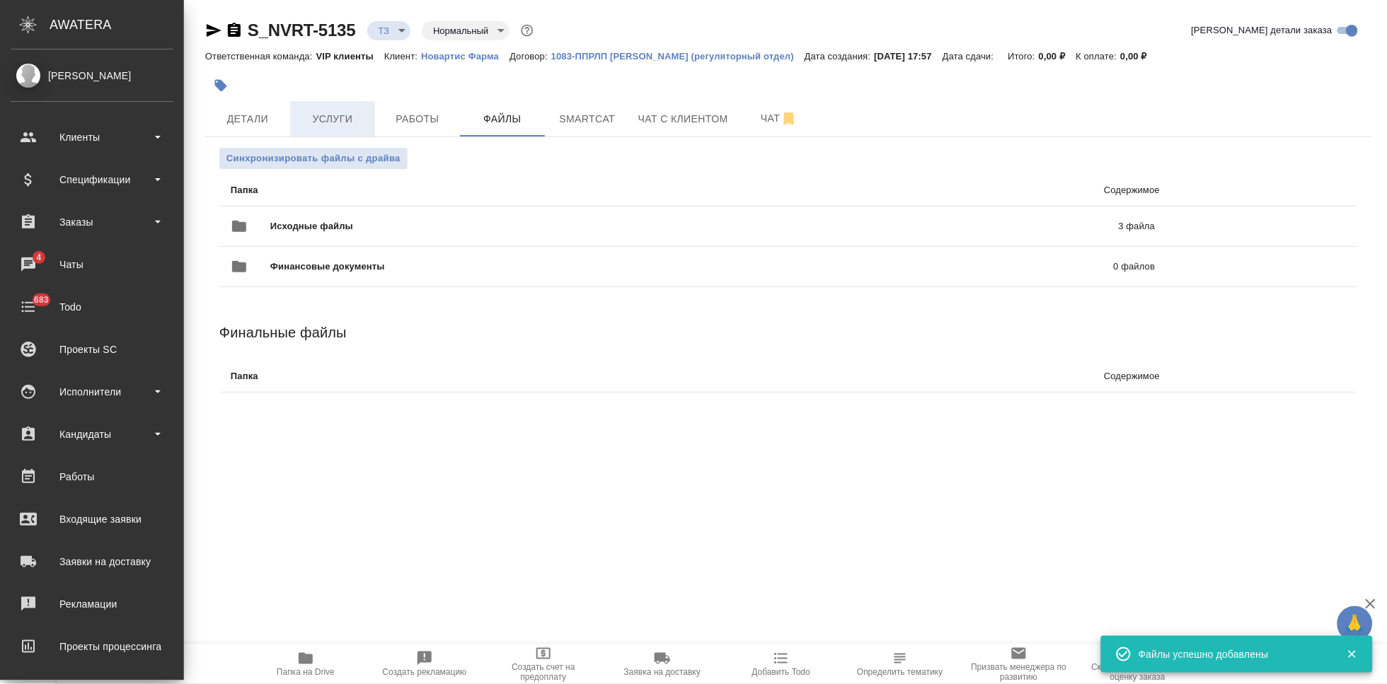
click at [346, 122] on span "Услуги" at bounding box center [333, 119] width 68 height 18
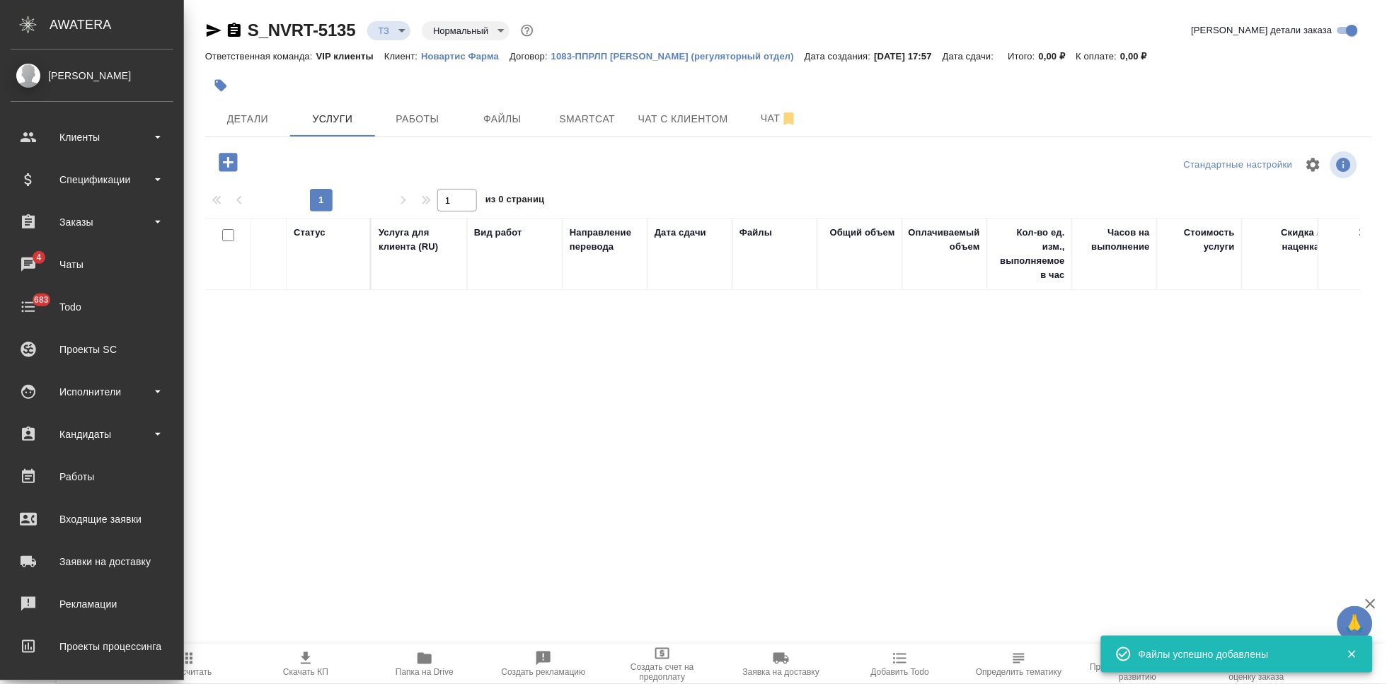
click at [218, 157] on icon "button" at bounding box center [228, 162] width 25 height 25
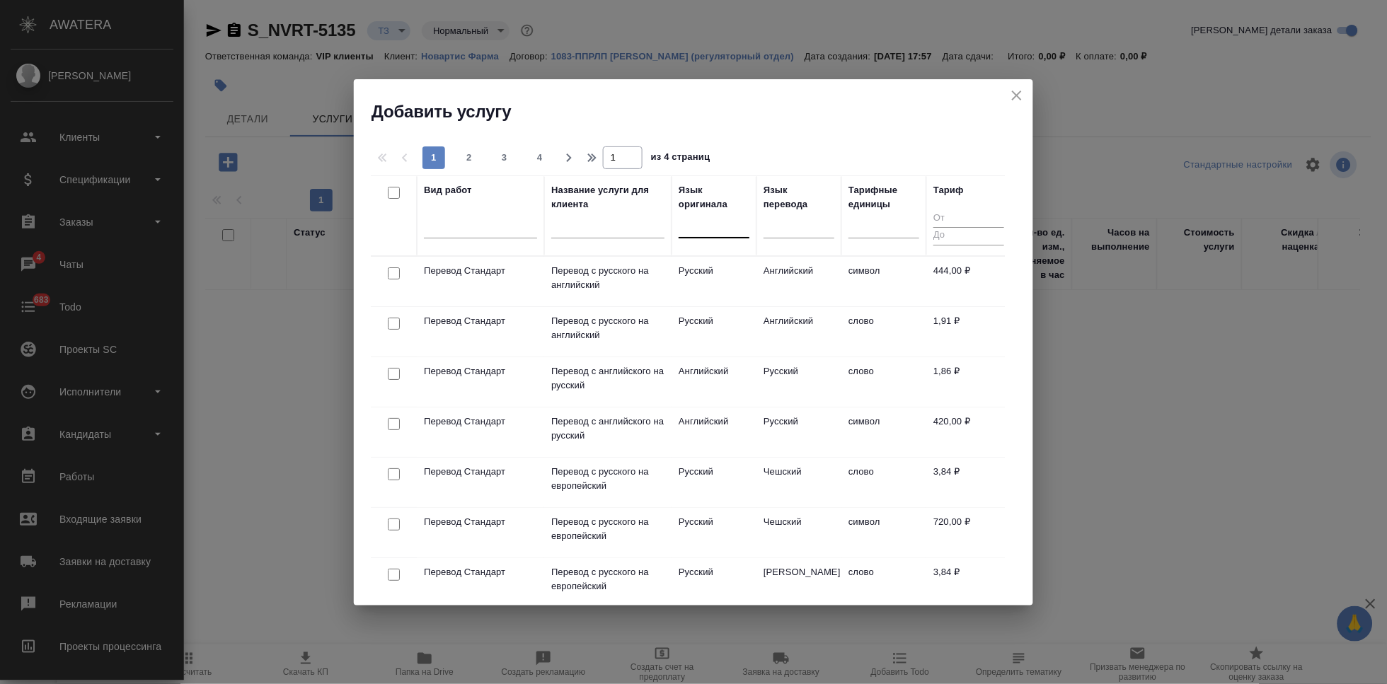
click at [708, 228] on div at bounding box center [714, 224] width 71 height 21
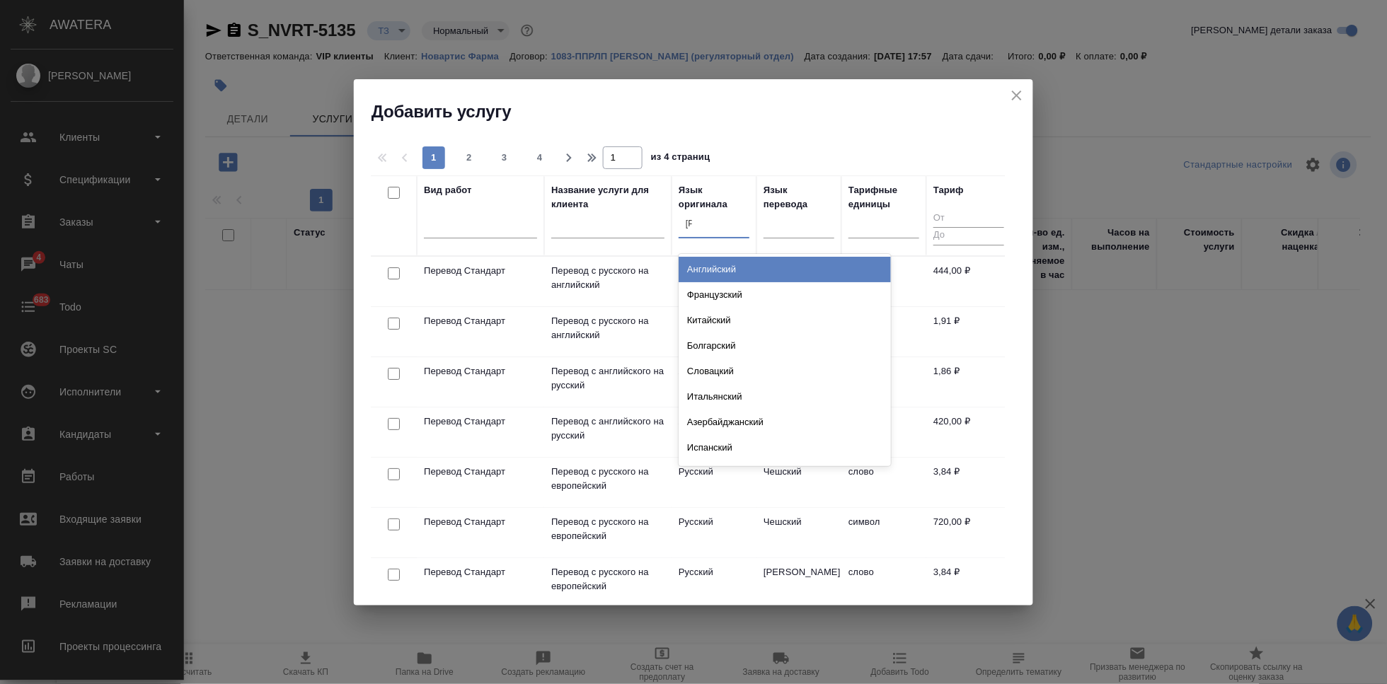
type input "ан"
click at [710, 267] on div "Английский" at bounding box center [785, 269] width 212 height 25
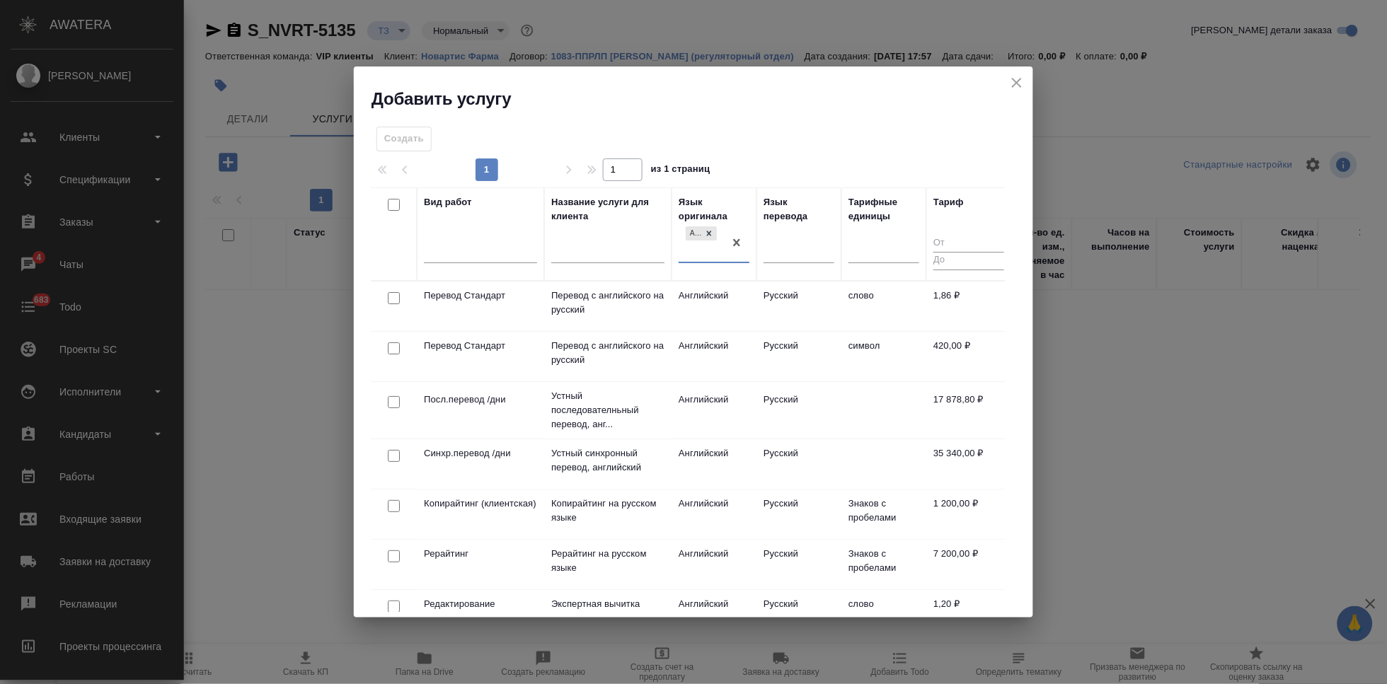
click at [795, 287] on td "Русский" at bounding box center [798, 307] width 85 height 50
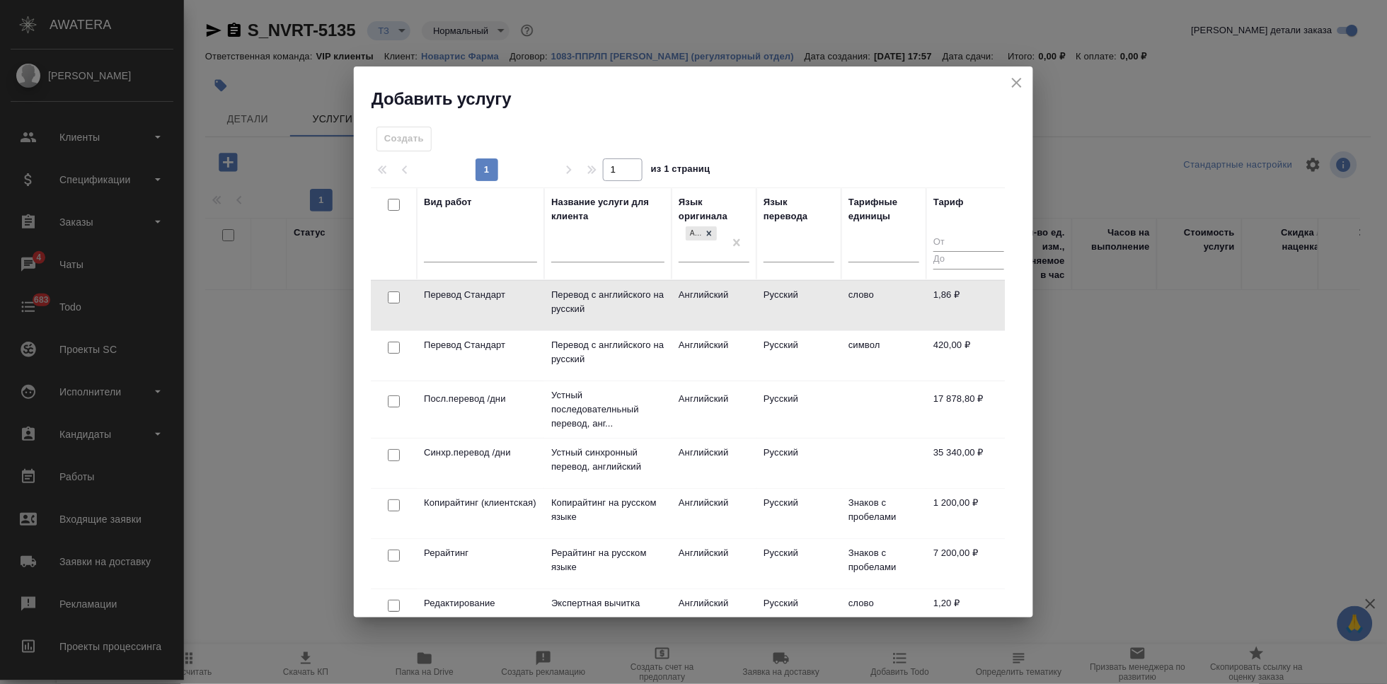
click at [795, 287] on td "Русский" at bounding box center [798, 306] width 85 height 50
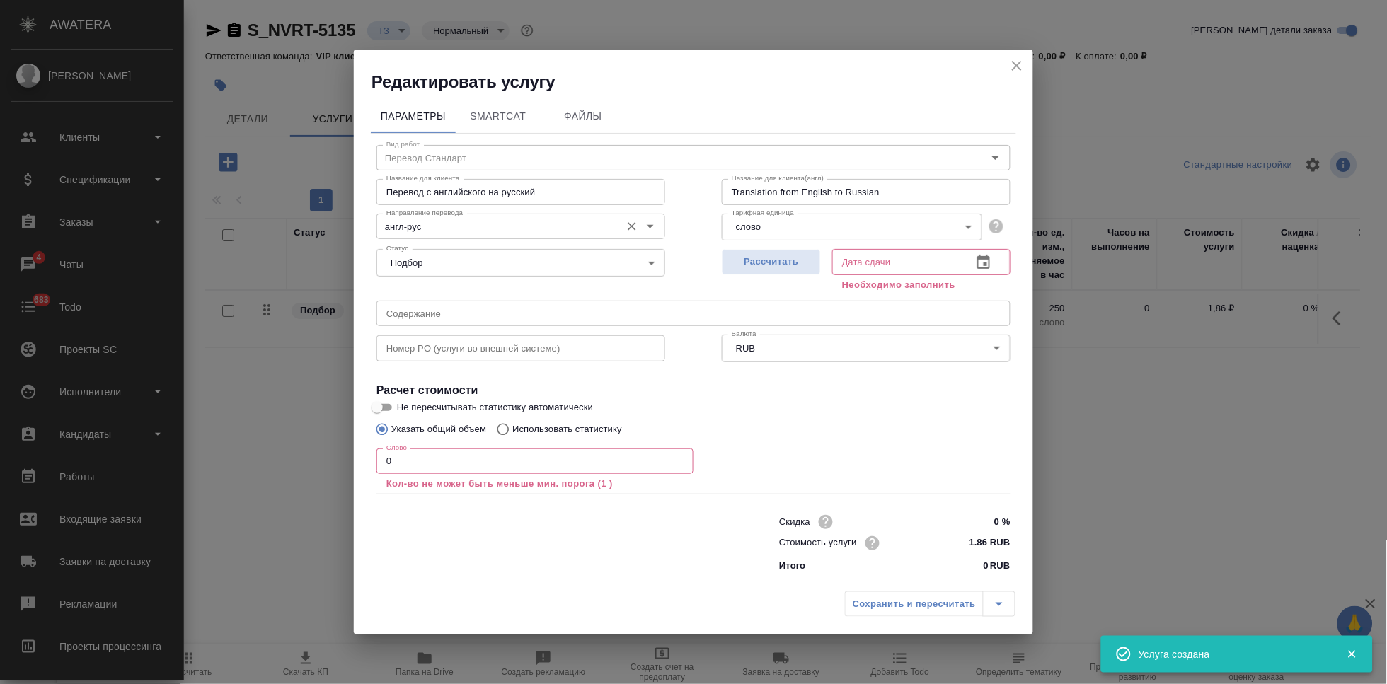
click at [473, 234] on input "англ-рус" at bounding box center [497, 226] width 233 height 17
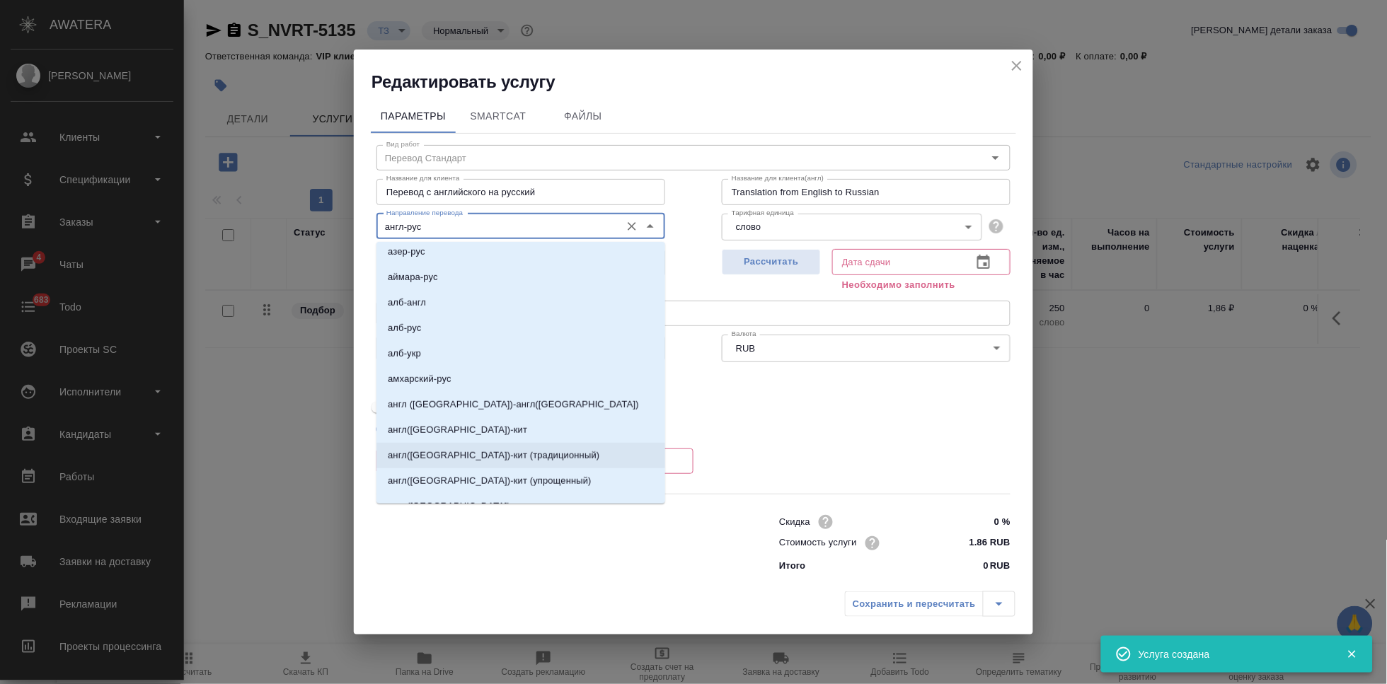
scroll to position [314, 0]
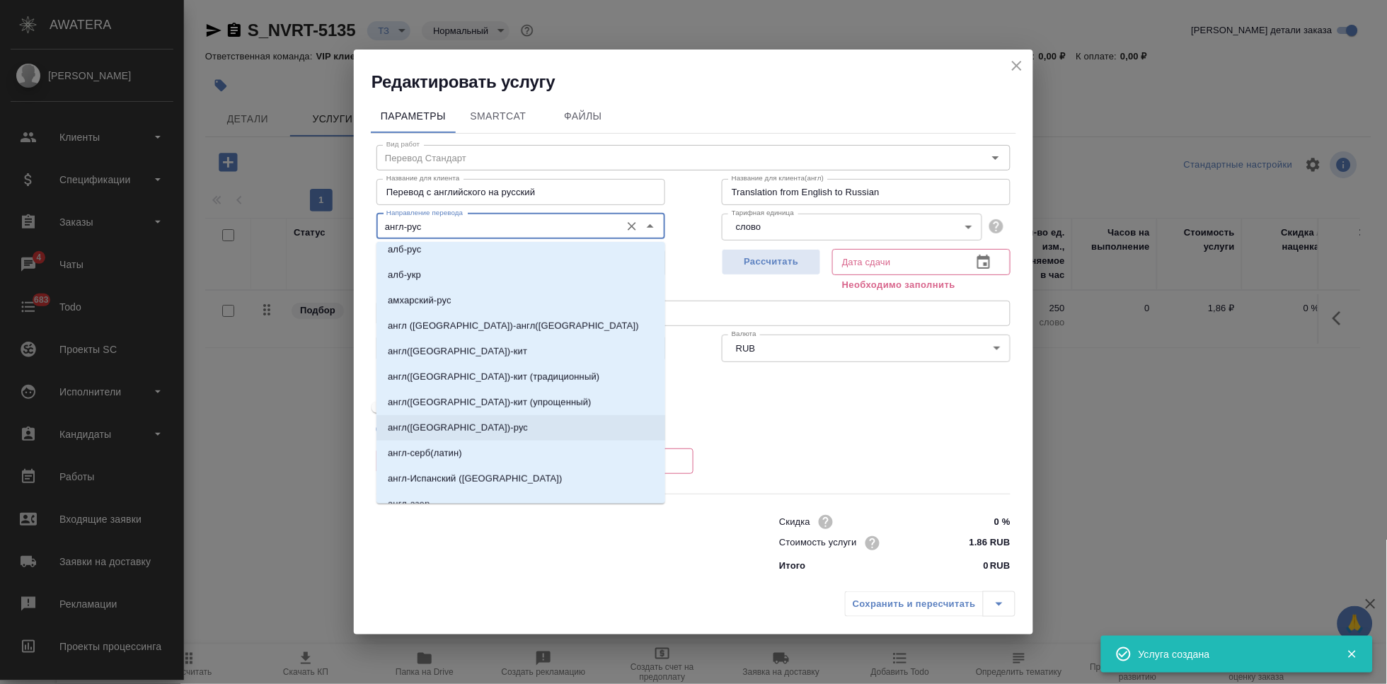
click at [440, 427] on p "англ(США)-рус" at bounding box center [458, 428] width 140 height 14
type input "англ(США)-рус"
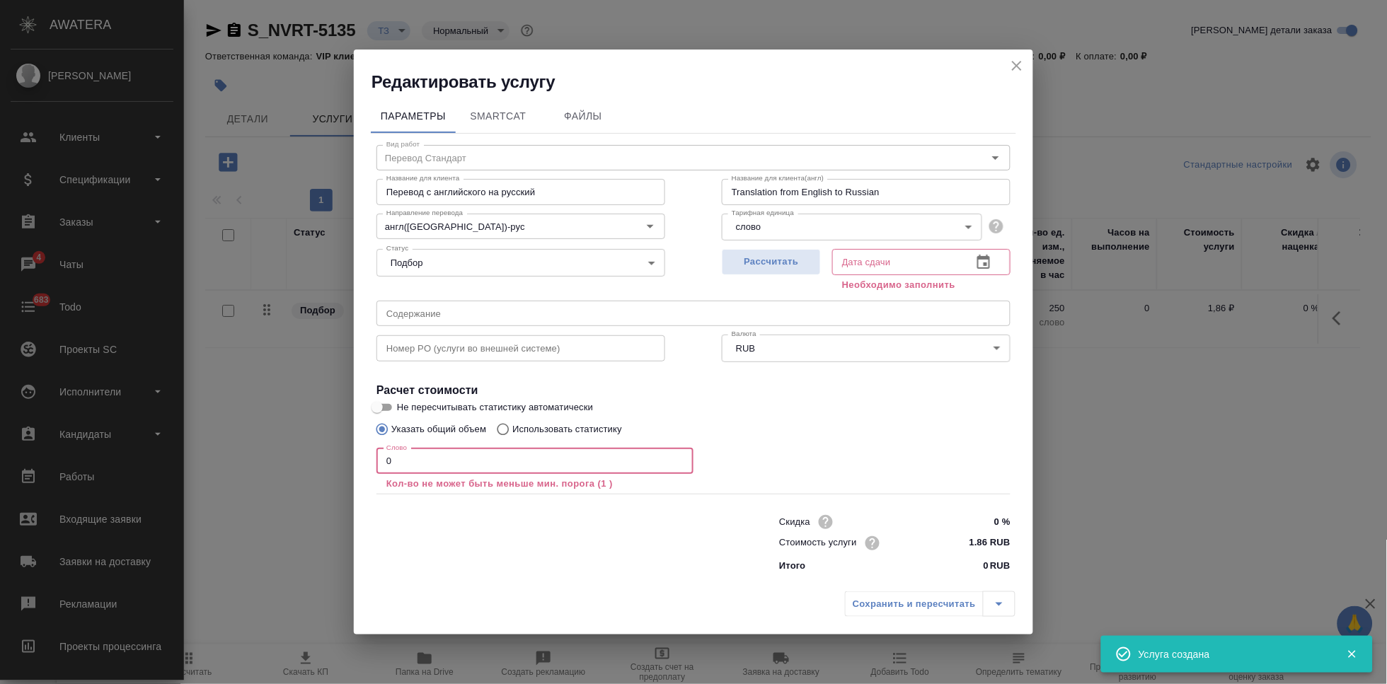
click at [460, 458] on input "0" at bounding box center [534, 461] width 317 height 25
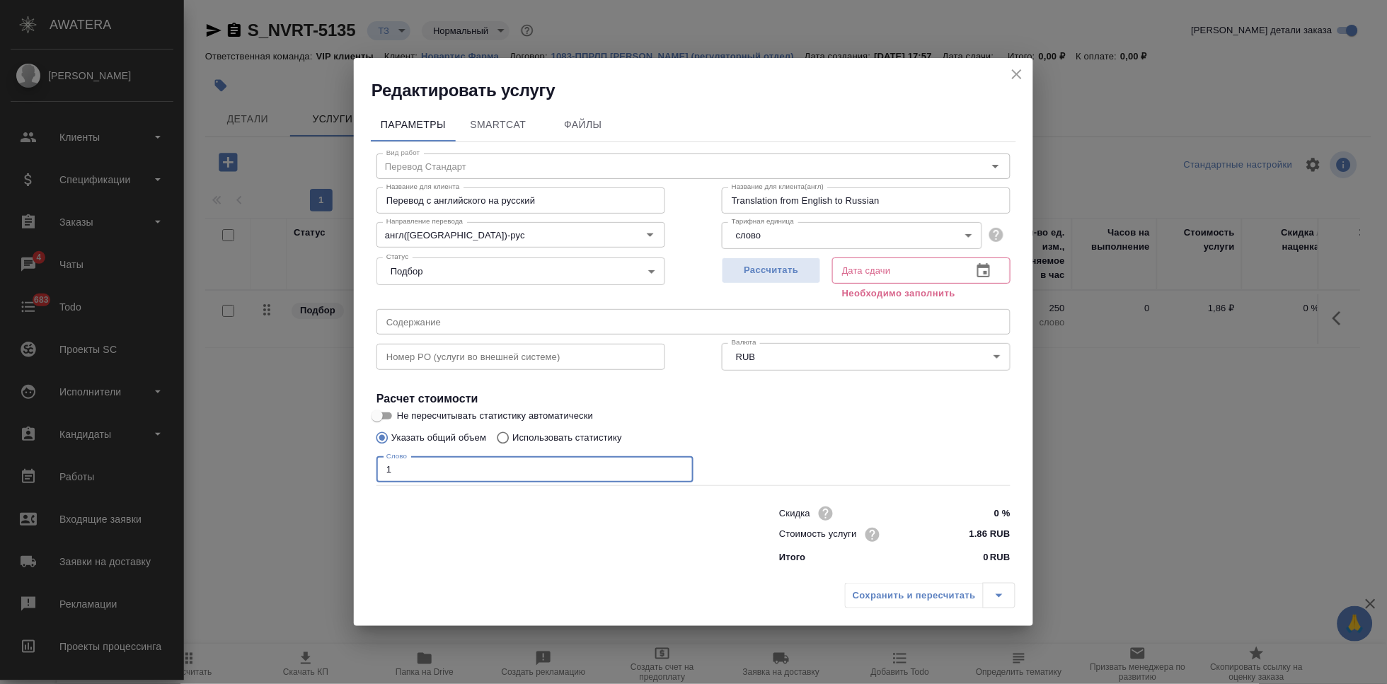
type input "1"
click at [989, 275] on icon "button" at bounding box center [983, 270] width 13 height 14
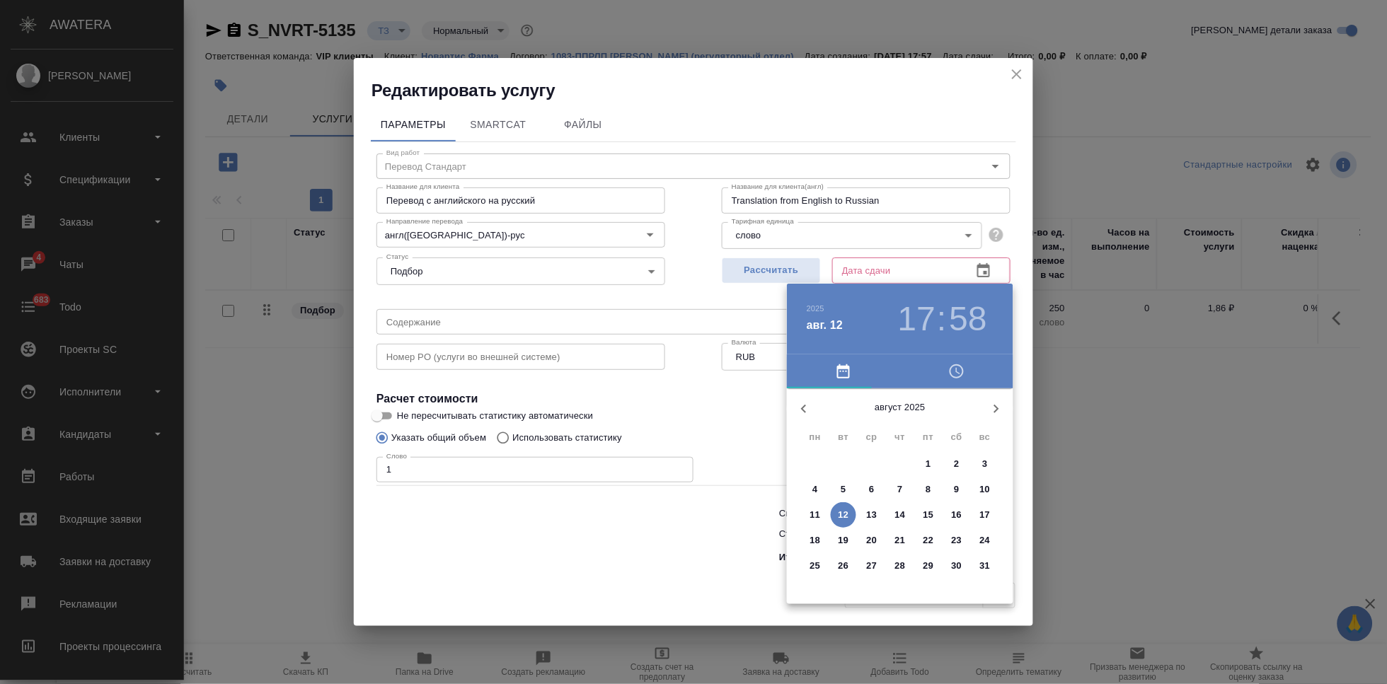
click at [924, 517] on p "15" at bounding box center [928, 515] width 11 height 14
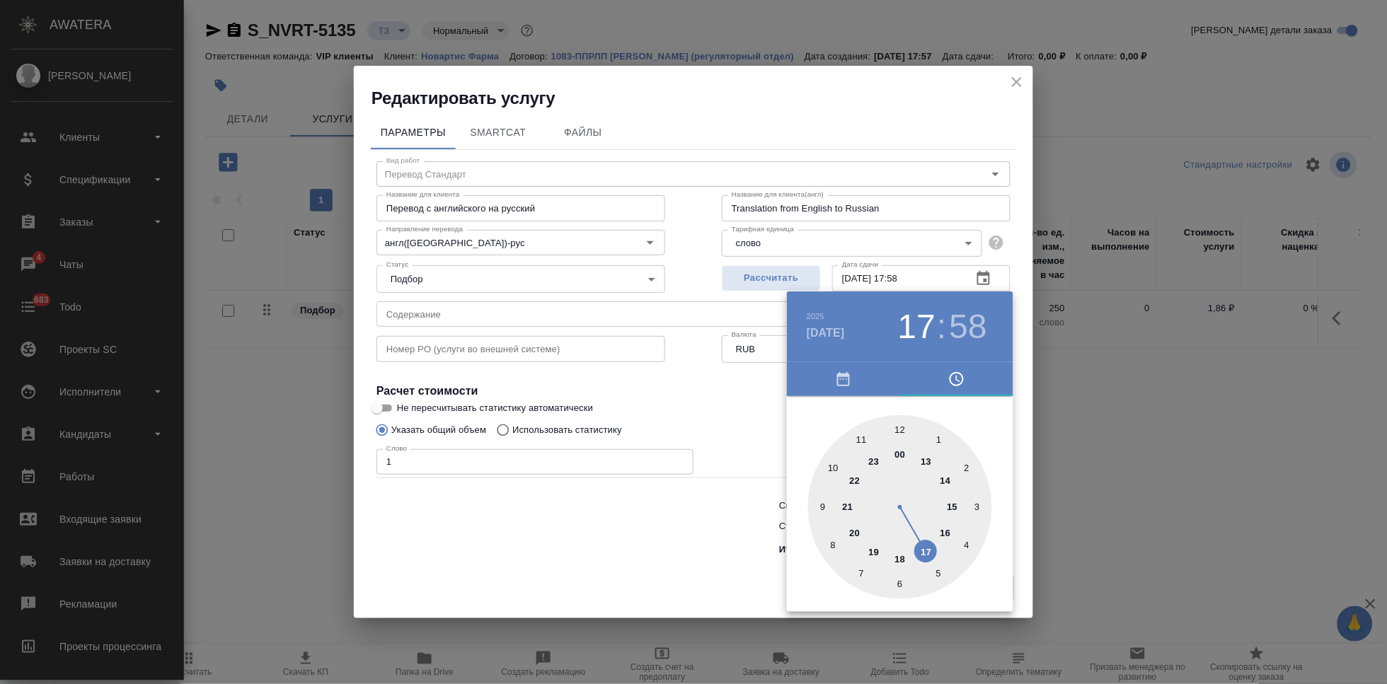
click at [922, 550] on div at bounding box center [900, 507] width 184 height 184
type input "15.08.2025 17:00"
drag, startPoint x: 885, startPoint y: 438, endPoint x: 902, endPoint y: 427, distance: 19.4
click at [902, 427] on div at bounding box center [900, 507] width 184 height 184
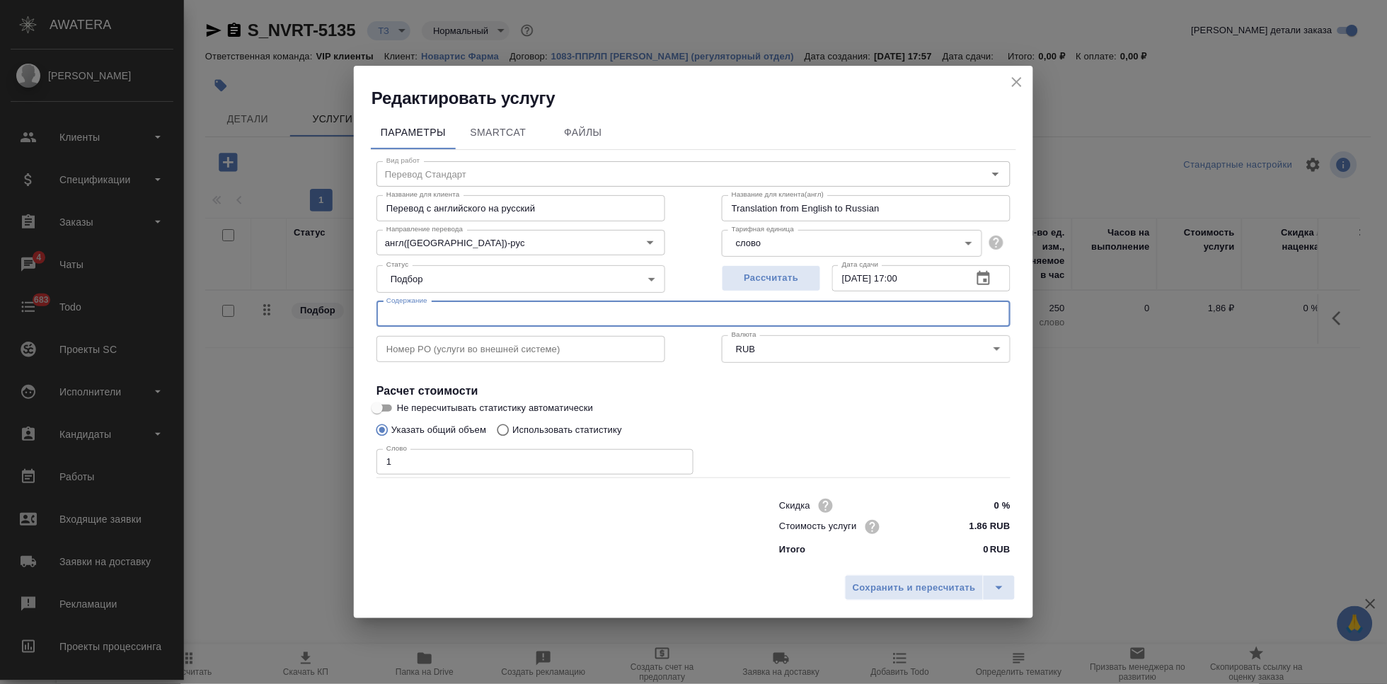
click at [617, 323] on input "text" at bounding box center [693, 313] width 634 height 25
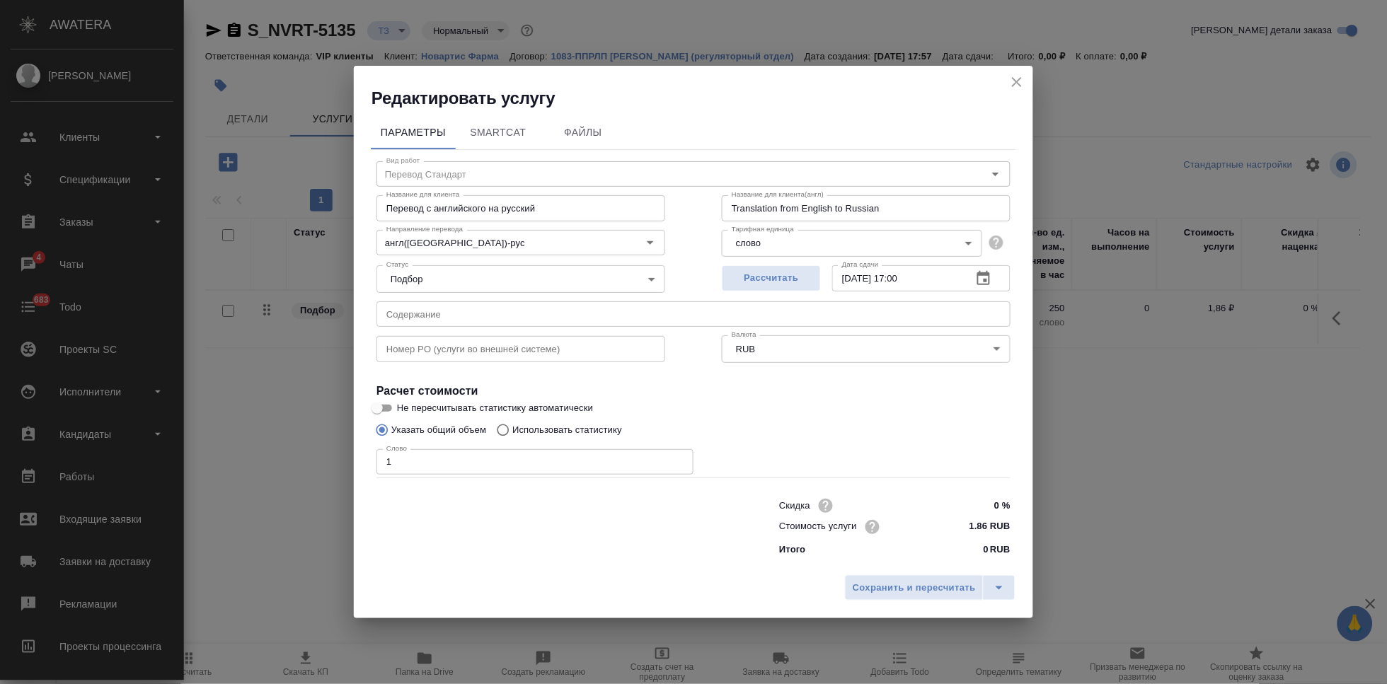
click at [568, 316] on input "text" at bounding box center [693, 313] width 634 height 25
paste input "Перевод_Азарга_RTT2363"
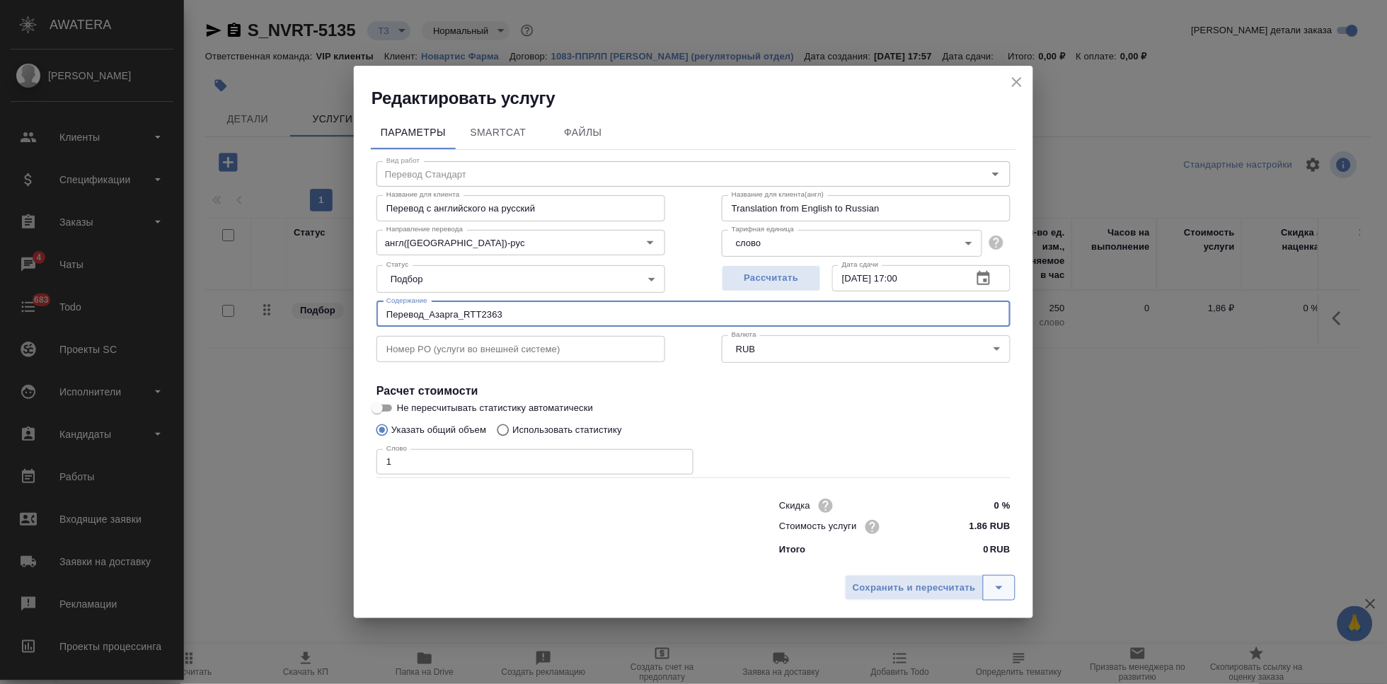
type input "Перевод_Азарга_RTT2363"
click at [1004, 591] on icon "split button" at bounding box center [999, 588] width 17 height 17
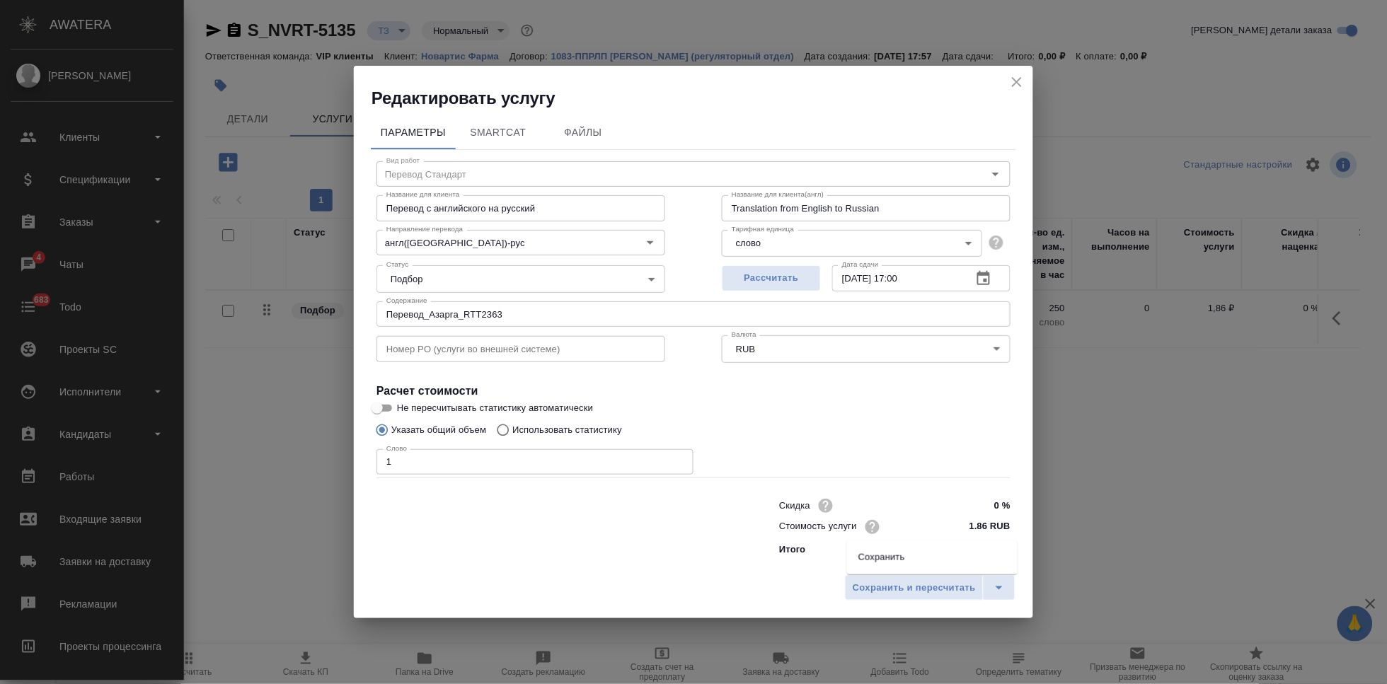
click at [923, 561] on li "Сохранить" at bounding box center [932, 557] width 171 height 23
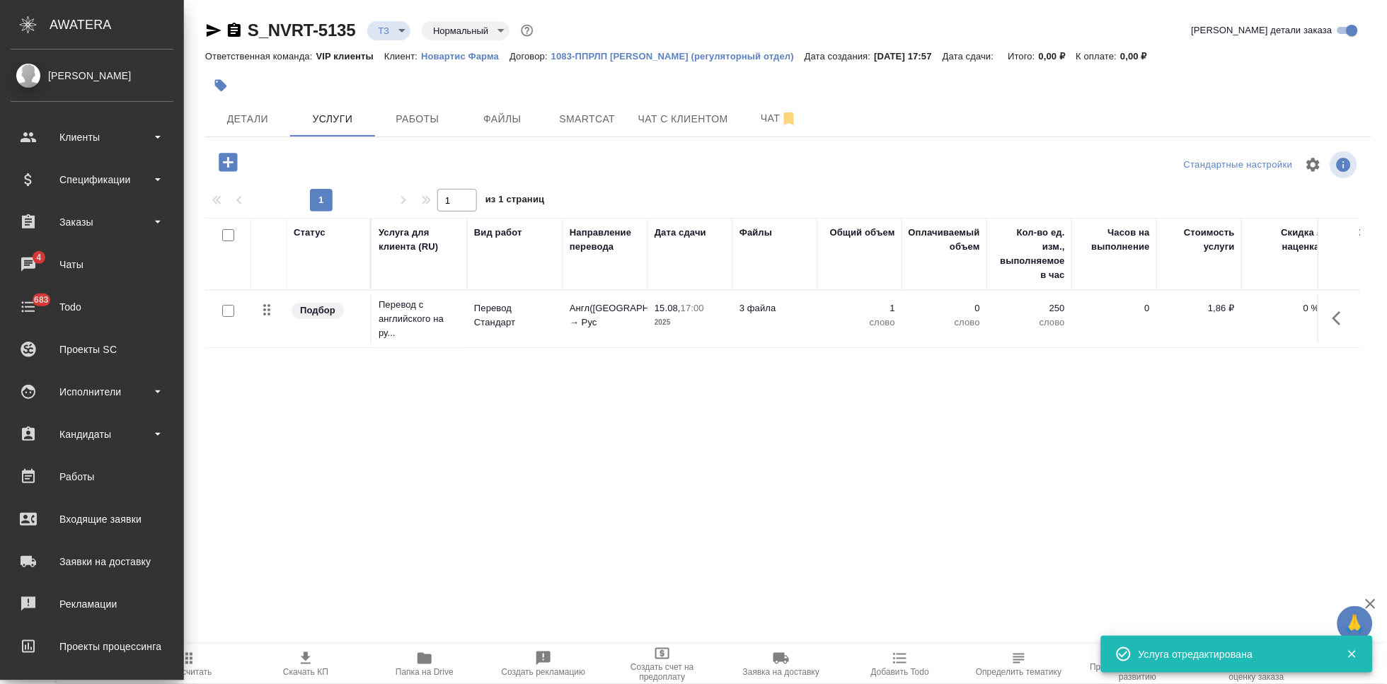
click at [231, 313] on input "checkbox" at bounding box center [228, 311] width 12 height 12
checkbox input "true"
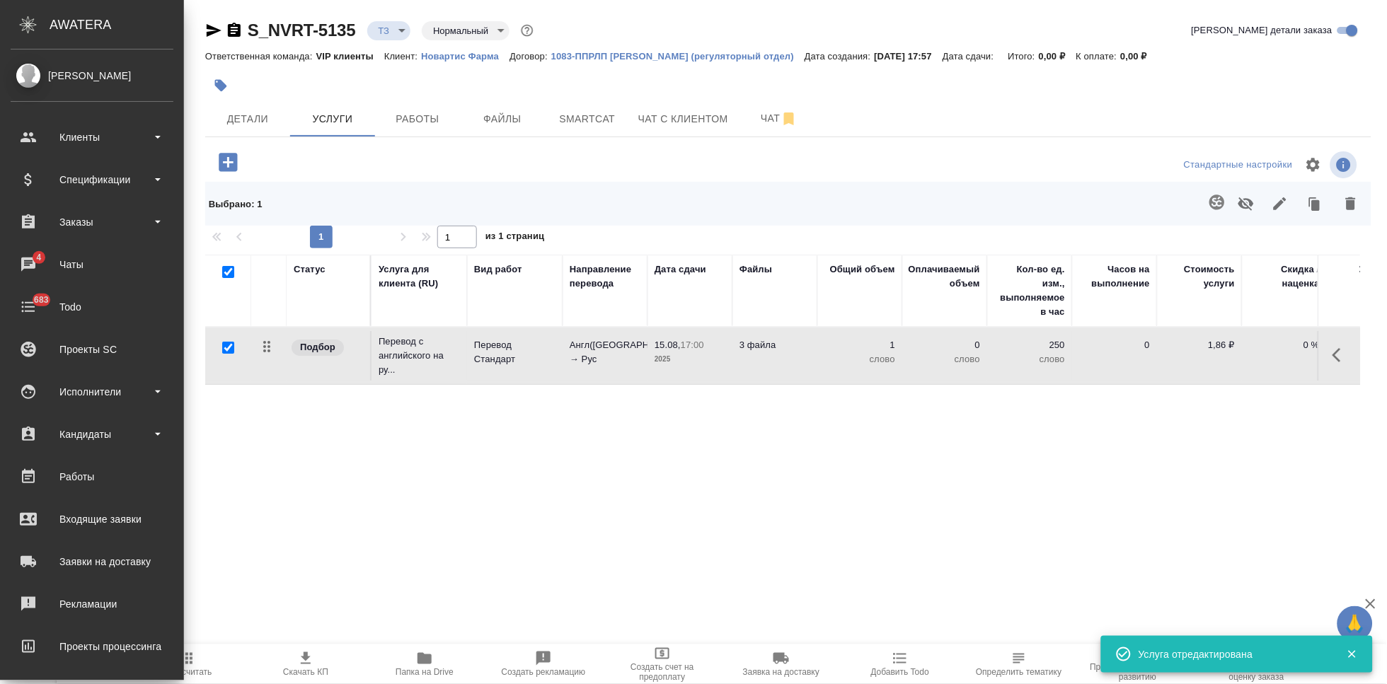
click at [1210, 202] on icon "button" at bounding box center [1216, 202] width 15 height 15
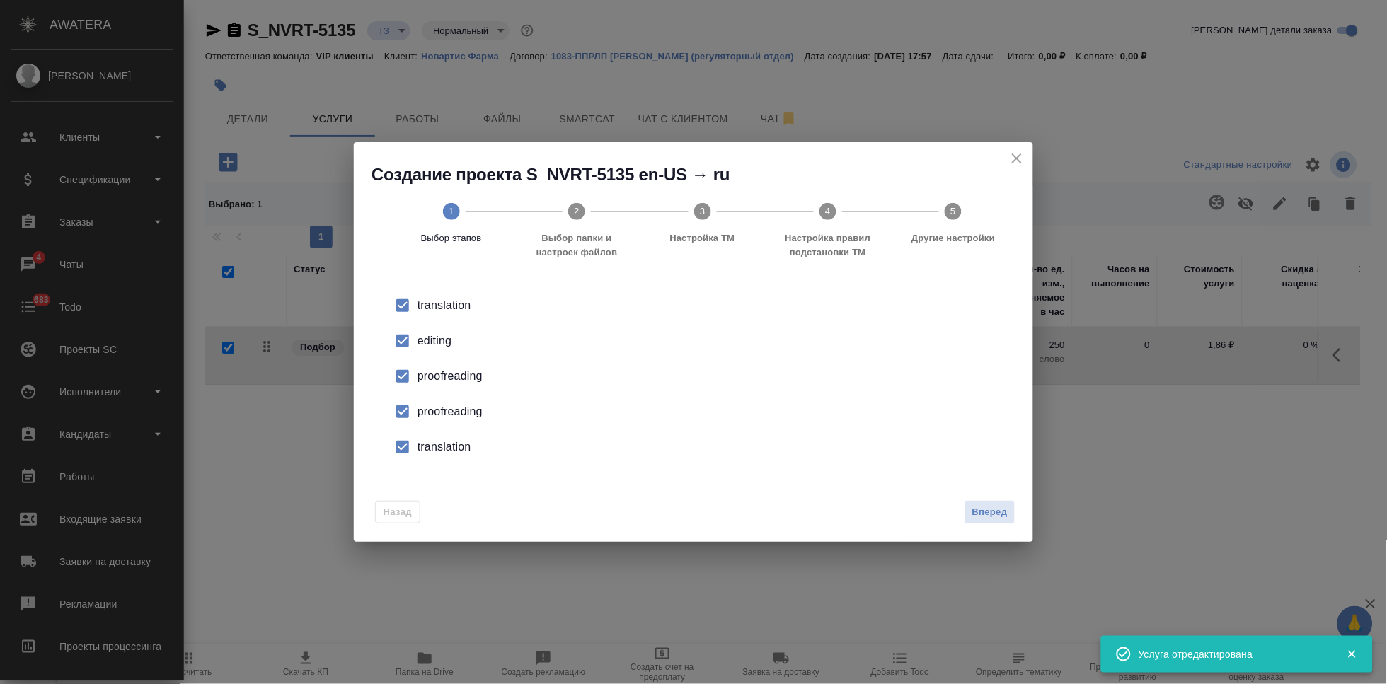
click at [434, 350] on li "editing" at bounding box center [693, 340] width 634 height 35
click at [417, 385] on div "proofreading" at bounding box center [708, 376] width 582 height 17
click at [408, 452] on input "checkbox" at bounding box center [403, 447] width 30 height 30
click at [972, 516] on span "Вперед" at bounding box center [989, 513] width 35 height 16
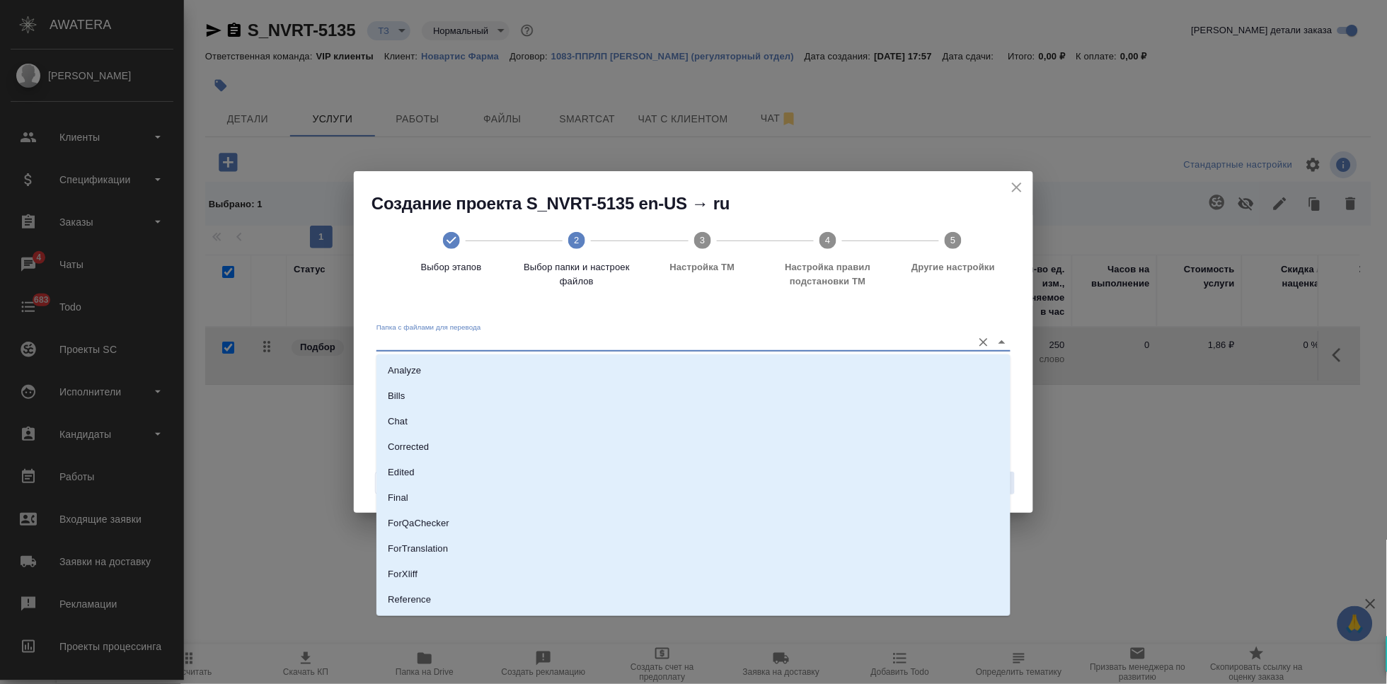
click at [899, 343] on input "Папка с файлами для перевода" at bounding box center [670, 342] width 589 height 17
click at [408, 557] on p "Source" at bounding box center [403, 553] width 30 height 14
type input "Source"
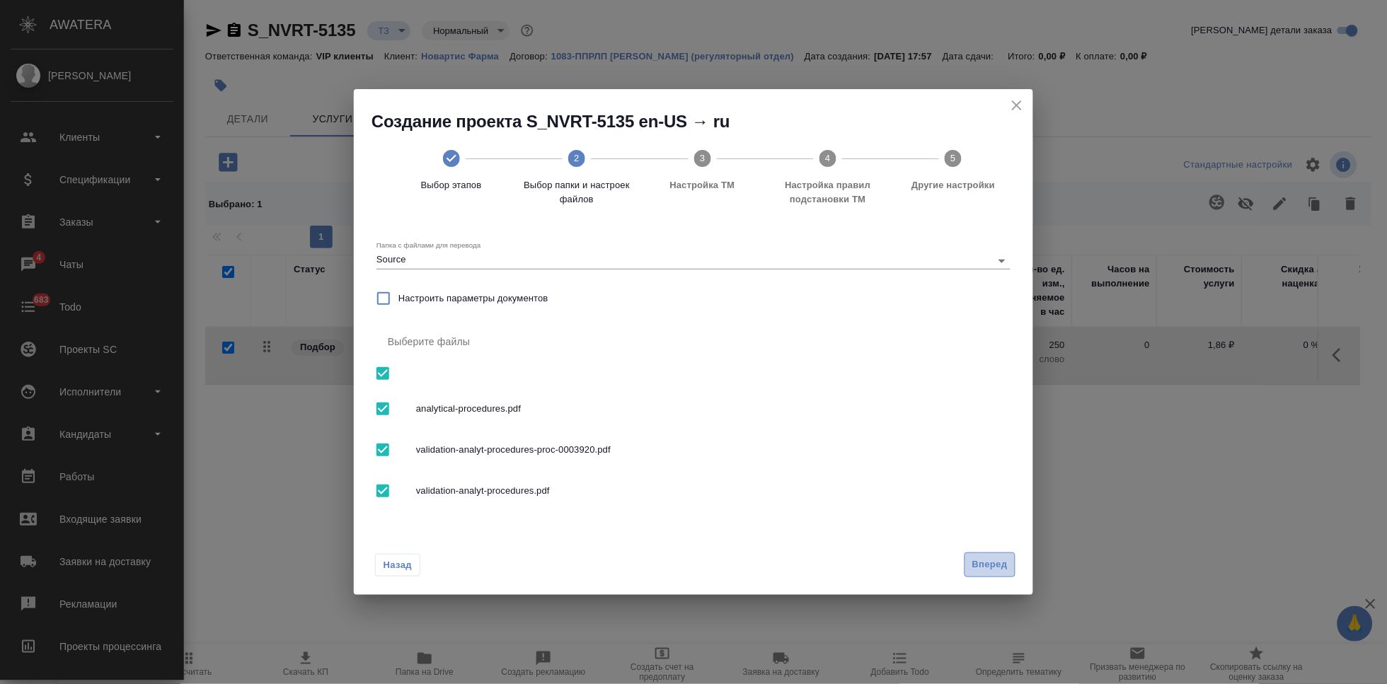
click at [986, 556] on button "Вперед" at bounding box center [989, 565] width 51 height 25
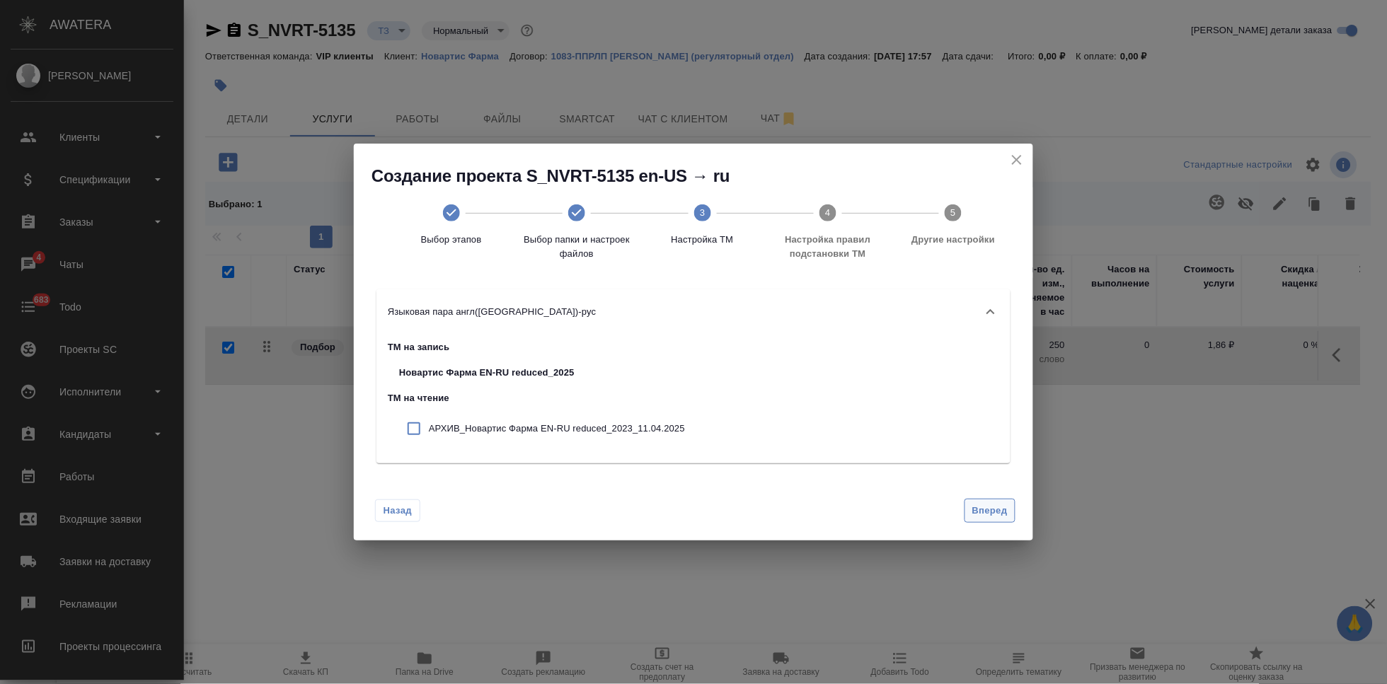
click at [989, 510] on span "Вперед" at bounding box center [989, 511] width 35 height 16
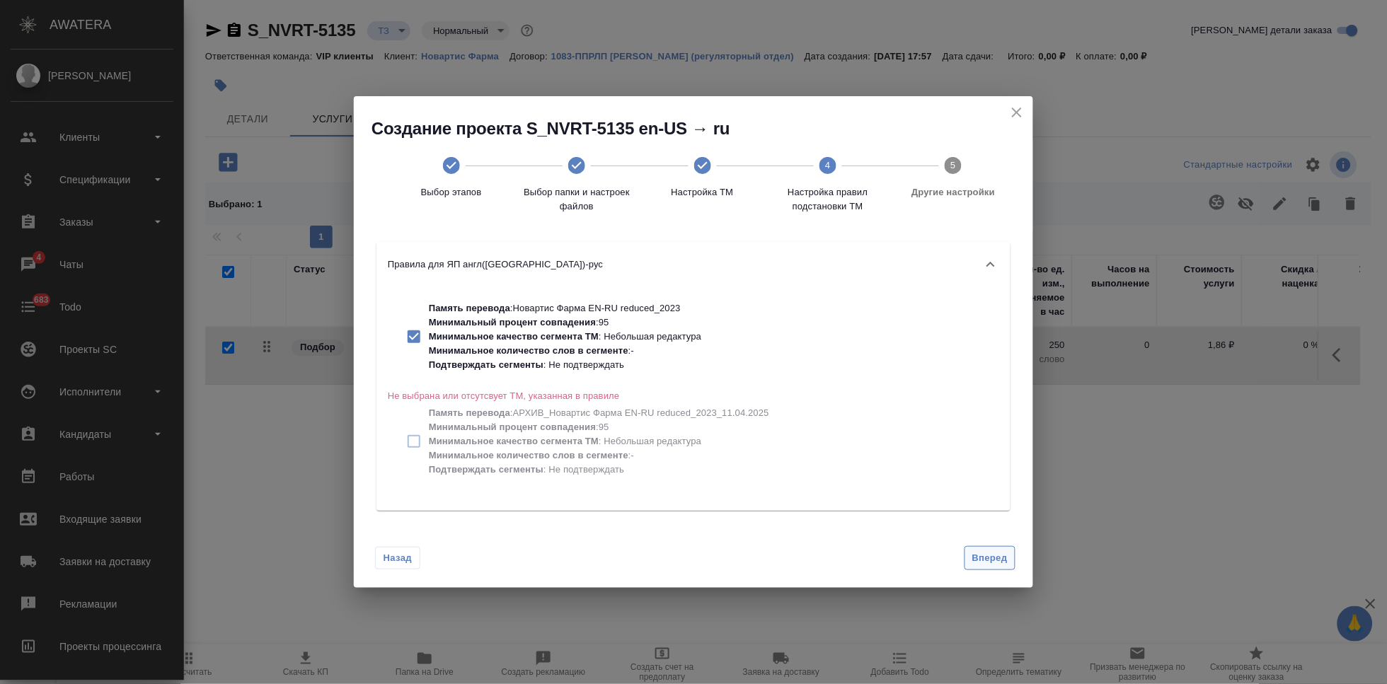
click at [986, 558] on span "Вперед" at bounding box center [989, 559] width 35 height 16
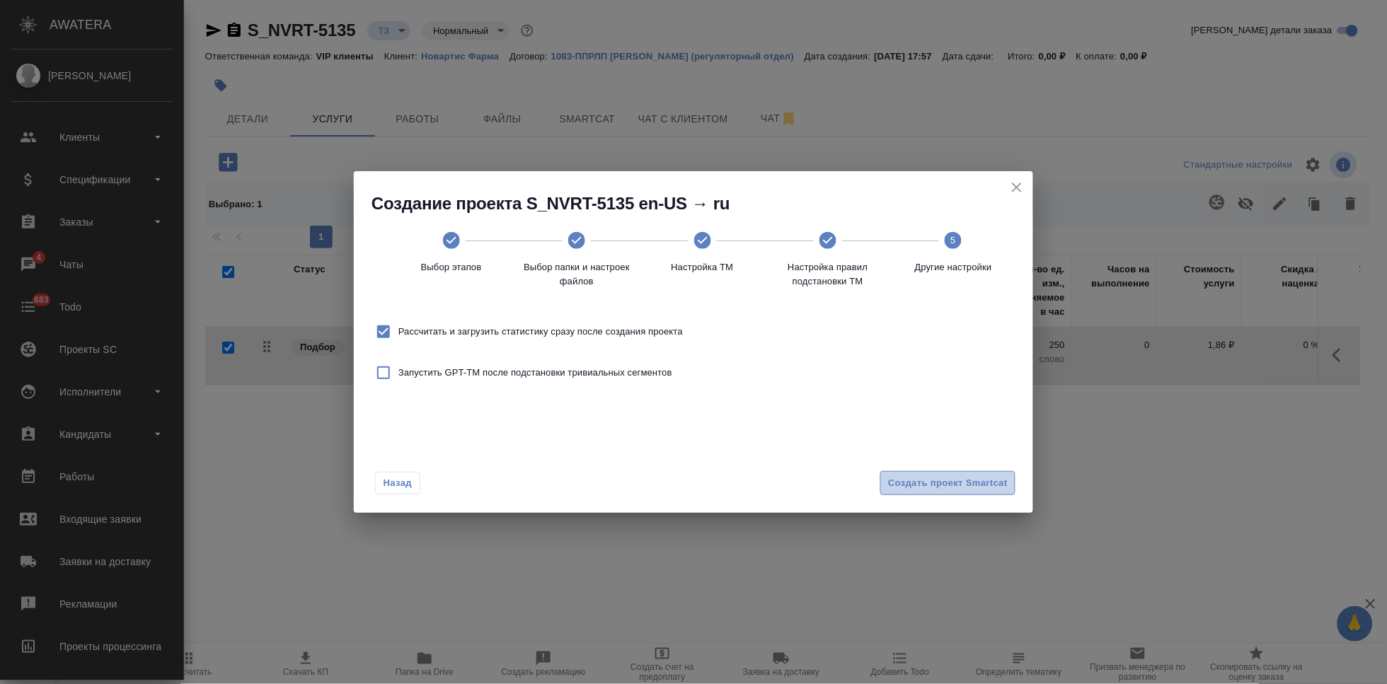
click at [955, 478] on span "Создать проект Smartcat" at bounding box center [948, 484] width 120 height 16
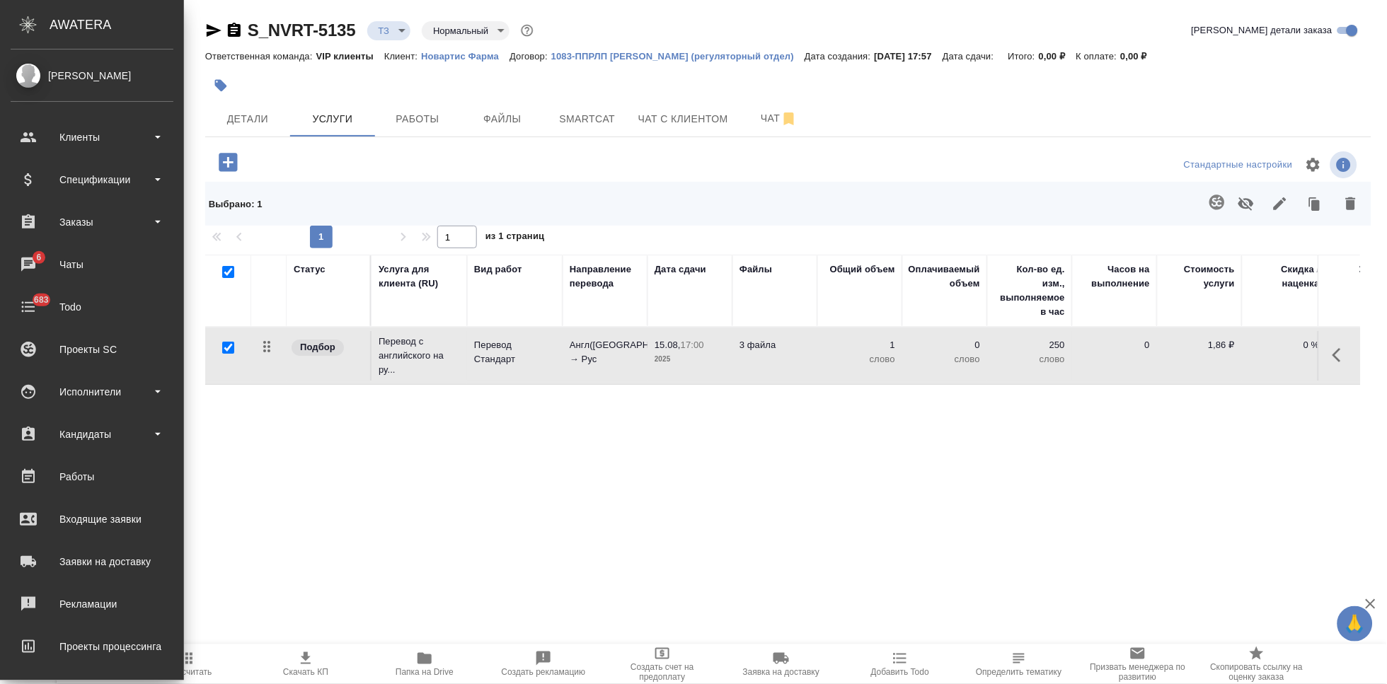
click at [1343, 353] on icon "button" at bounding box center [1340, 355] width 17 height 17
click at [1261, 355] on icon "button" at bounding box center [1261, 355] width 13 height 13
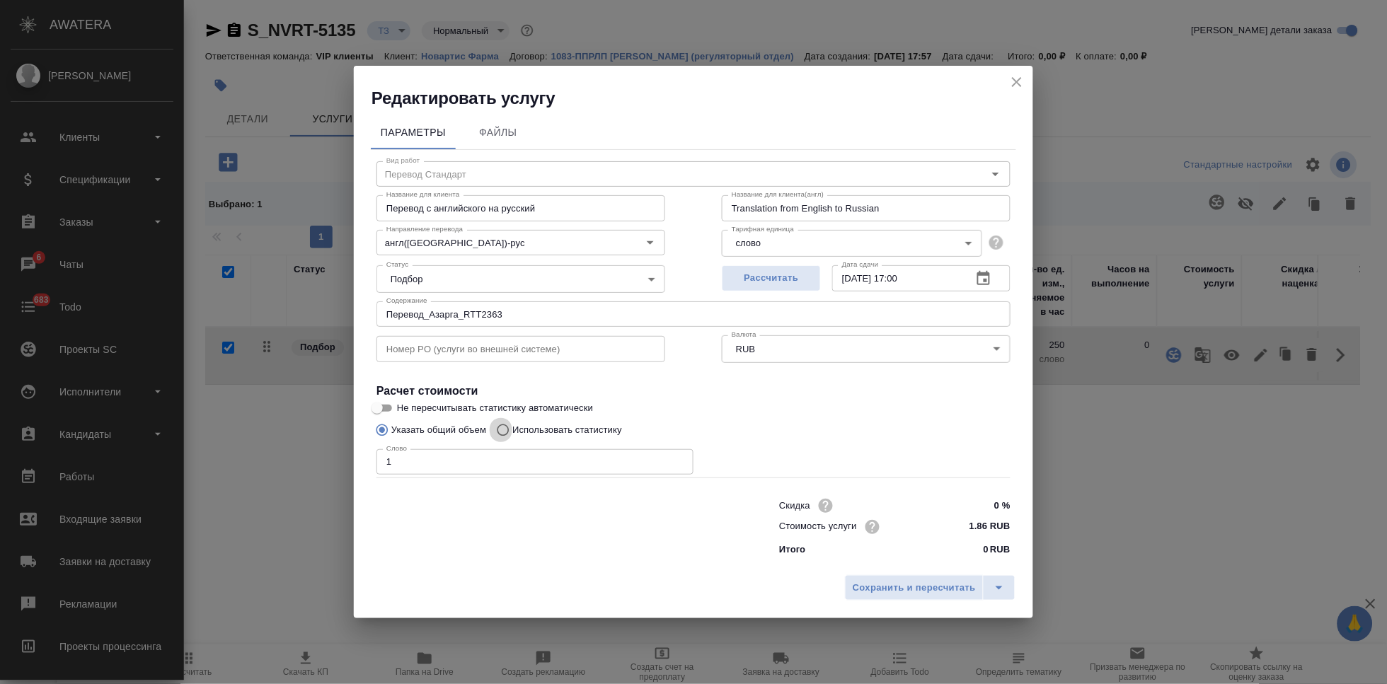
click at [507, 430] on input "Использовать статистику" at bounding box center [501, 430] width 23 height 27
radio input "true"
radio input "false"
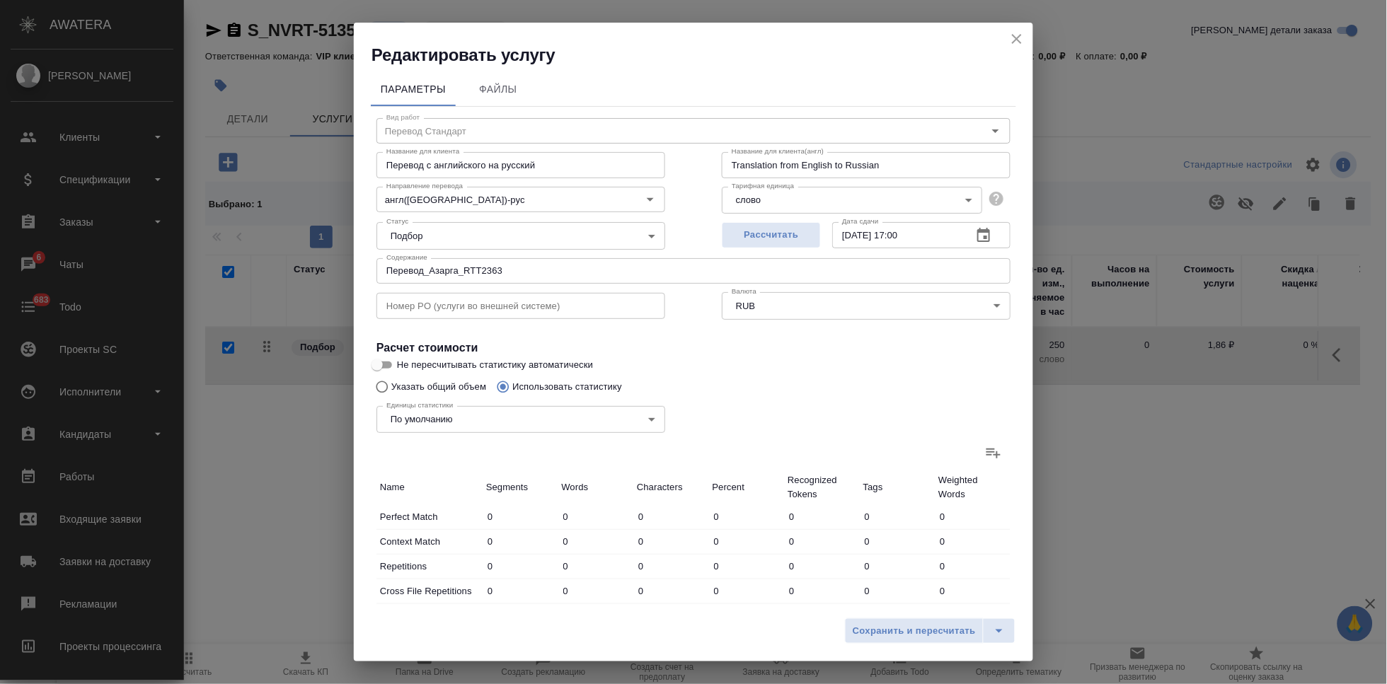
click at [993, 449] on label at bounding box center [994, 453] width 34 height 34
click at [0, 0] on input "file" at bounding box center [0, 0] width 0 height 0
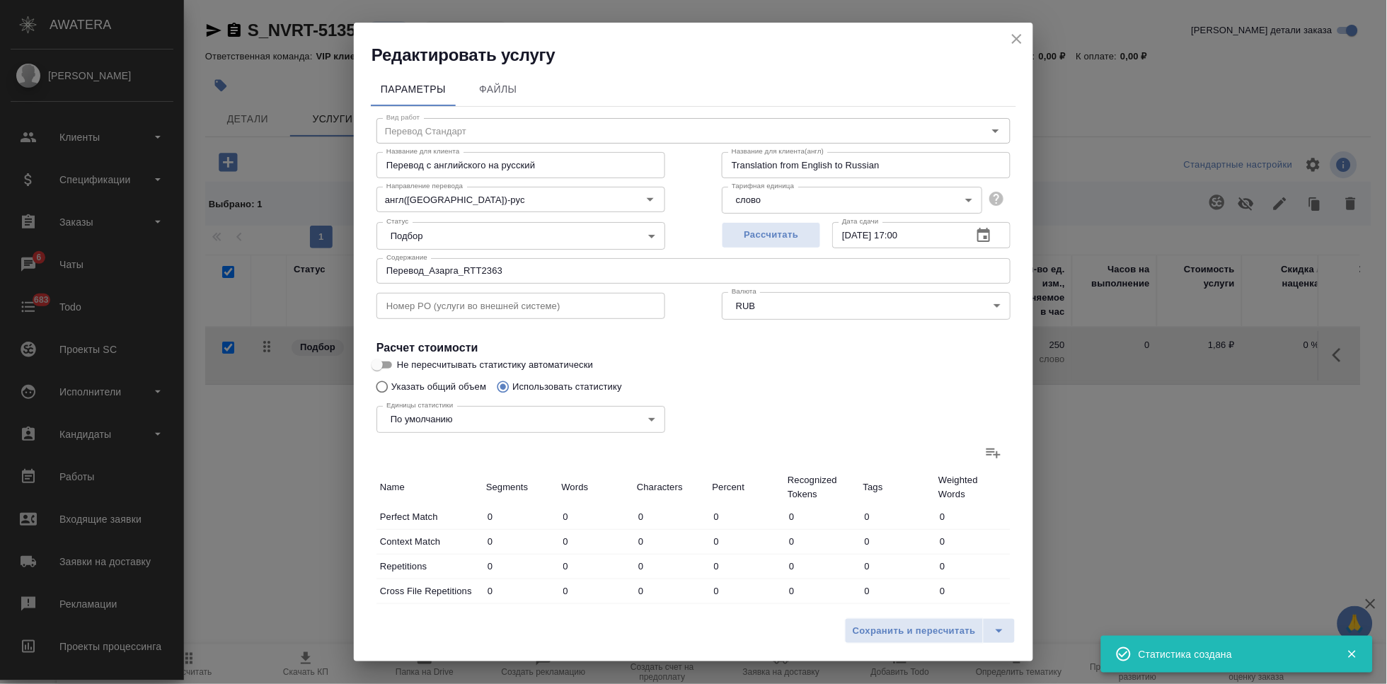
type input "7"
type input "14"
type input "87"
type input "35"
type input "141"
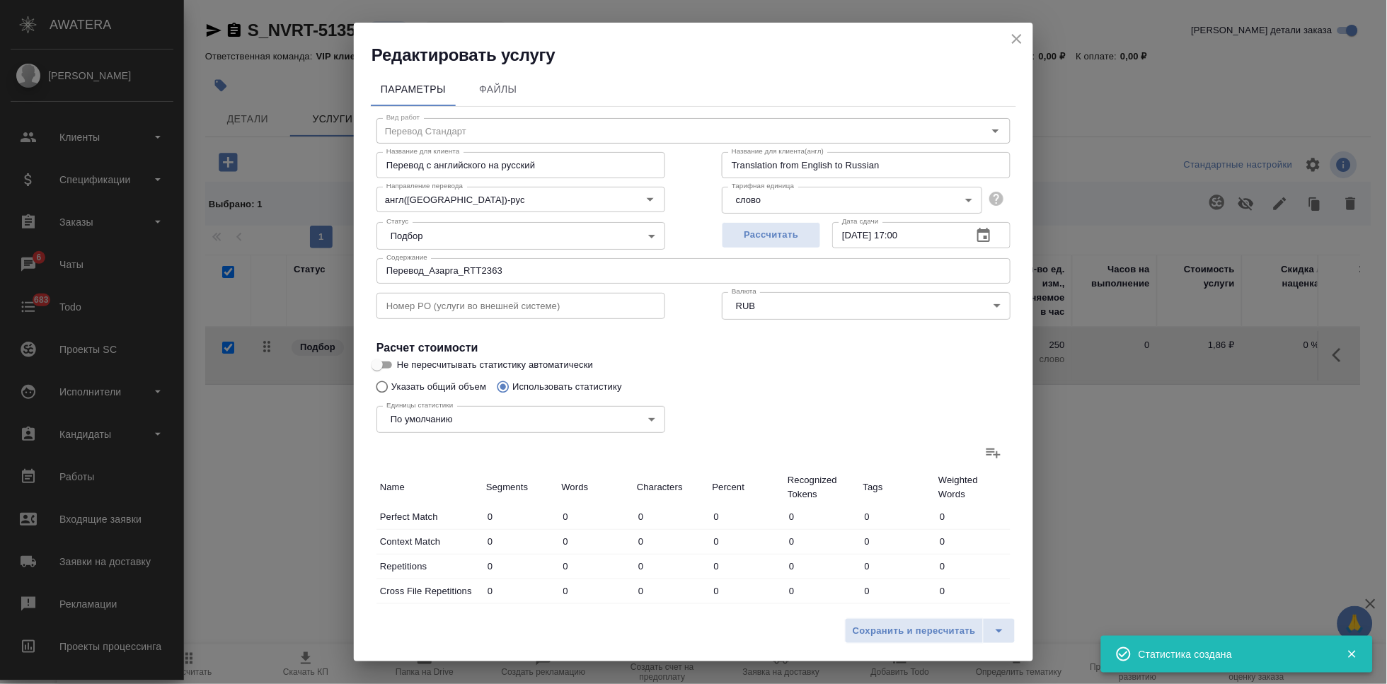
type input "1117"
type input "4"
type input "13"
type input "107"
type input "109"
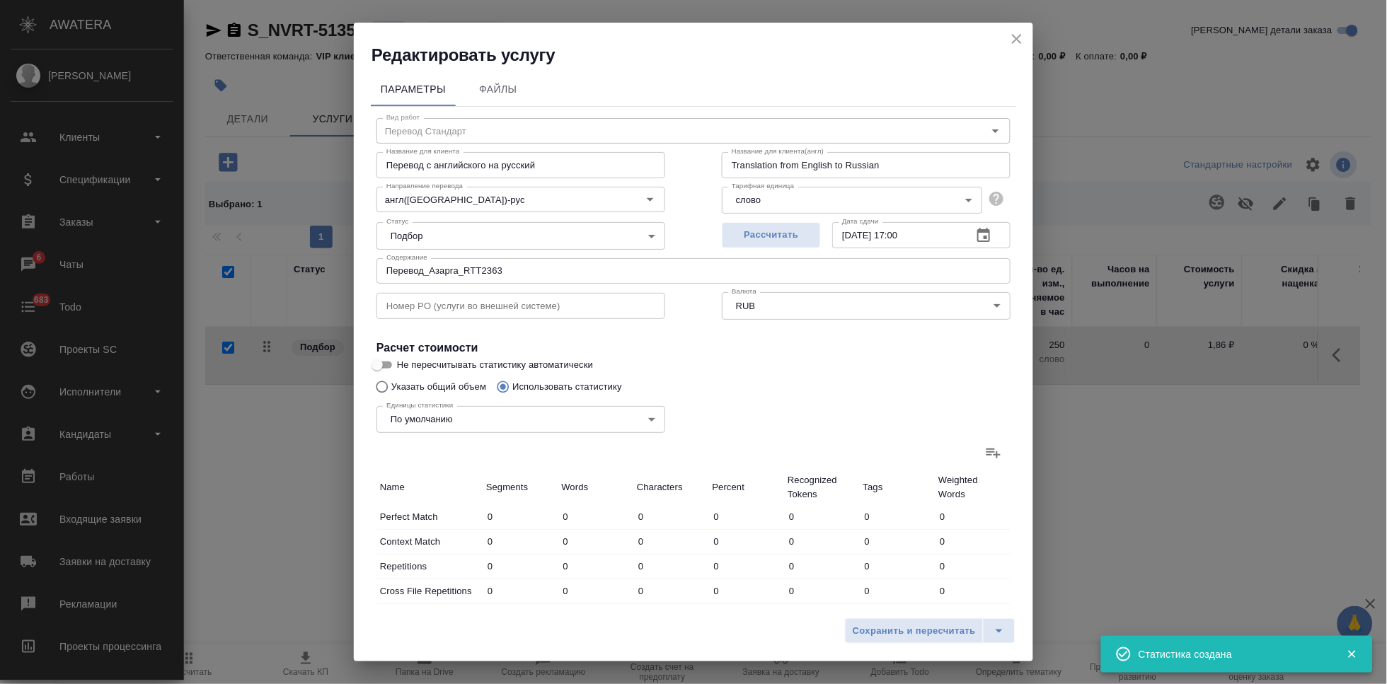
type input "317"
type input "2237"
type input "22"
type input "36"
type input "321"
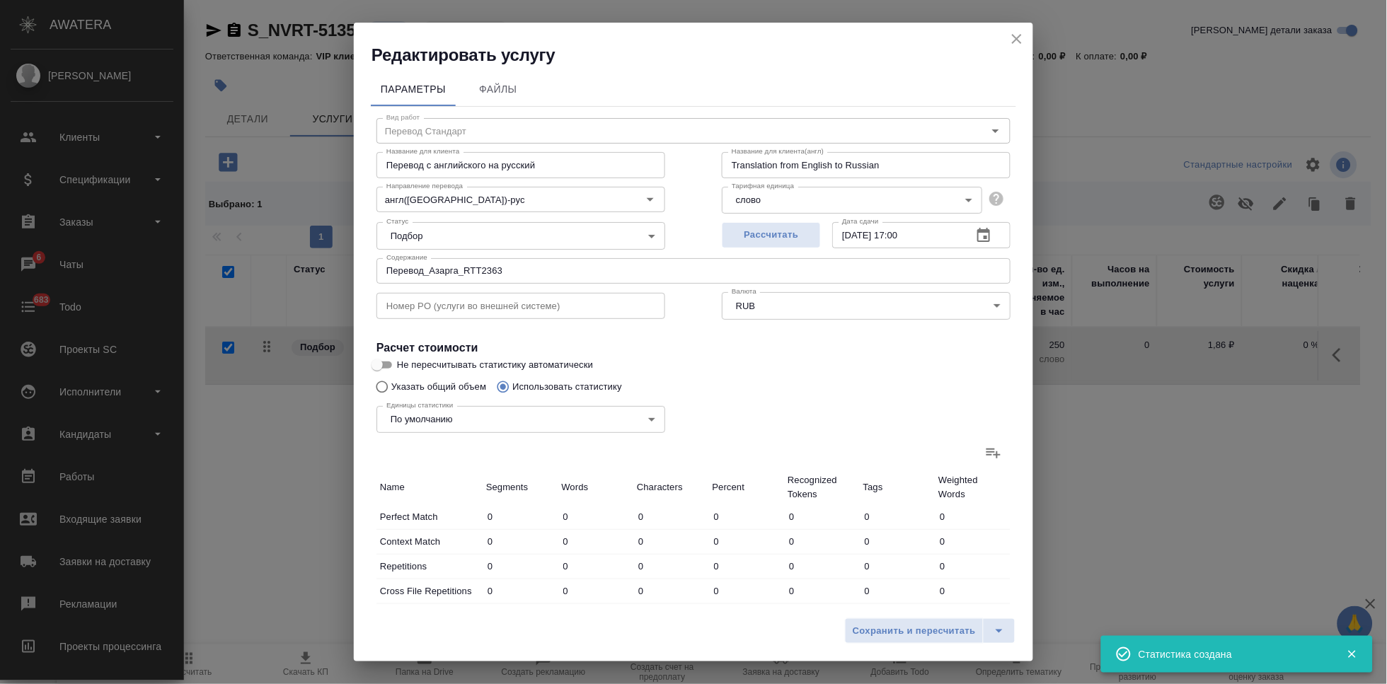
type input "19"
type input "138"
type input "927"
type input "19"
type input "120"
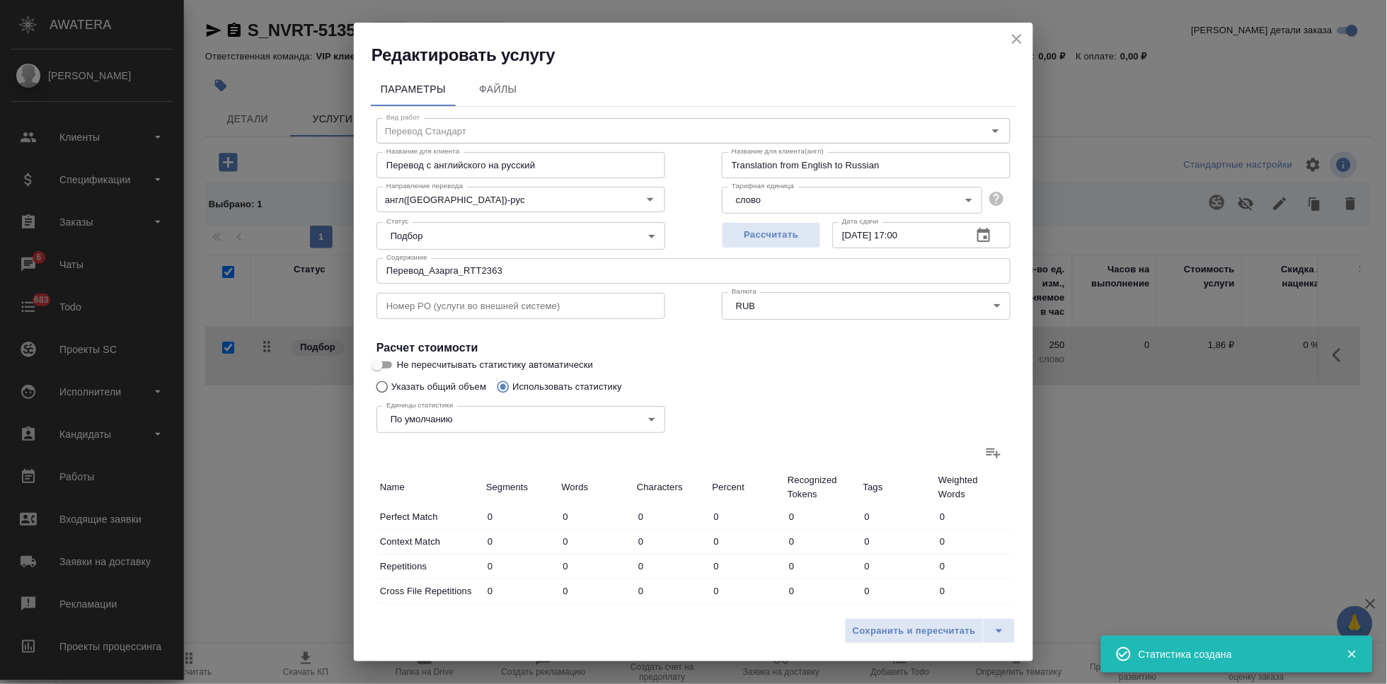
type input "759"
type input "114"
type input "1493"
type input "10010"
type input "290"
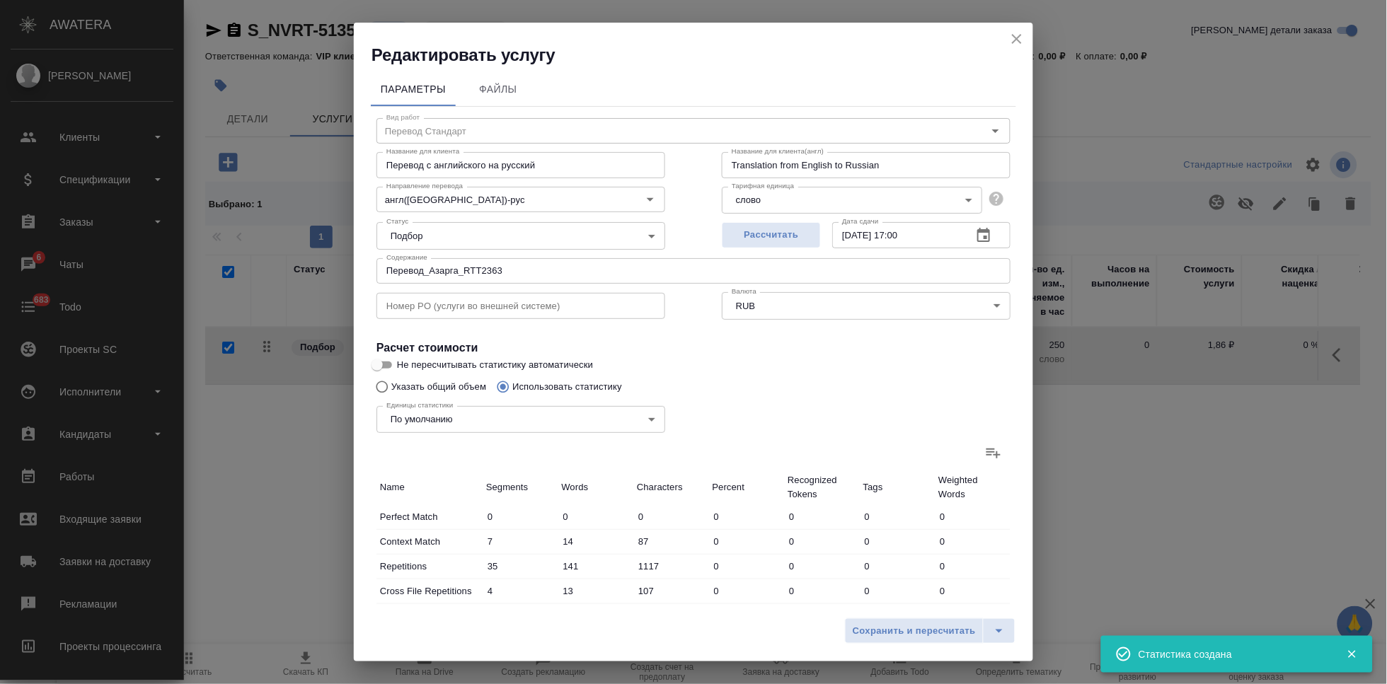
type input "2118"
type input "14341"
type input "329"
type input "2272"
type input "15565"
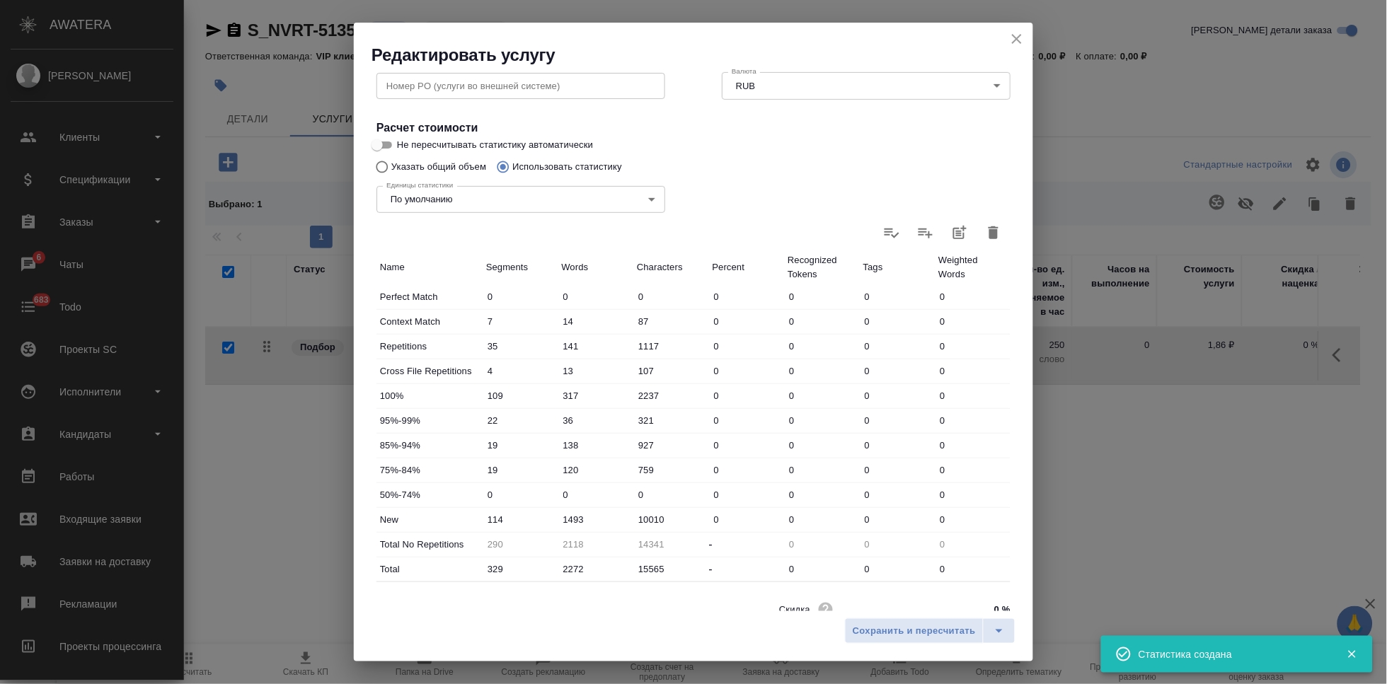
scroll to position [280, 0]
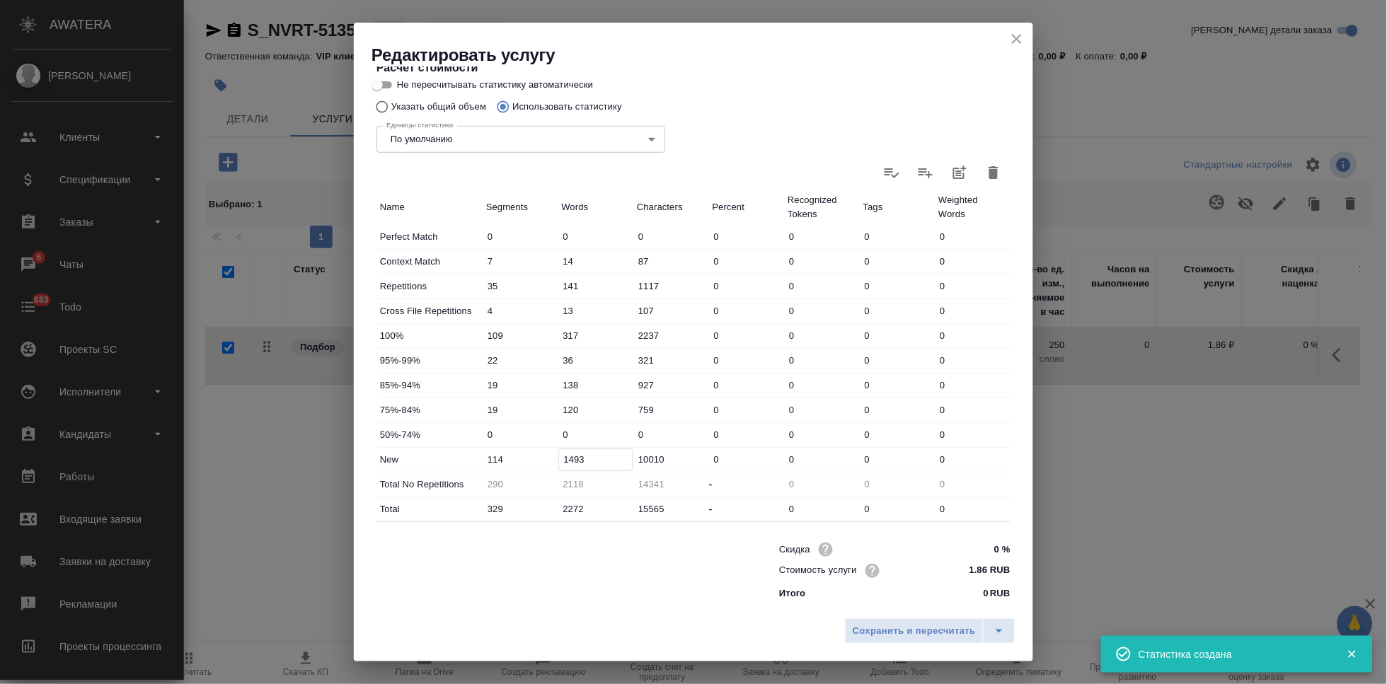
click at [574, 451] on input "1493" at bounding box center [596, 459] width 74 height 21
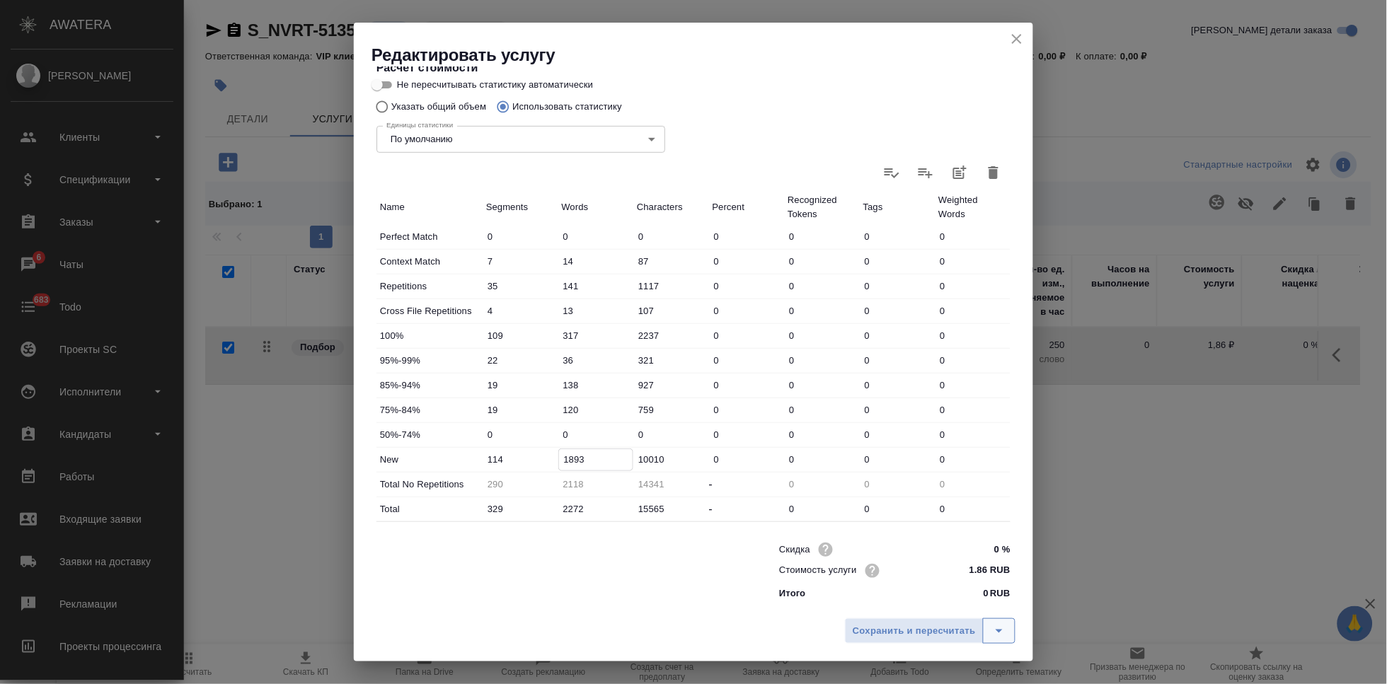
type input "1893"
click at [998, 629] on icon "split button" at bounding box center [999, 631] width 17 height 17
click at [940, 614] on ul "Сохранить" at bounding box center [932, 601] width 171 height 34
click at [943, 611] on li "Сохранить" at bounding box center [932, 601] width 171 height 23
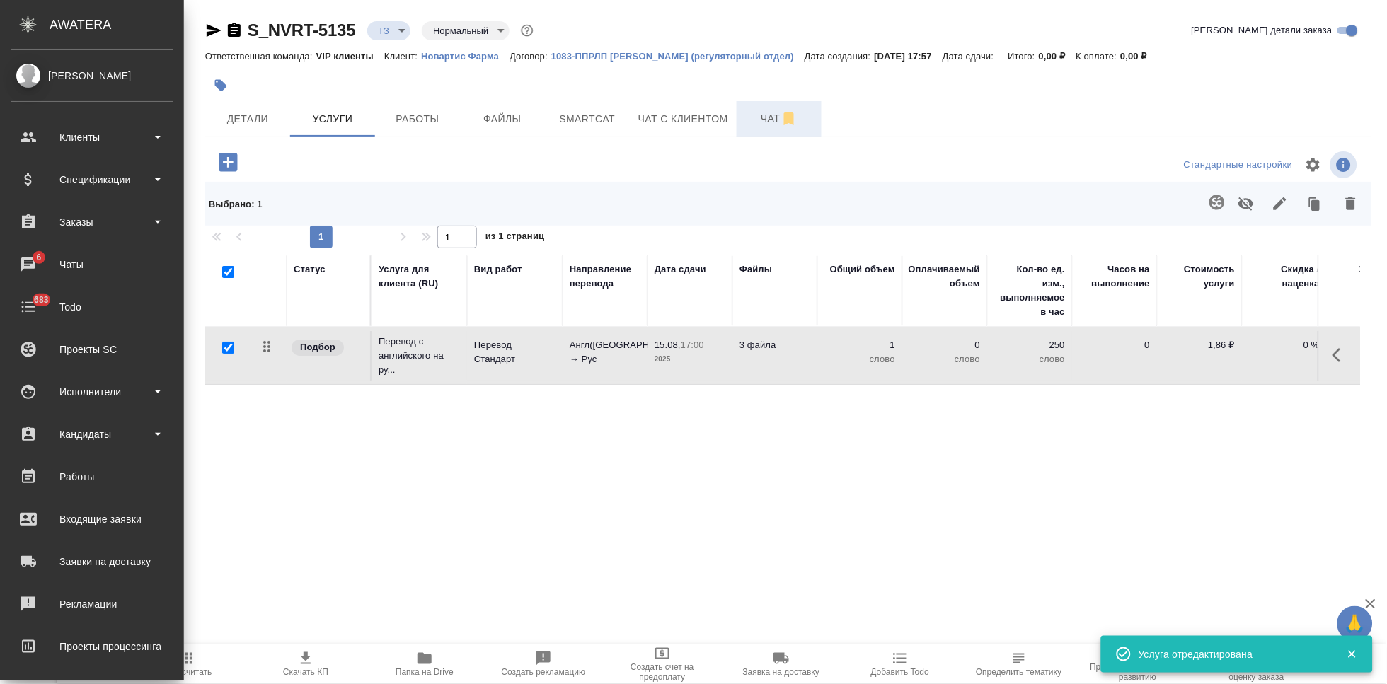
click at [762, 125] on span "Чат" at bounding box center [779, 119] width 68 height 18
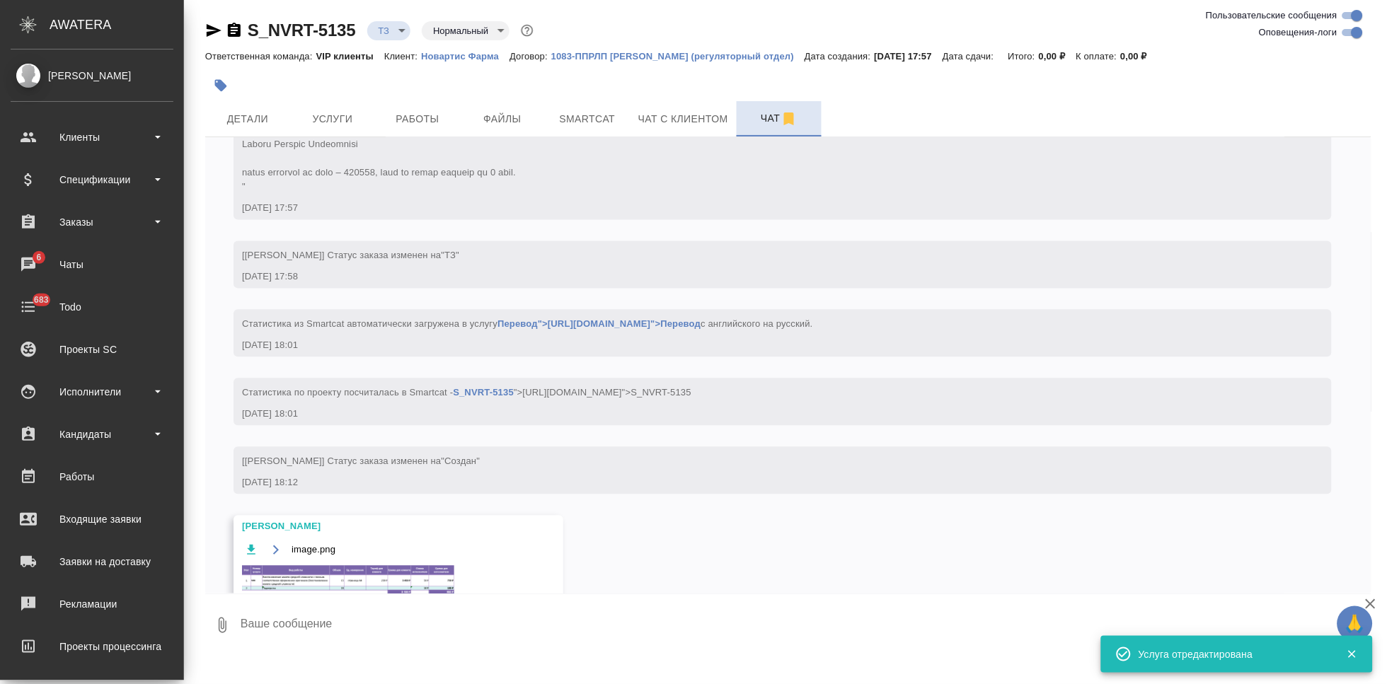
scroll to position [854, 0]
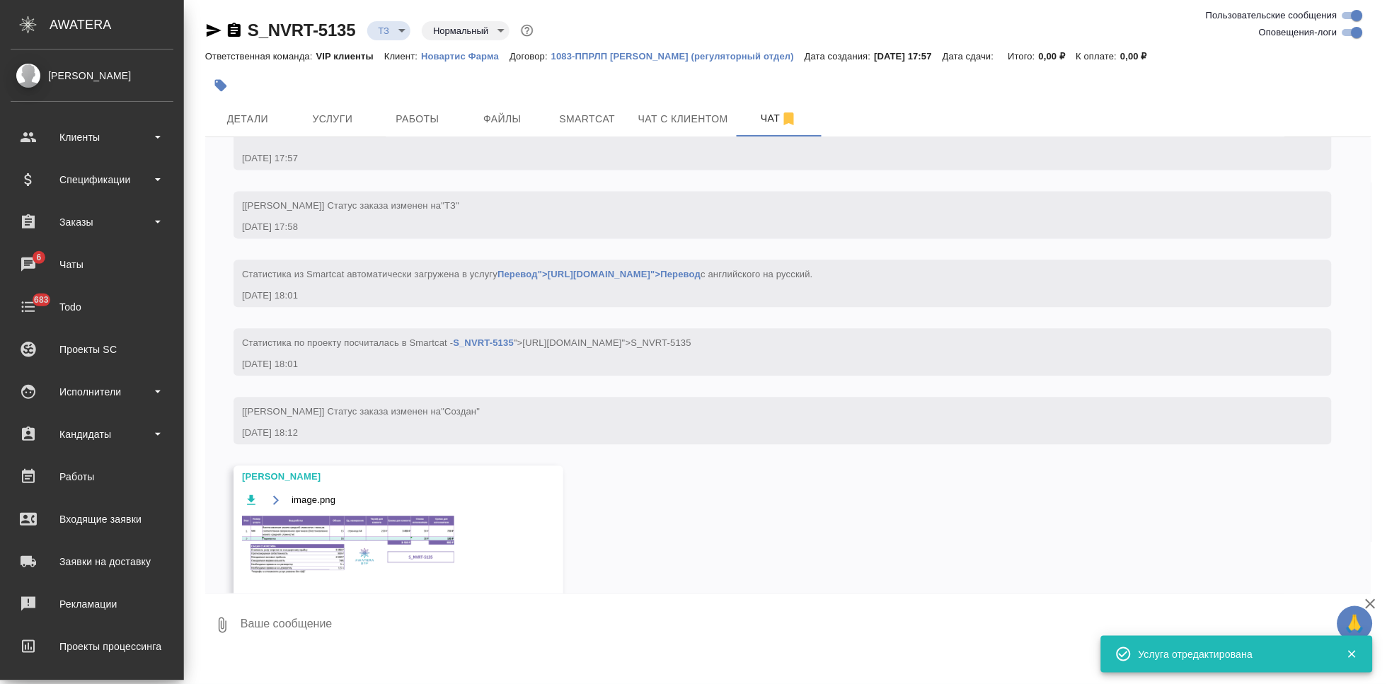
click at [358, 556] on img at bounding box center [348, 545] width 212 height 57
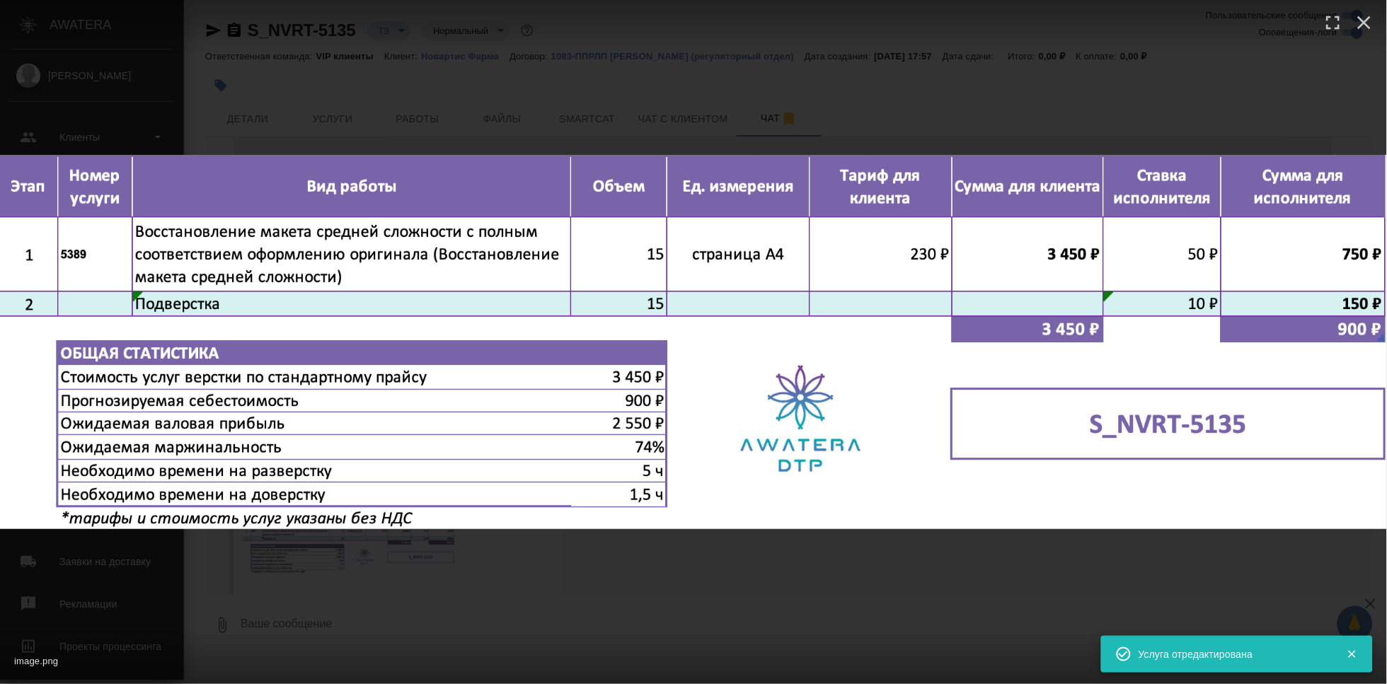
click at [879, 571] on div "image.png 1 of 1" at bounding box center [693, 342] width 1387 height 684
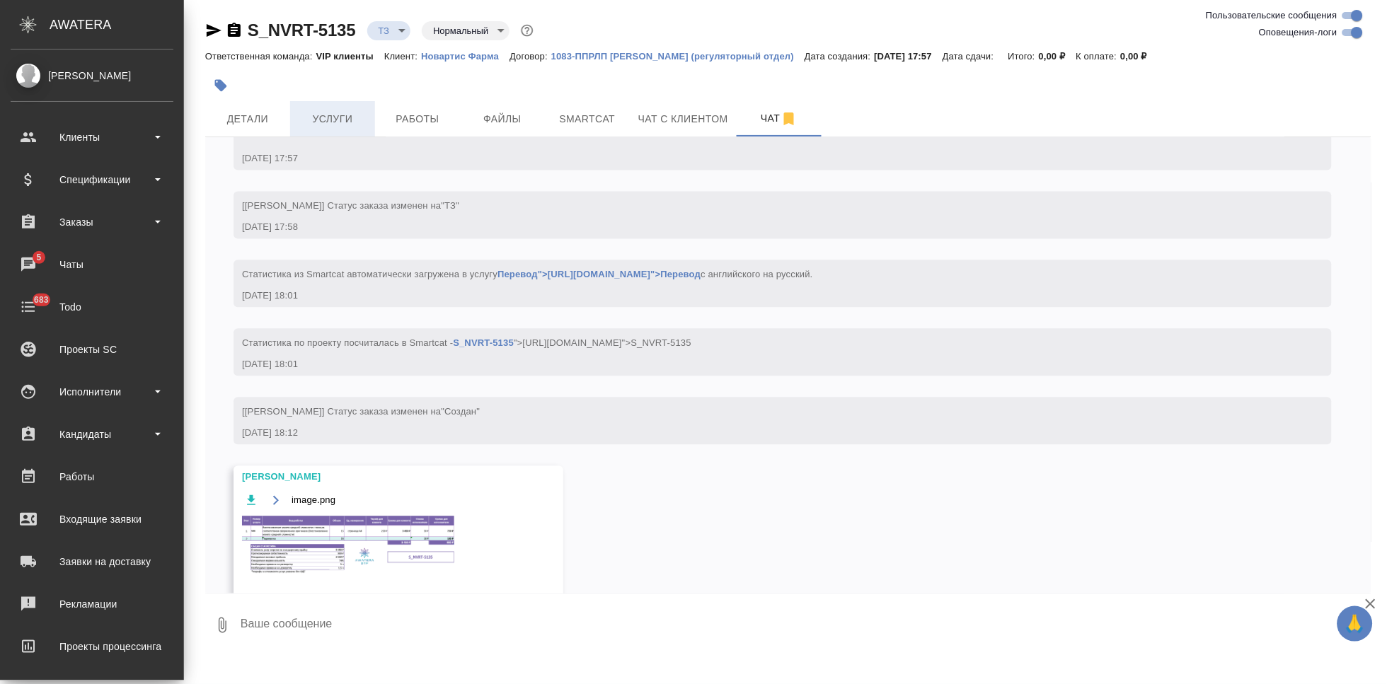
click at [362, 129] on button "Услуги" at bounding box center [332, 118] width 85 height 35
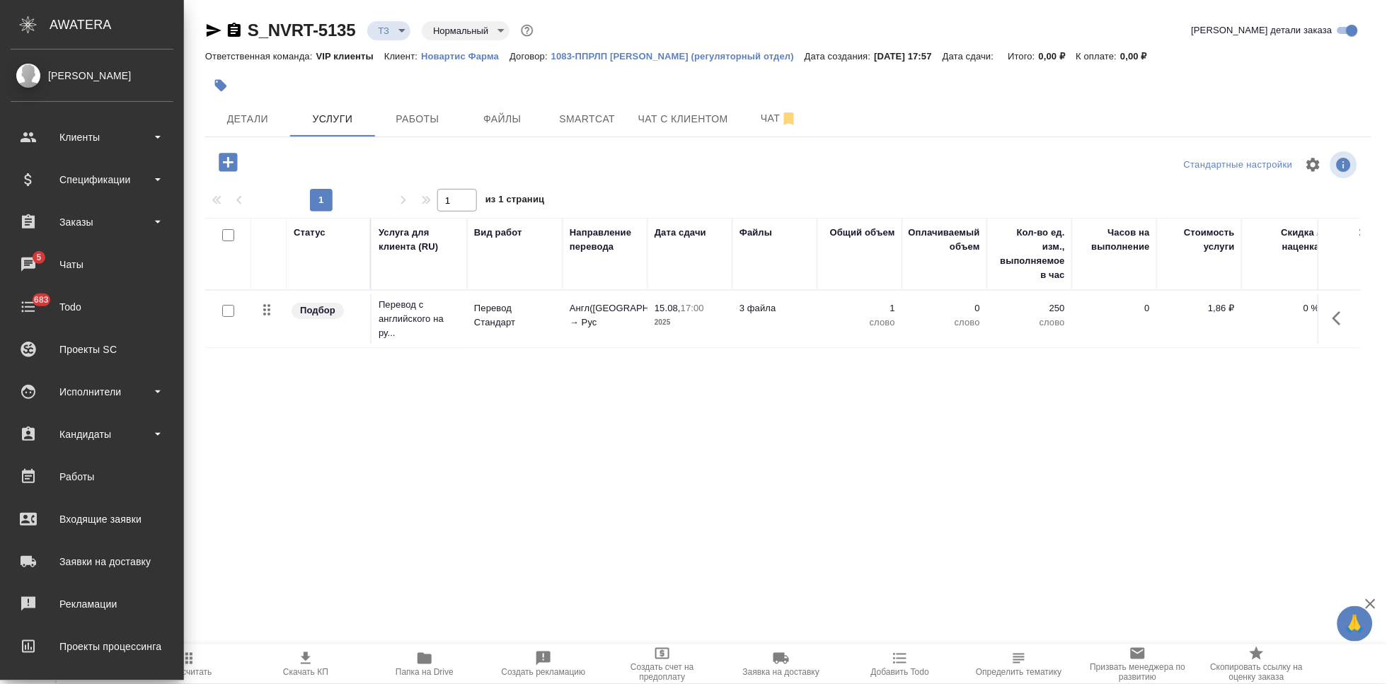
click at [231, 160] on icon "button" at bounding box center [228, 162] width 18 height 18
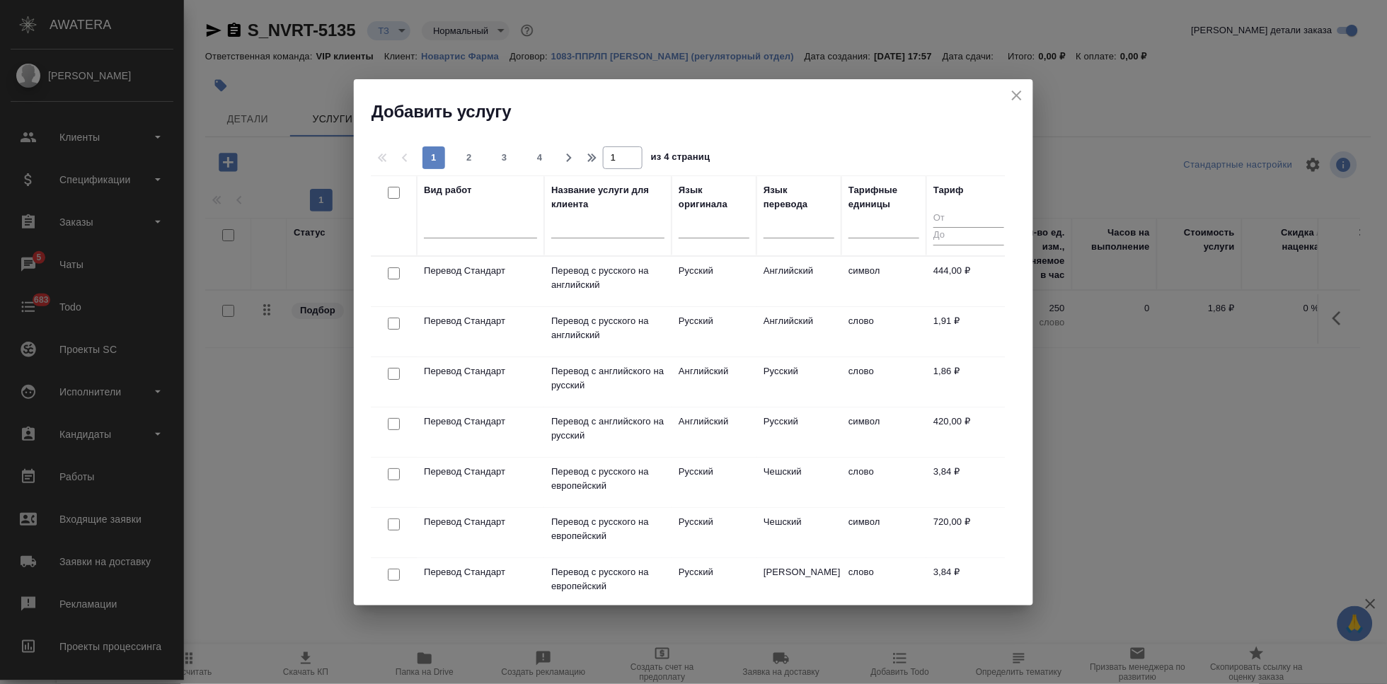
click at [593, 215] on div at bounding box center [607, 230] width 113 height 35
click at [592, 228] on input "text" at bounding box center [607, 229] width 113 height 18
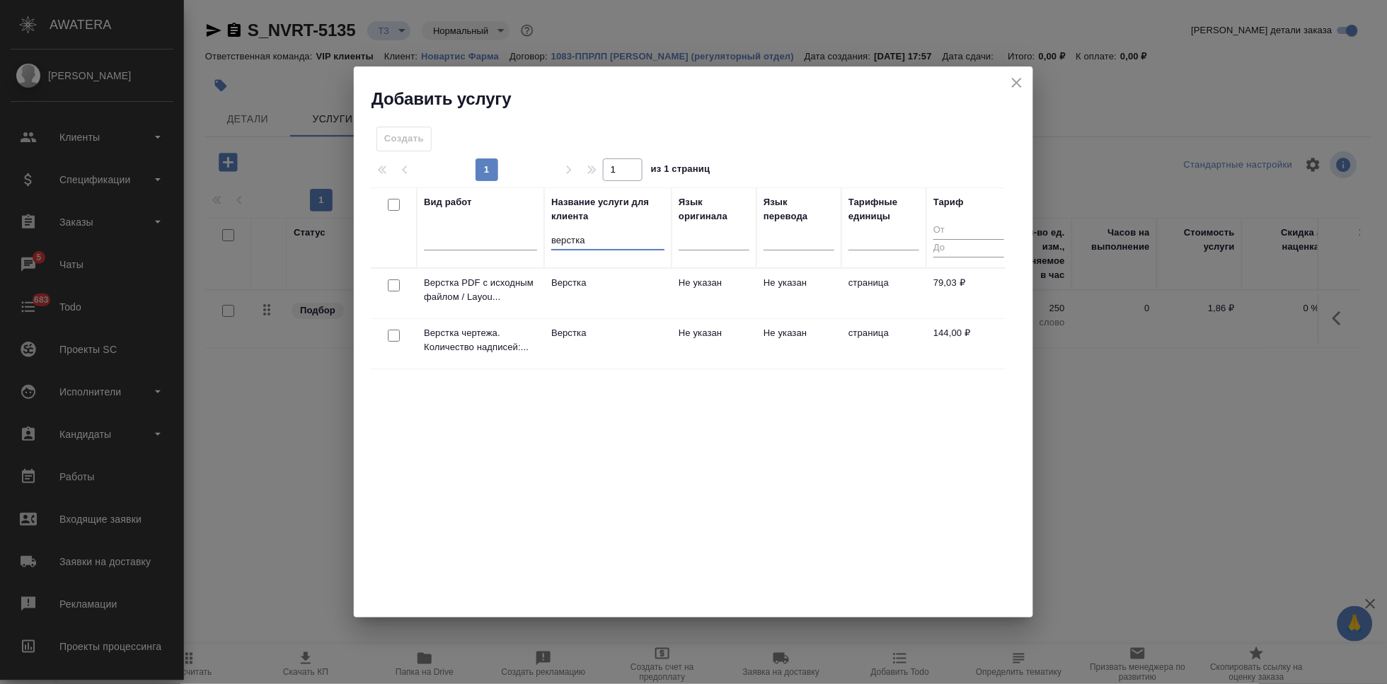
type input "верстка"
click at [852, 318] on td "страница" at bounding box center [883, 294] width 85 height 50
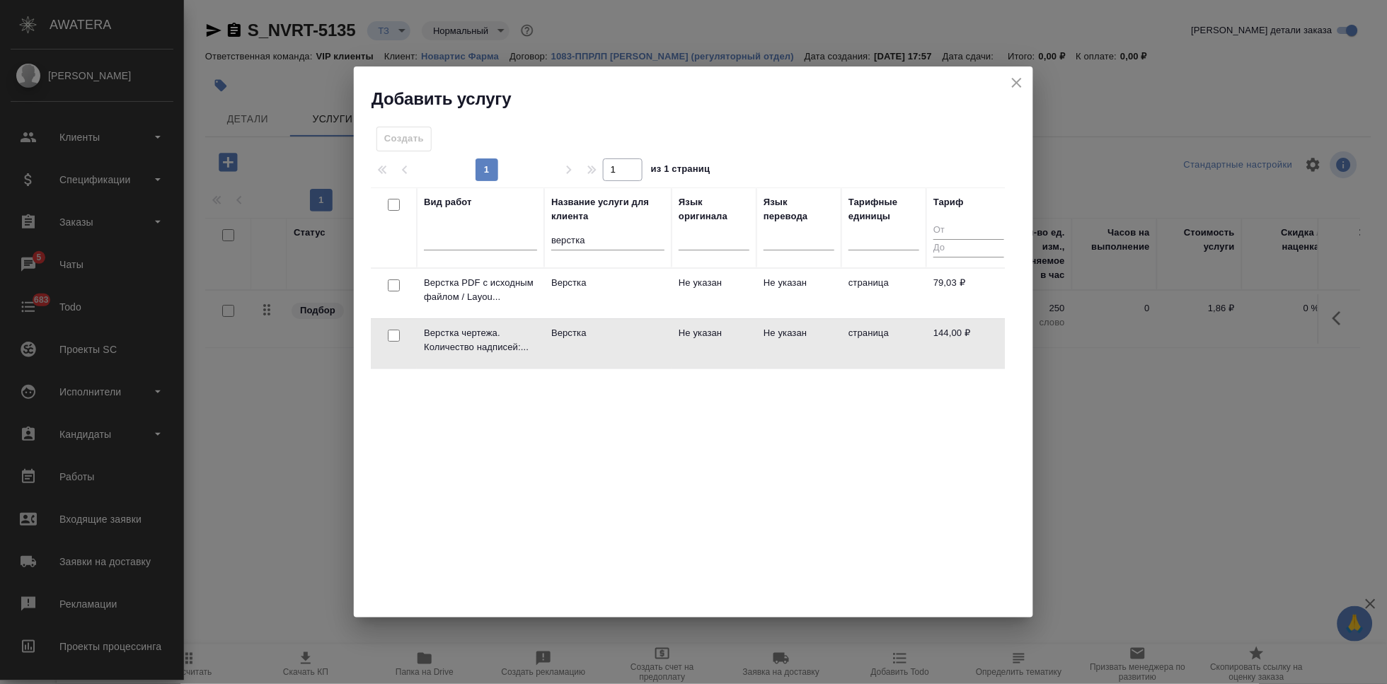
click at [852, 318] on td "страница" at bounding box center [883, 294] width 85 height 50
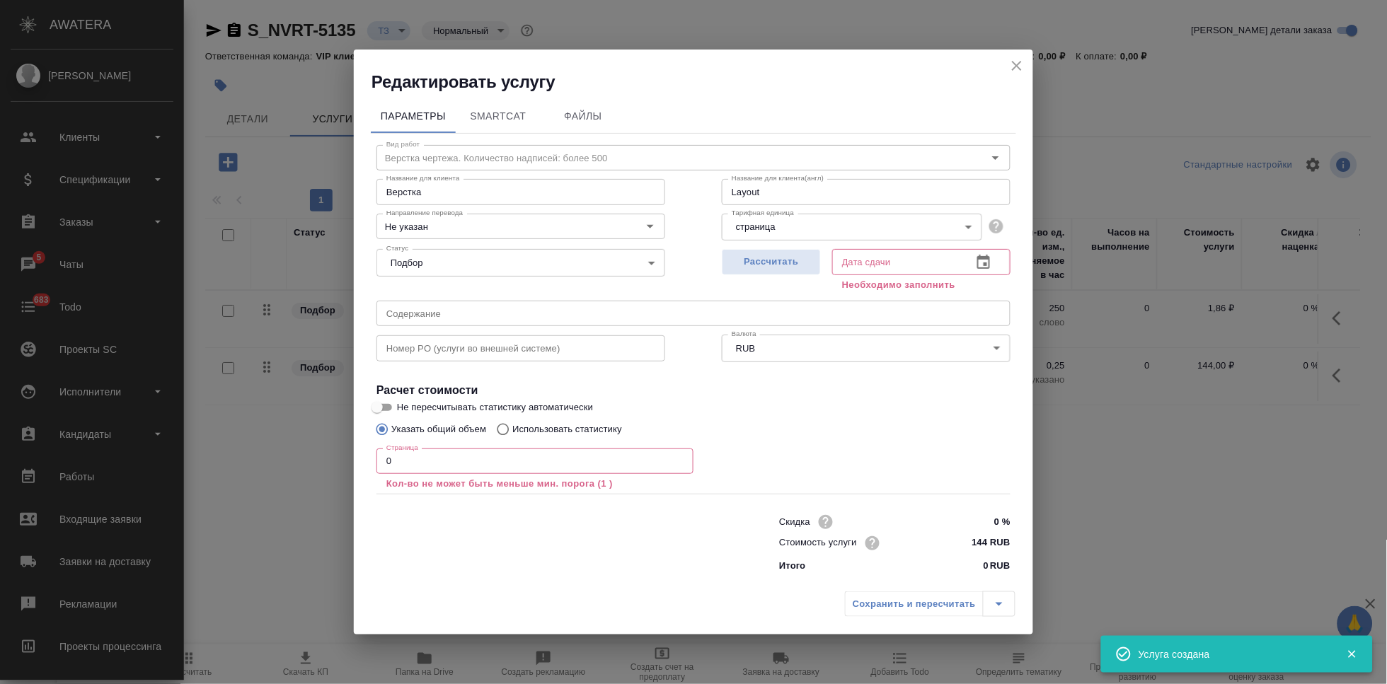
click at [451, 457] on input "0" at bounding box center [534, 461] width 317 height 25
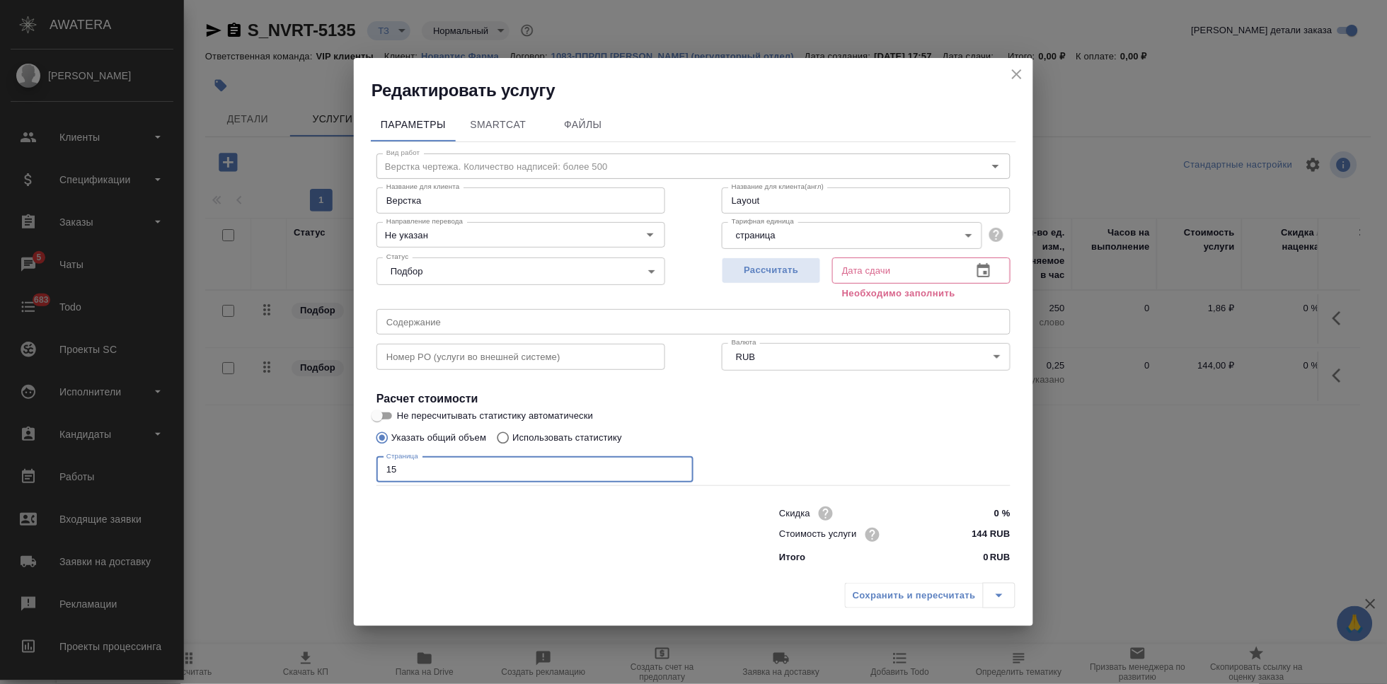
type input "15"
click at [995, 272] on button "button" at bounding box center [984, 271] width 34 height 34
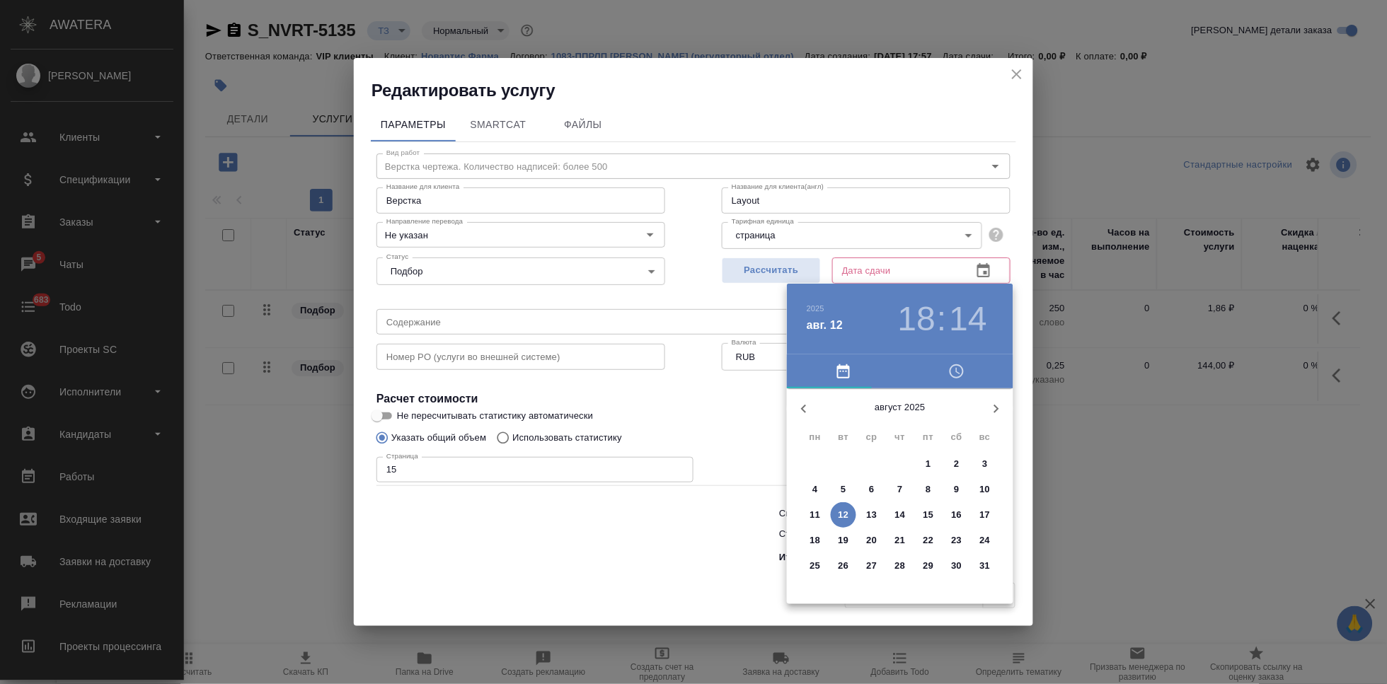
click at [933, 516] on p "15" at bounding box center [928, 515] width 11 height 14
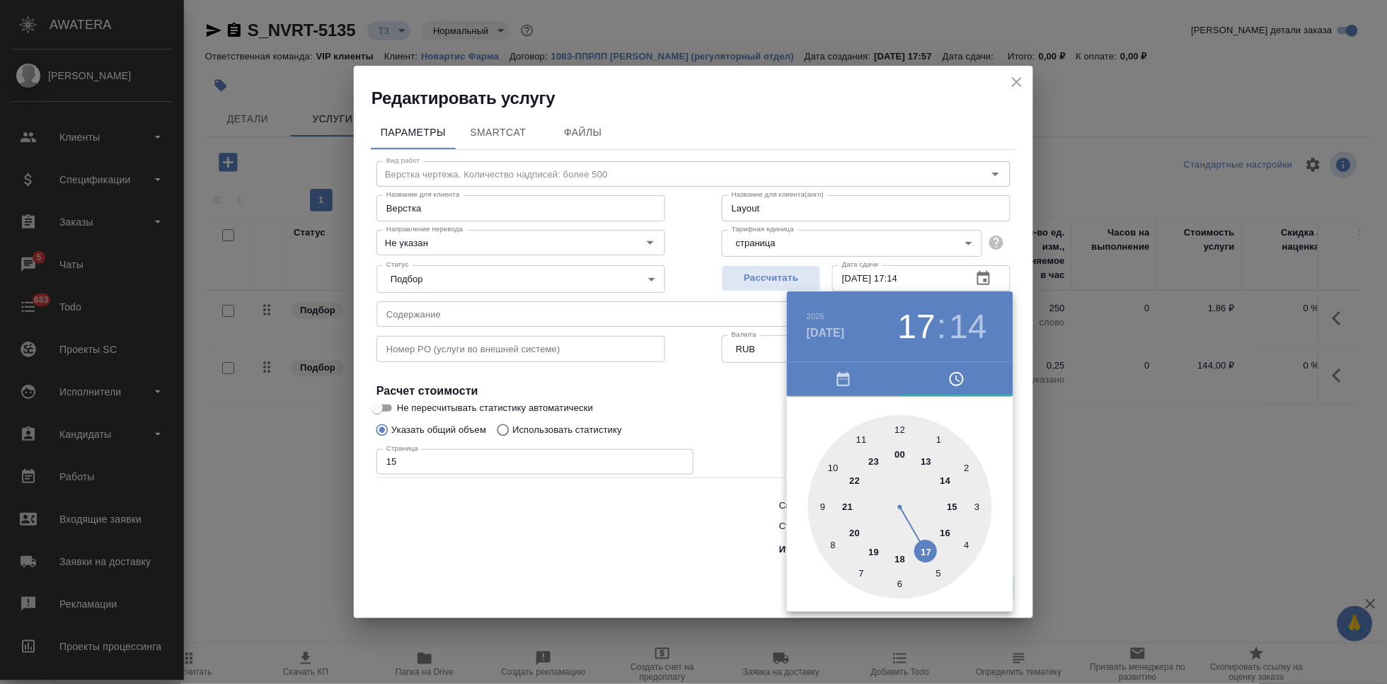
drag, startPoint x: 913, startPoint y: 542, endPoint x: 922, endPoint y: 545, distance: 9.6
click at [922, 545] on div at bounding box center [900, 507] width 184 height 184
type input "15.08.2025 17:00"
drag, startPoint x: 909, startPoint y: 441, endPoint x: 899, endPoint y: 431, distance: 14.0
click at [899, 431] on div at bounding box center [900, 507] width 184 height 184
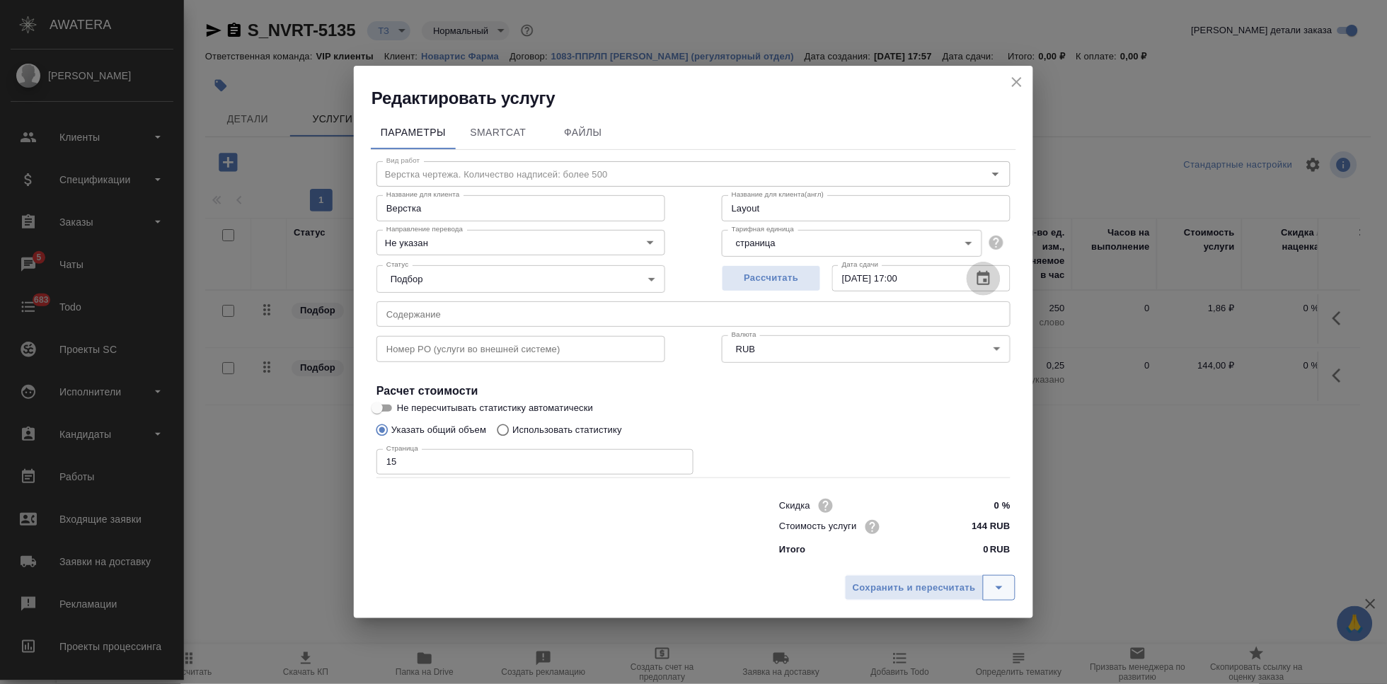
click at [998, 587] on icon "split button" at bounding box center [999, 589] width 7 height 4
click at [914, 560] on li "Сохранить" at bounding box center [932, 557] width 171 height 23
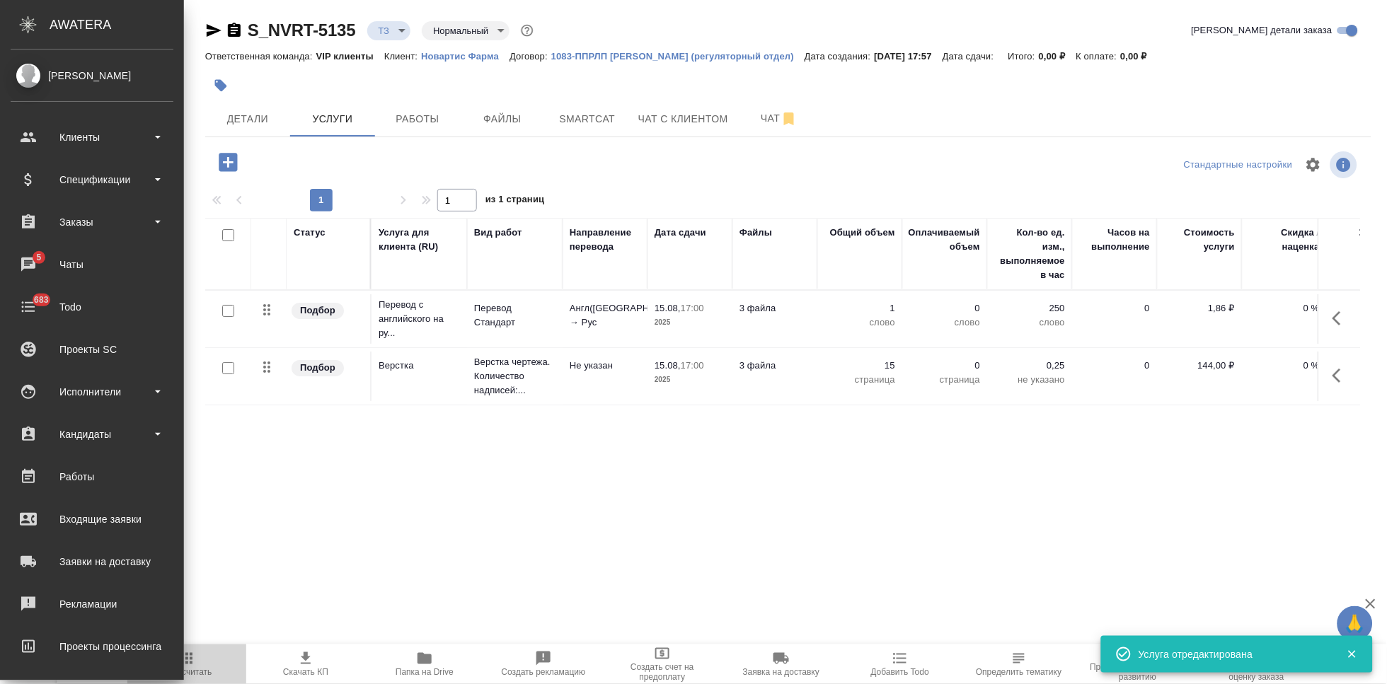
click at [208, 665] on span "Пересчитать" at bounding box center [187, 663] width 102 height 27
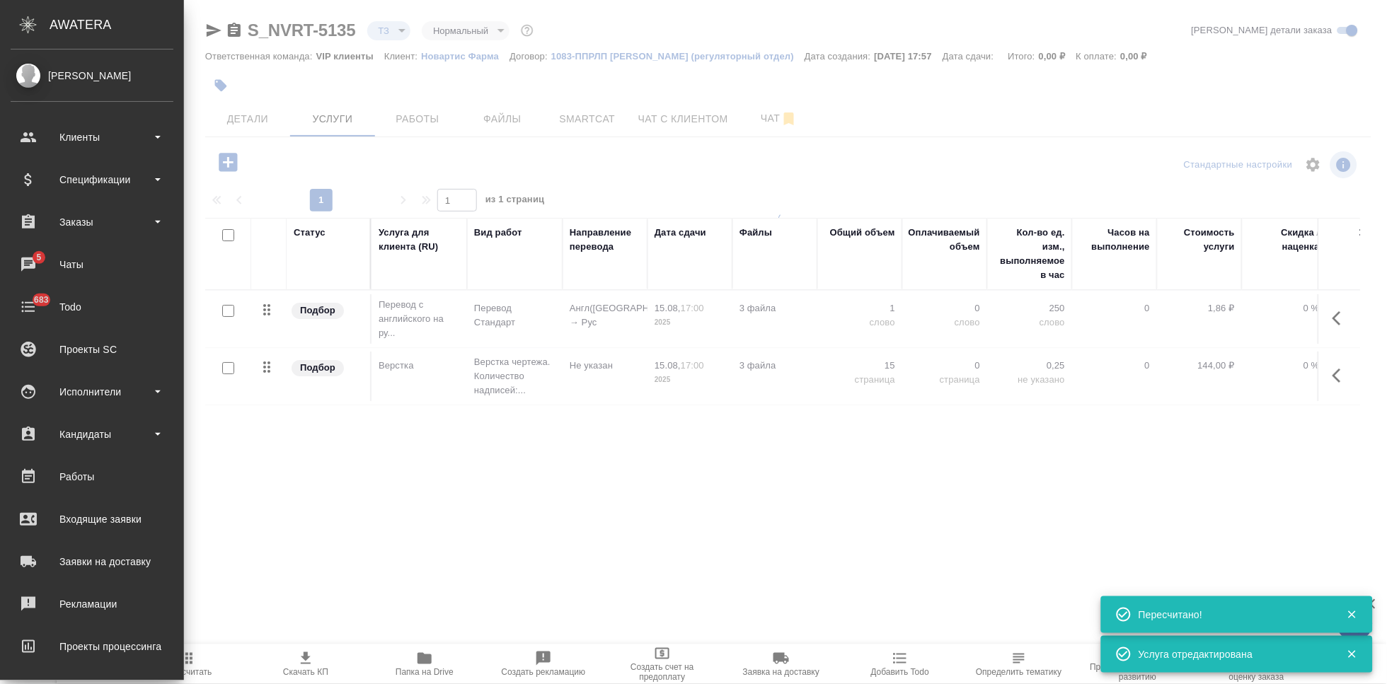
type input "new"
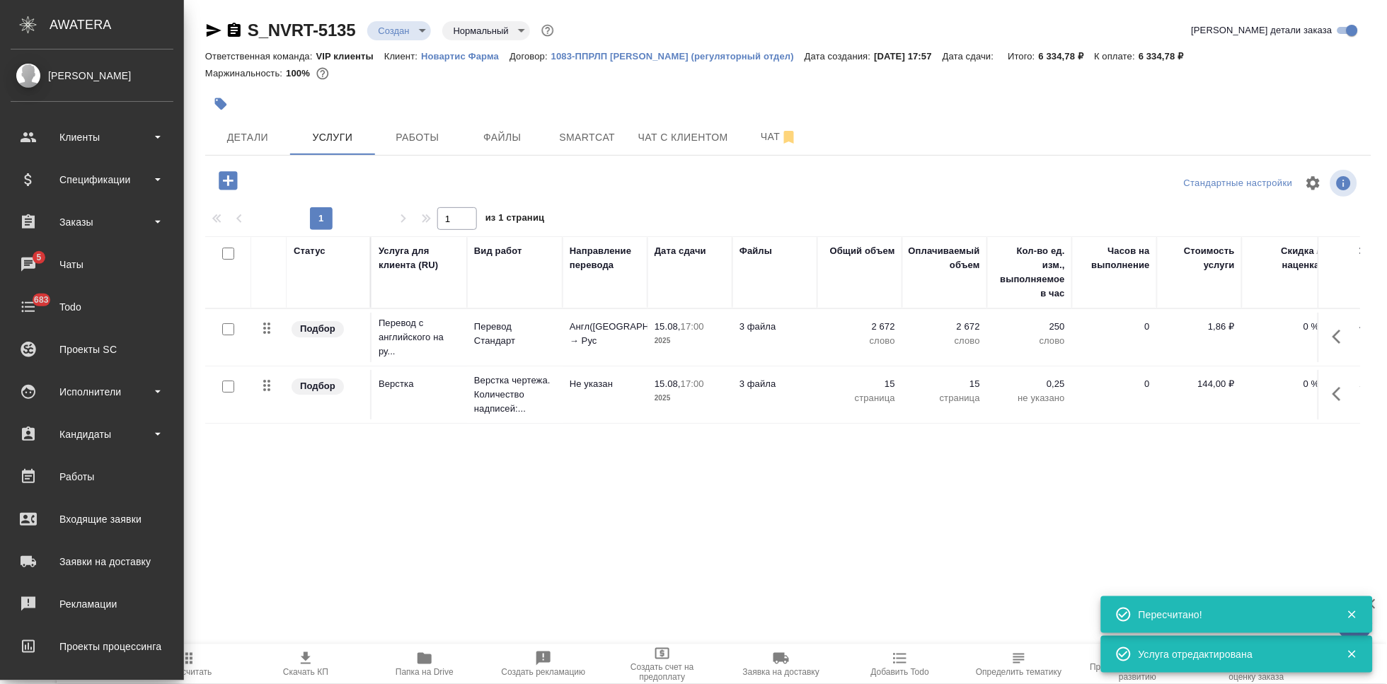
click at [305, 665] on icon "button" at bounding box center [305, 658] width 17 height 17
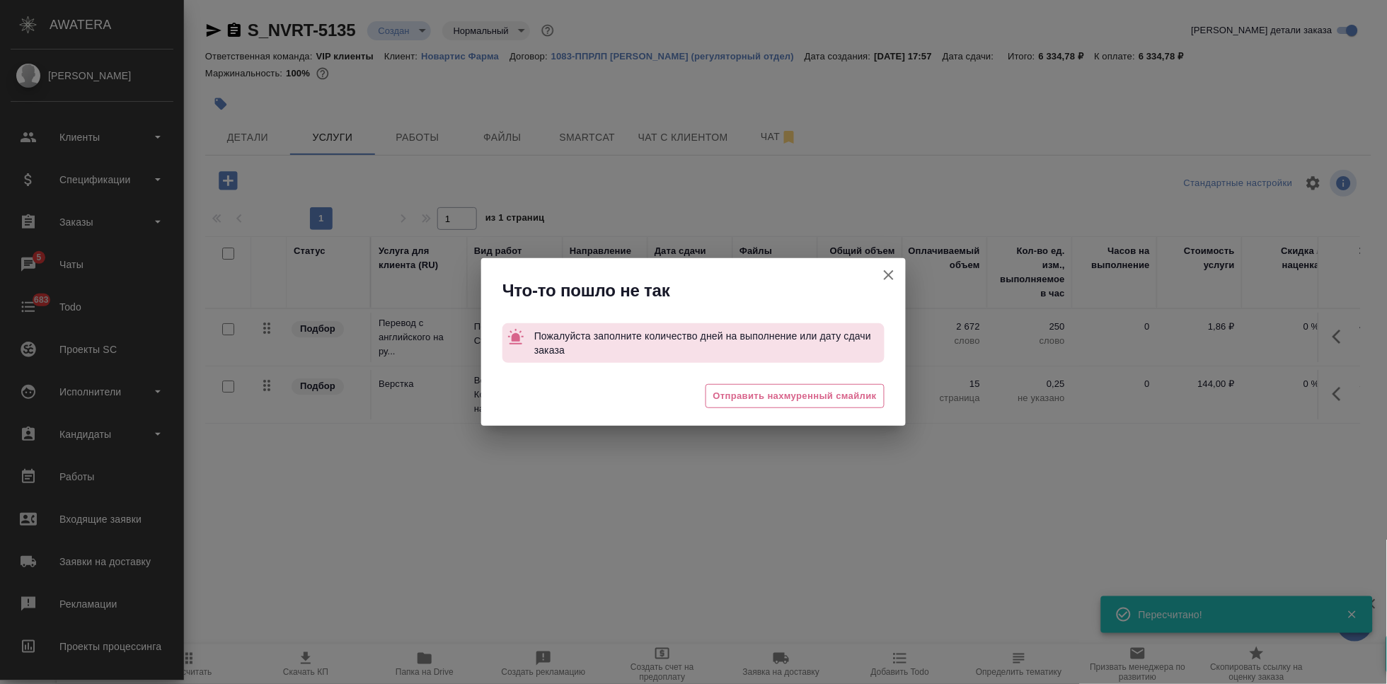
click at [894, 278] on icon "button" at bounding box center [888, 275] width 17 height 17
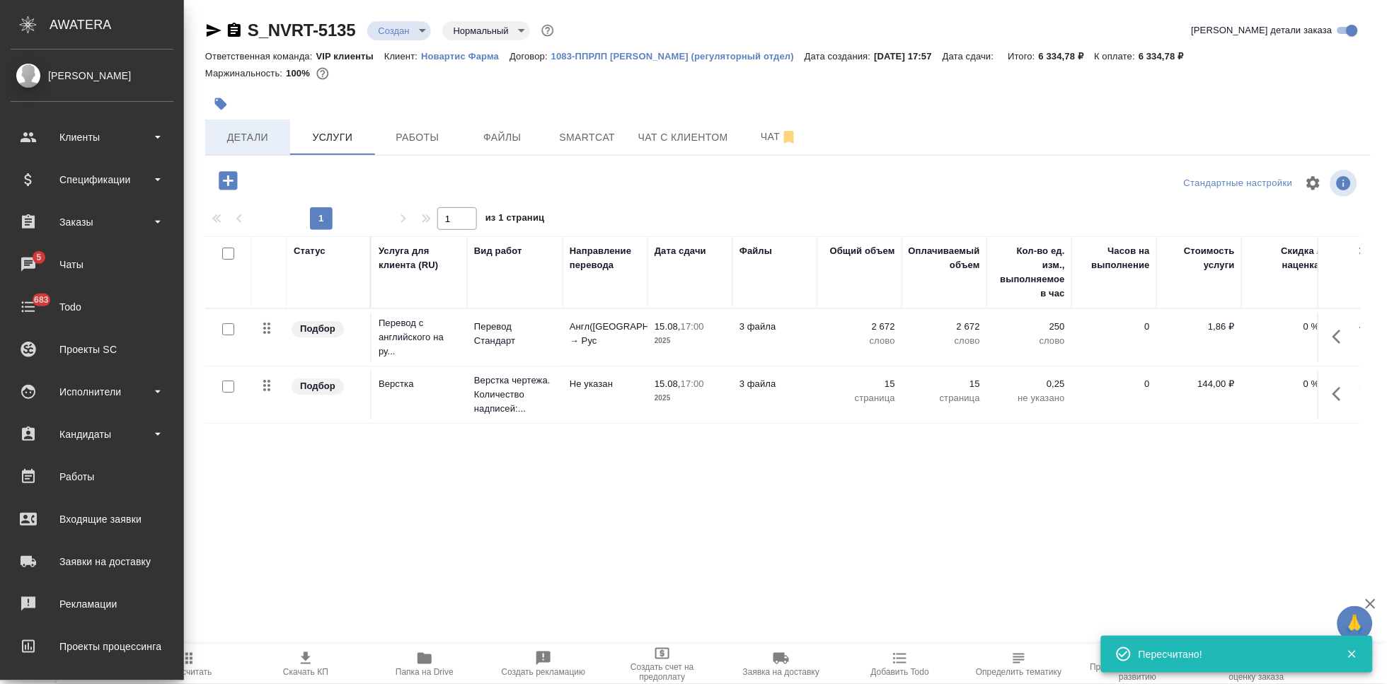
click at [272, 137] on span "Детали" at bounding box center [248, 138] width 68 height 18
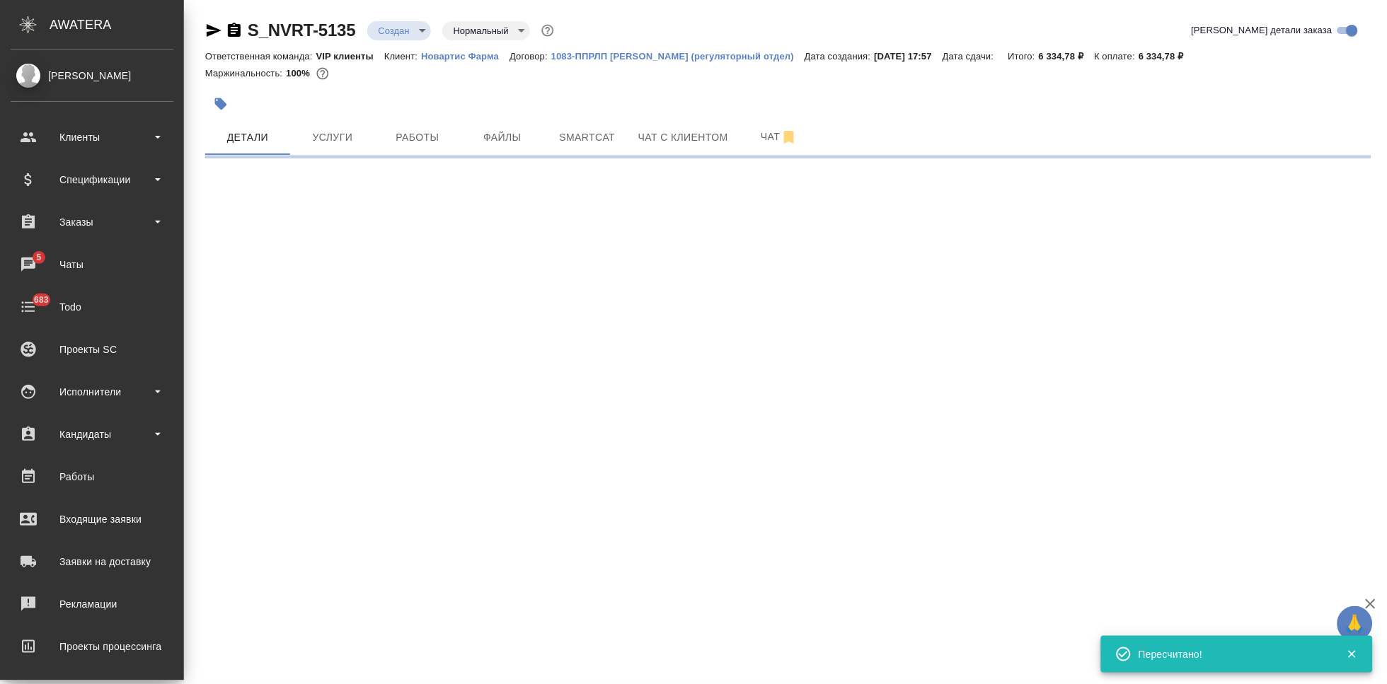
select select "RU"
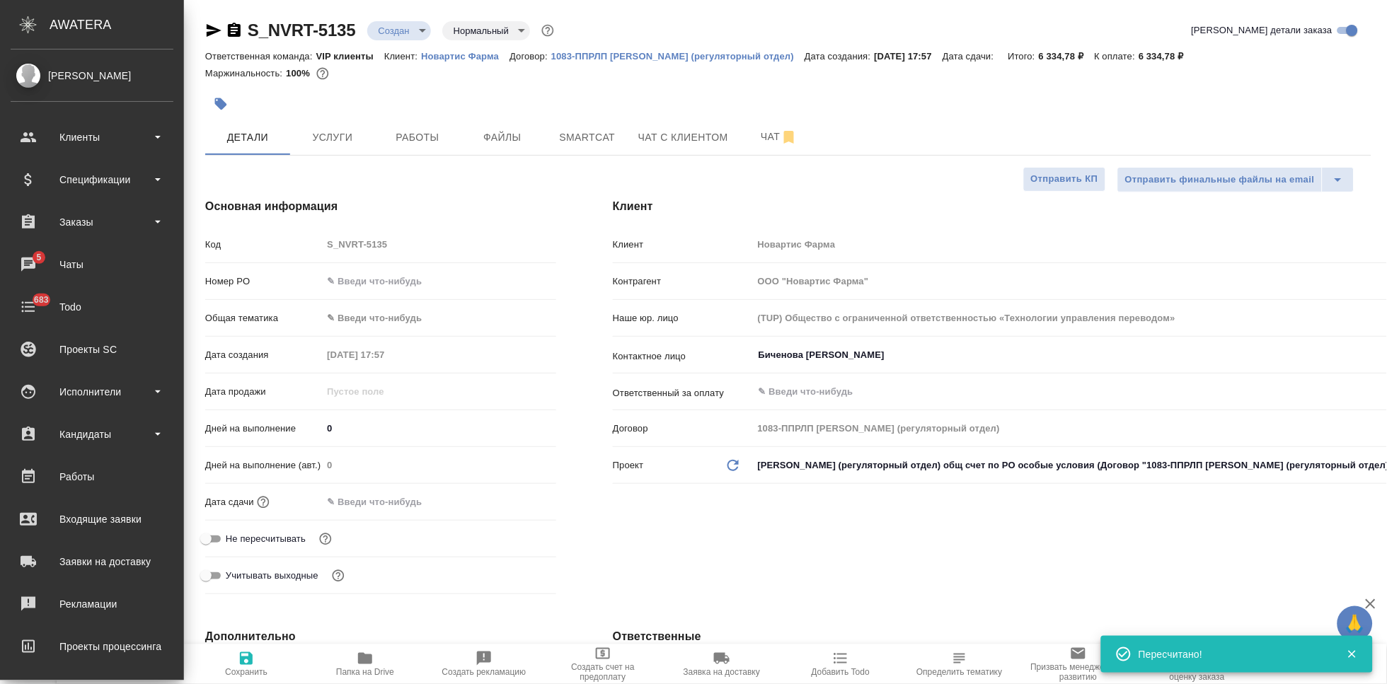
type textarea "x"
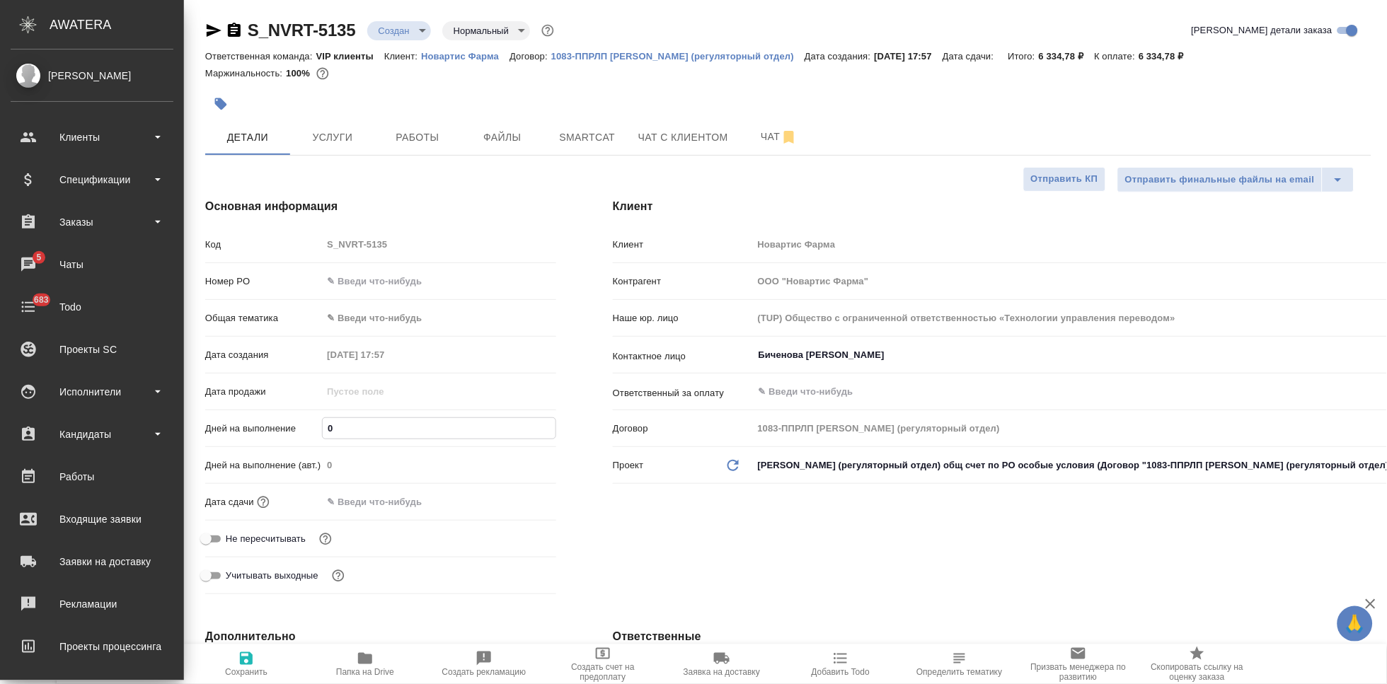
click at [363, 427] on input "0" at bounding box center [439, 428] width 233 height 21
type textarea "x"
type input "3"
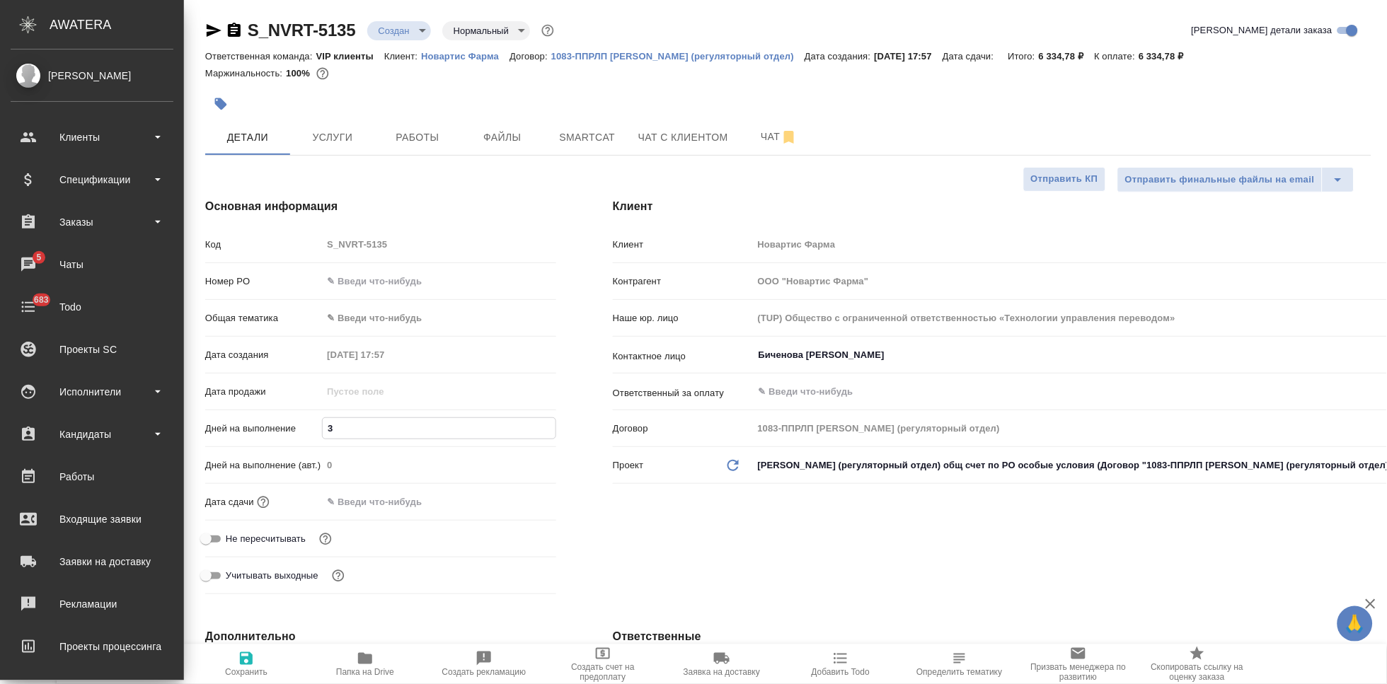
type textarea "x"
type input "3"
click at [246, 655] on icon "button" at bounding box center [246, 658] width 17 height 17
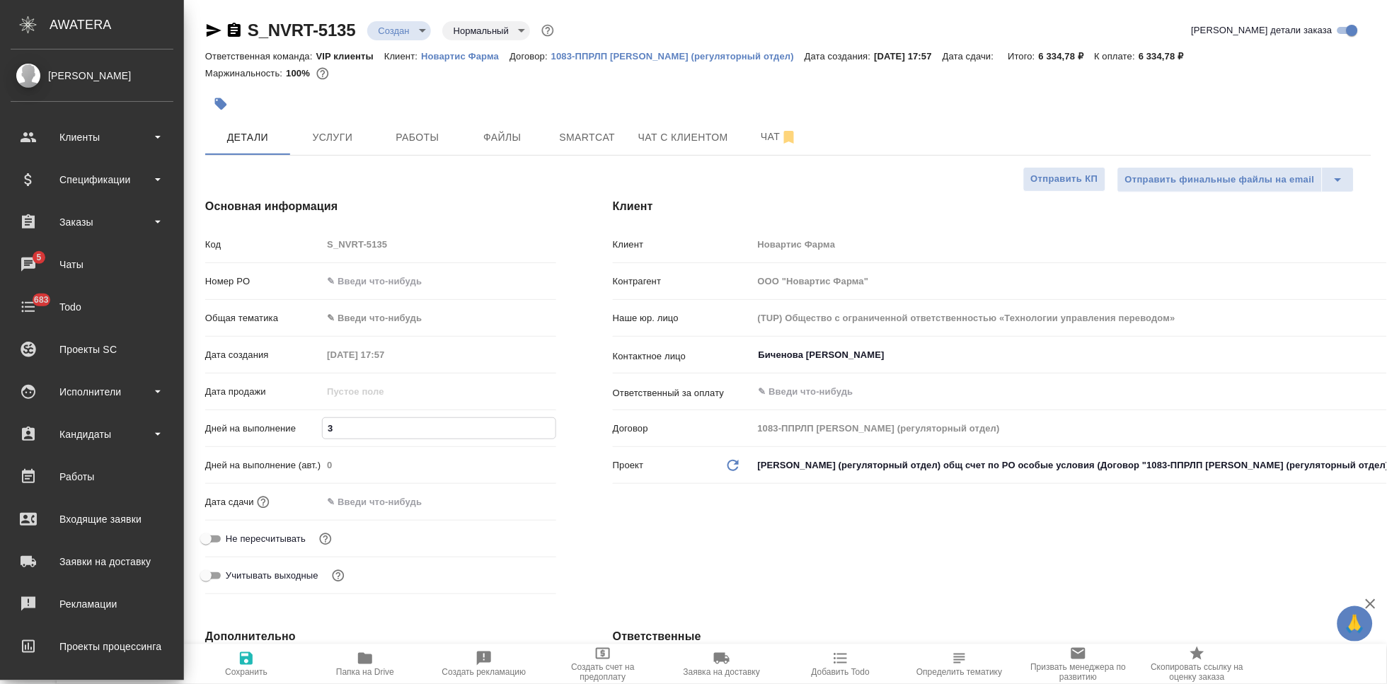
type textarea "x"
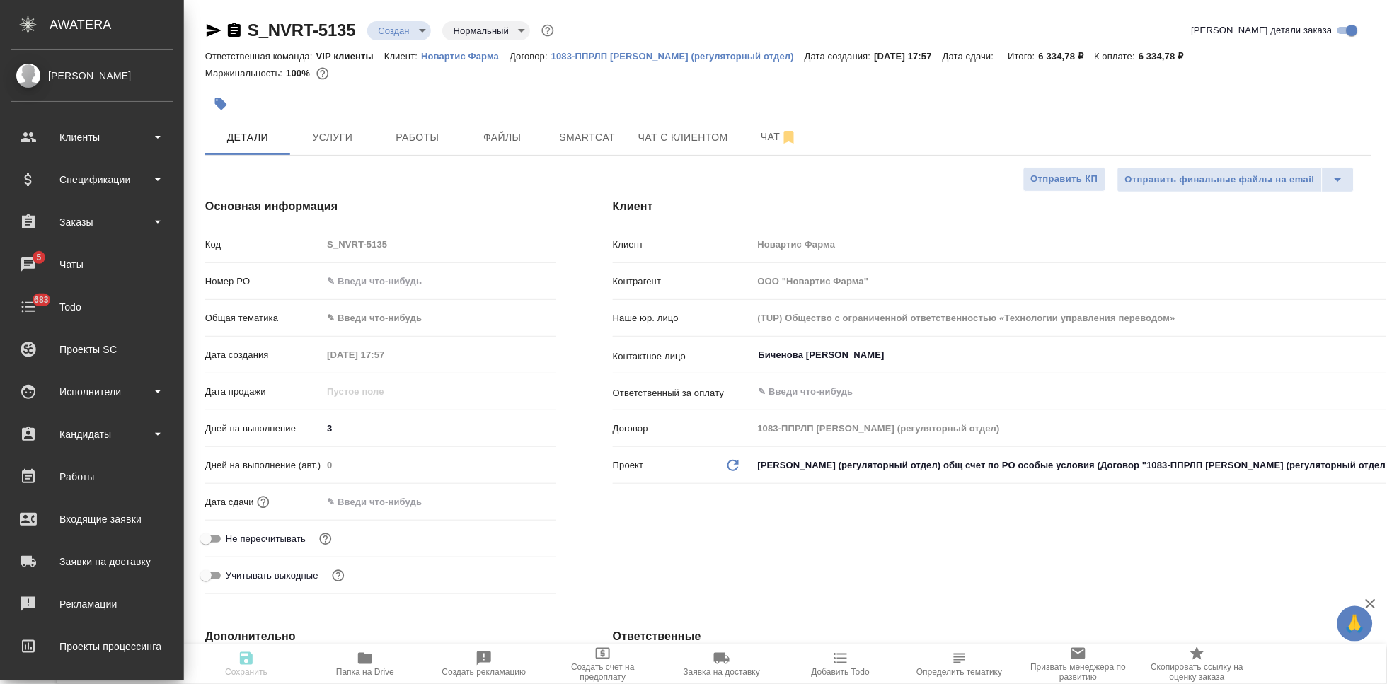
type textarea "x"
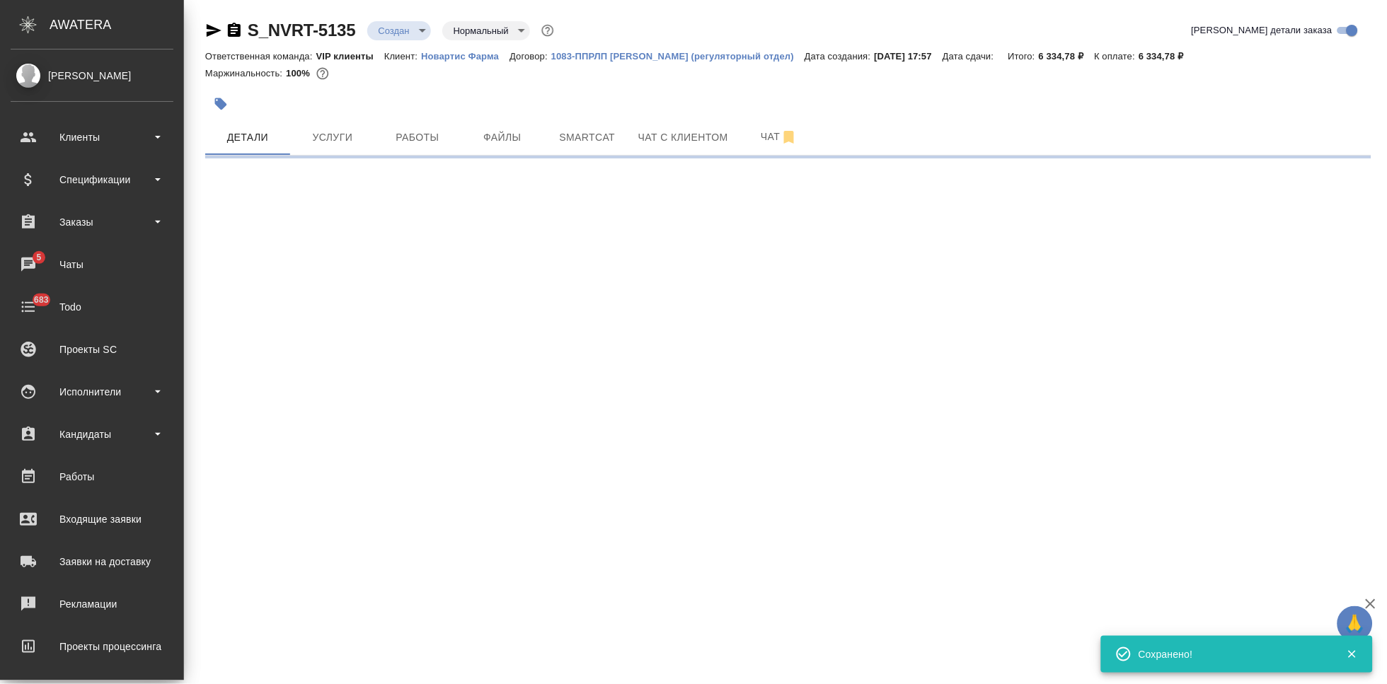
select select "RU"
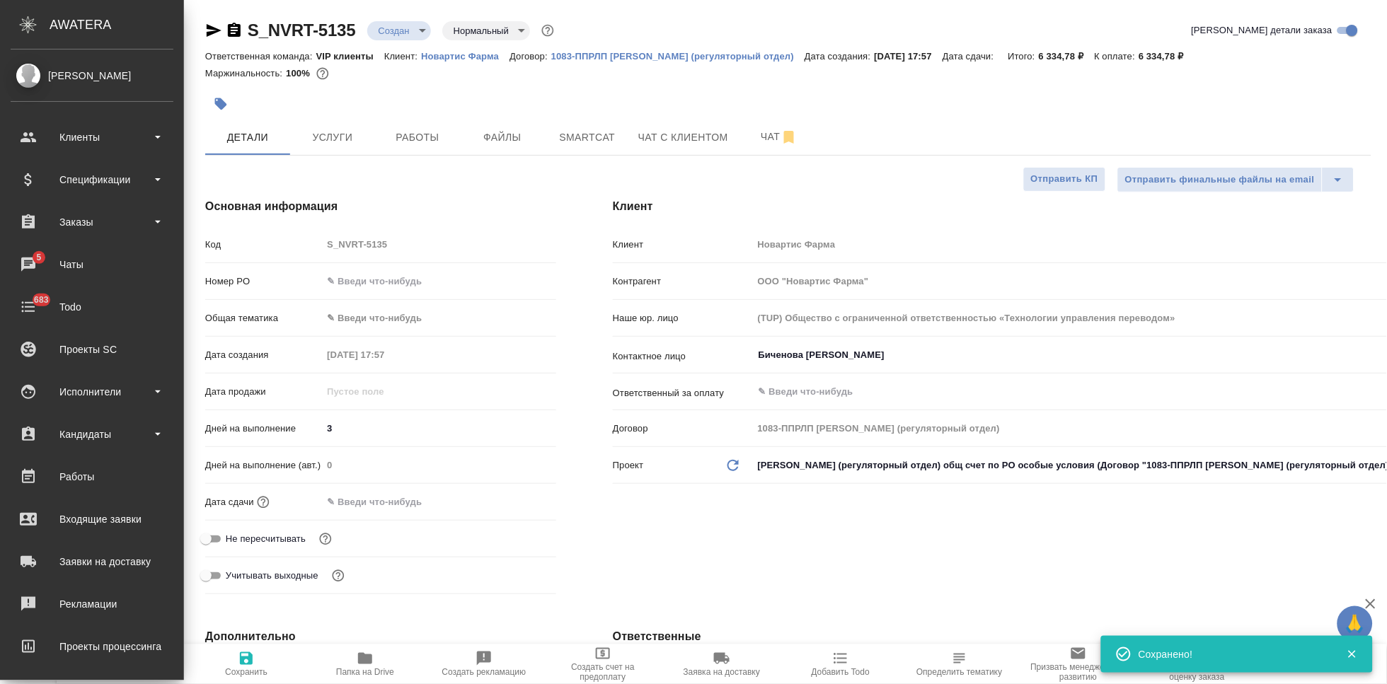
type textarea "x"
click at [336, 146] on button "Услуги" at bounding box center [332, 137] width 85 height 35
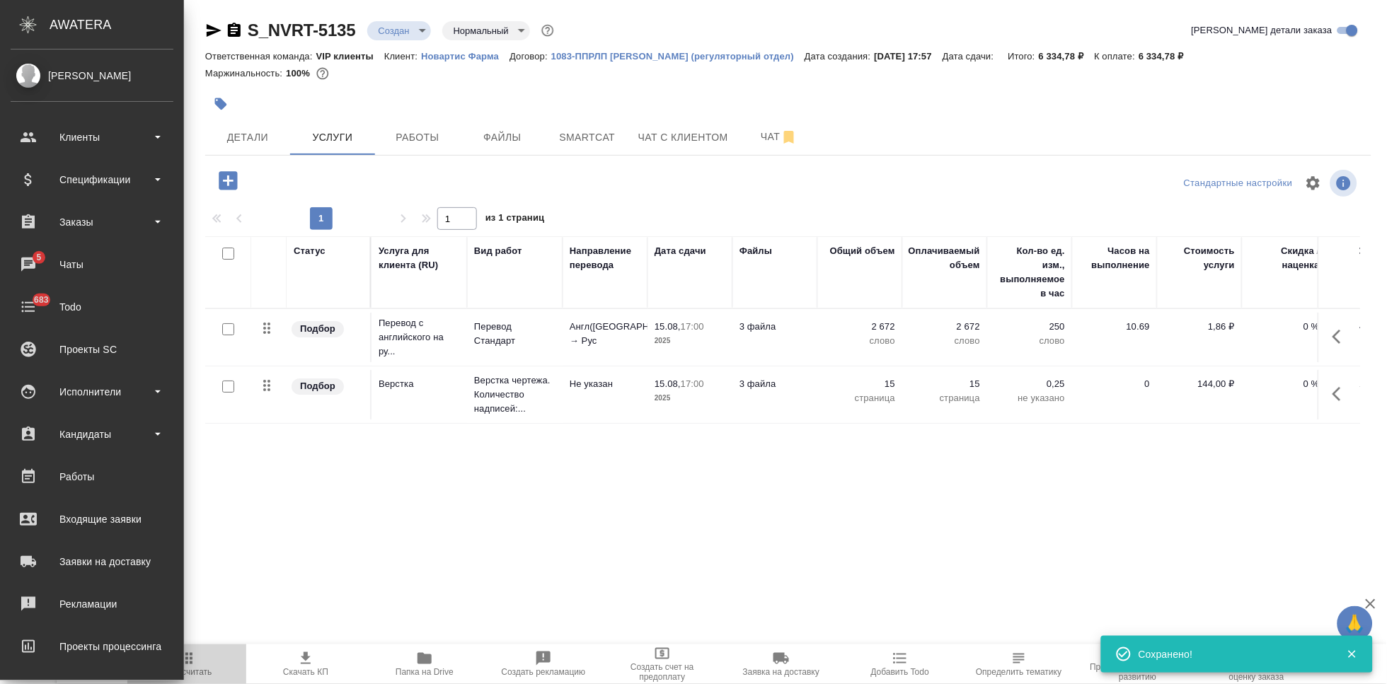
click at [198, 661] on span "Пересчитать" at bounding box center [187, 663] width 102 height 27
click at [302, 663] on icon "button" at bounding box center [305, 658] width 17 height 17
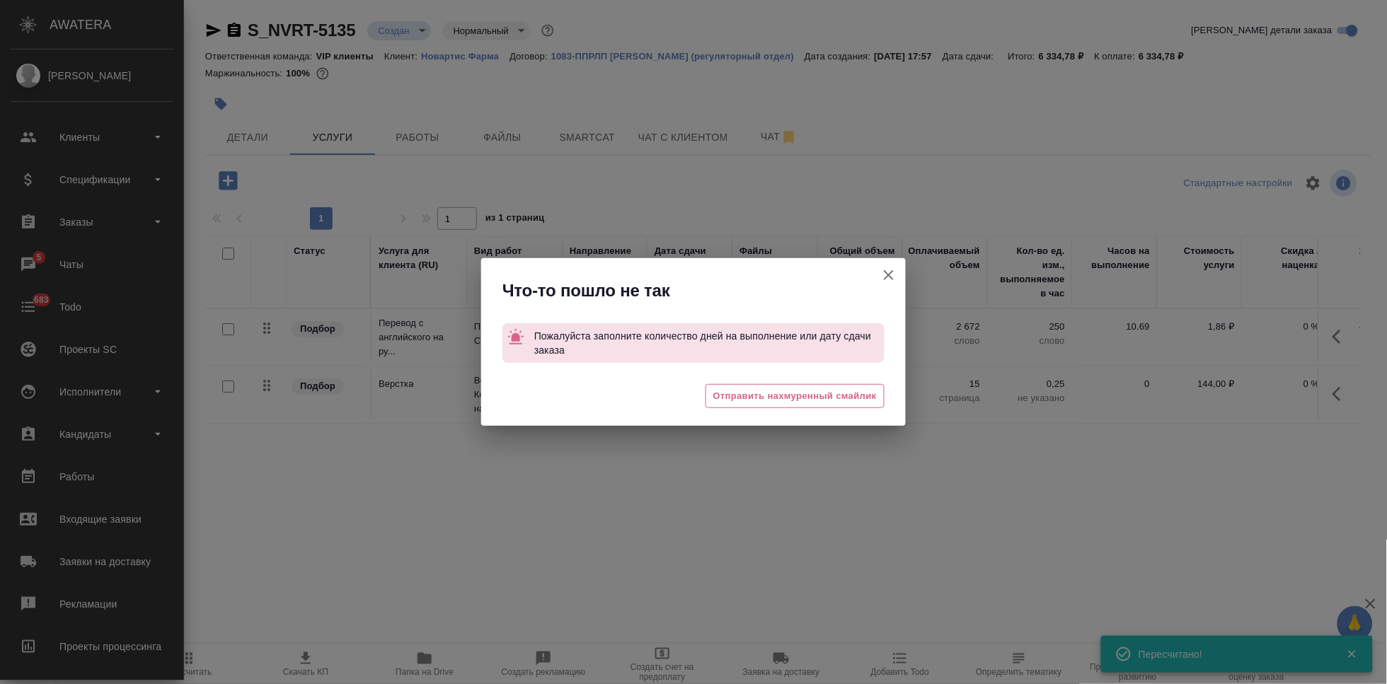
click at [885, 279] on icon "button" at bounding box center [889, 275] width 10 height 10
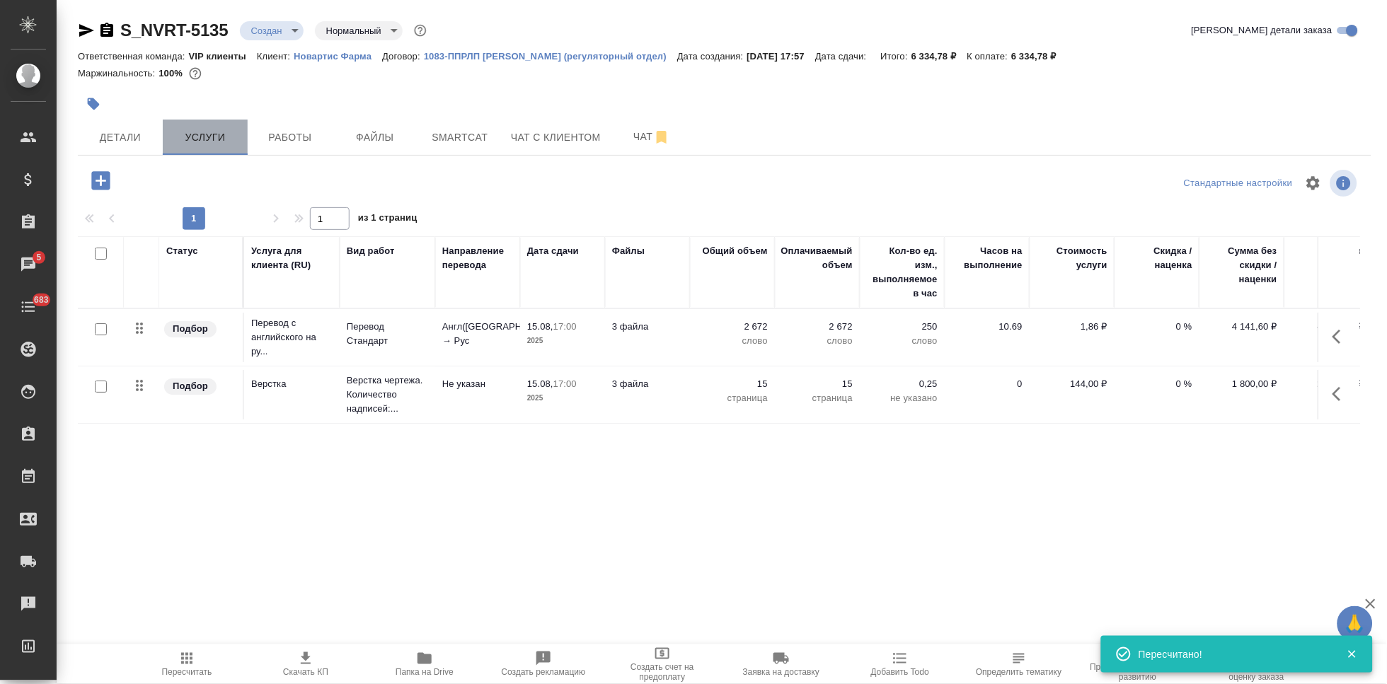
click at [246, 133] on button "Услуги" at bounding box center [205, 137] width 85 height 35
click at [117, 133] on span "Детали" at bounding box center [120, 138] width 68 height 18
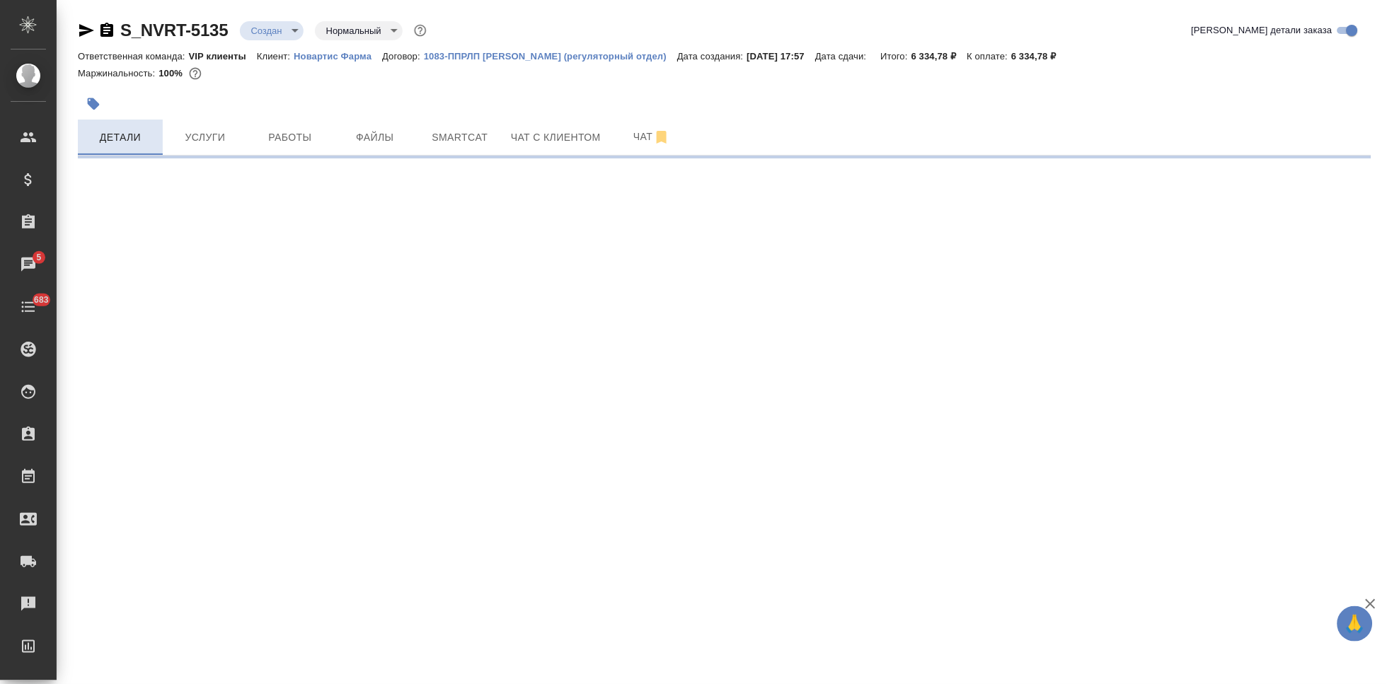
select select "RU"
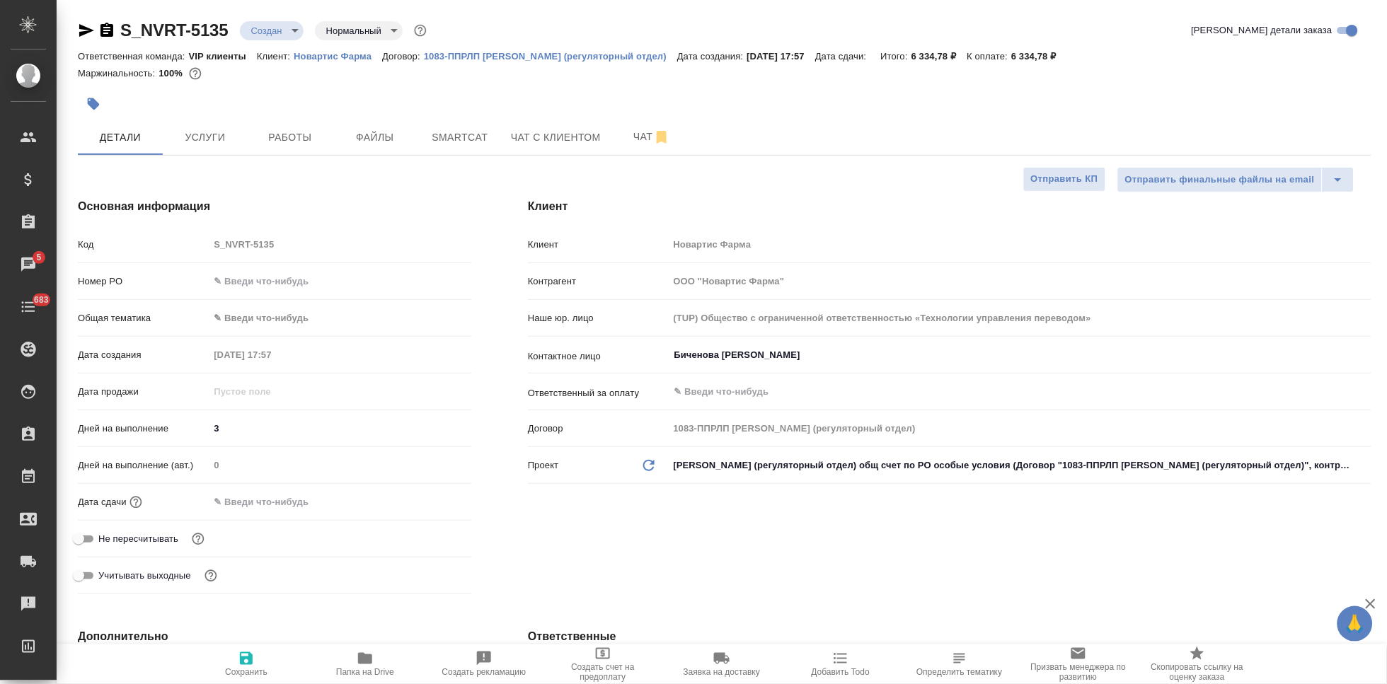
type textarea "x"
click at [254, 661] on icon "button" at bounding box center [246, 658] width 17 height 17
type textarea "x"
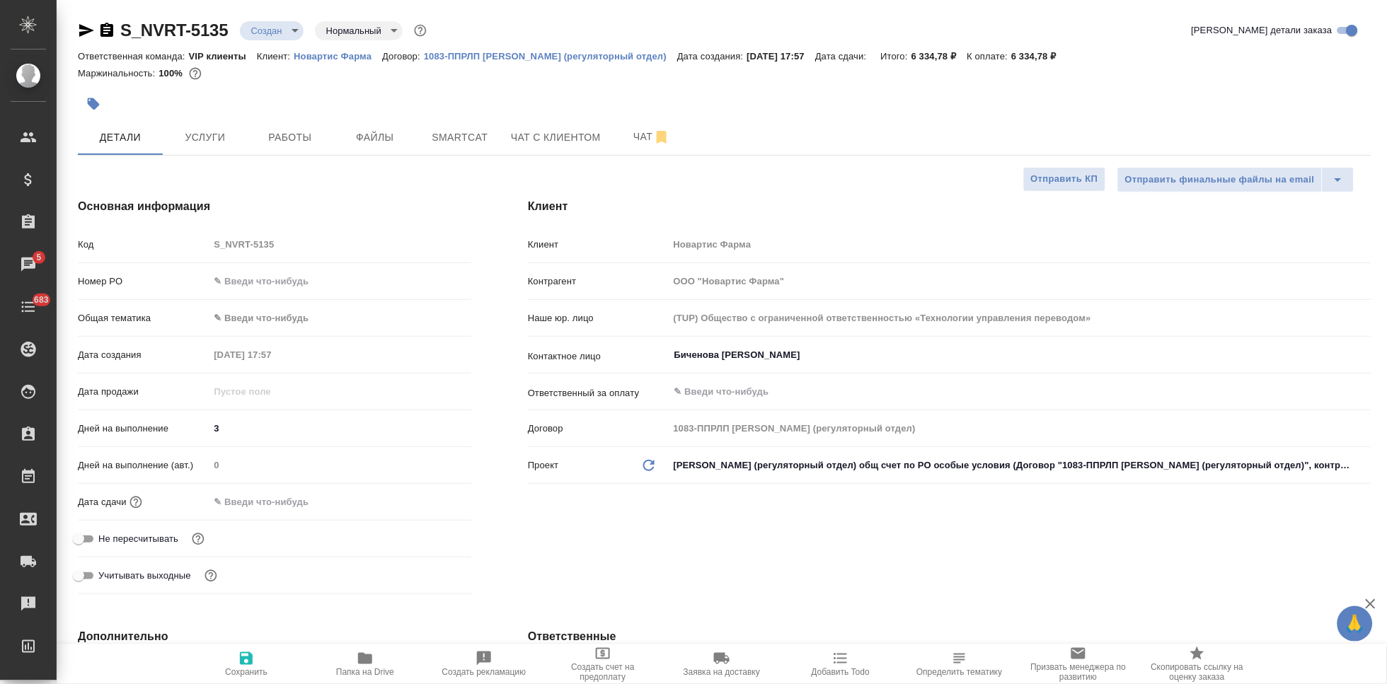
type textarea "x"
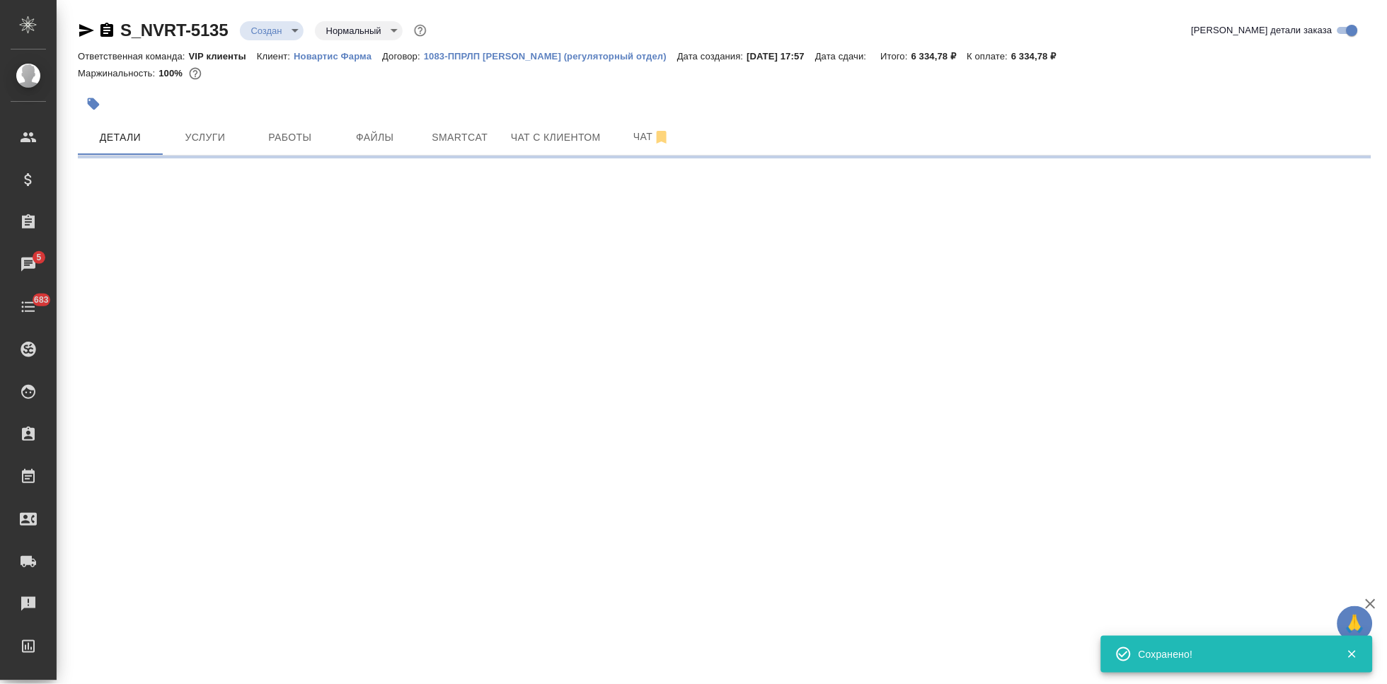
select select "RU"
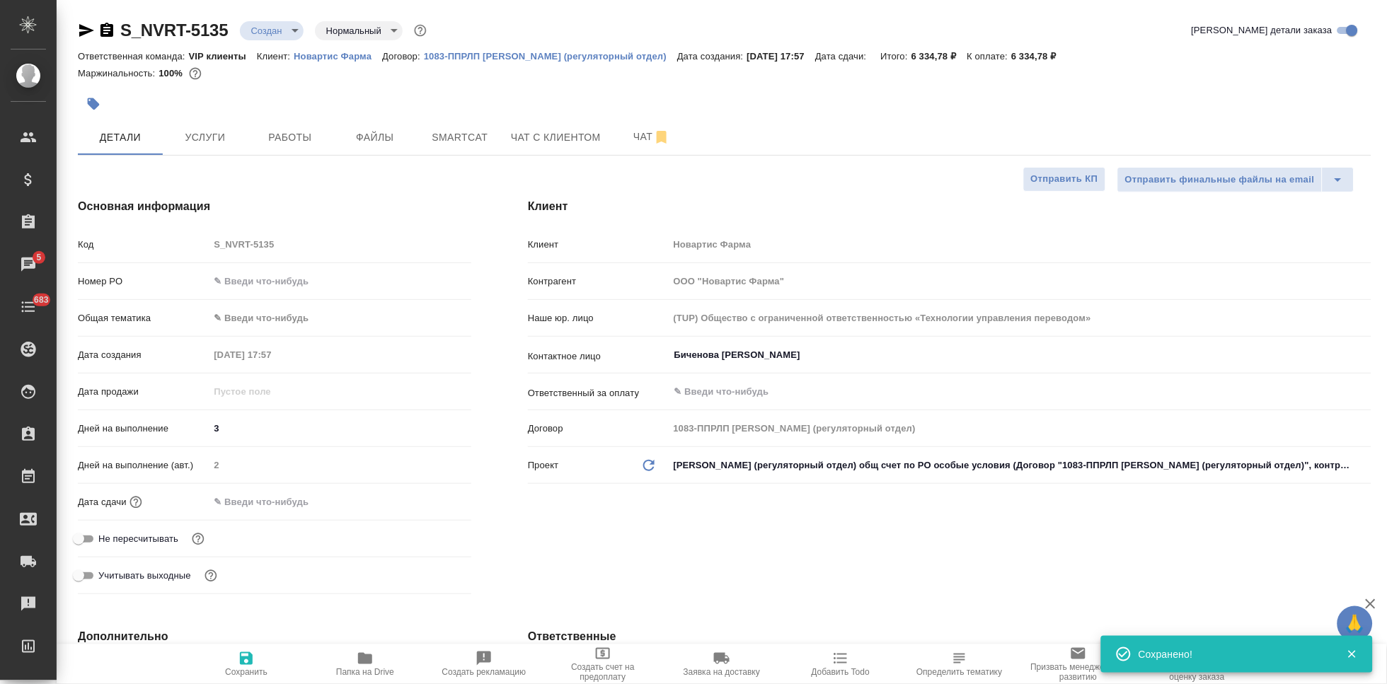
type textarea "x"
click at [211, 126] on button "Услуги" at bounding box center [205, 137] width 85 height 35
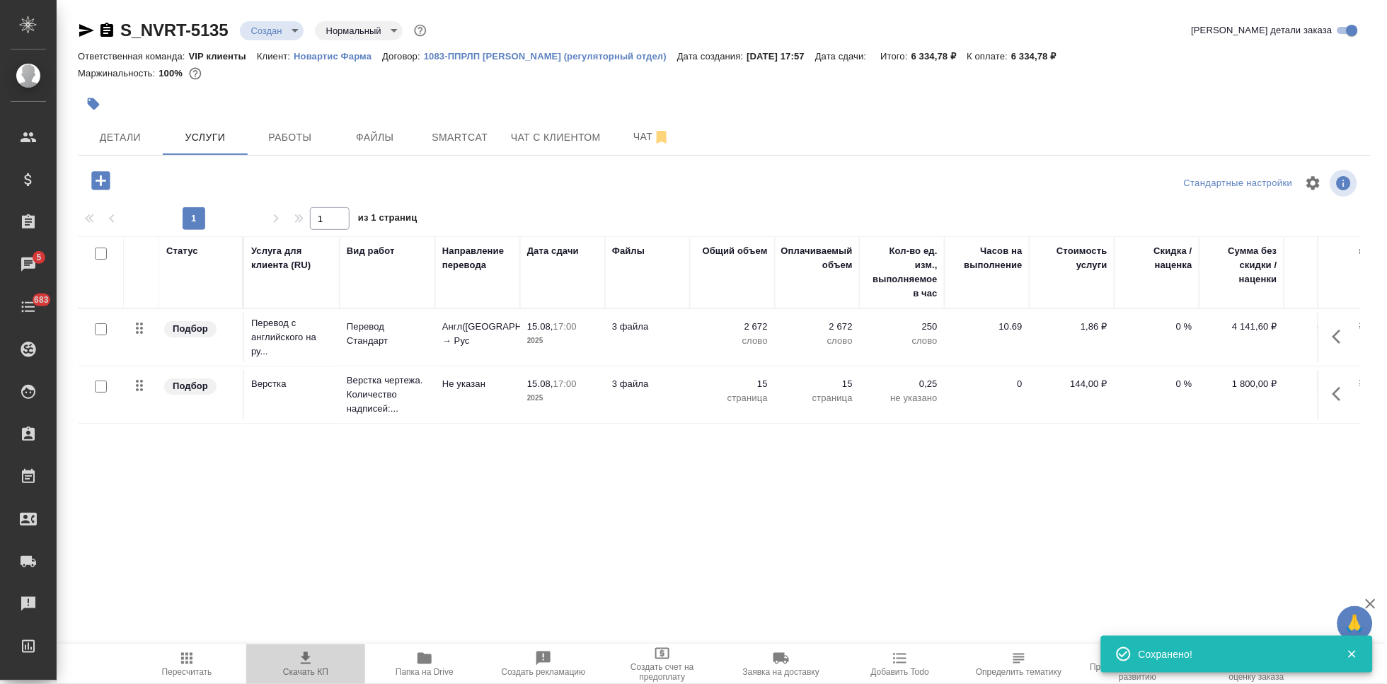
click at [312, 666] on icon "button" at bounding box center [305, 658] width 17 height 17
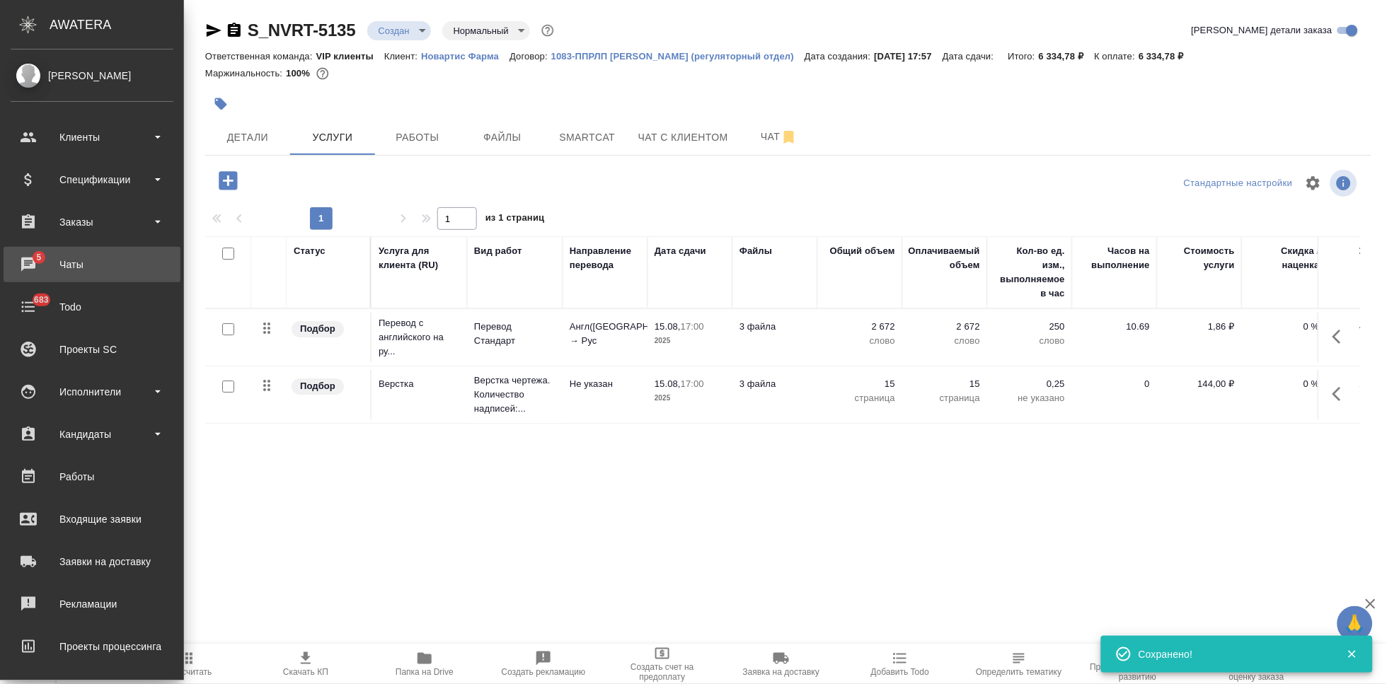
click at [27, 266] on div "Чаты" at bounding box center [92, 264] width 163 height 21
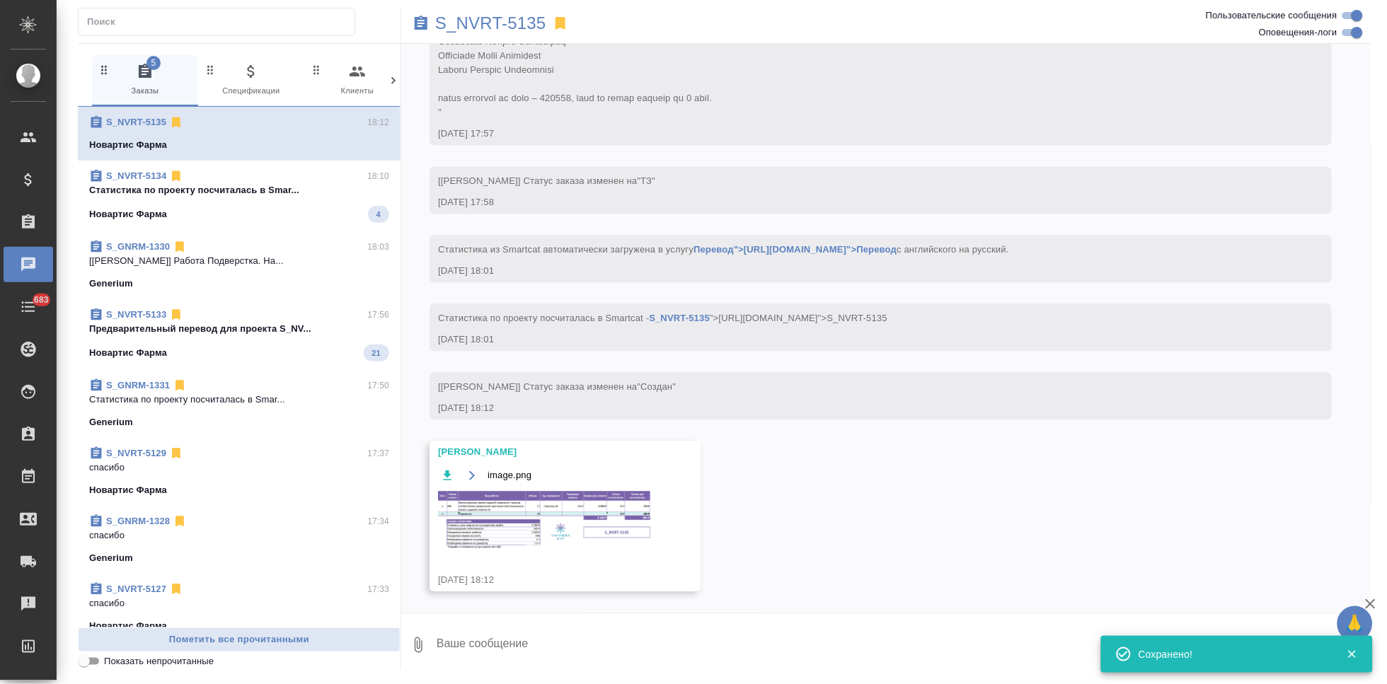
scroll to position [813, 0]
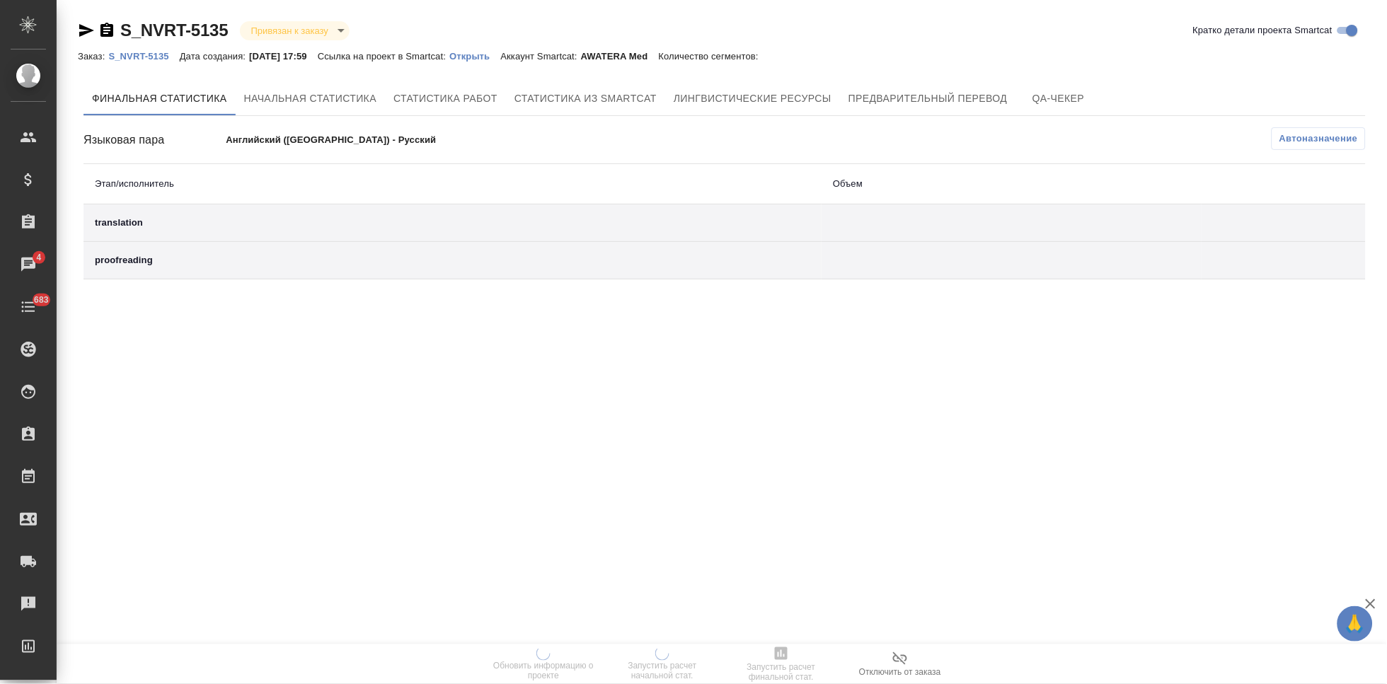
click at [500, 57] on p "Открыть" at bounding box center [474, 56] width 51 height 11
